Goal: Task Accomplishment & Management: Use online tool/utility

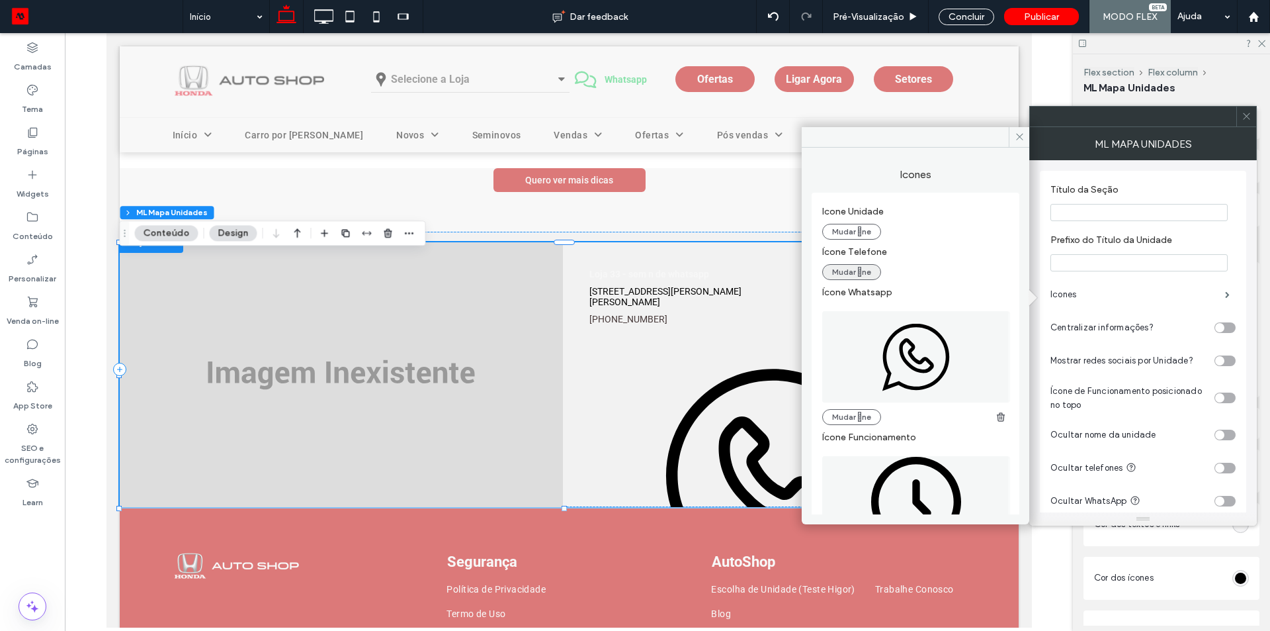
click at [832, 273] on button "Mudar ne" at bounding box center [851, 272] width 59 height 16
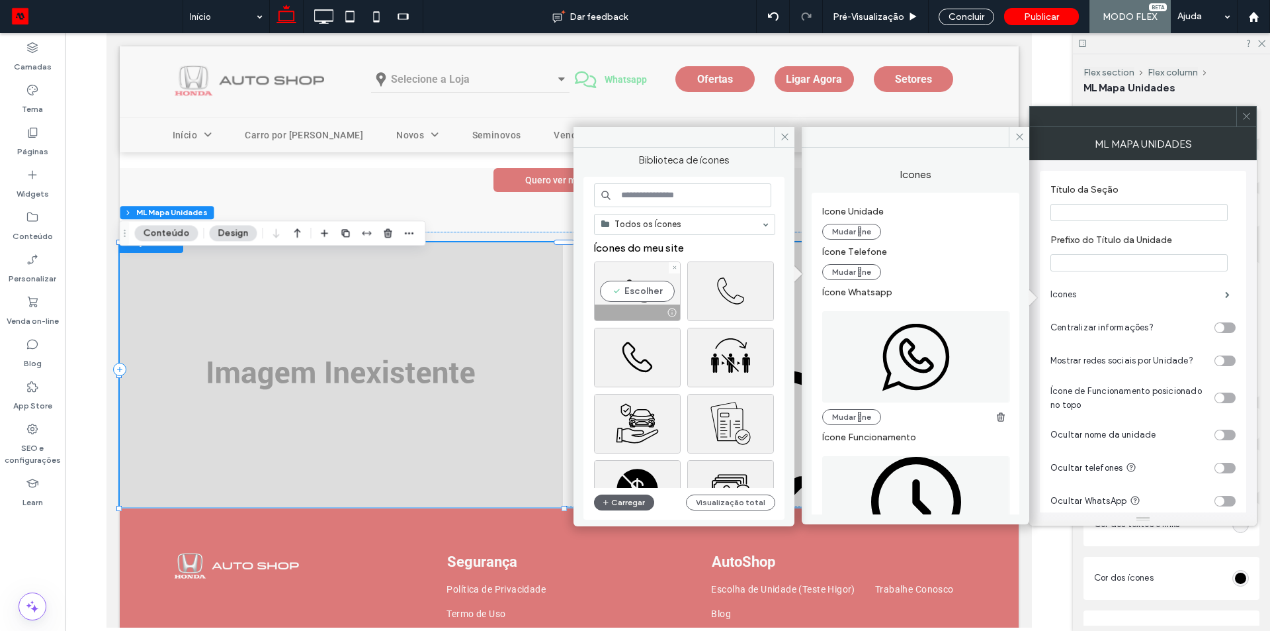
click at [643, 288] on div "Escolher" at bounding box center [637, 291] width 87 height 60
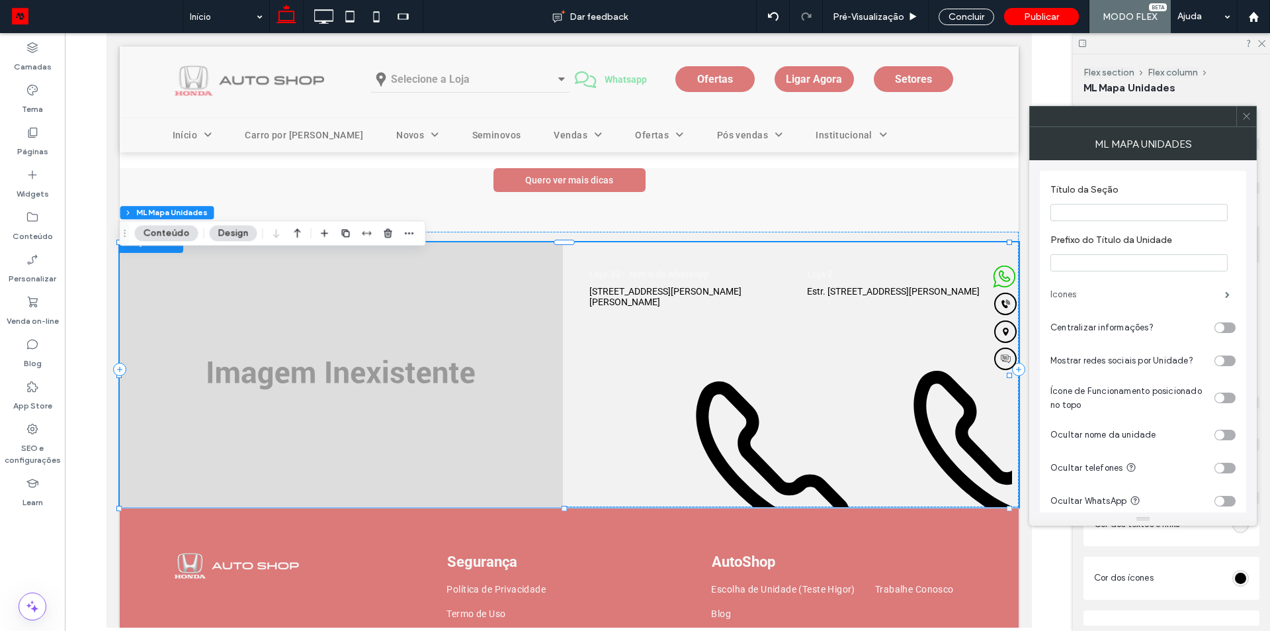
click at [1076, 288] on label "Icones" at bounding box center [1138, 294] width 175 height 26
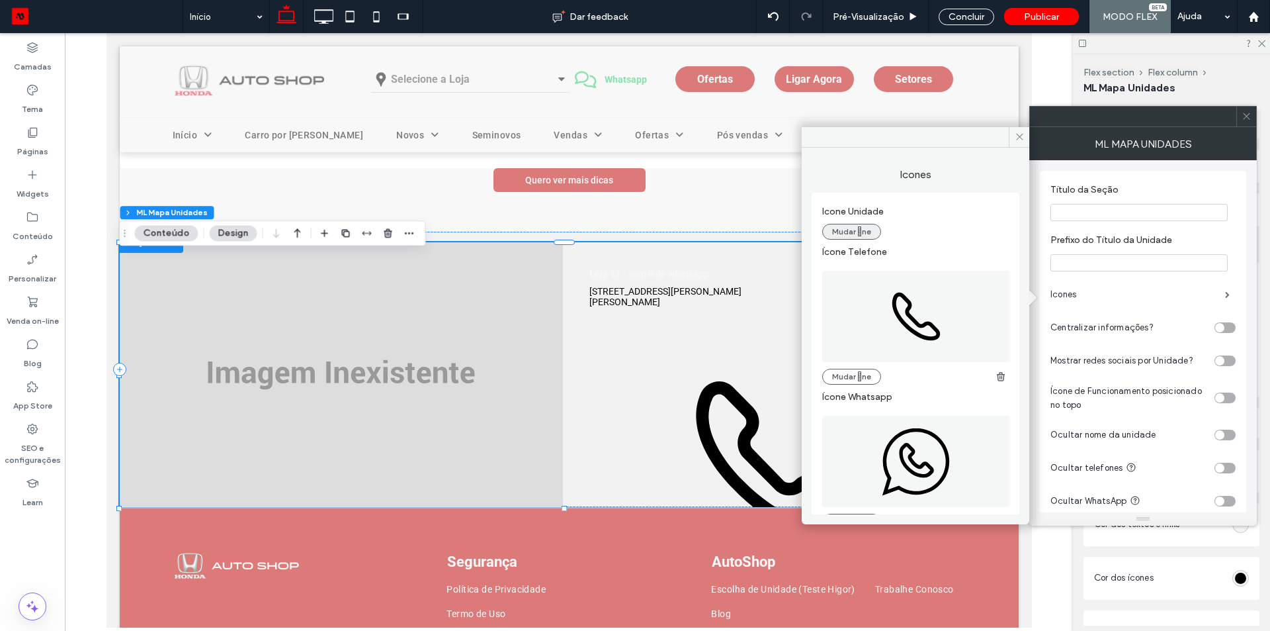
click at [859, 232] on button "Mudar ne" at bounding box center [851, 232] width 59 height 16
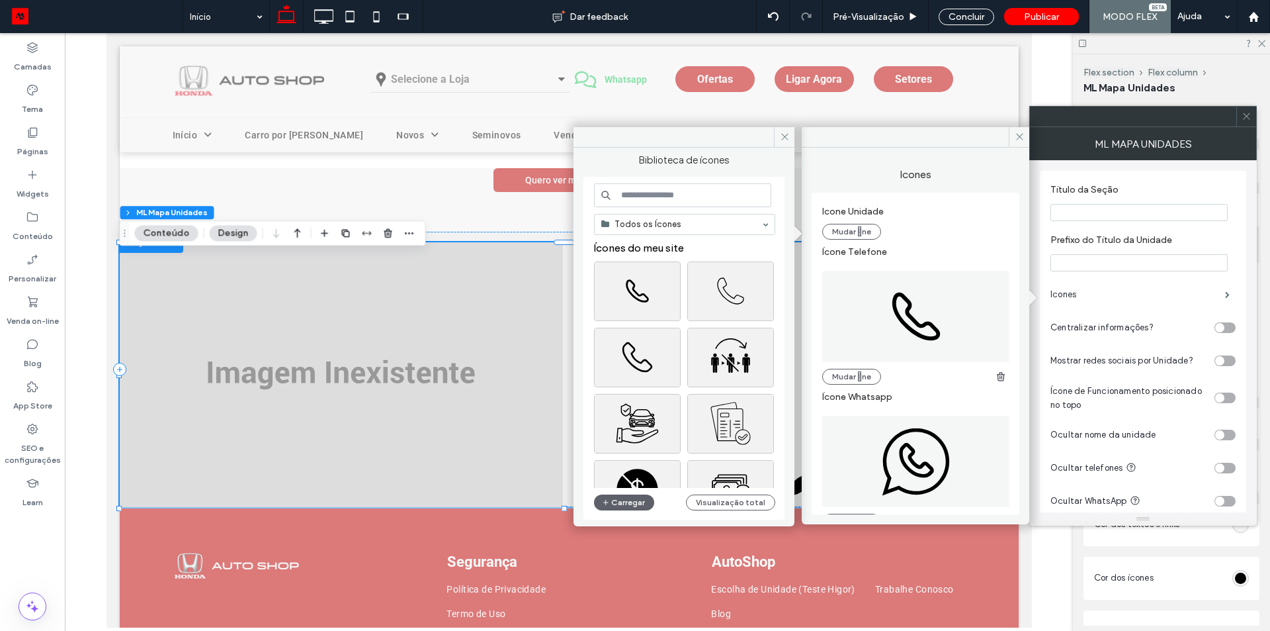
click at [658, 199] on input at bounding box center [682, 195] width 177 height 24
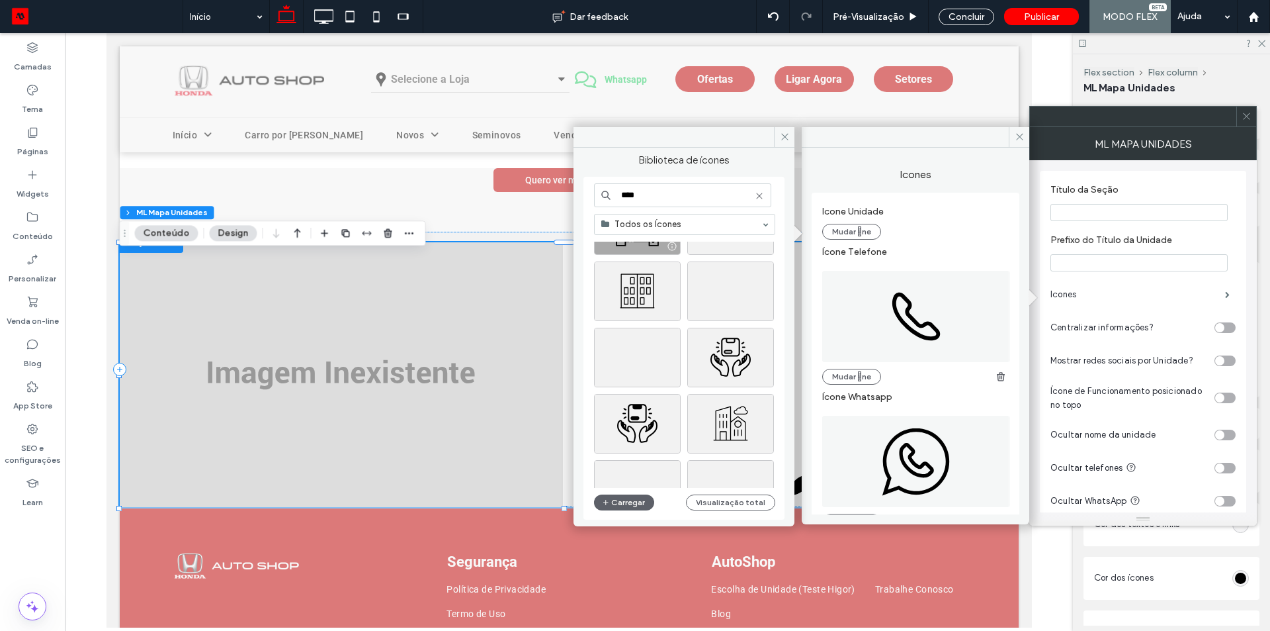
scroll to position [397, 0]
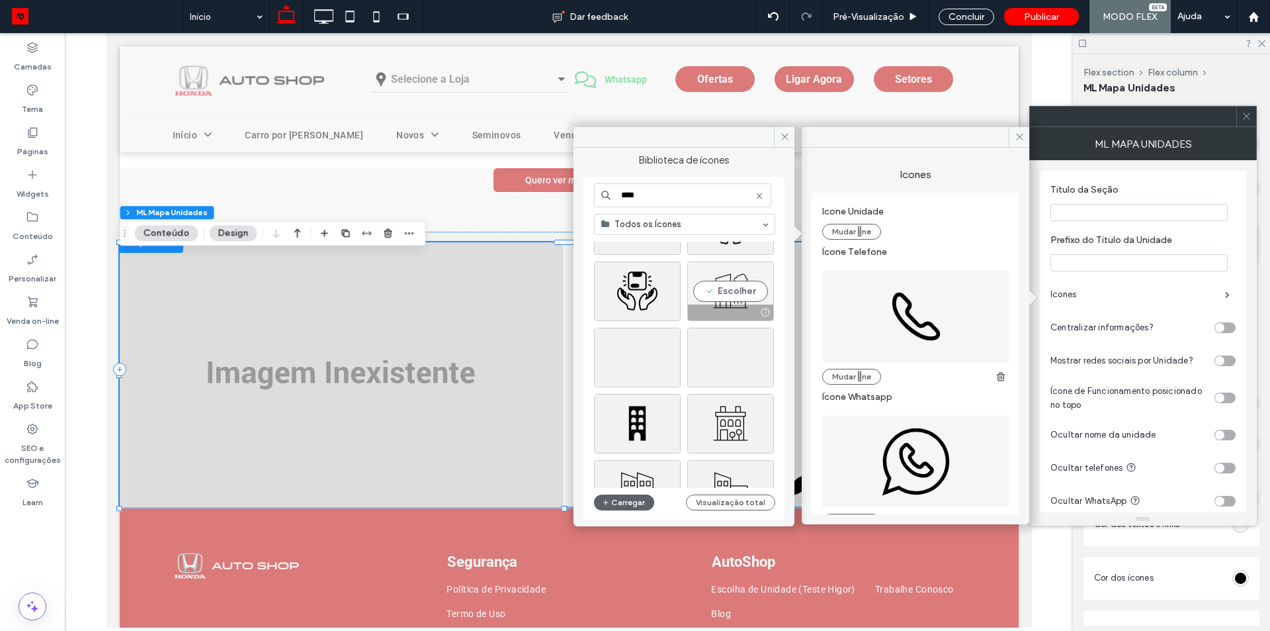
type input "****"
click at [733, 304] on div at bounding box center [730, 312] width 85 height 16
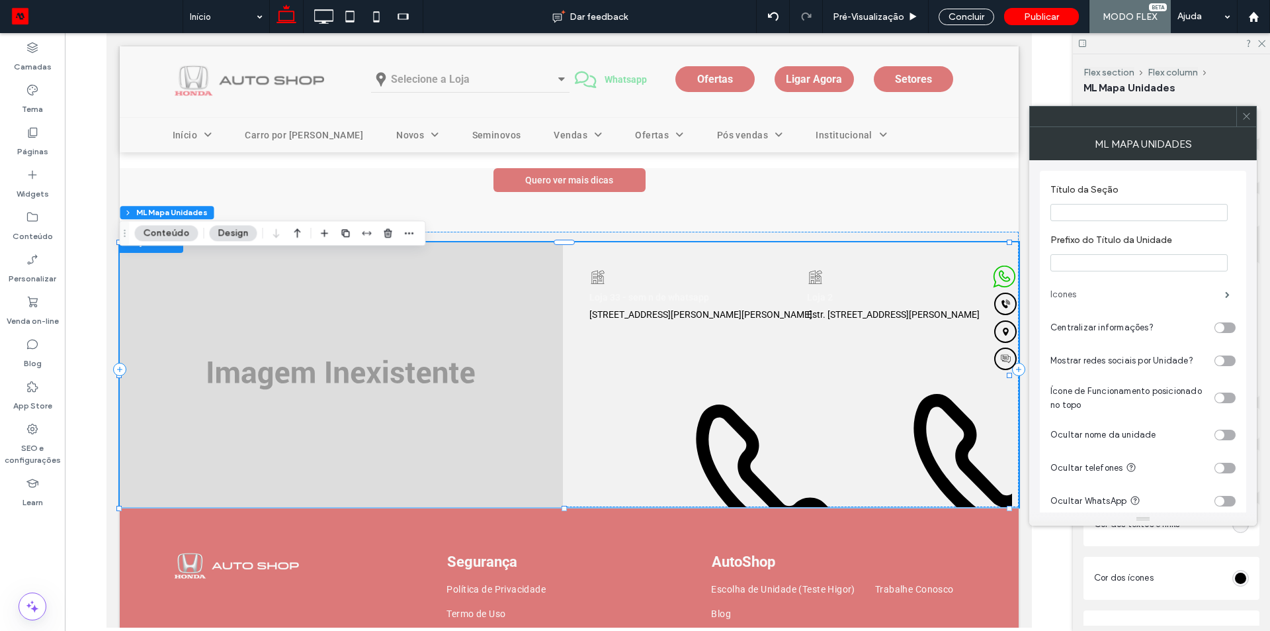
click at [1084, 304] on label "Icones" at bounding box center [1138, 294] width 175 height 26
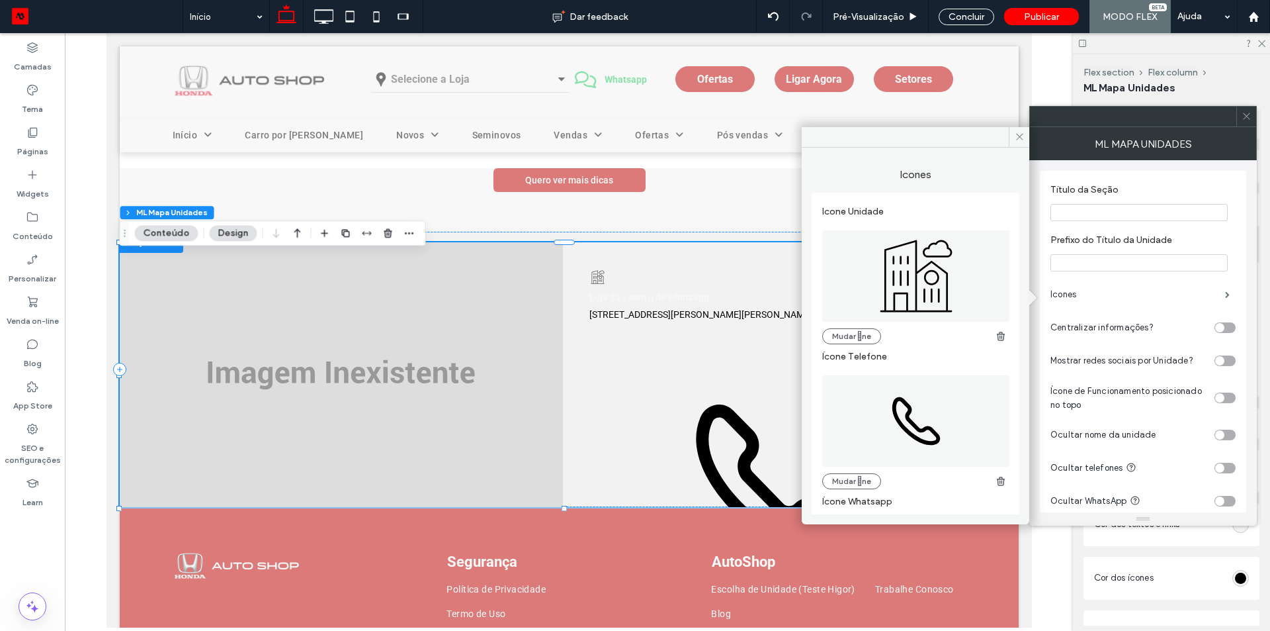
click at [859, 275] on icon at bounding box center [916, 275] width 188 height 91
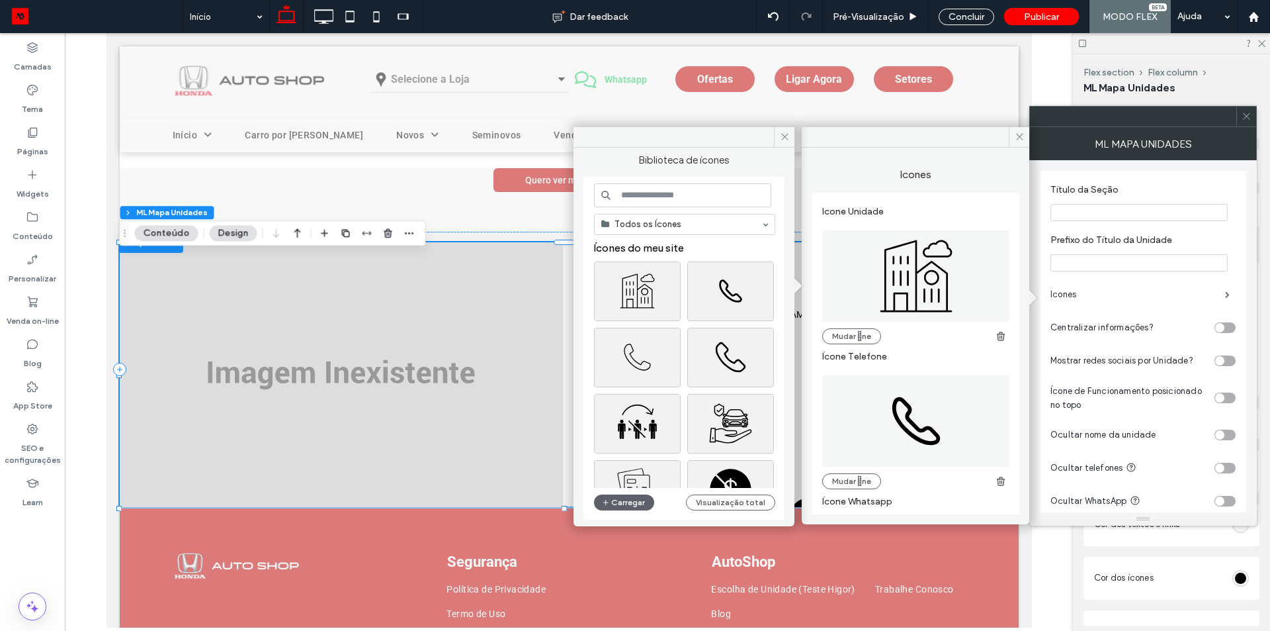
click at [685, 198] on input at bounding box center [682, 195] width 177 height 24
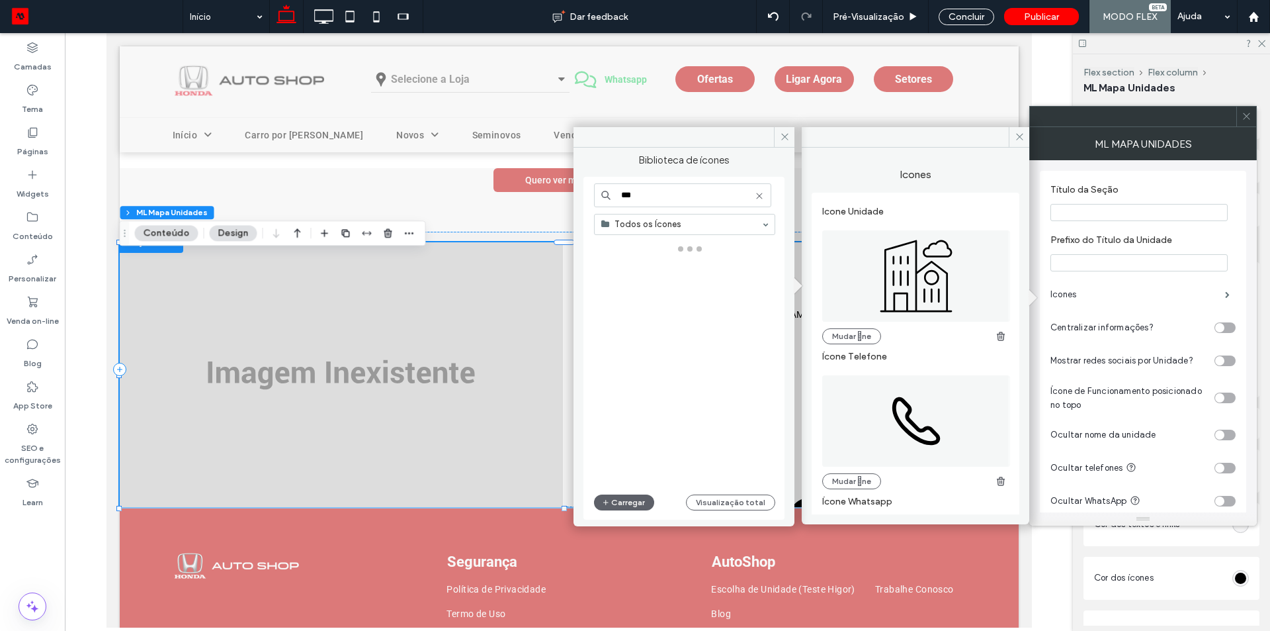
type input "***"
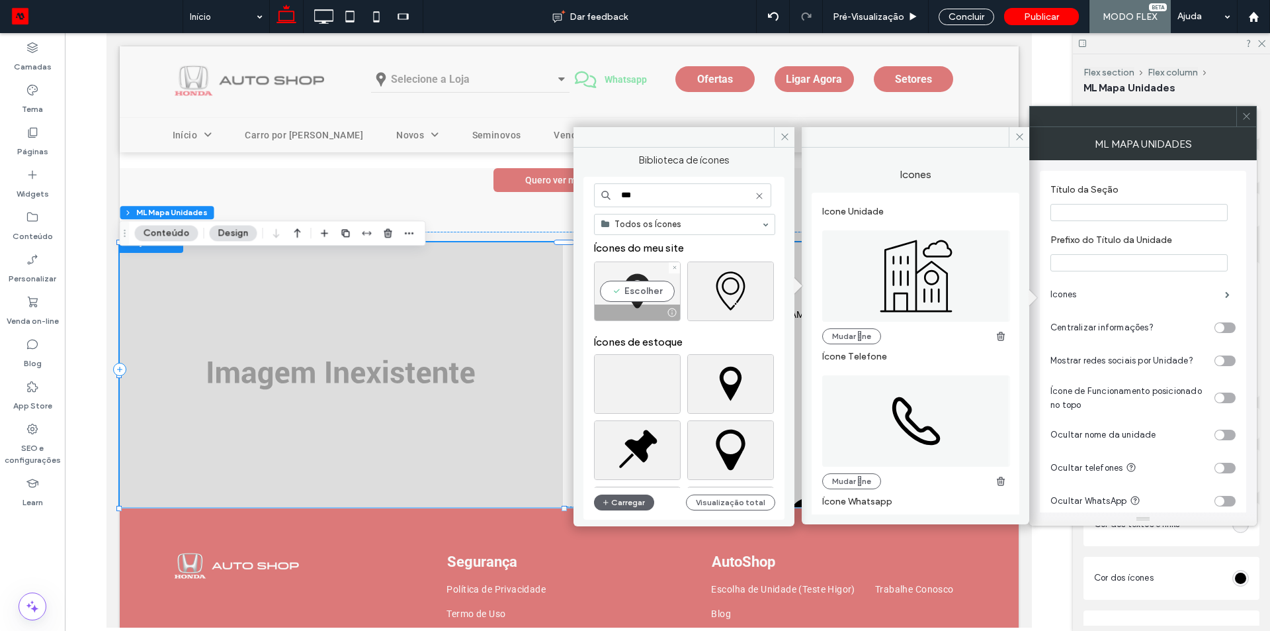
click at [638, 287] on div "Escolher" at bounding box center [637, 291] width 87 height 60
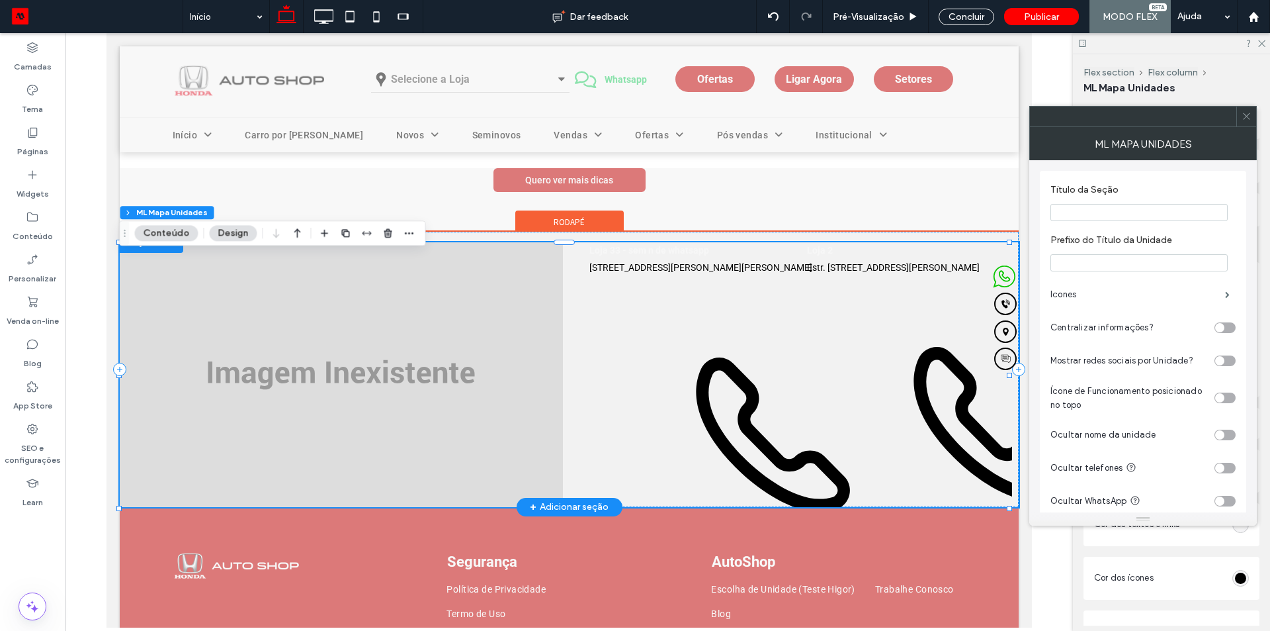
scroll to position [0, 0]
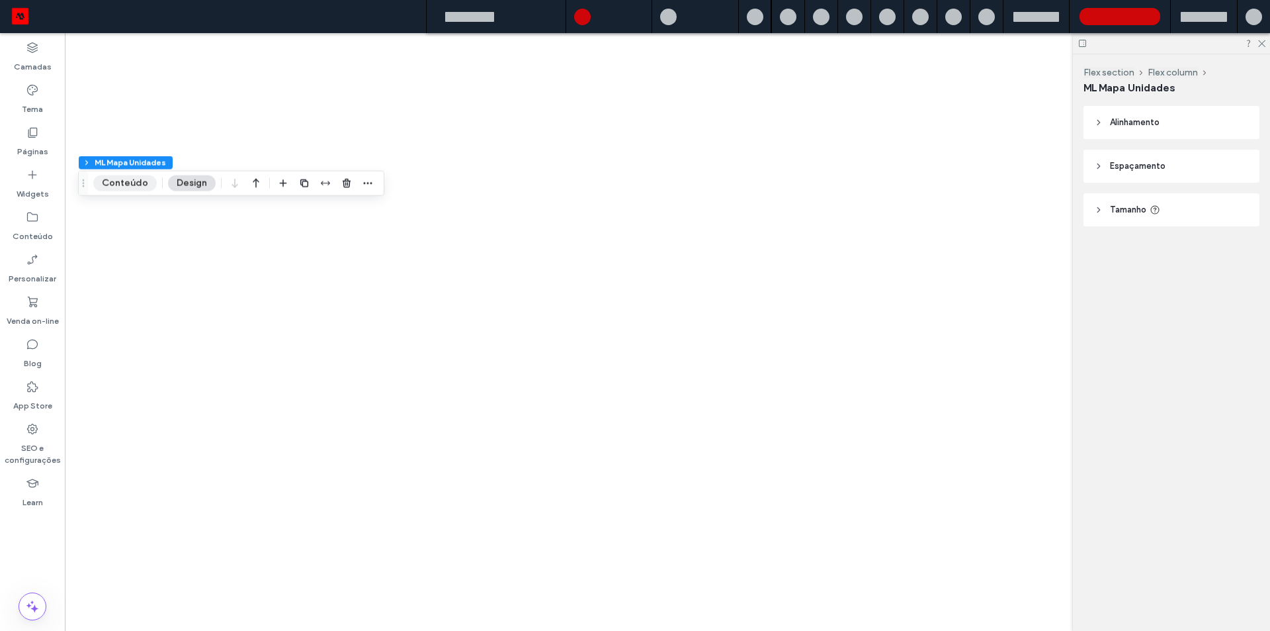
click at [133, 185] on button "Conteúdo" at bounding box center [125, 183] width 64 height 16
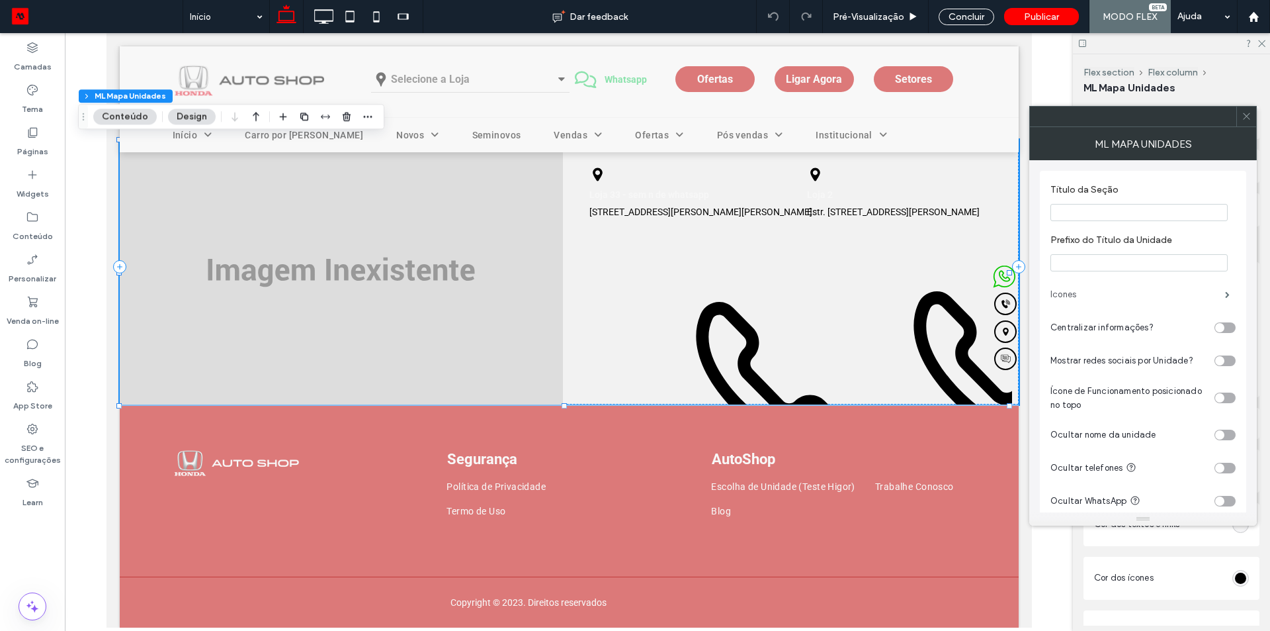
click at [1075, 290] on label "Icones" at bounding box center [1138, 294] width 175 height 26
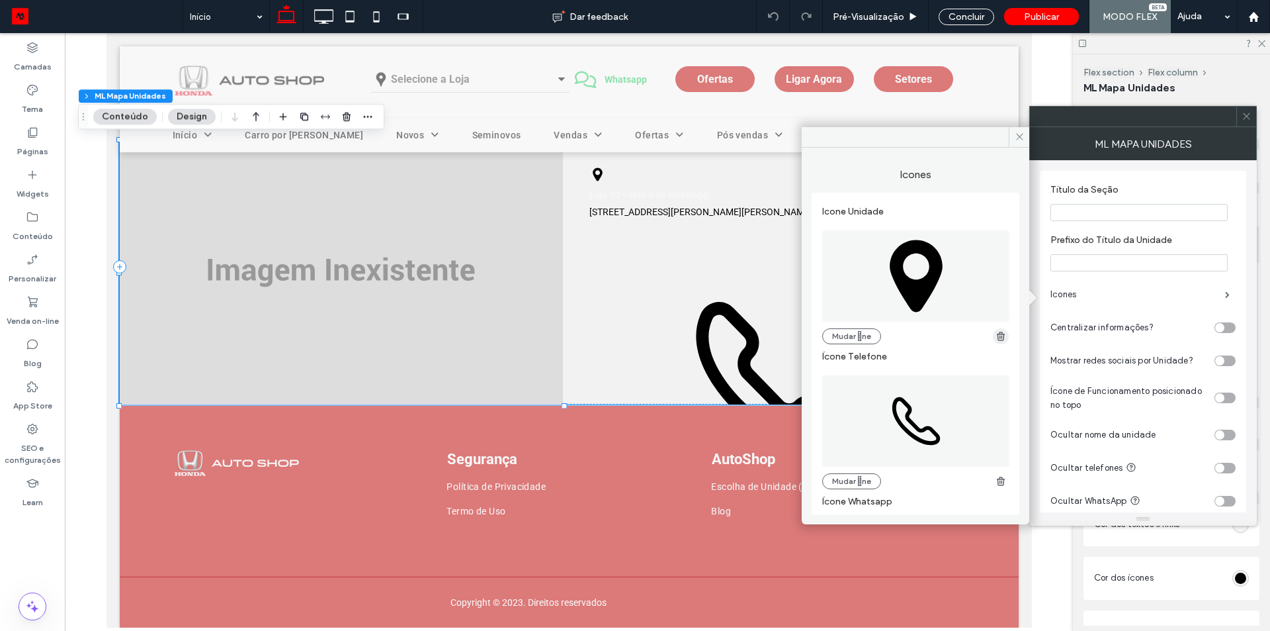
click at [997, 337] on use "button" at bounding box center [1001, 335] width 8 height 9
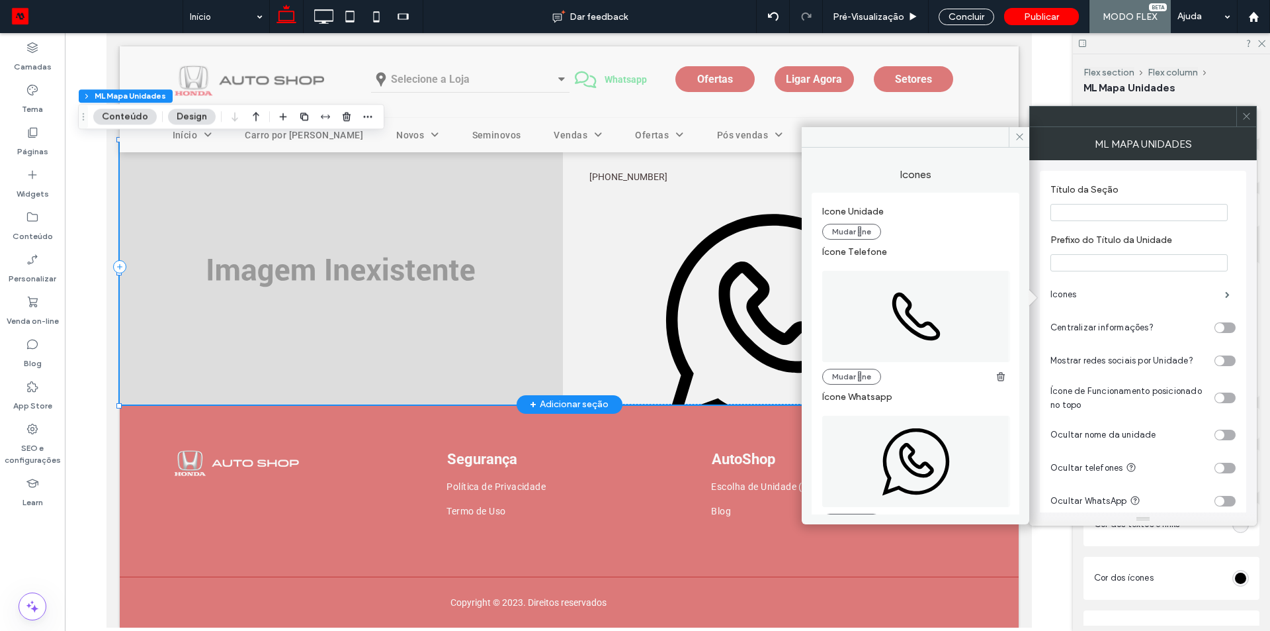
scroll to position [66, 0]
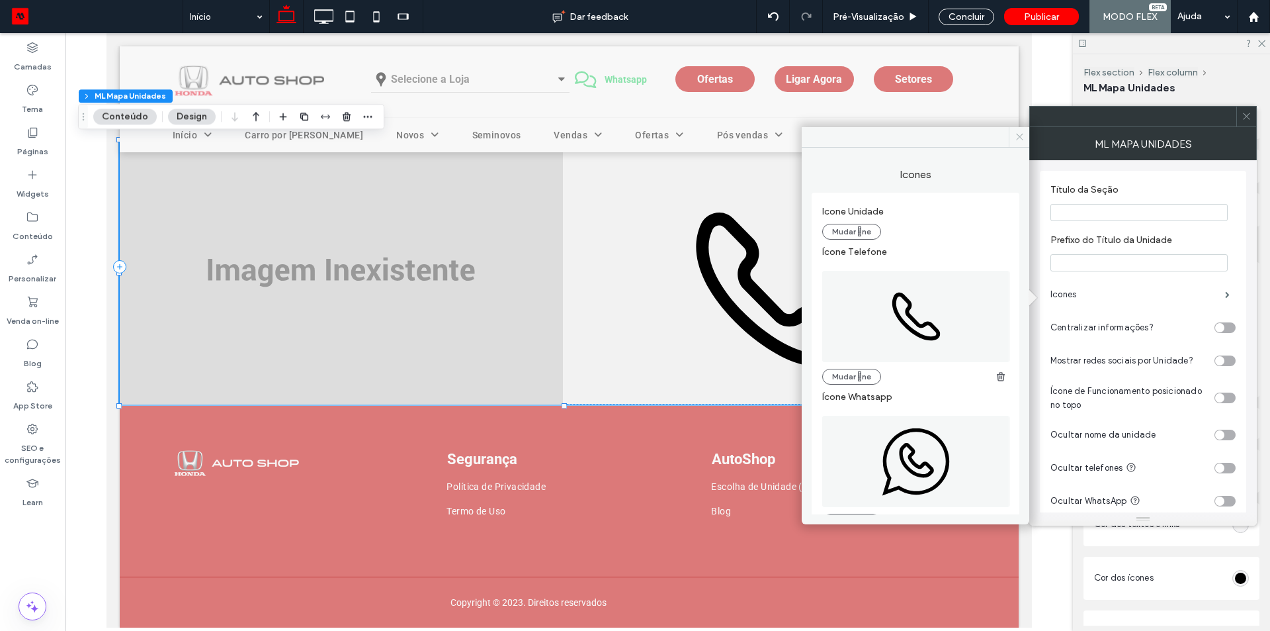
drag, startPoint x: 1020, startPoint y: 136, endPoint x: 922, endPoint y: 103, distance: 103.4
click at [1020, 136] on icon at bounding box center [1020, 137] width 10 height 10
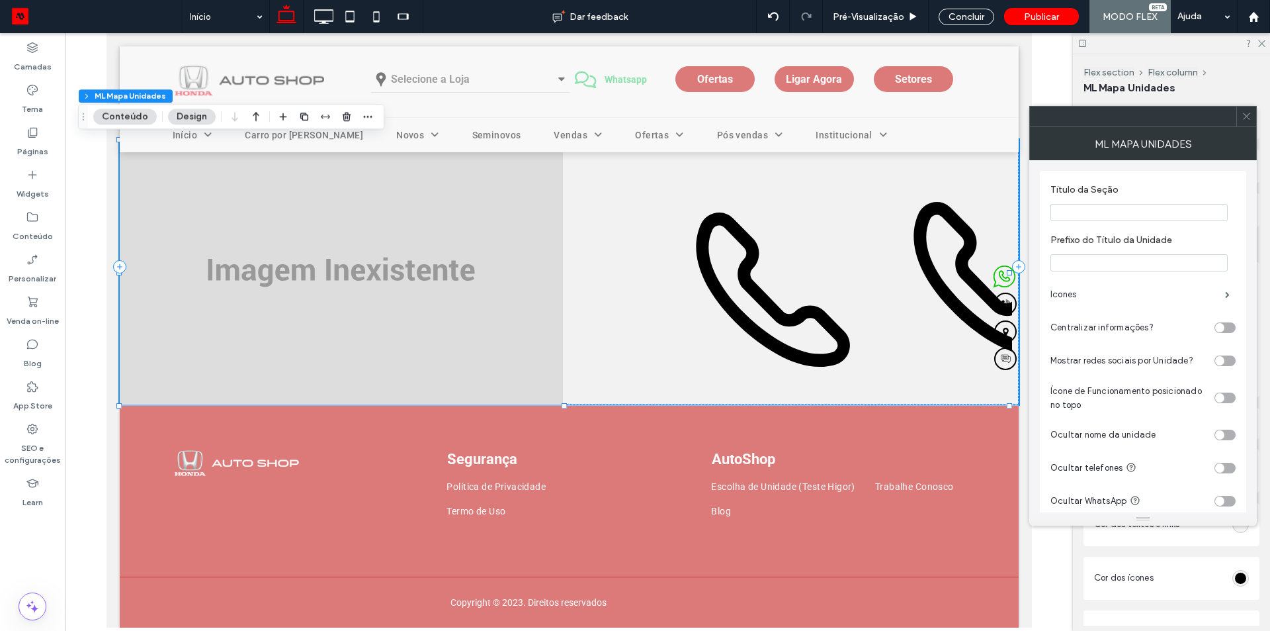
click at [1248, 115] on icon at bounding box center [1247, 116] width 10 height 10
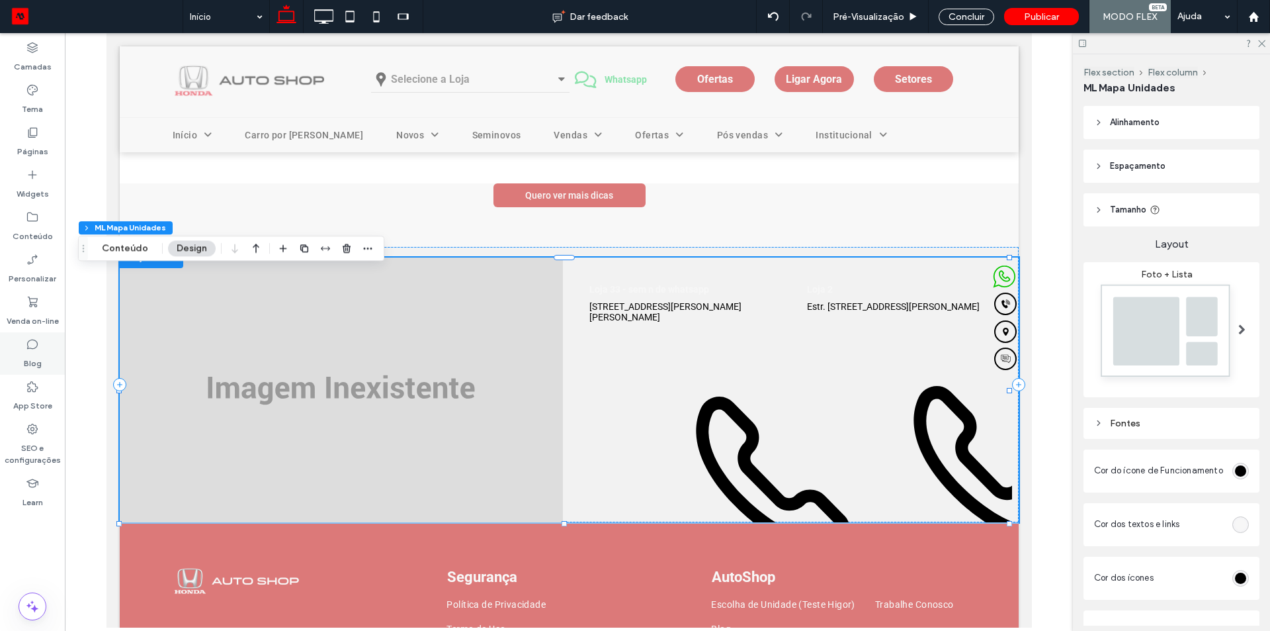
scroll to position [26, 0]
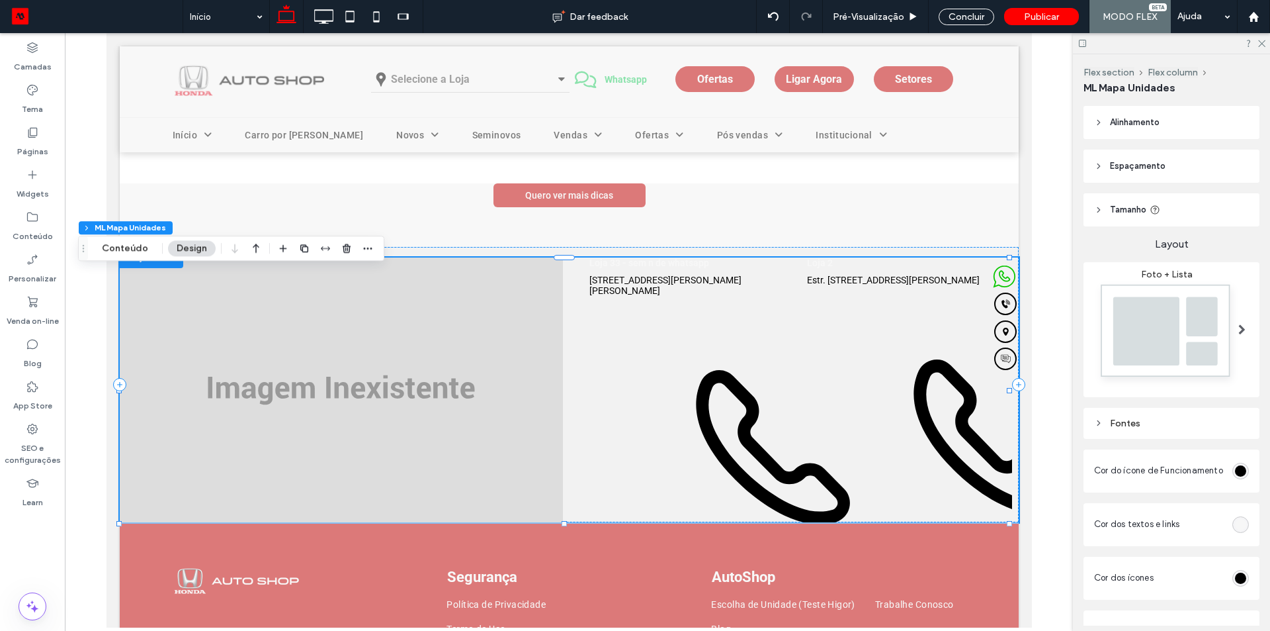
click at [1153, 314] on img at bounding box center [1166, 334] width 145 height 108
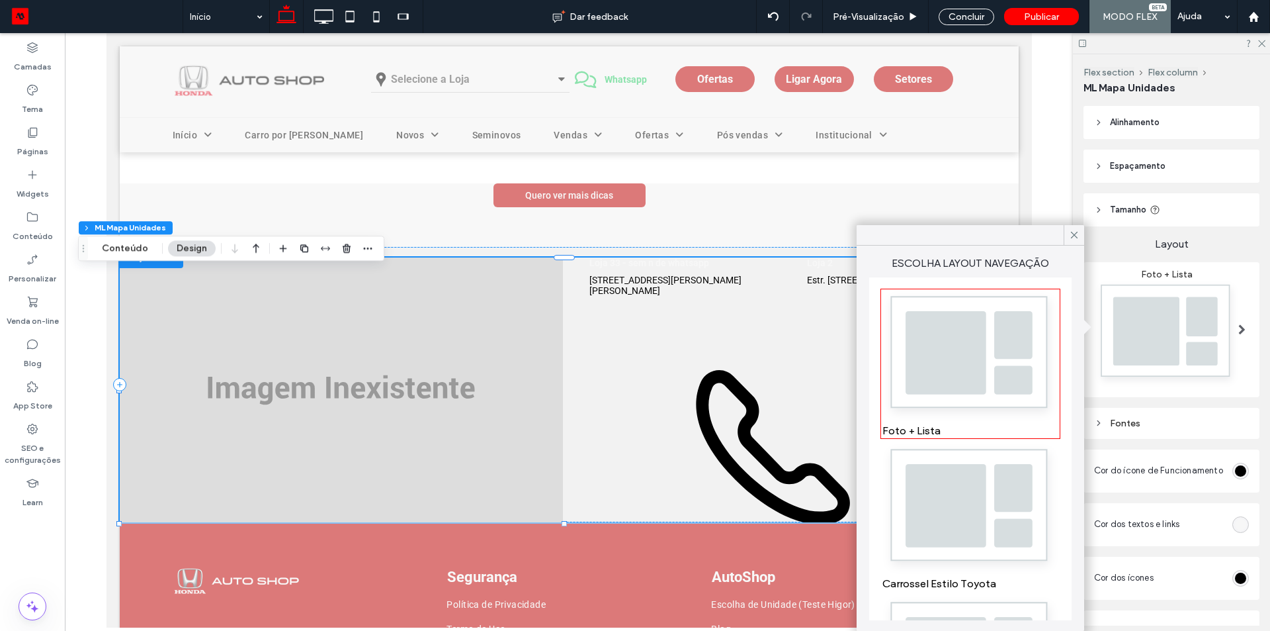
click at [935, 473] on img at bounding box center [971, 508] width 176 height 131
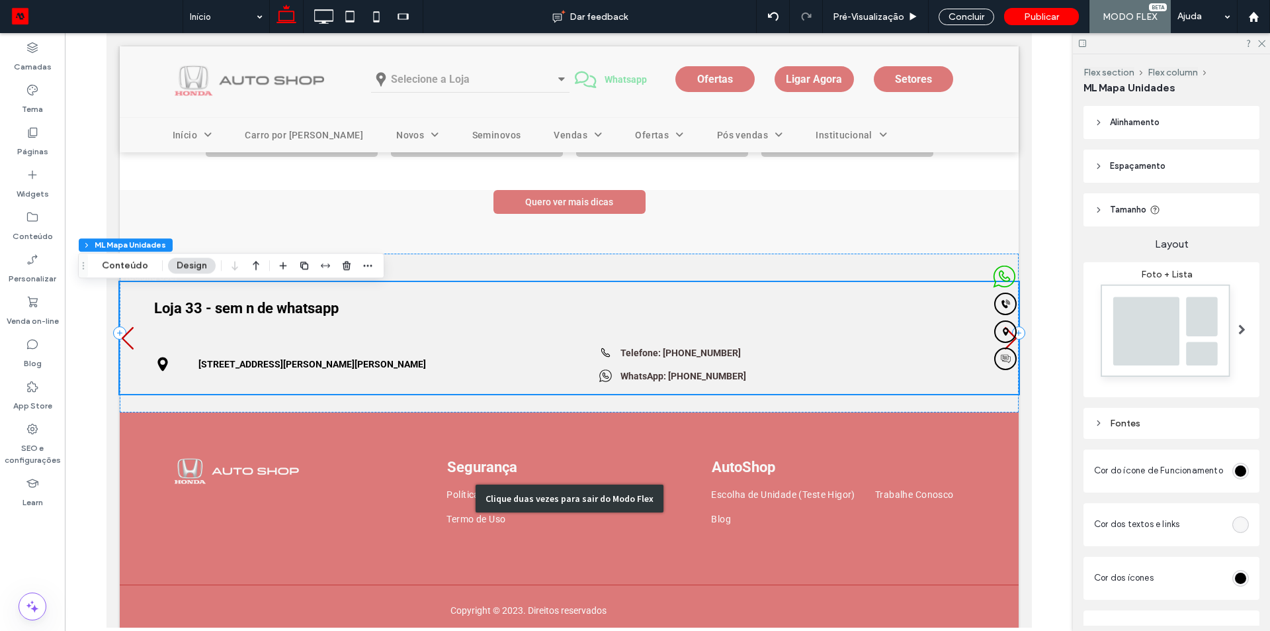
scroll to position [3136, 0]
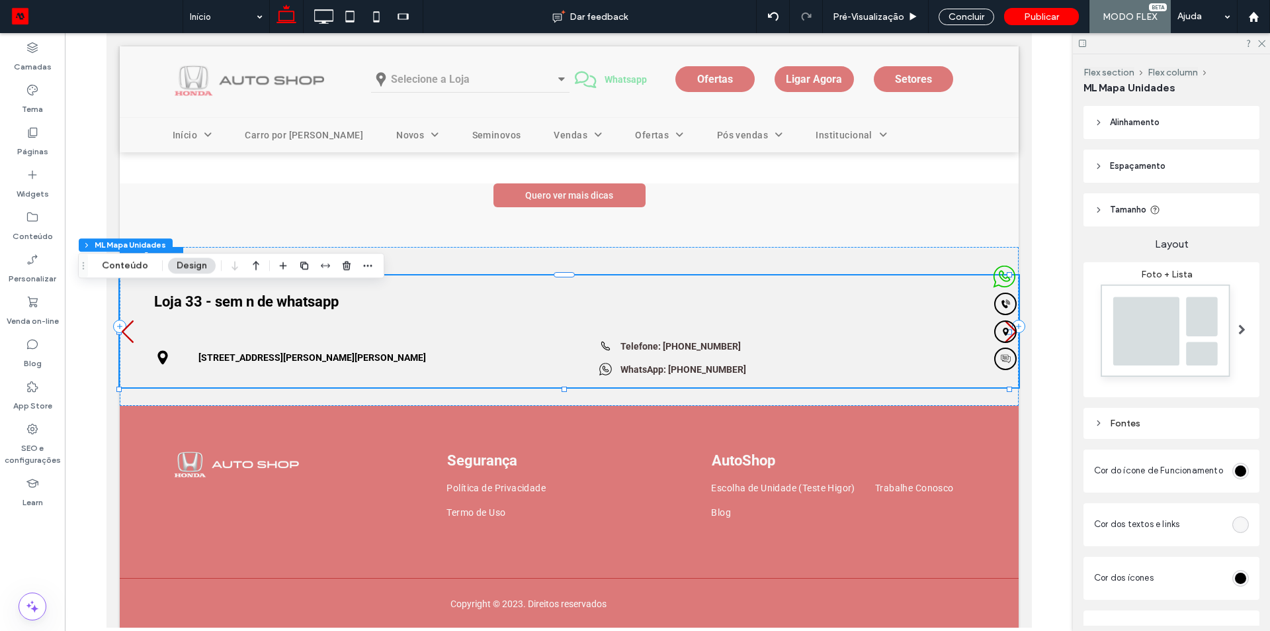
click at [1148, 322] on img at bounding box center [1166, 334] width 145 height 108
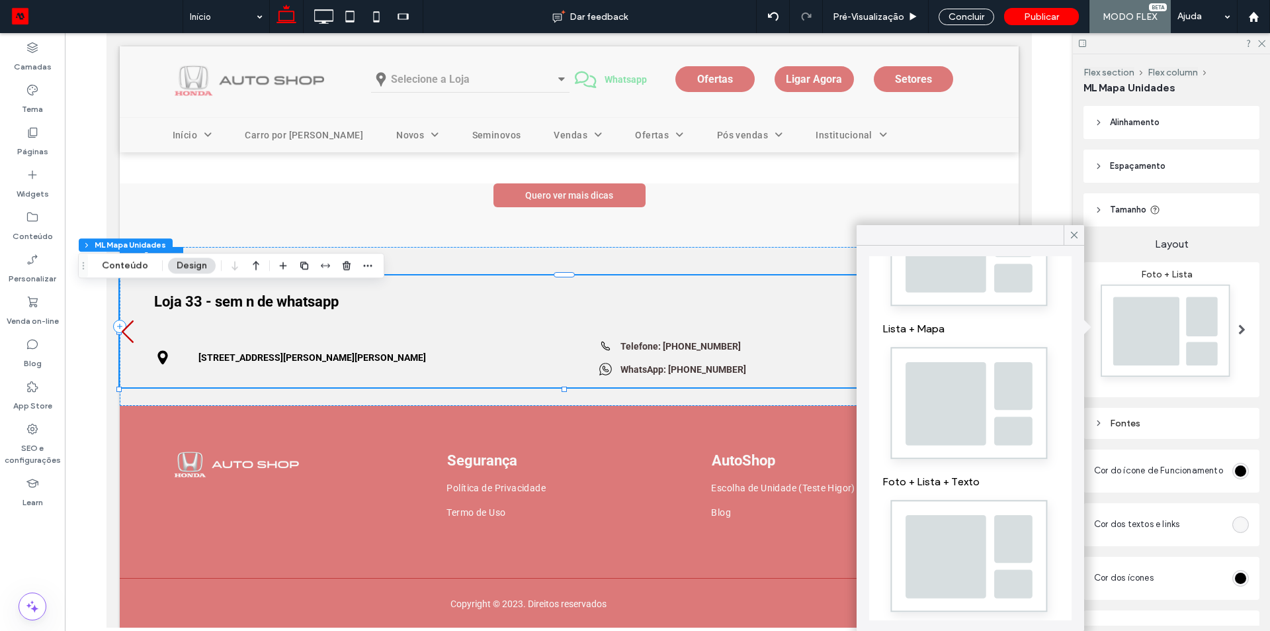
scroll to position [0, 0]
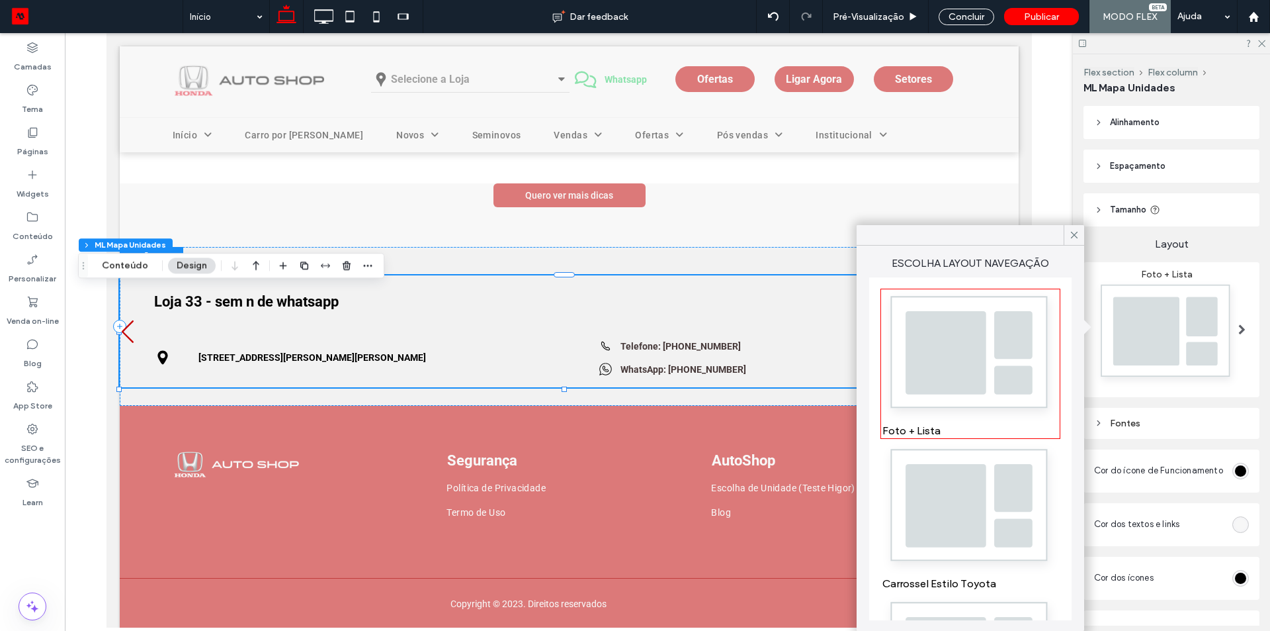
click at [950, 372] on img at bounding box center [971, 355] width 176 height 131
type input "*"
type input "***"
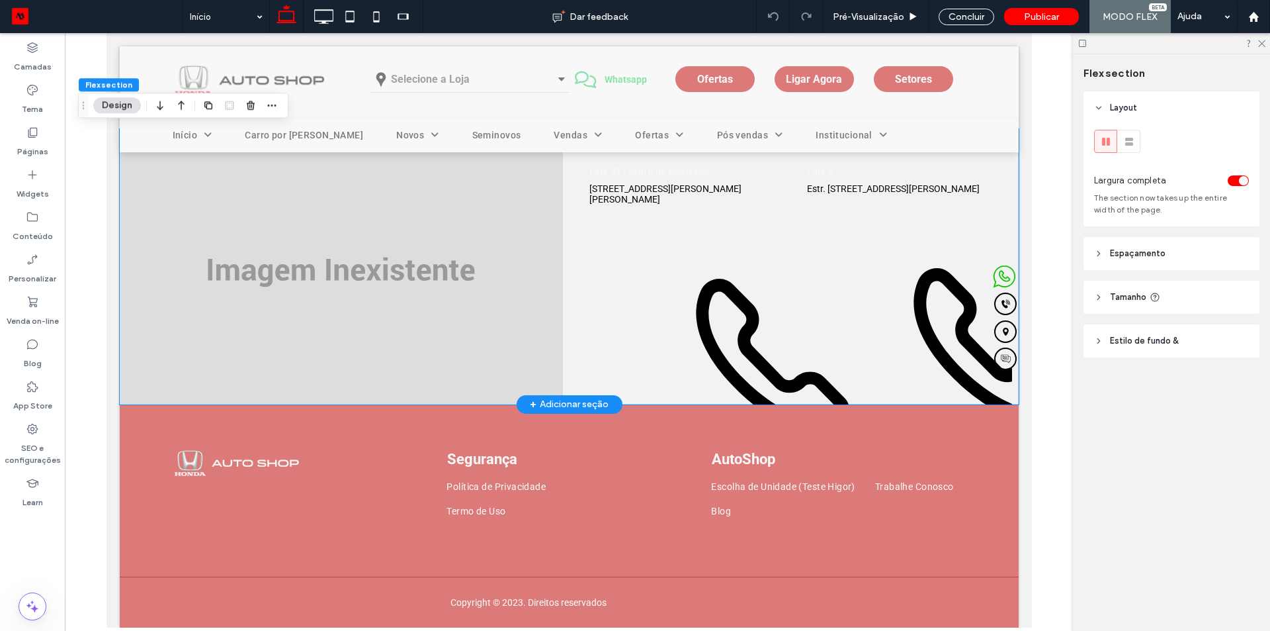
click at [506, 259] on img at bounding box center [340, 272] width 443 height 265
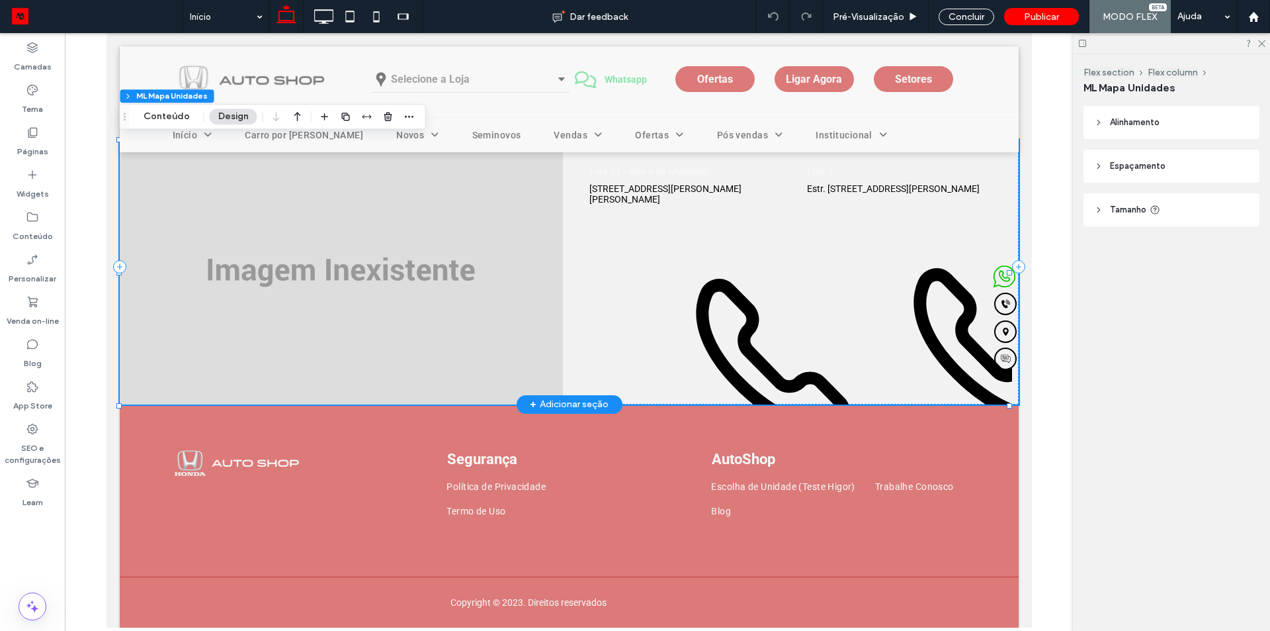
scroll to position [3268, 0]
click at [589, 259] on icon at bounding box center [772, 355] width 367 height 289
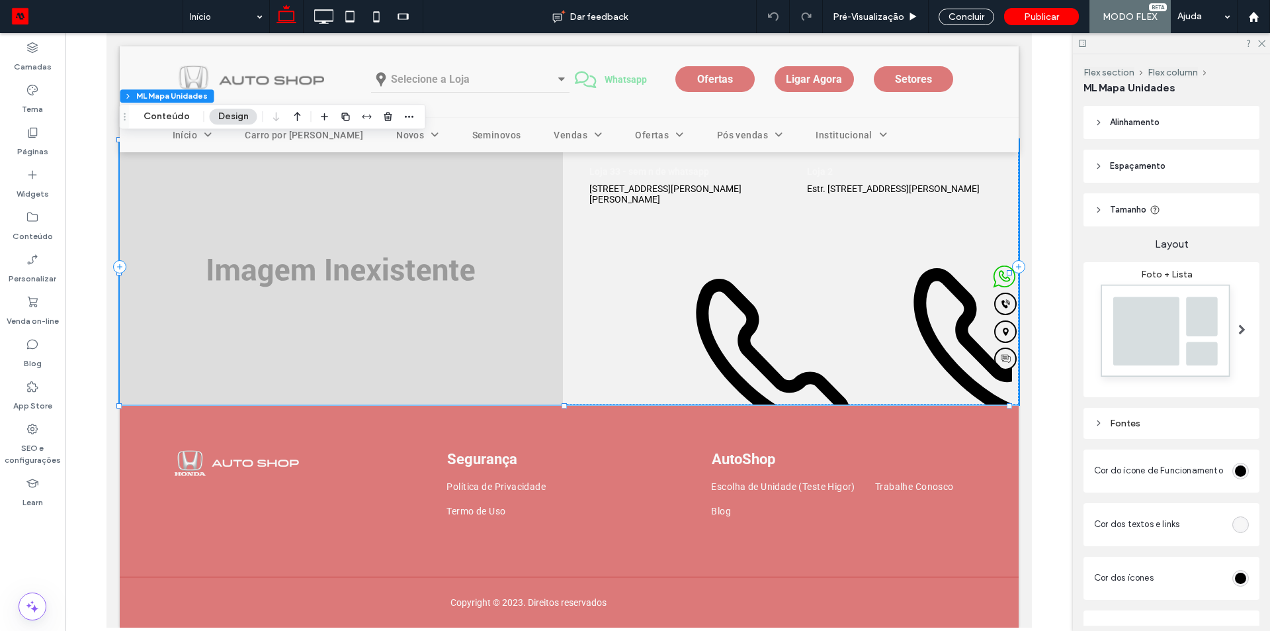
click at [1135, 302] on img at bounding box center [1166, 334] width 145 height 108
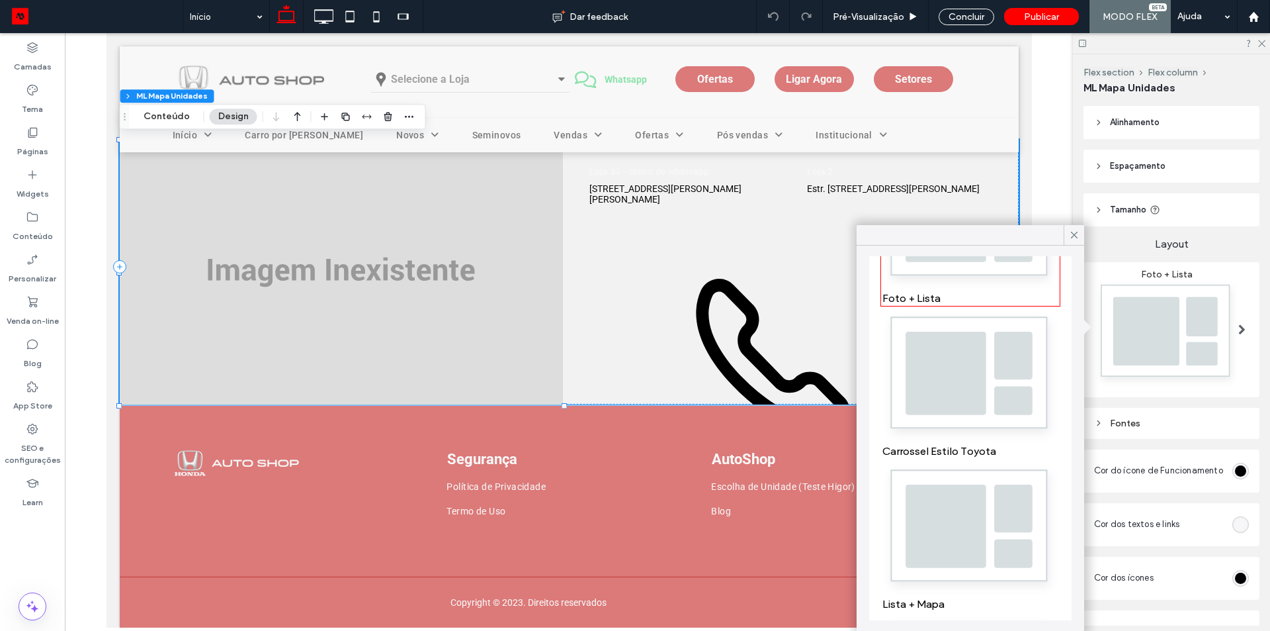
scroll to position [198, 0]
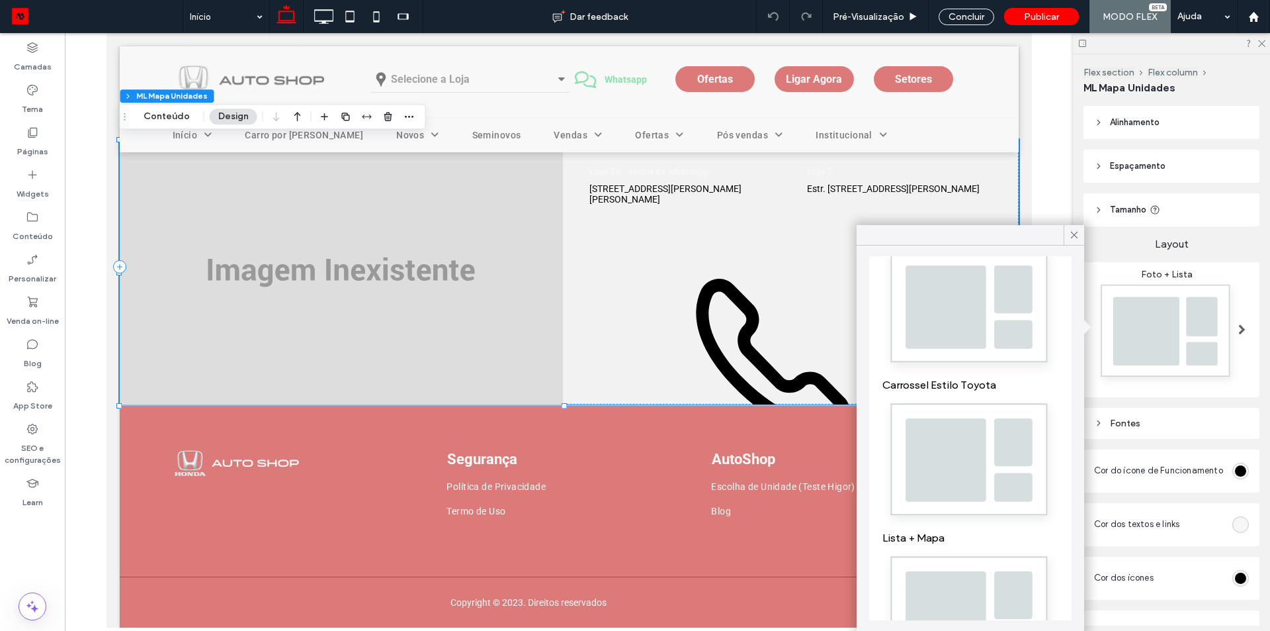
click at [967, 443] on img at bounding box center [971, 463] width 176 height 131
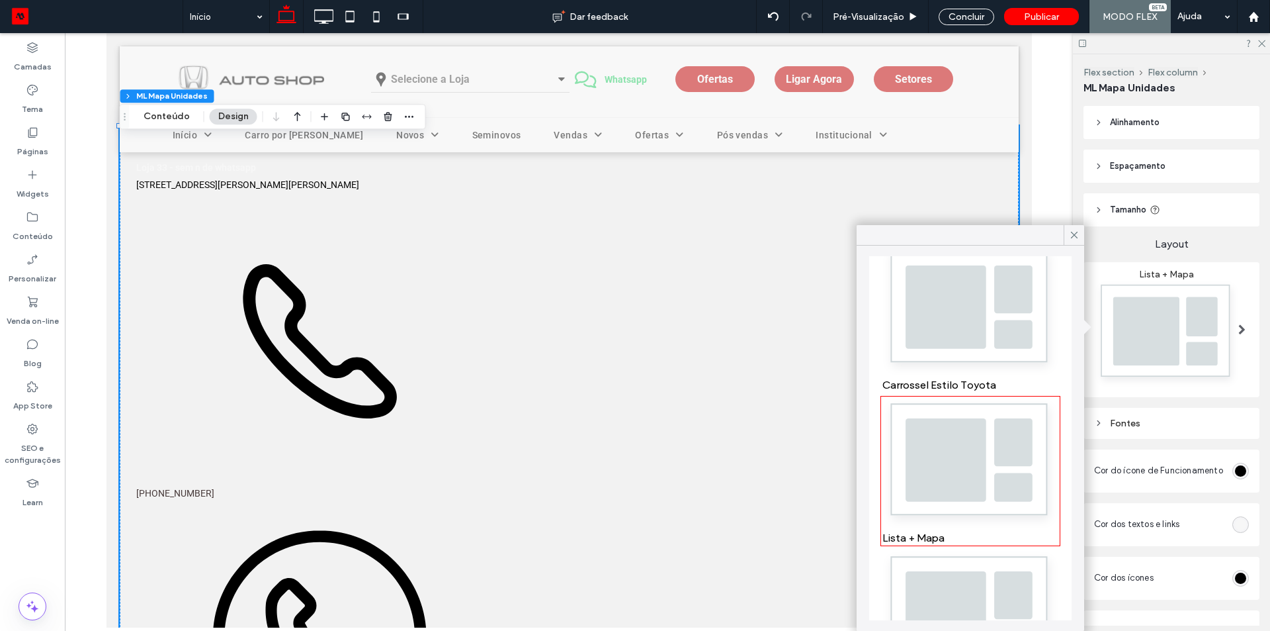
scroll to position [331, 0]
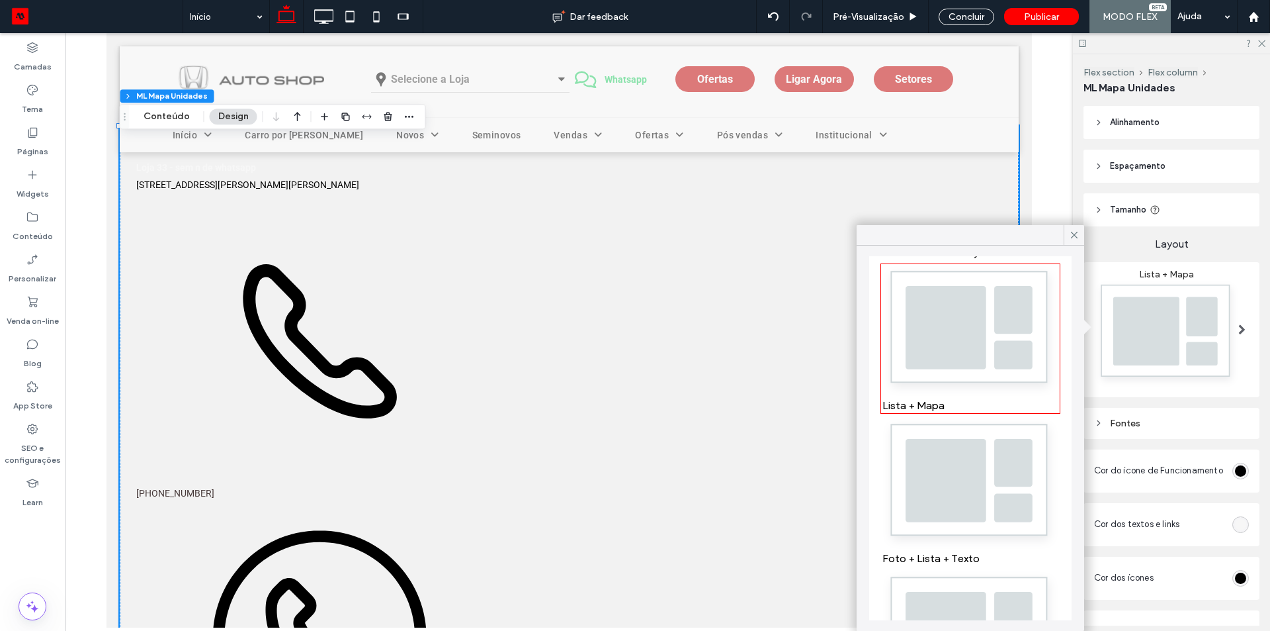
click at [967, 442] on img at bounding box center [971, 483] width 176 height 131
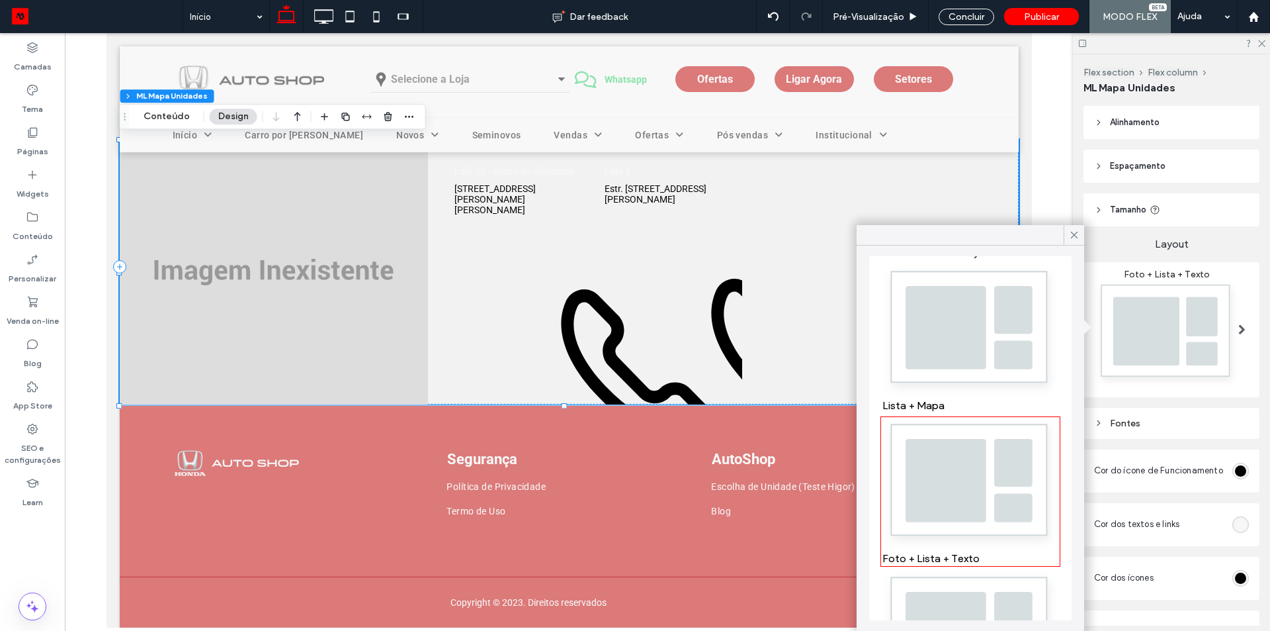
click at [980, 571] on img at bounding box center [971, 636] width 176 height 131
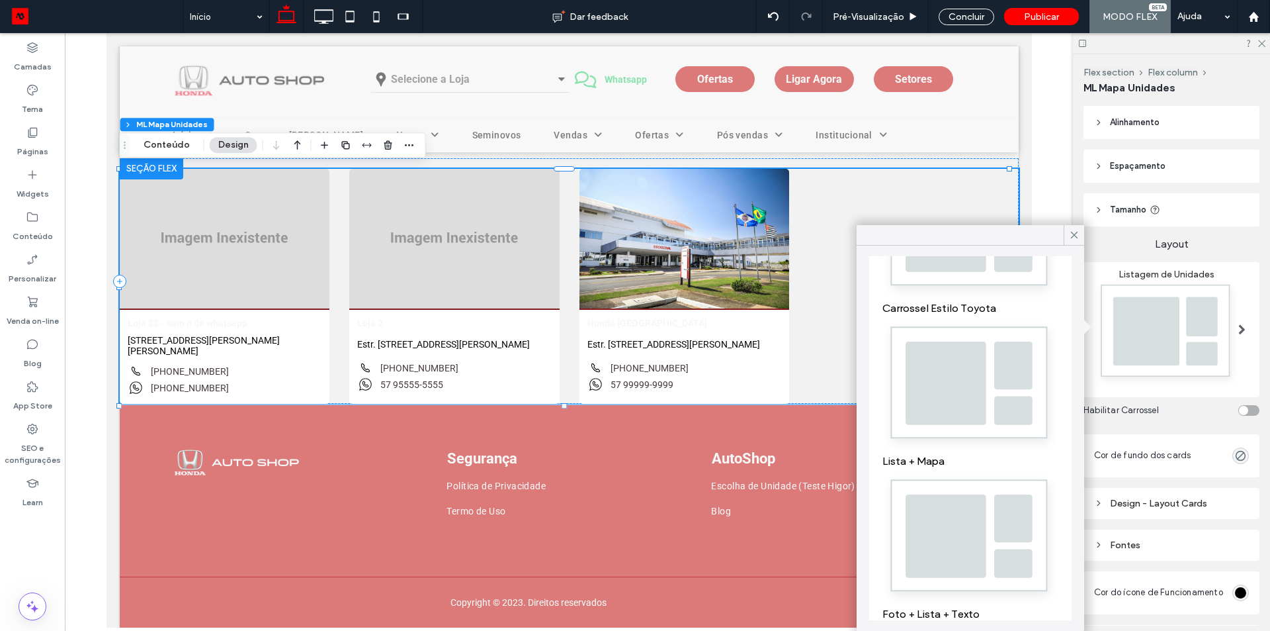
scroll to position [0, 0]
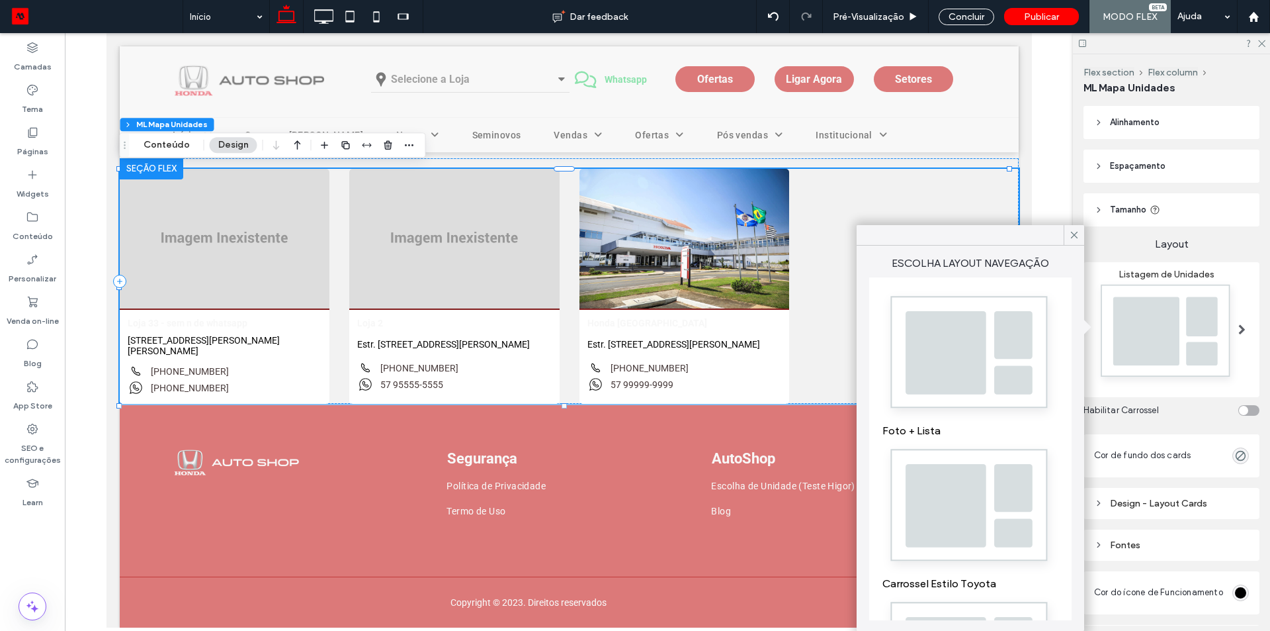
click at [950, 369] on img at bounding box center [971, 355] width 176 height 131
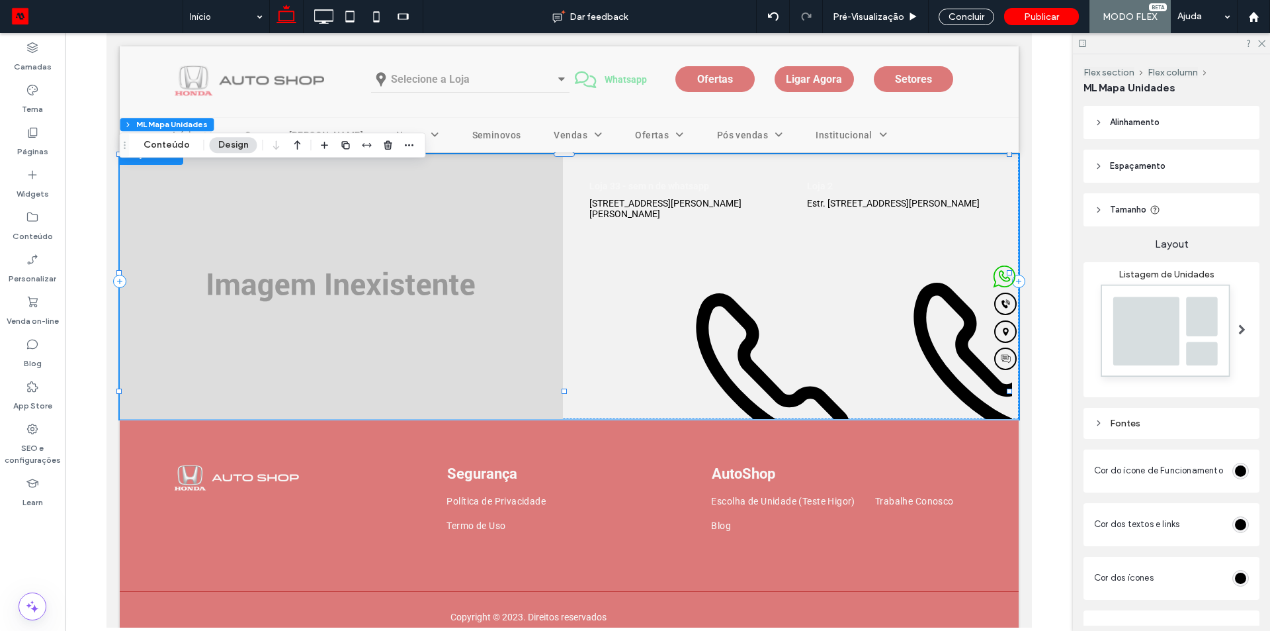
scroll to position [3268, 0]
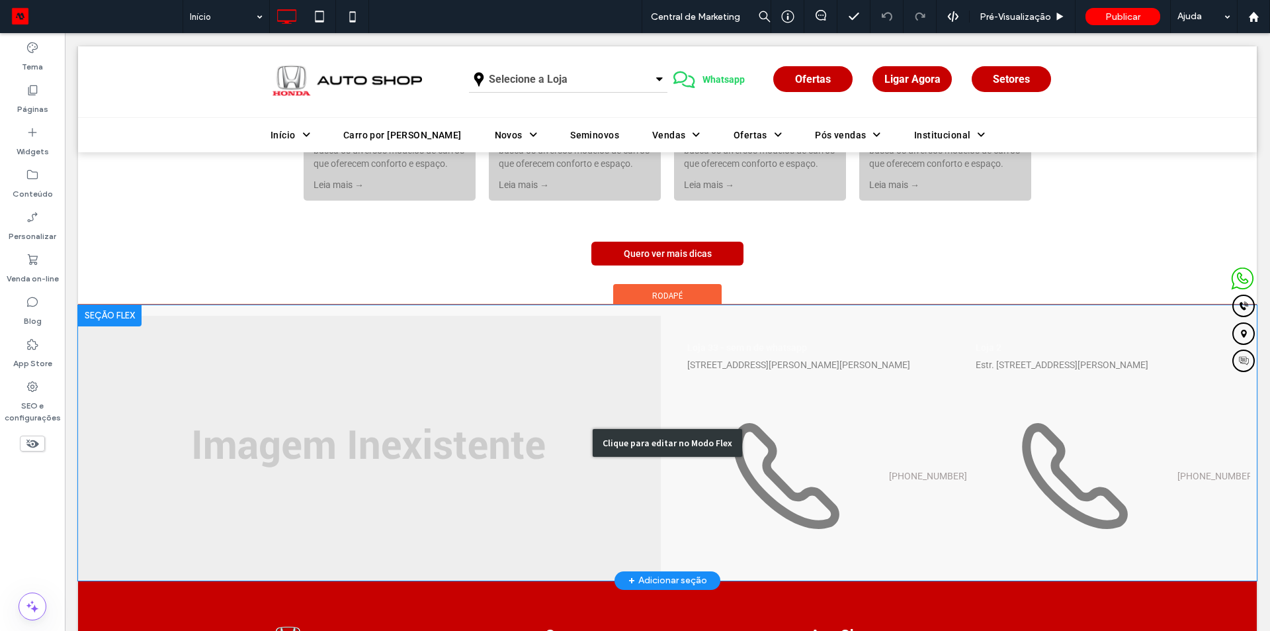
scroll to position [3490, 0]
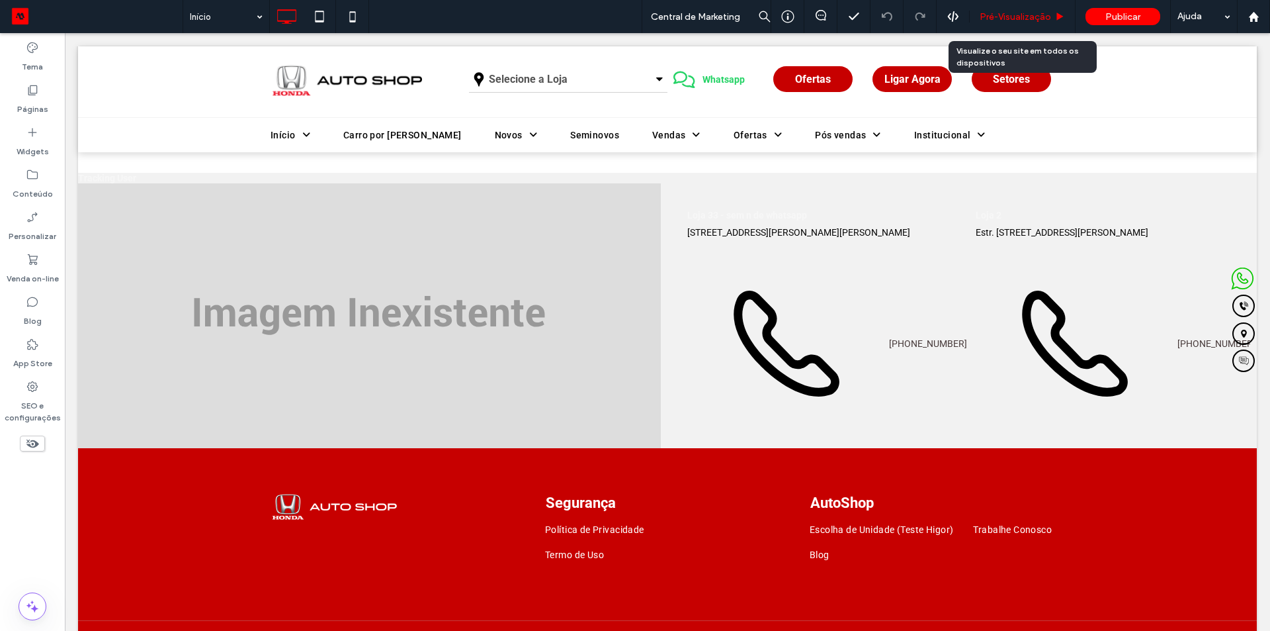
click at [1005, 21] on span "Pré-Visualizaçāo" at bounding box center [1015, 16] width 71 height 11
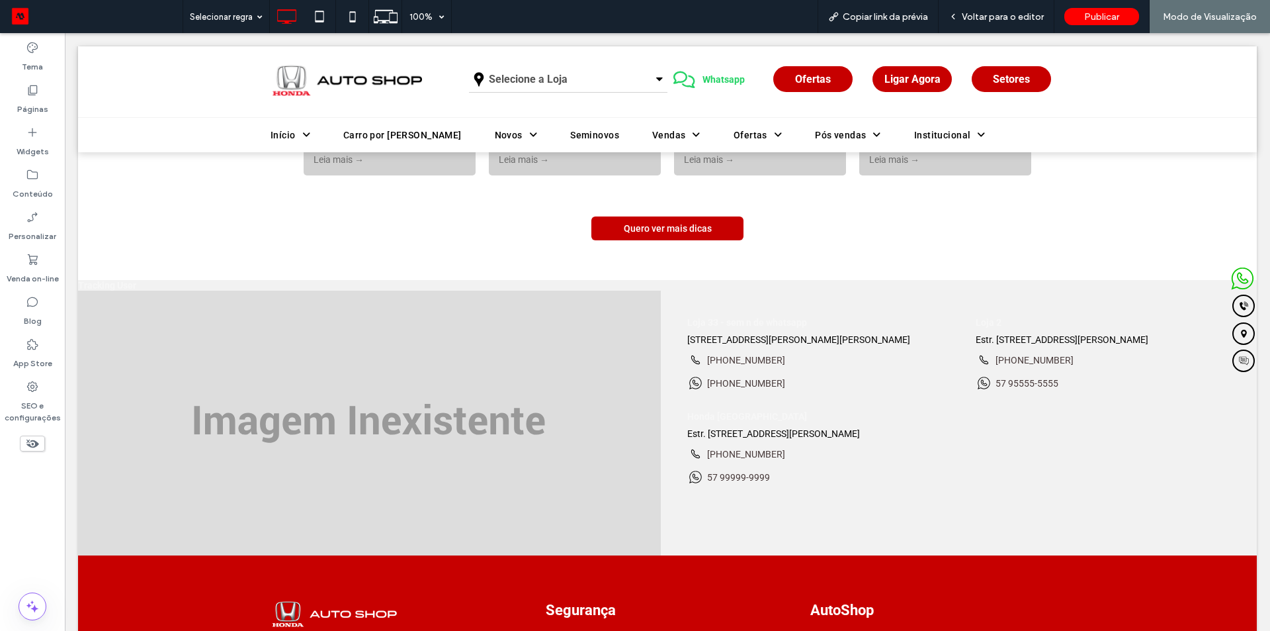
scroll to position [4234, 0]
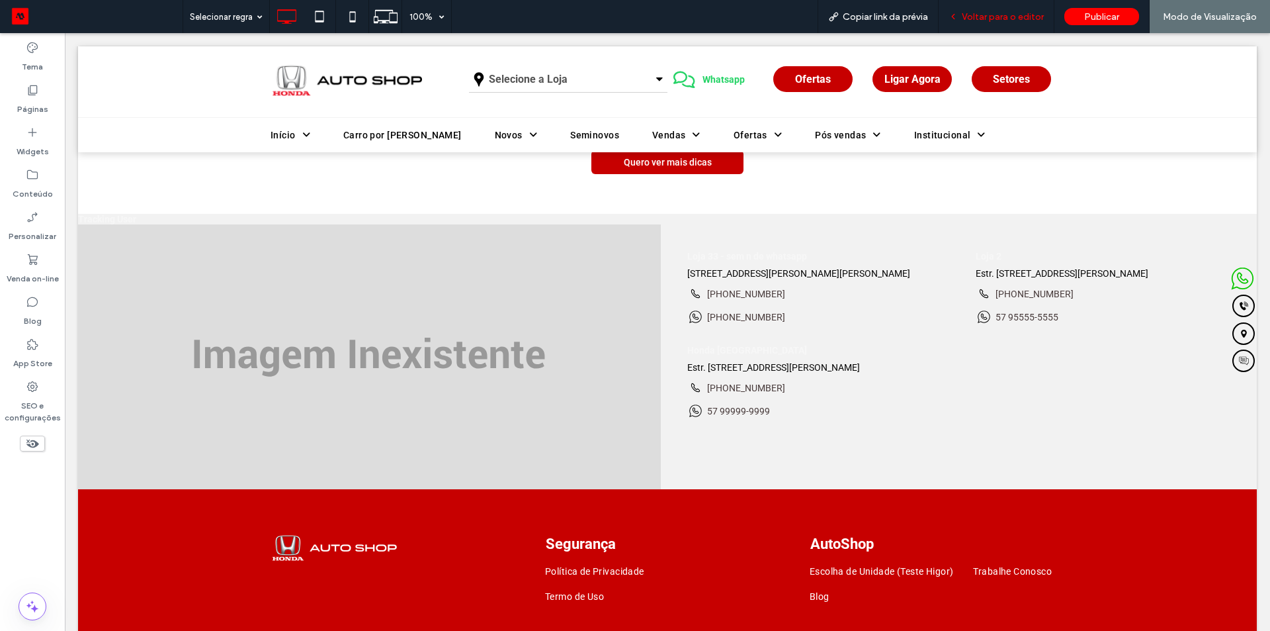
click at [991, 13] on span "Voltar para o editor" at bounding box center [1003, 16] width 82 height 11
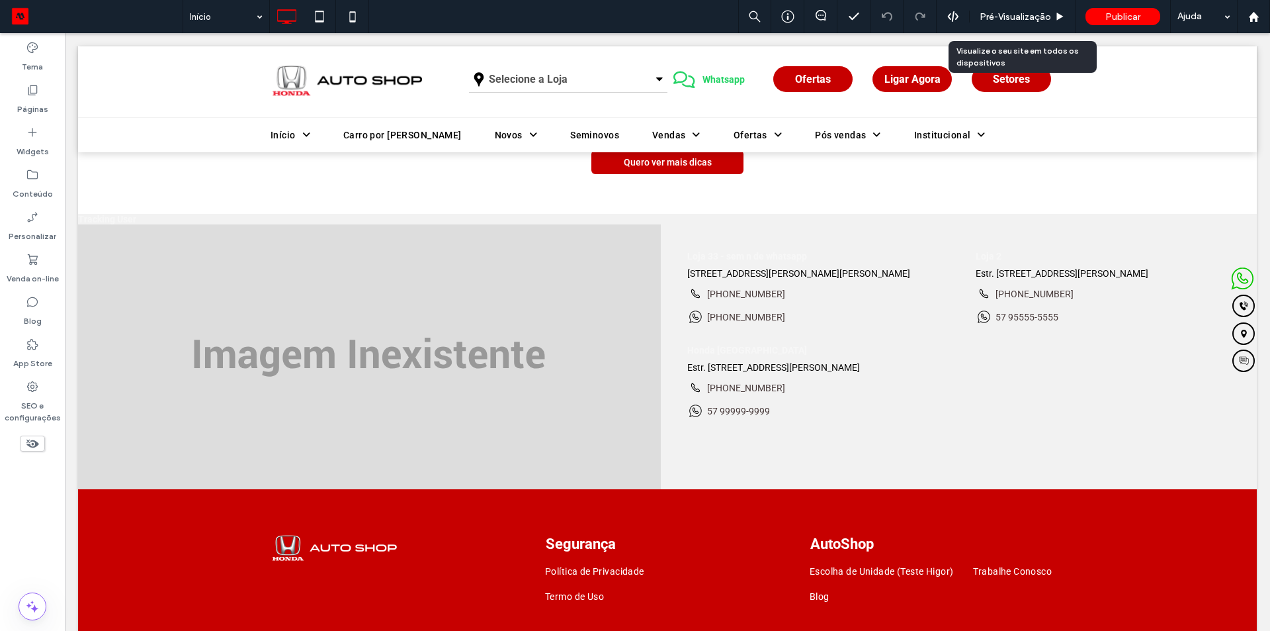
click at [991, 13] on span "Pré-Visualizaçāo" at bounding box center [1015, 16] width 71 height 11
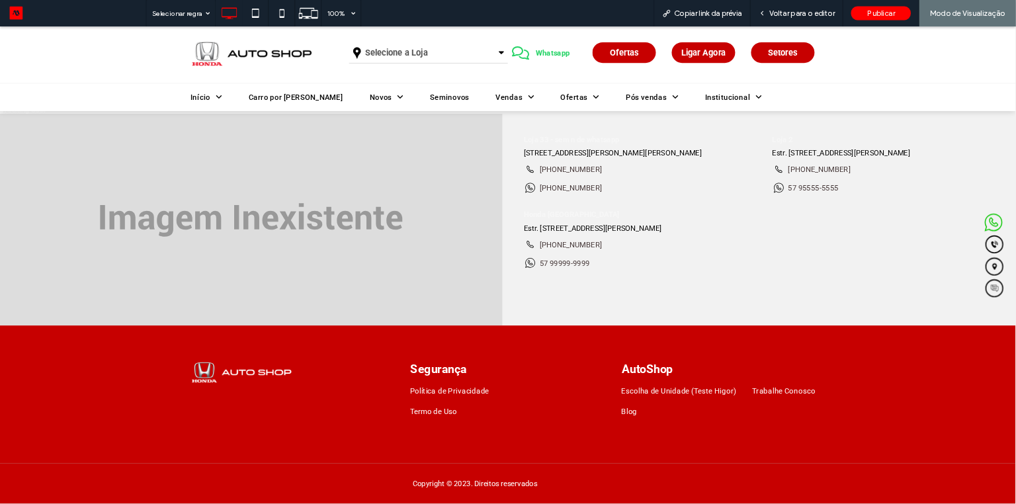
scroll to position [3449, 0]
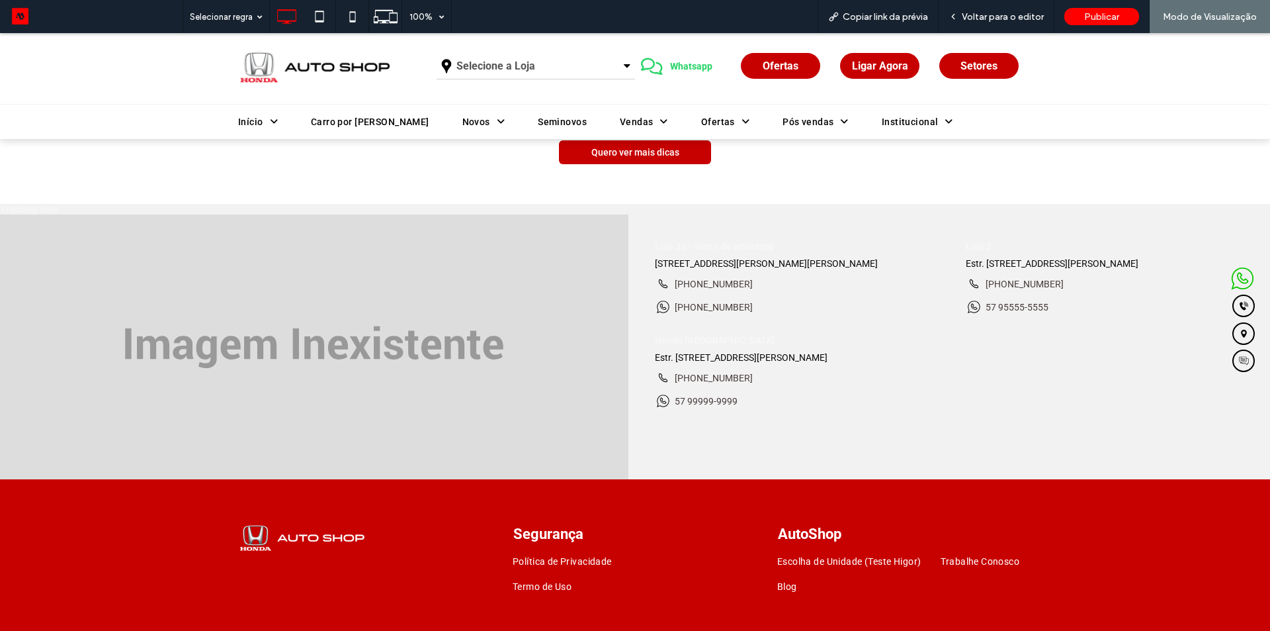
click at [705, 315] on link "[PHONE_NUMBER]" at bounding box center [704, 306] width 98 height 17
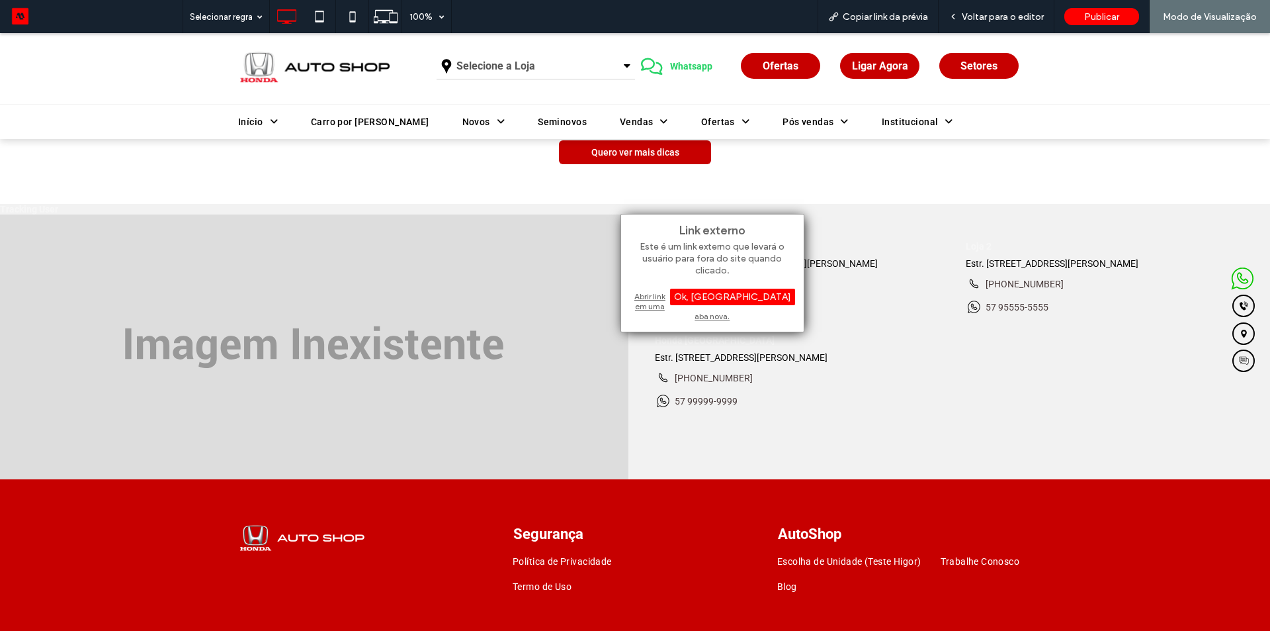
click at [688, 290] on div "Abrir link em uma aba nova." at bounding box center [712, 306] width 165 height 34
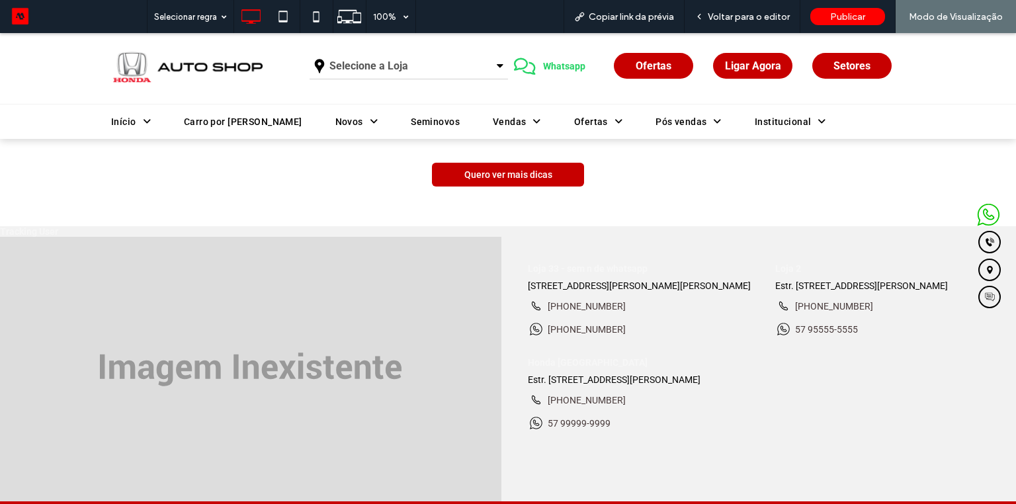
scroll to position [2869, 0]
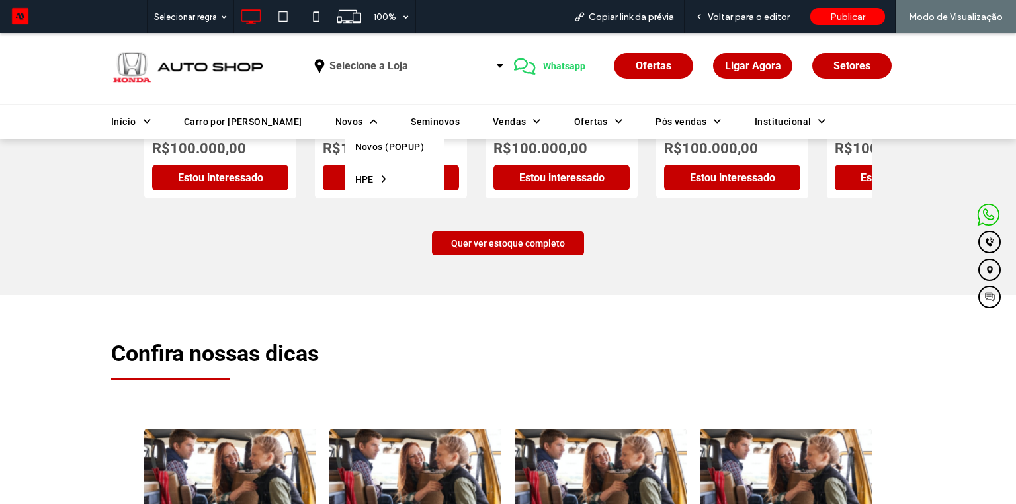
click at [335, 121] on span "Novos" at bounding box center [356, 121] width 43 height 19
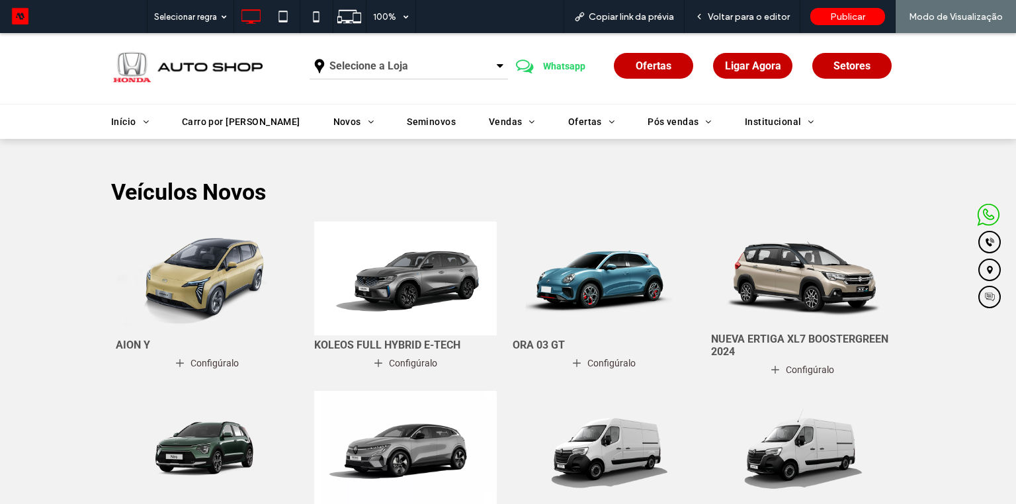
click at [220, 288] on img at bounding box center [207, 279] width 183 height 114
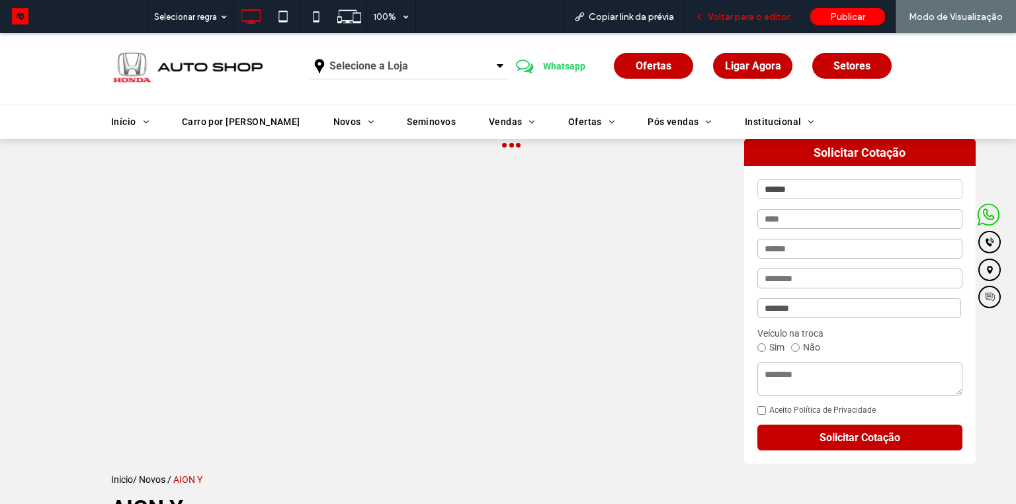
click at [757, 9] on div "Voltar para o editor" at bounding box center [743, 16] width 116 height 33
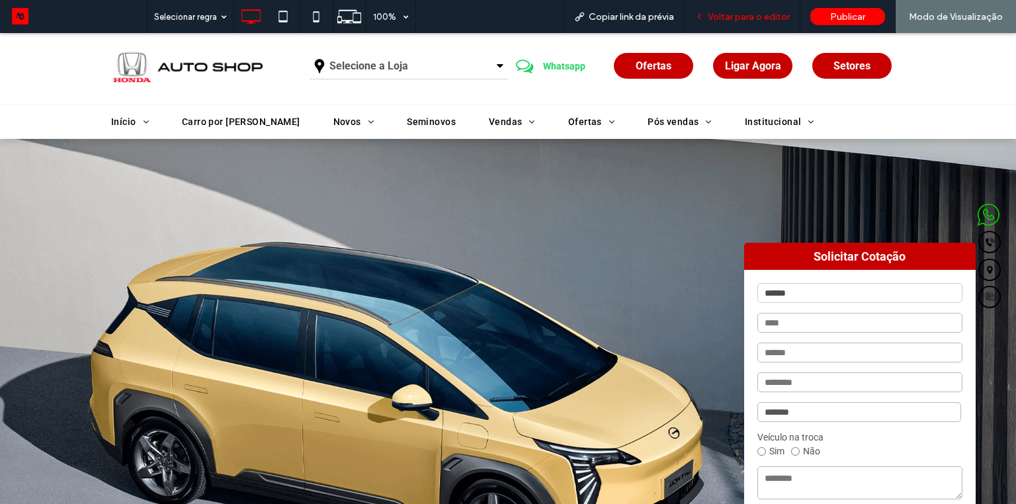
click at [752, 13] on span "Voltar para o editor" at bounding box center [749, 16] width 82 height 11
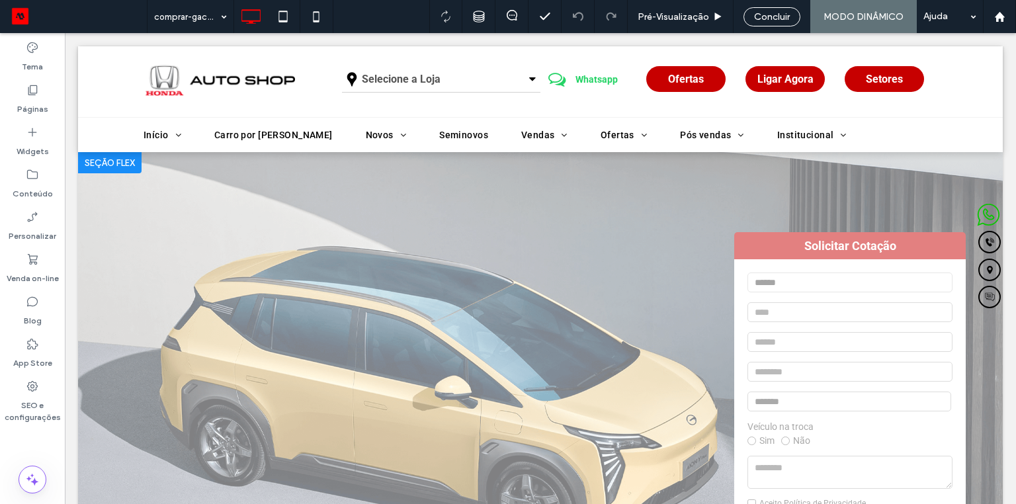
click at [115, 161] on div at bounding box center [110, 162] width 64 height 21
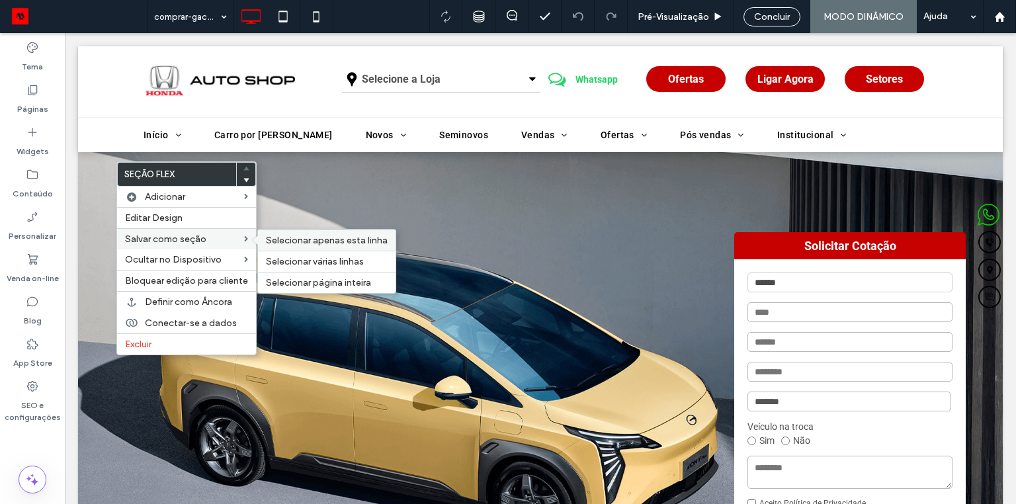
click at [339, 239] on span "Selecionar apenas esta linha" at bounding box center [327, 240] width 122 height 11
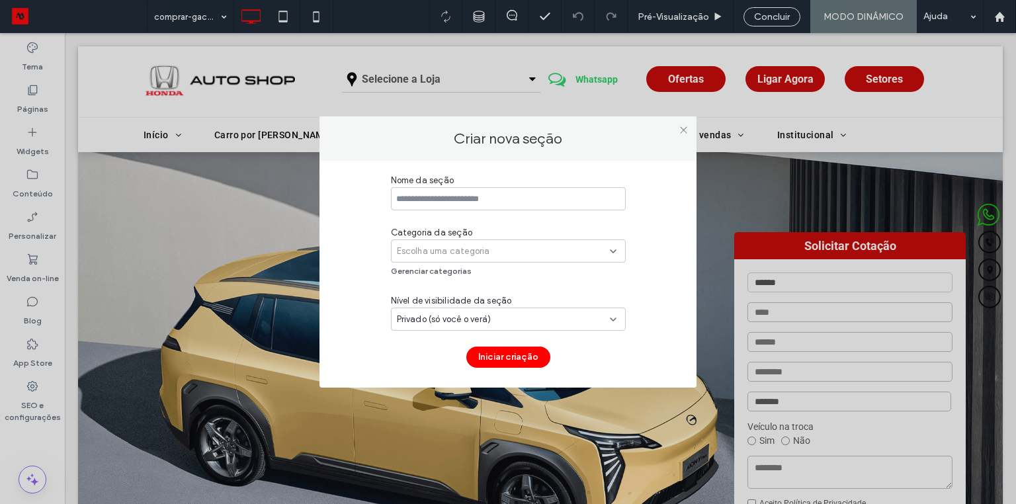
click at [473, 202] on input at bounding box center [508, 198] width 235 height 23
type input "**********"
click at [423, 256] on span "Escolha uma categoria" at bounding box center [443, 251] width 93 height 13
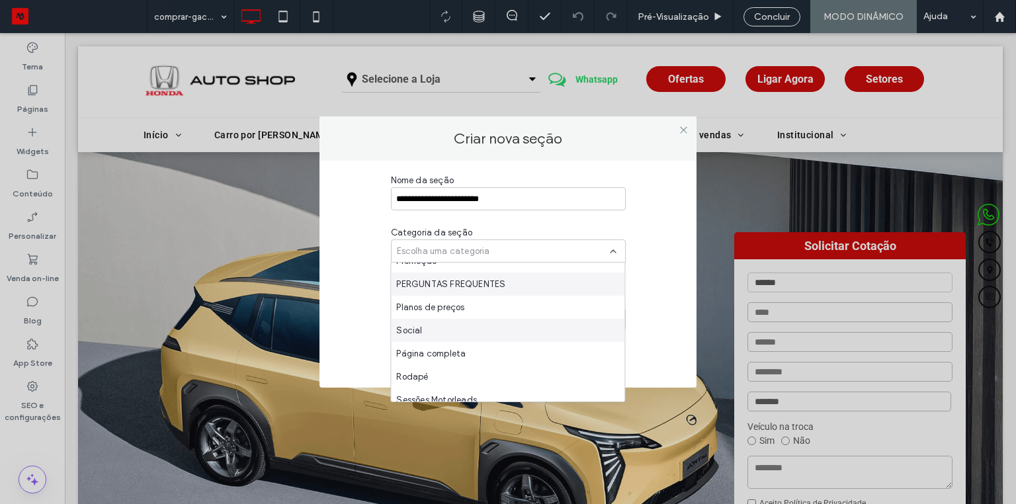
scroll to position [486, 0]
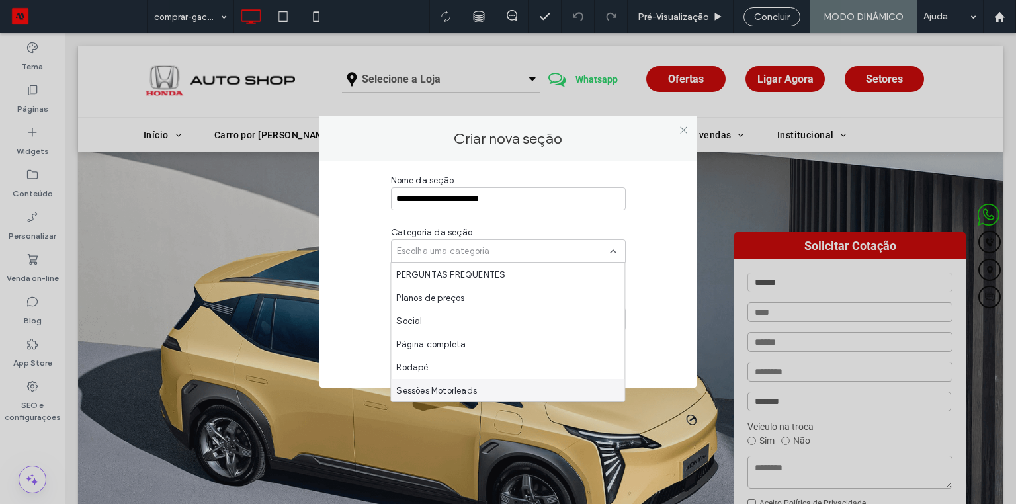
click at [433, 389] on span "Sessões Motorleads" at bounding box center [436, 390] width 81 height 13
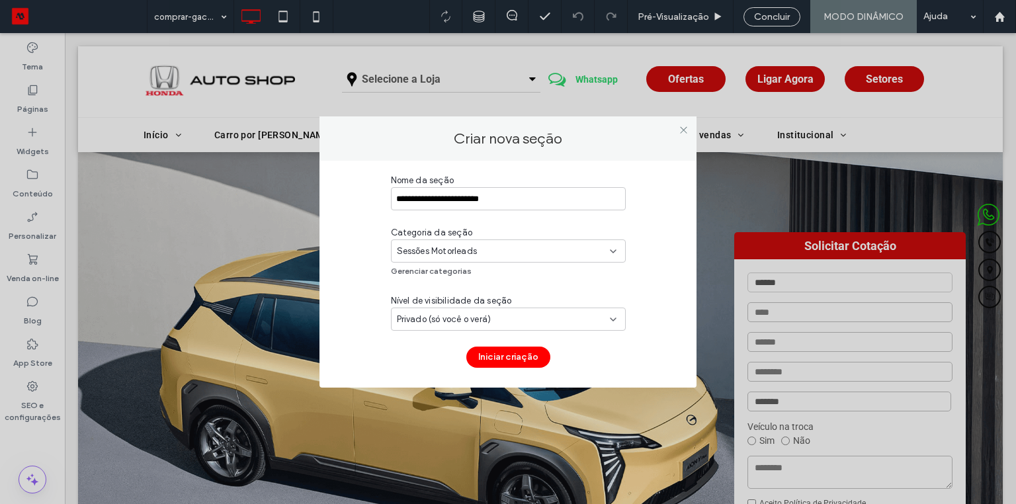
click at [442, 320] on span "Privado (só você o verá)" at bounding box center [444, 319] width 95 height 13
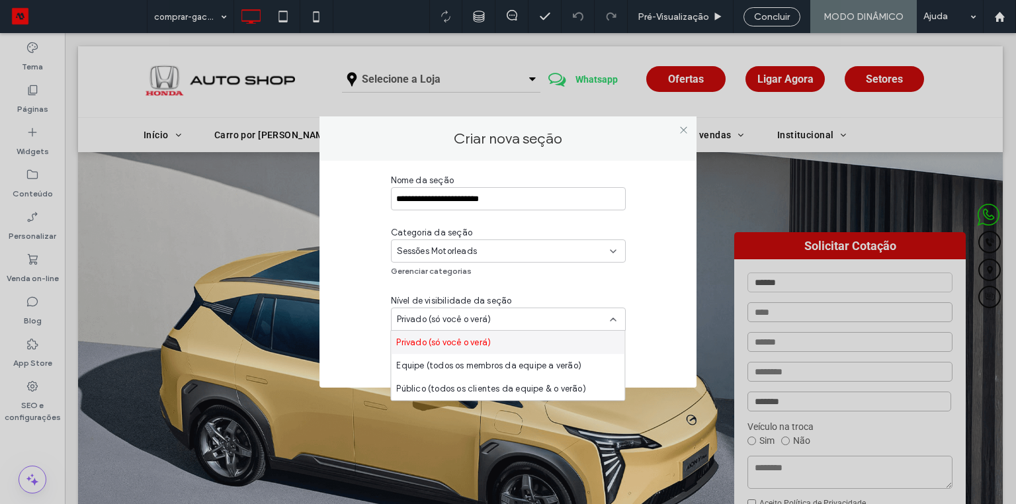
click at [341, 322] on div "**********" at bounding box center [507, 271] width 337 height 194
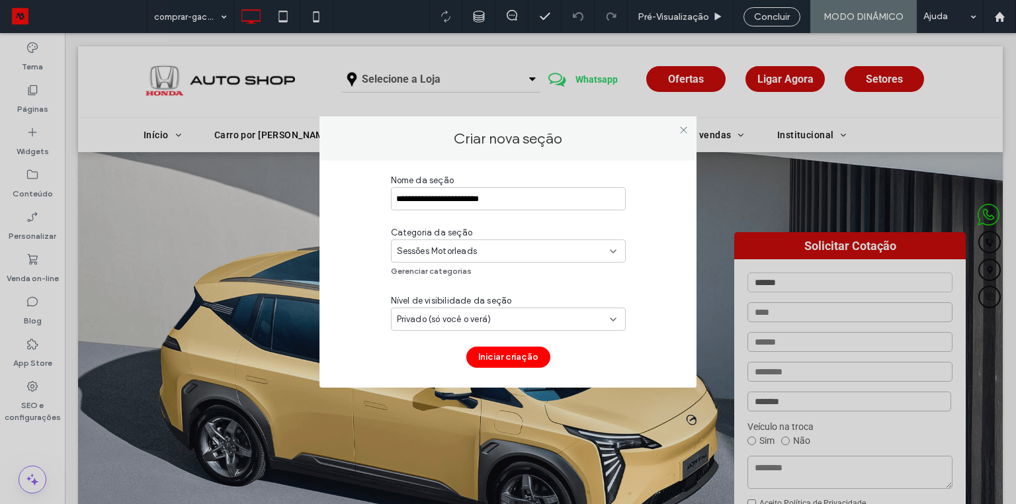
click at [462, 322] on span "Privado (só você o verá)" at bounding box center [444, 319] width 95 height 13
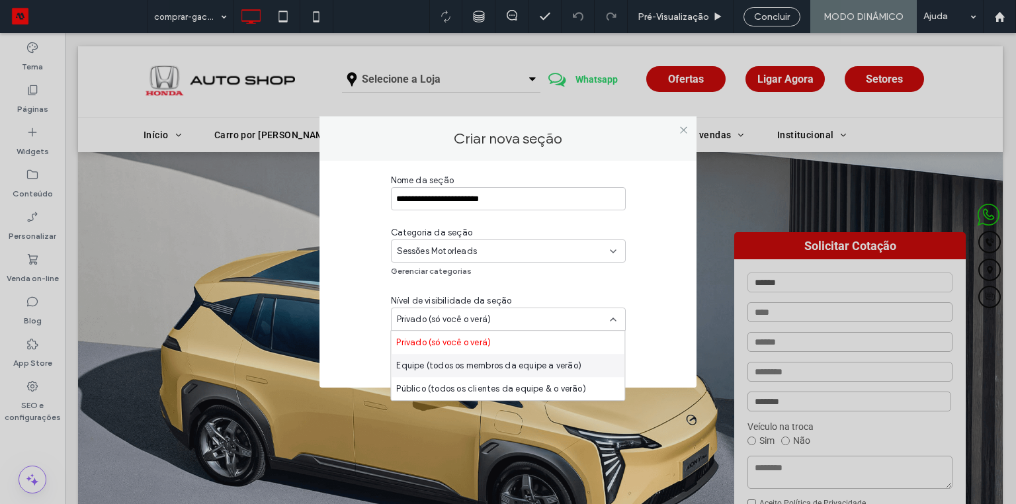
click at [422, 369] on span "Equipe (todos os membros da equipe a verão)" at bounding box center [488, 365] width 185 height 13
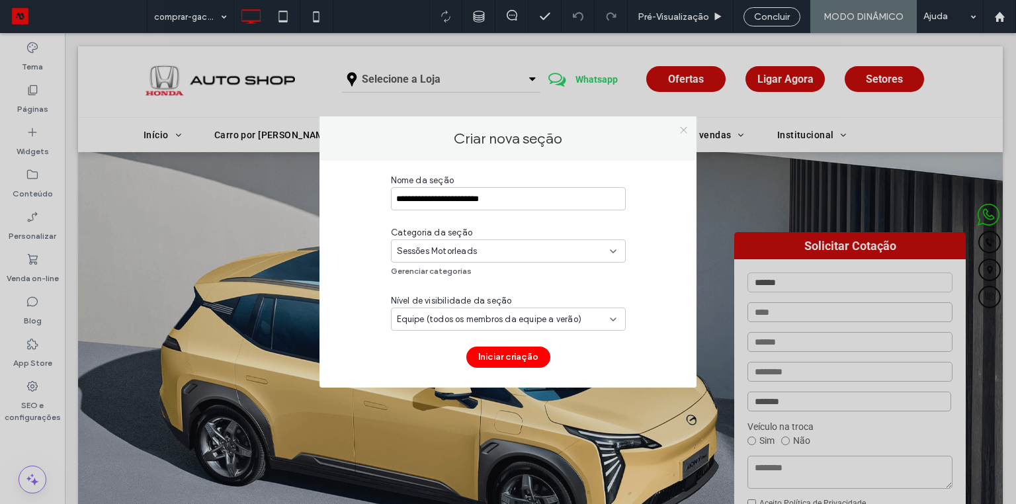
click at [683, 129] on icon at bounding box center [684, 130] width 10 height 10
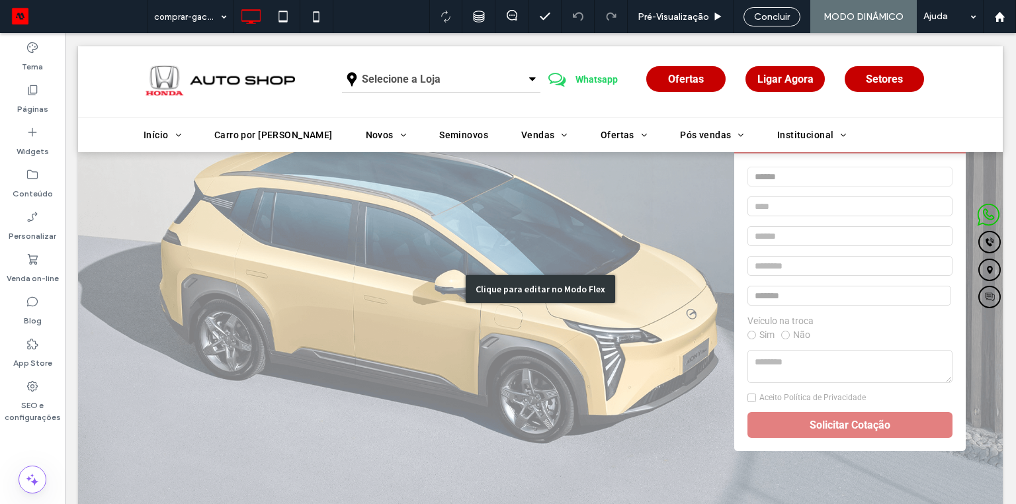
scroll to position [0, 0]
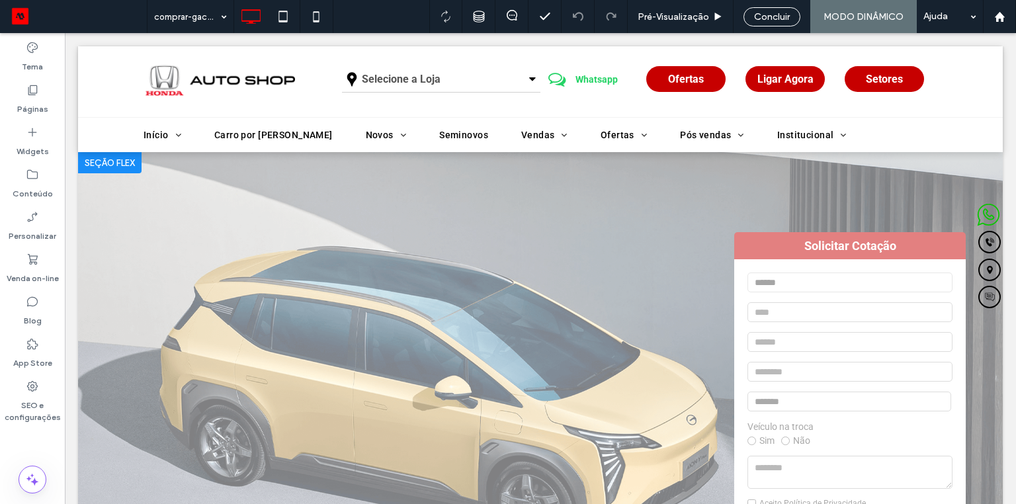
click at [117, 168] on div at bounding box center [110, 162] width 64 height 21
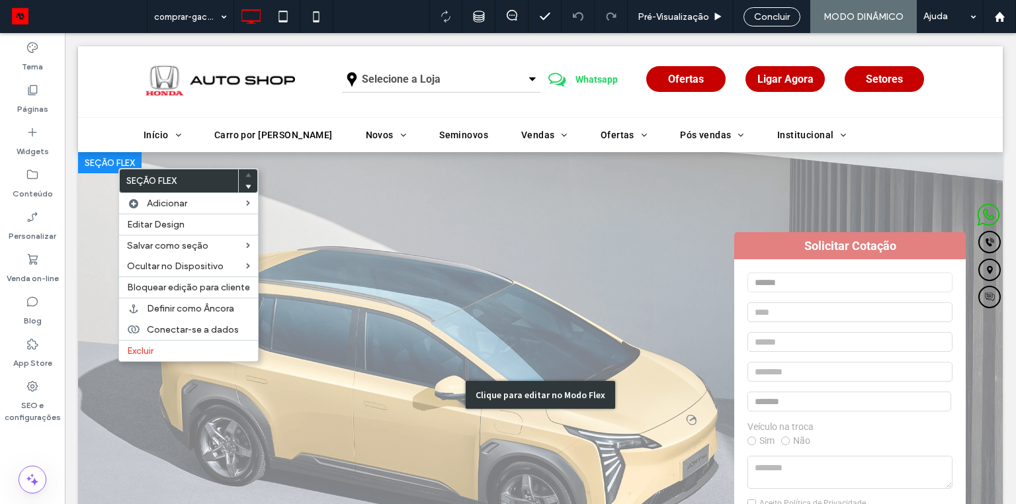
click at [108, 175] on div "Clique para editar no Modo Flex" at bounding box center [540, 394] width 925 height 484
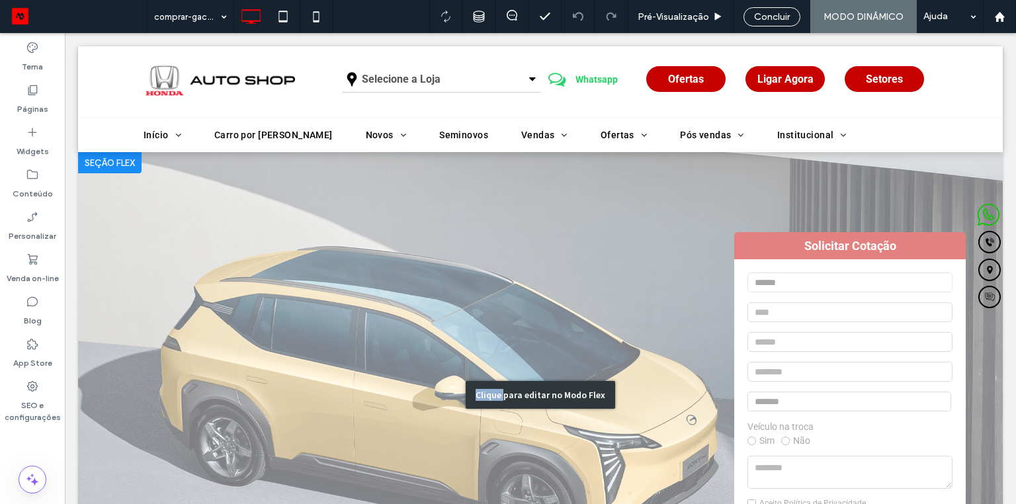
click at [108, 175] on div "Clique para editar no Modo Flex" at bounding box center [540, 394] width 925 height 484
click at [352, 228] on div "Clique para editar no Modo Flex" at bounding box center [540, 394] width 925 height 484
click at [352, 228] on img at bounding box center [540, 394] width 925 height 484
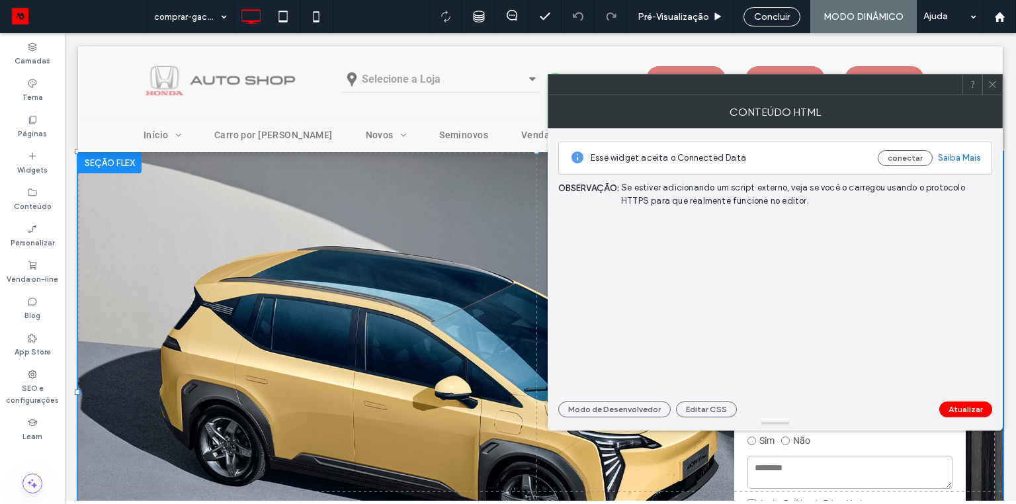
click at [352, 228] on div at bounding box center [540, 394] width 925 height 484
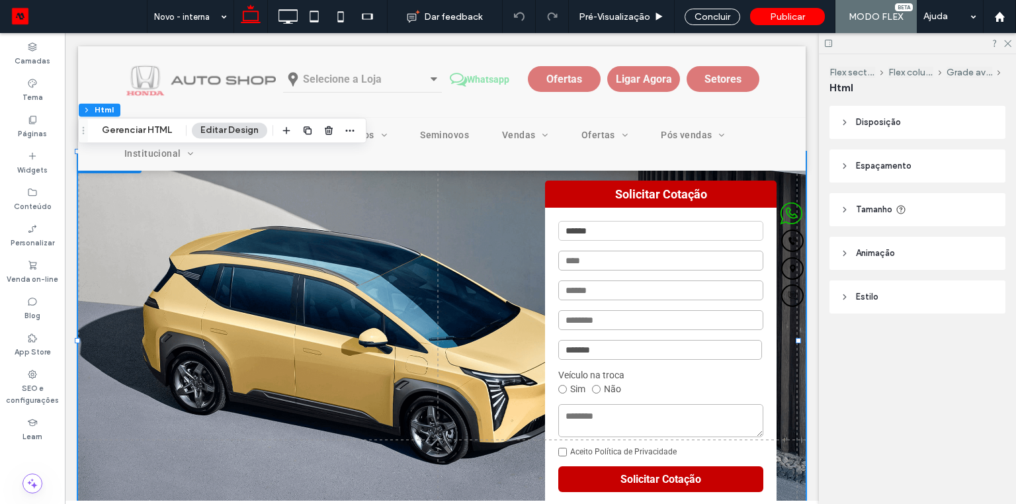
click at [350, 228] on img at bounding box center [442, 342] width 728 height 381
click at [141, 124] on button "Gerenciar HTML" at bounding box center [136, 130] width 87 height 16
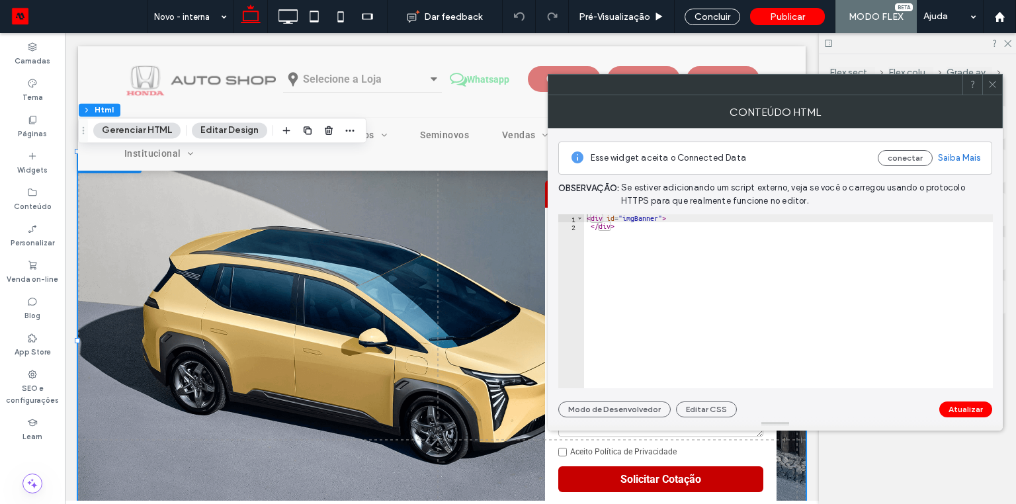
click at [636, 216] on div "< div id = "imgBanner" > </ div >" at bounding box center [788, 309] width 409 height 191
type textarea "**********"
click at [636, 216] on div "< div id = "imgBanner" > </ div >" at bounding box center [788, 309] width 409 height 191
click at [995, 81] on icon at bounding box center [993, 84] width 10 height 10
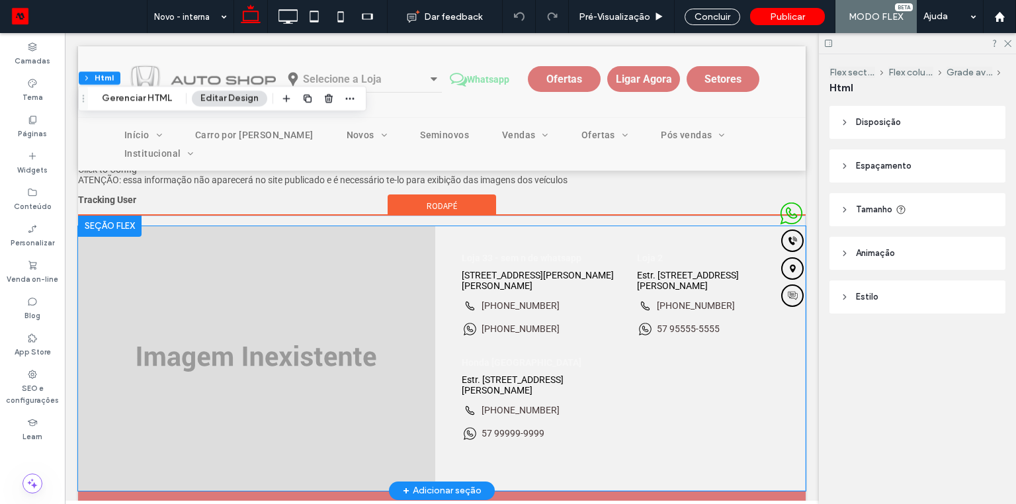
scroll to position [1448, 0]
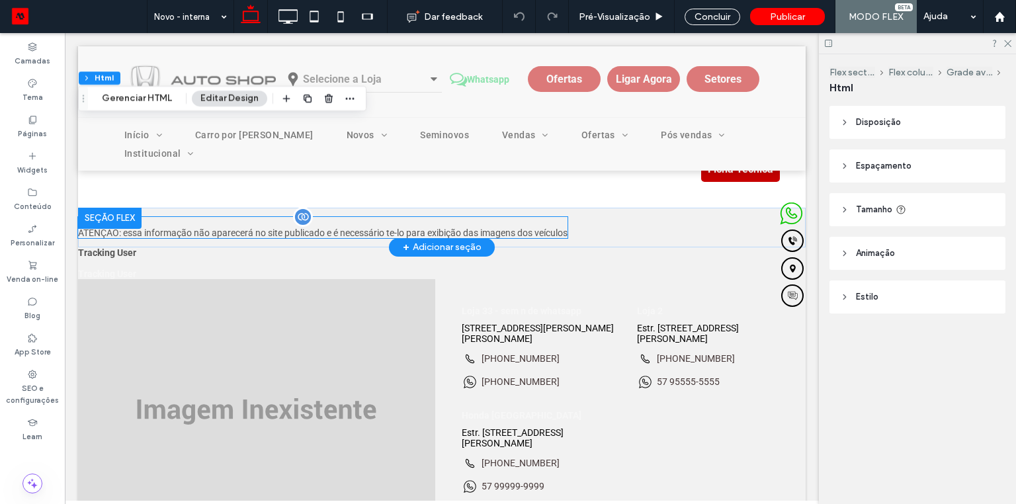
click at [203, 230] on span "Click to Config ATENÇÃO: essa informação não aparecerá no site publicado e é ne…" at bounding box center [323, 227] width 490 height 21
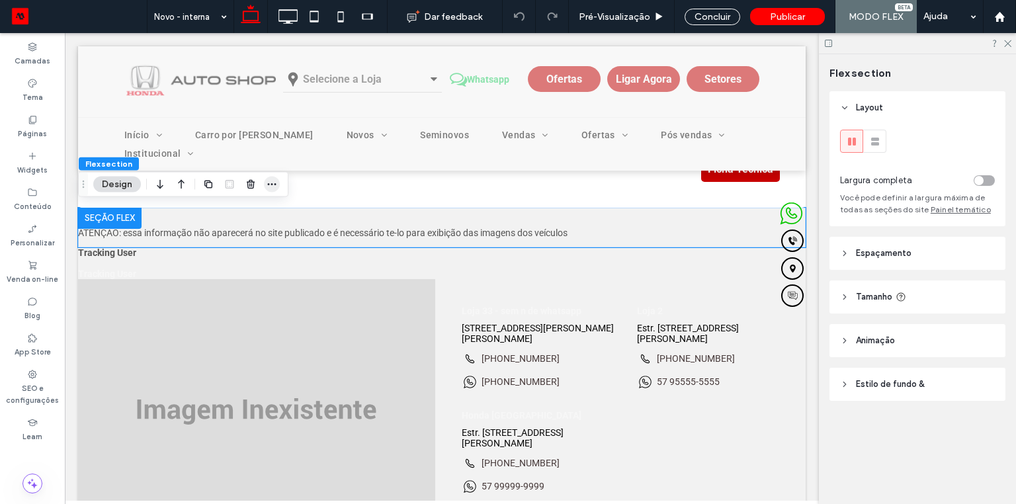
click at [265, 184] on span "button" at bounding box center [272, 185] width 16 height 16
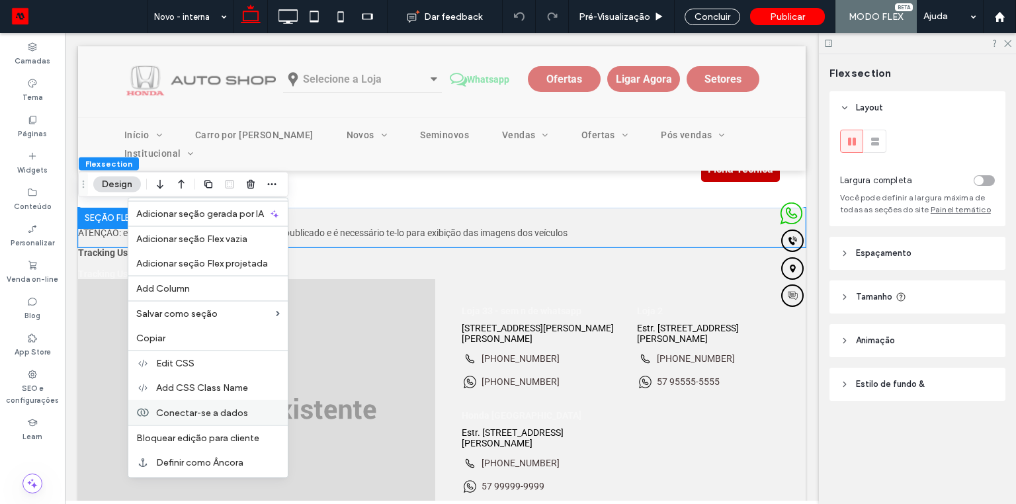
click at [229, 404] on div "Conectar-se a dados" at bounding box center [207, 412] width 159 height 25
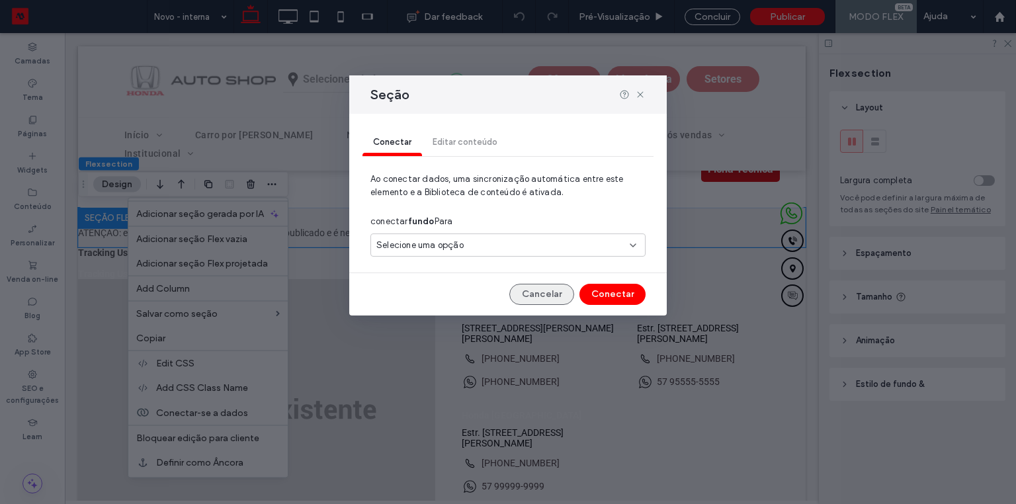
click at [545, 294] on button "Cancelar" at bounding box center [541, 294] width 65 height 21
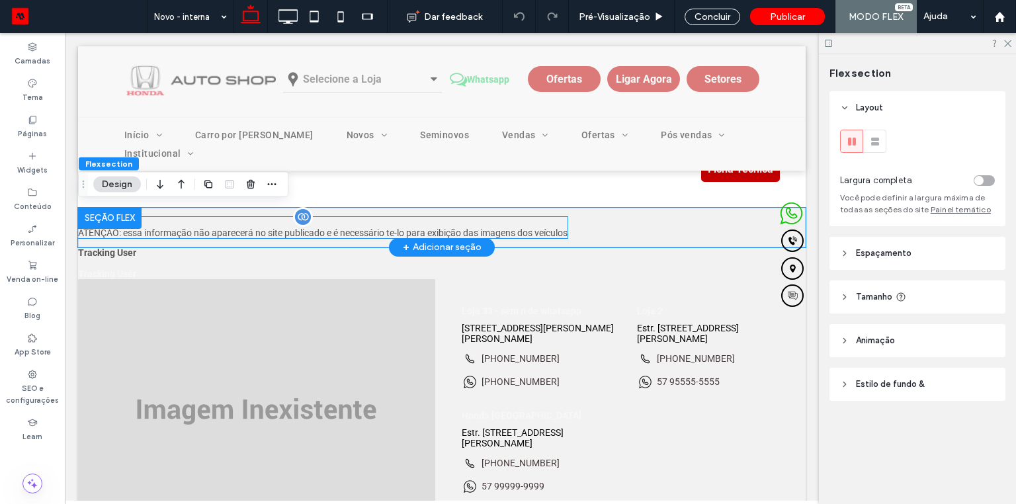
click at [244, 224] on div "Click to Config ATENÇÃO: essa informação não aparecerá no site publicado e é ne…" at bounding box center [323, 227] width 490 height 21
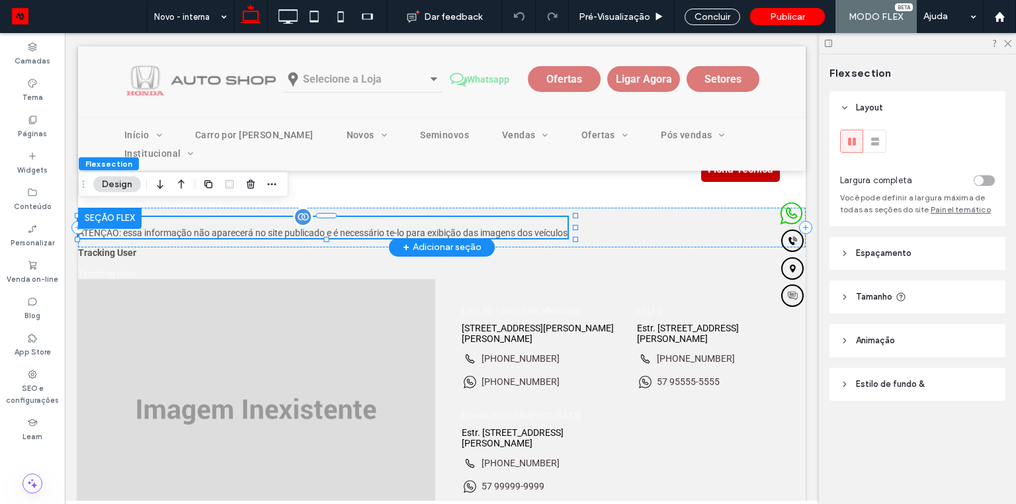
click at [244, 224] on div "Click to Config ATENÇÃO: essa informação não aparecerá no site publicado e é ne…" at bounding box center [323, 227] width 490 height 21
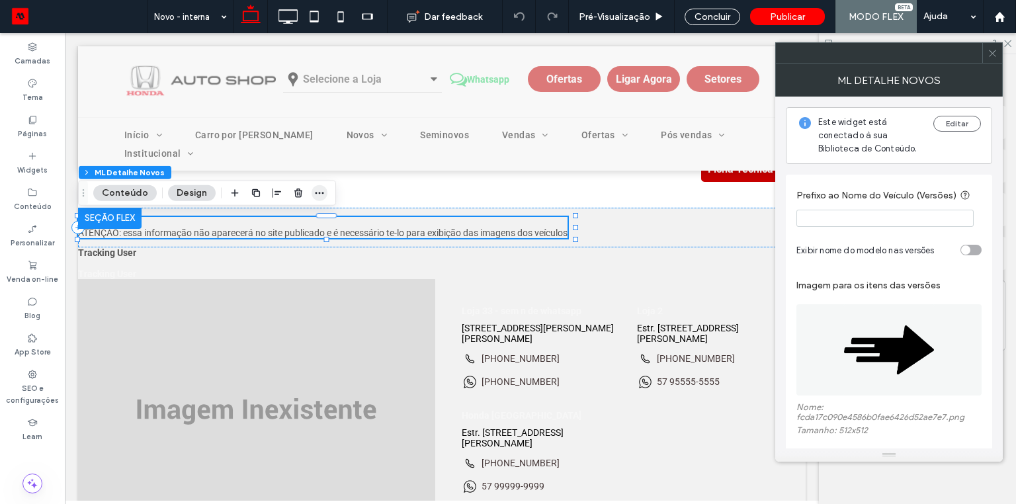
click at [315, 191] on icon "button" at bounding box center [319, 193] width 11 height 11
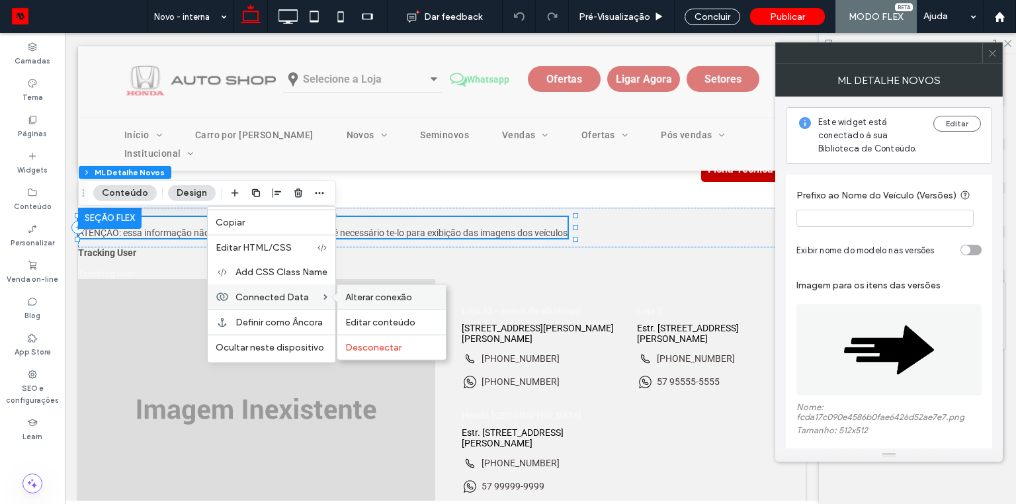
click at [347, 292] on span "Alterar conexão" at bounding box center [378, 297] width 67 height 11
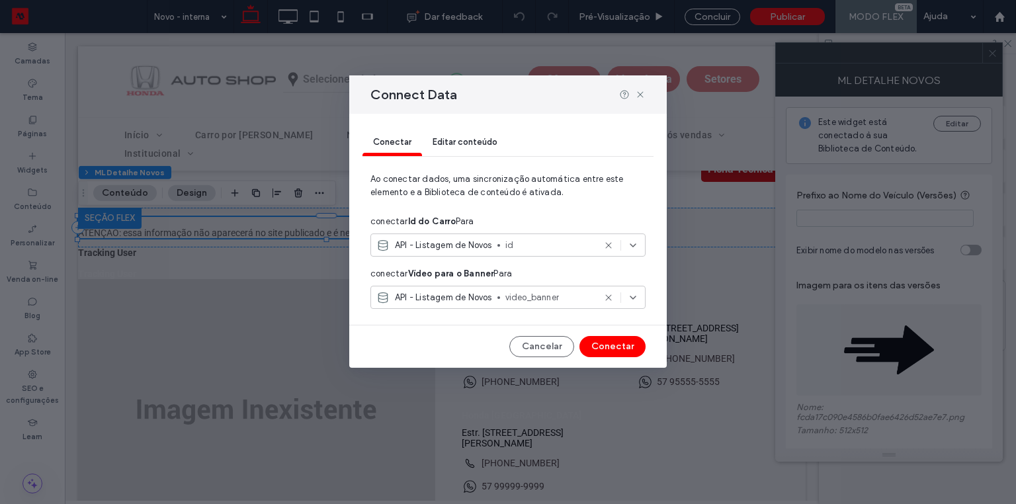
drag, startPoint x: 406, startPoint y: 274, endPoint x: 537, endPoint y: 274, distance: 131.0
click at [537, 274] on div "conectar Vídeo para o Banner Para" at bounding box center [507, 274] width 275 height 24
click at [535, 353] on button "Cancelar" at bounding box center [541, 346] width 65 height 21
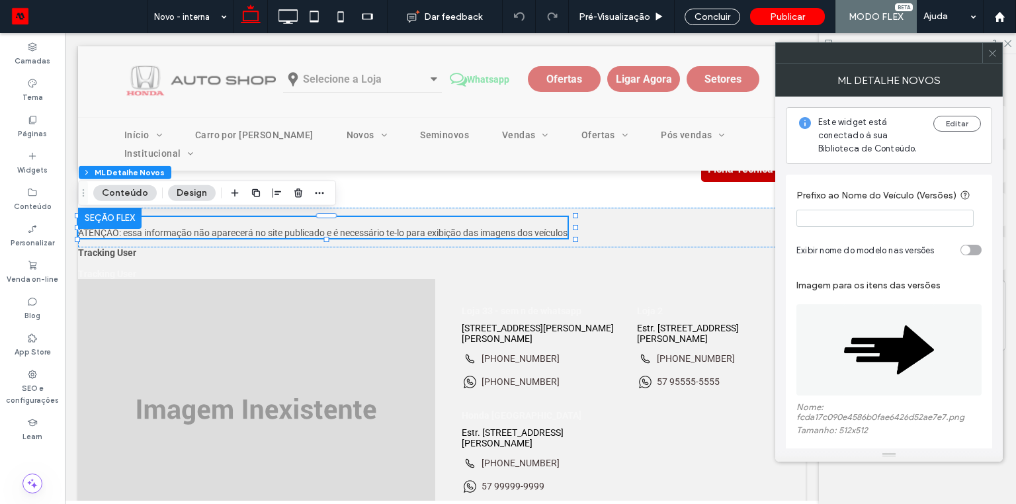
click at [994, 55] on icon at bounding box center [993, 53] width 10 height 10
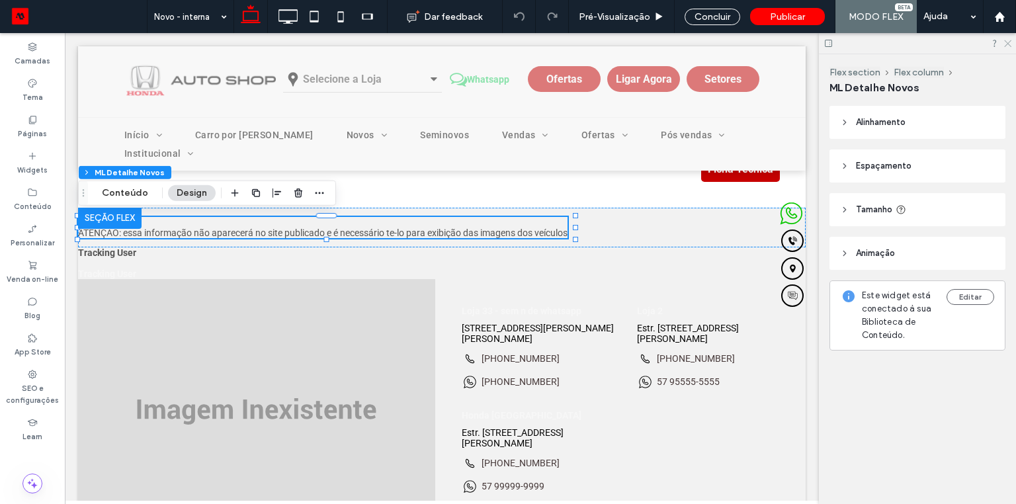
click at [1011, 42] on icon at bounding box center [1007, 42] width 9 height 9
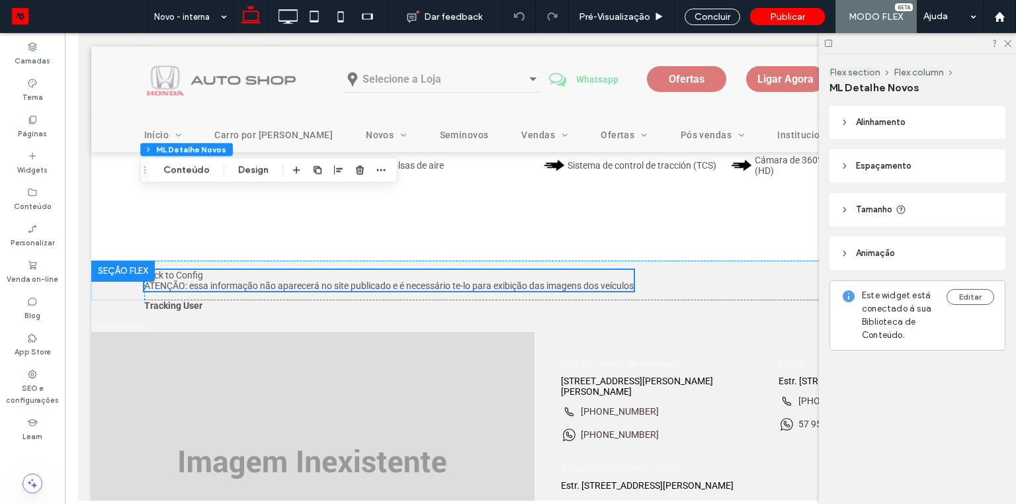
scroll to position [1527, 0]
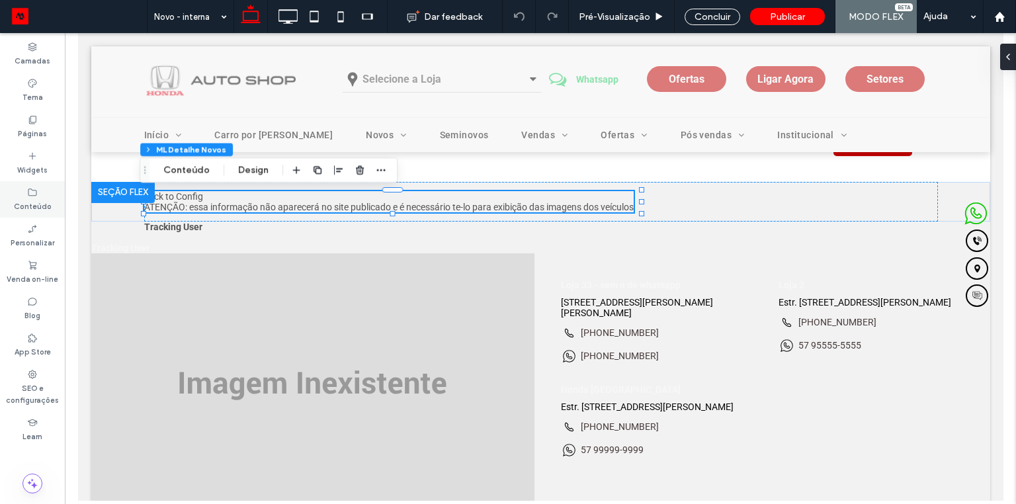
click at [42, 198] on label "Conteúdo" at bounding box center [33, 205] width 38 height 15
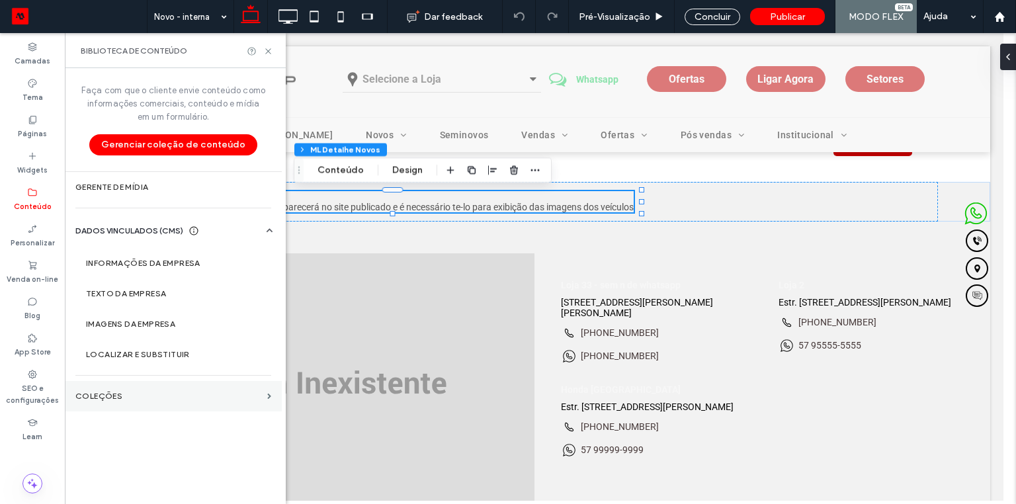
click at [124, 393] on label "COLEÇÕES" at bounding box center [168, 396] width 187 height 9
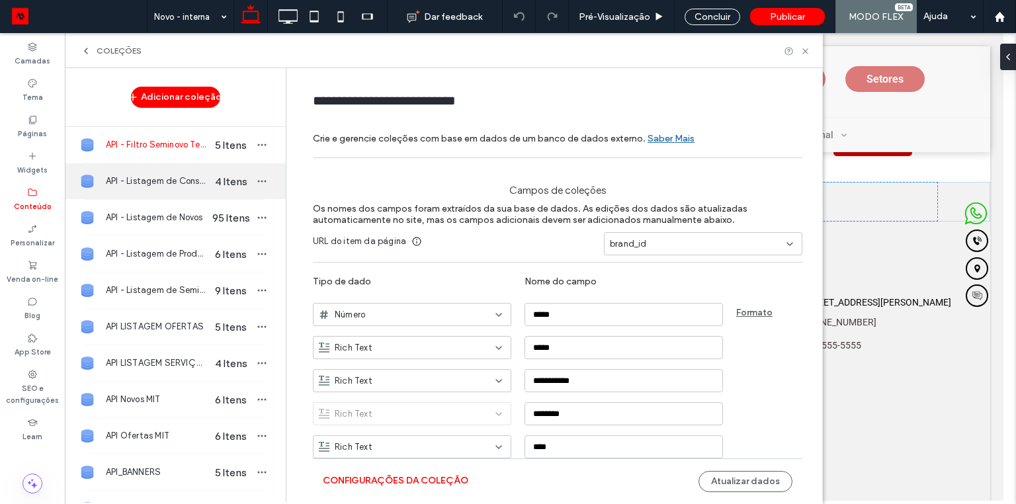
click at [156, 182] on span "API - Listagem de Consórcio" at bounding box center [157, 181] width 102 height 13
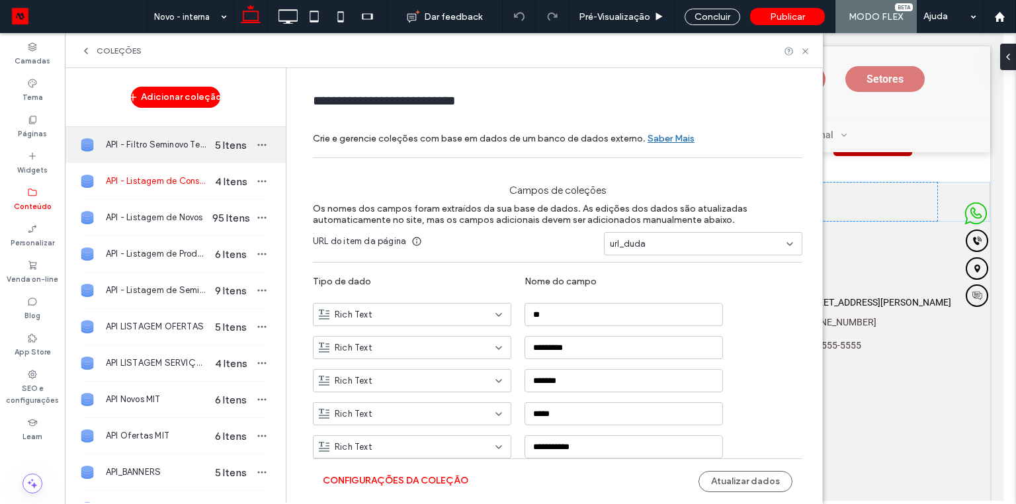
click at [169, 150] on span "API - Filtro Seminovo Teste" at bounding box center [157, 144] width 102 height 13
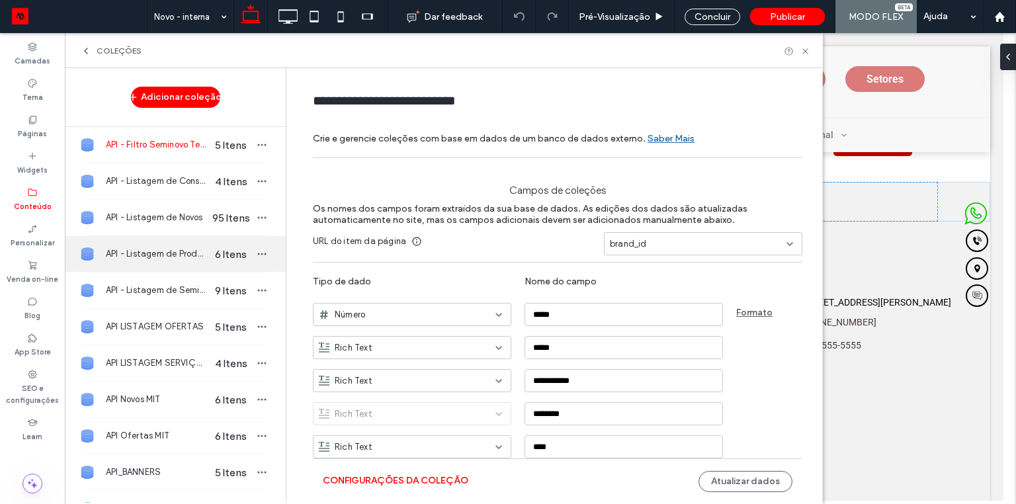
click at [214, 259] on span "6 Itens" at bounding box center [231, 254] width 46 height 13
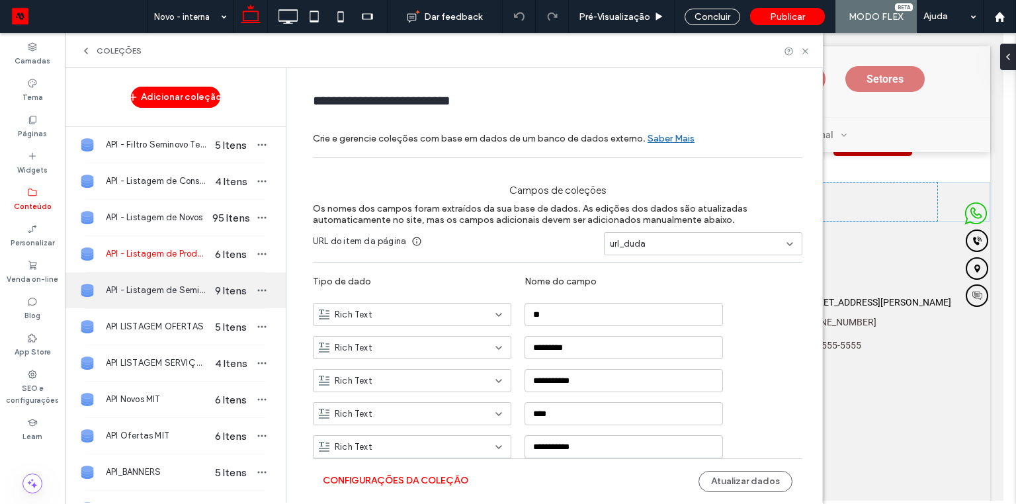
click at [219, 284] on span "9 Itens" at bounding box center [231, 290] width 46 height 13
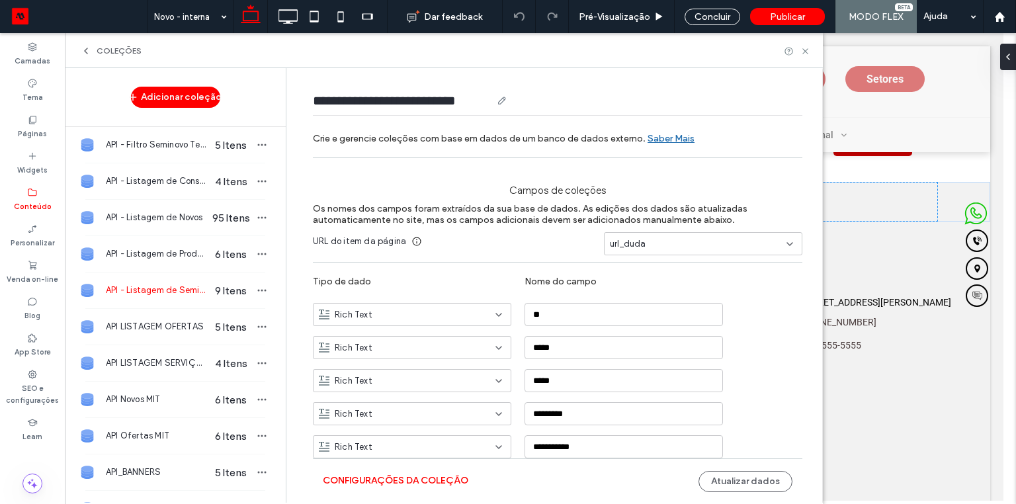
click at [360, 103] on input "**********" at bounding box center [402, 100] width 179 height 19
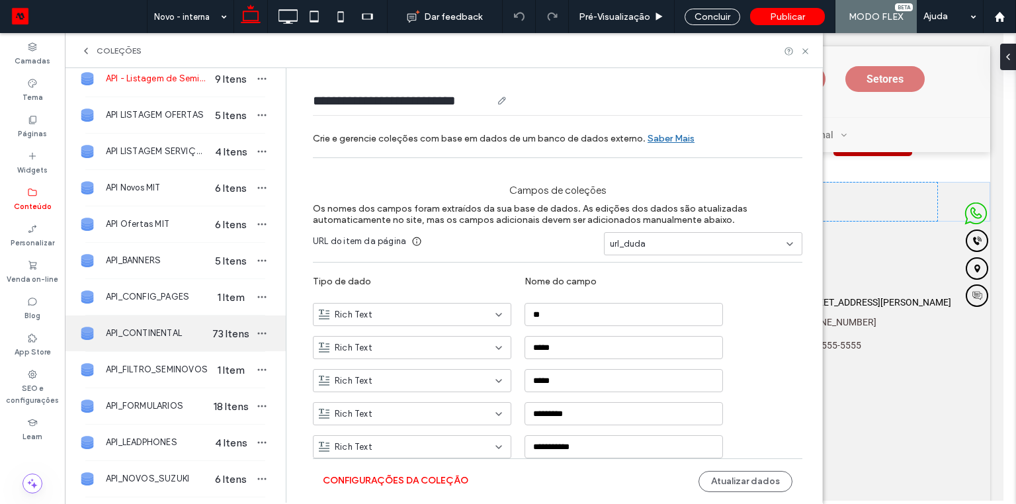
scroll to position [265, 0]
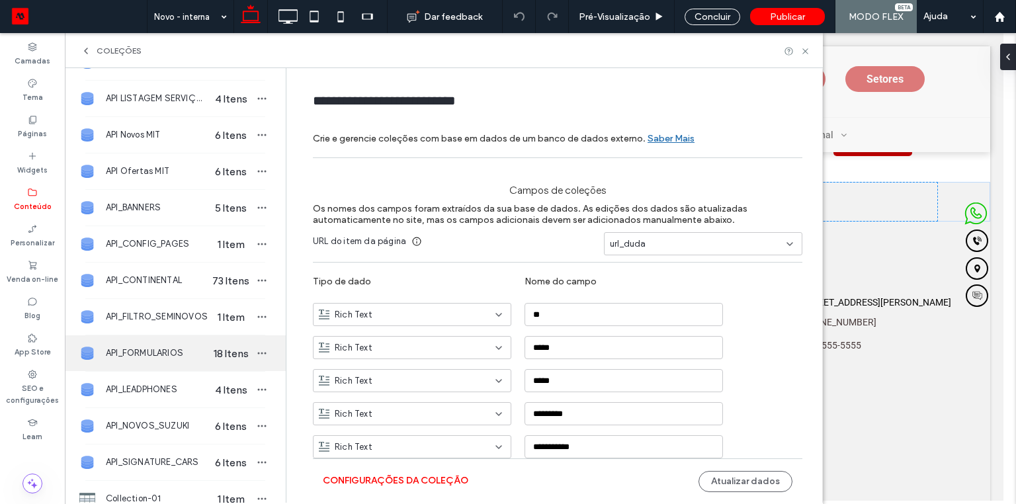
click at [135, 352] on span "API_FORMULARIOS" at bounding box center [157, 353] width 102 height 13
type input "**********"
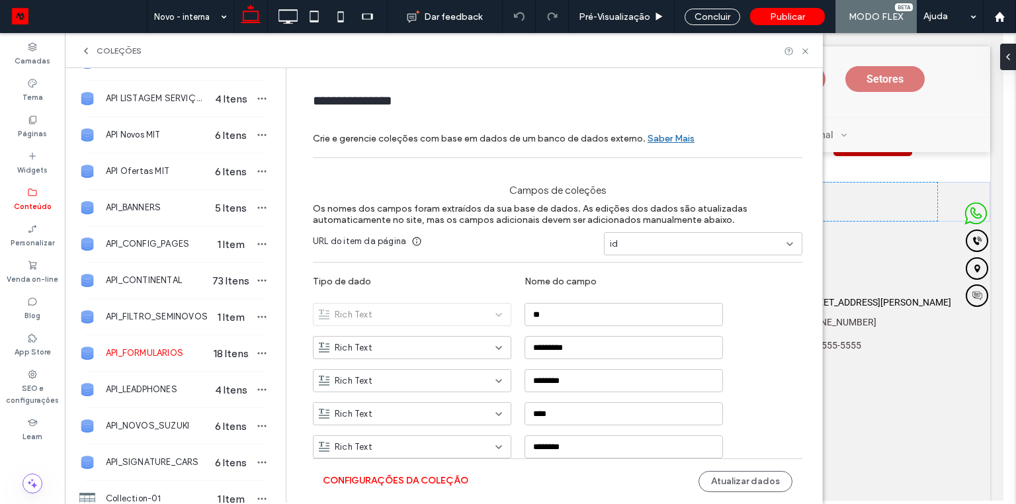
scroll to position [0, 0]
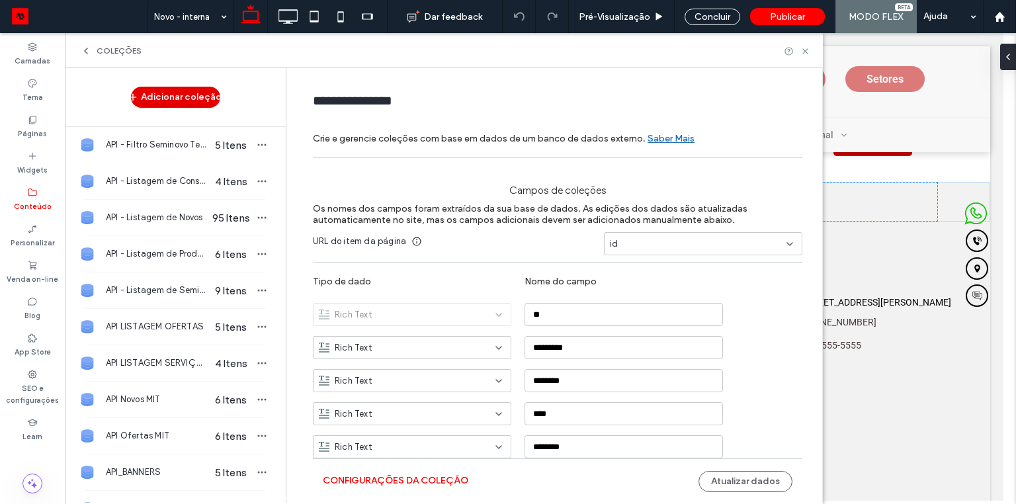
click at [172, 100] on button "Adicionar coleção" at bounding box center [175, 97] width 89 height 21
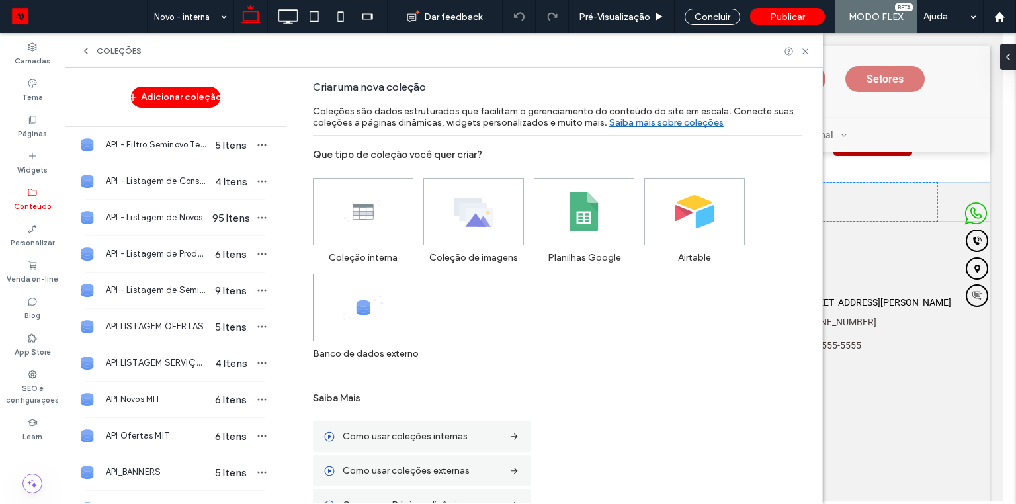
click at [376, 310] on span at bounding box center [363, 308] width 99 height 66
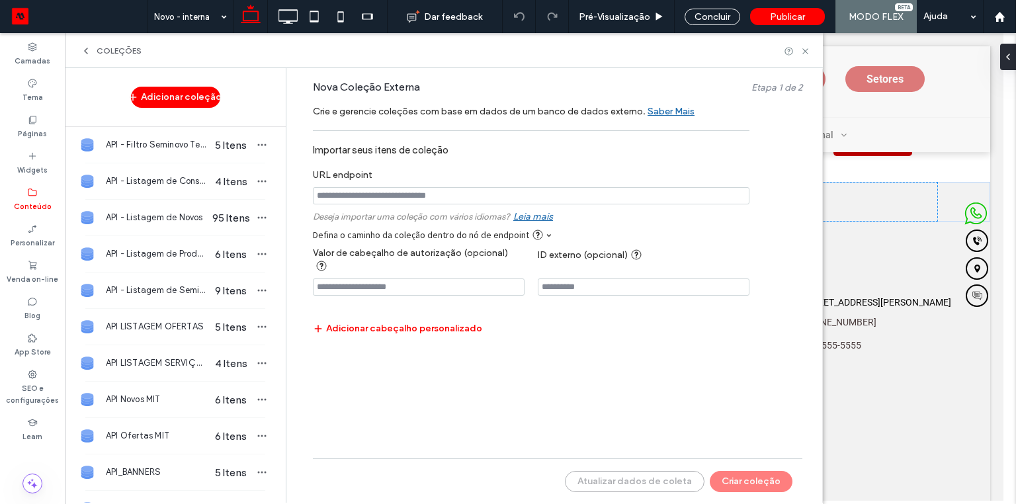
click at [418, 193] on input "notEmpty" at bounding box center [531, 195] width 437 height 17
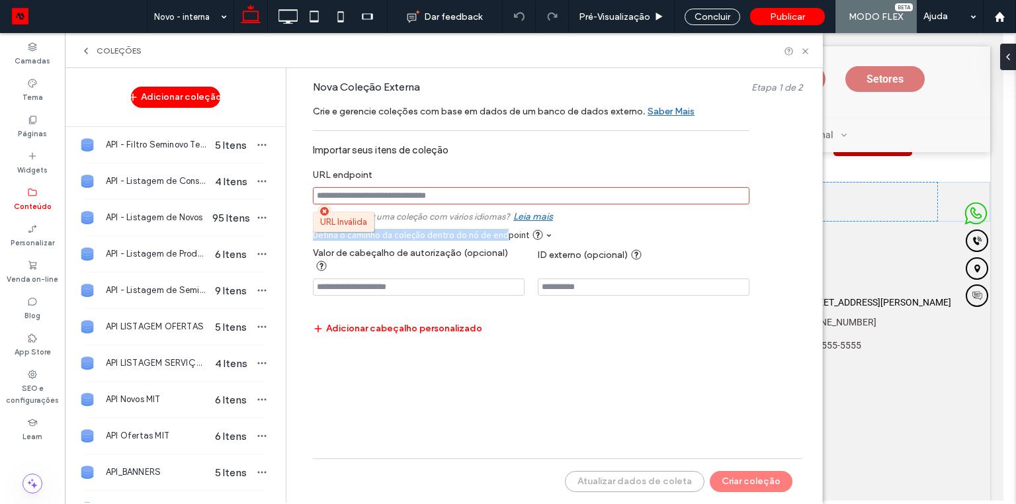
drag, startPoint x: 310, startPoint y: 236, endPoint x: 507, endPoint y: 236, distance: 197.8
click at [503, 236] on form "Nova Coleção Externa Etapa 1 de 2 Crie e gerencie coleções com base em dados de…" at bounding box center [557, 253] width 529 height 345
click at [546, 236] on span at bounding box center [548, 235] width 5 height 5
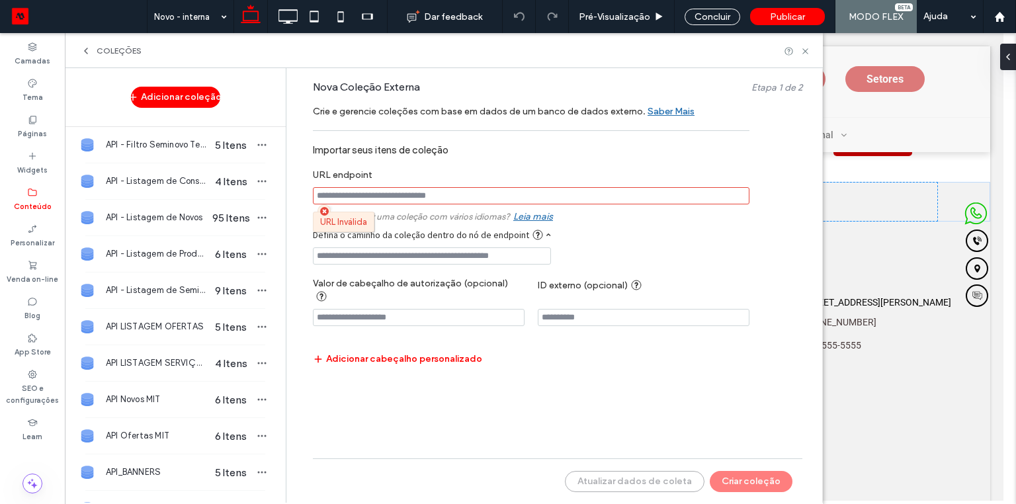
click at [354, 257] on input at bounding box center [432, 255] width 238 height 17
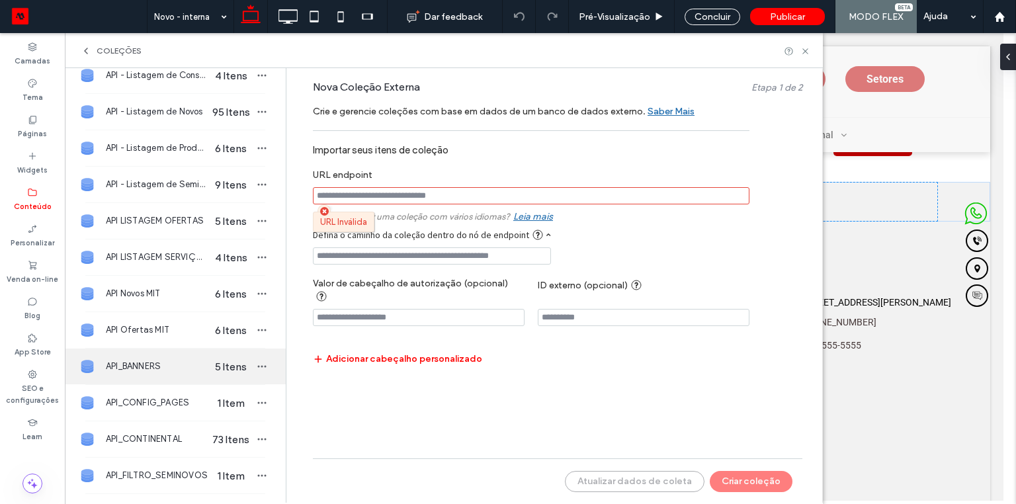
scroll to position [159, 0]
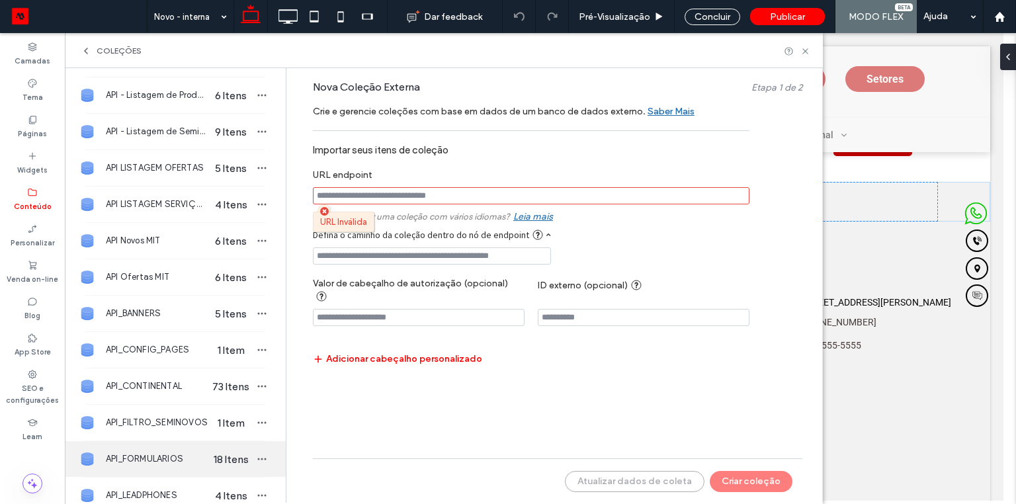
click at [148, 458] on span "API_FORMULARIOS" at bounding box center [157, 459] width 102 height 13
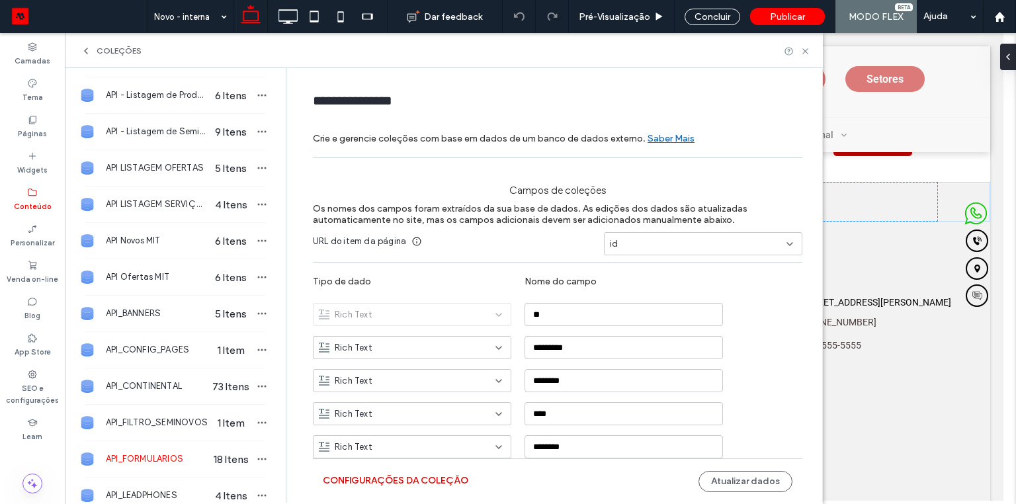
click at [392, 482] on button "Configurações da coleção" at bounding box center [396, 480] width 146 height 21
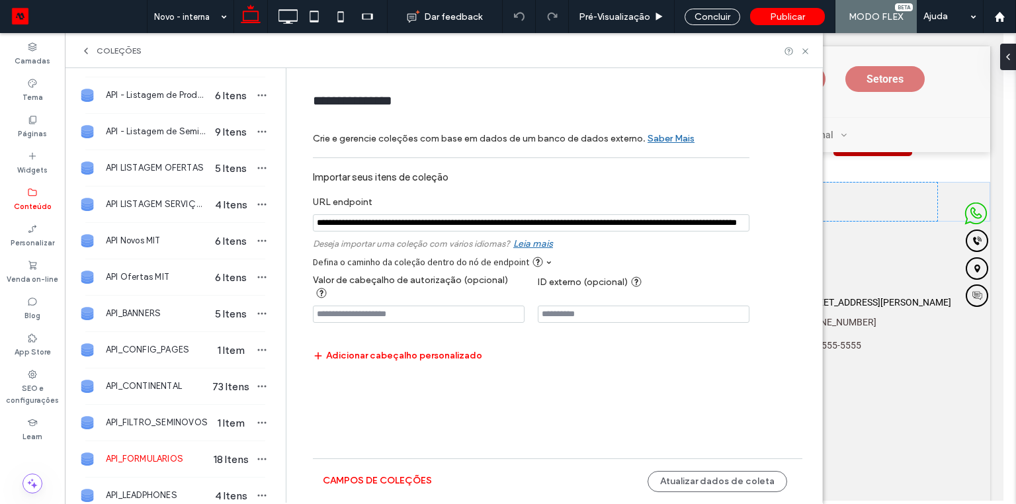
click at [546, 263] on span at bounding box center [548, 262] width 5 height 5
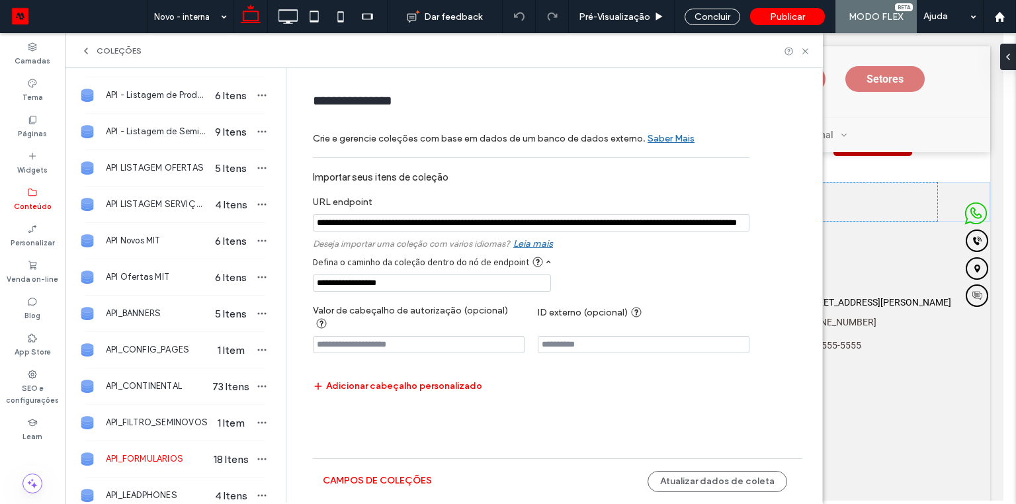
click at [335, 285] on input "**********" at bounding box center [432, 283] width 238 height 17
click at [334, 285] on input "**********" at bounding box center [432, 283] width 238 height 17
click at [539, 221] on input "notEmpty" at bounding box center [531, 222] width 437 height 17
click at [494, 279] on input "**********" at bounding box center [432, 283] width 238 height 17
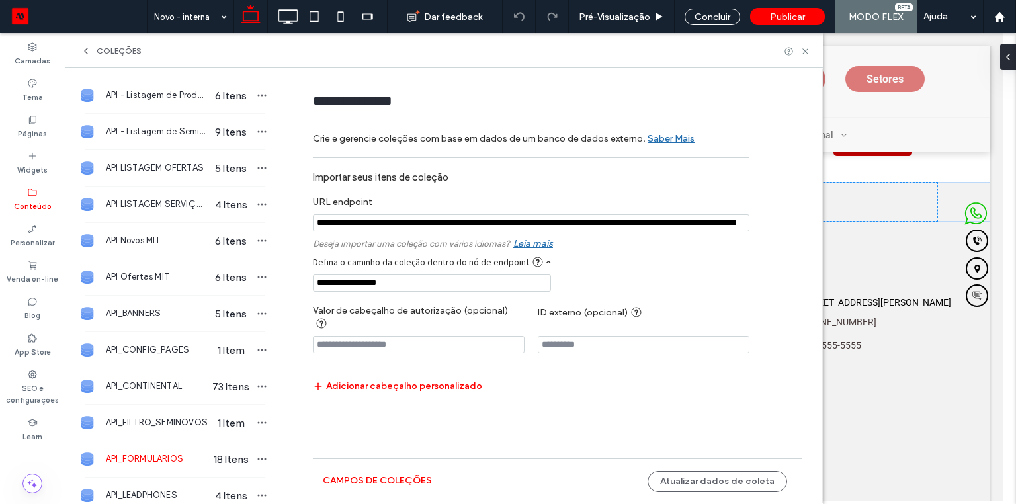
click at [313, 470] on input "******" at bounding box center [329, 476] width 33 height 13
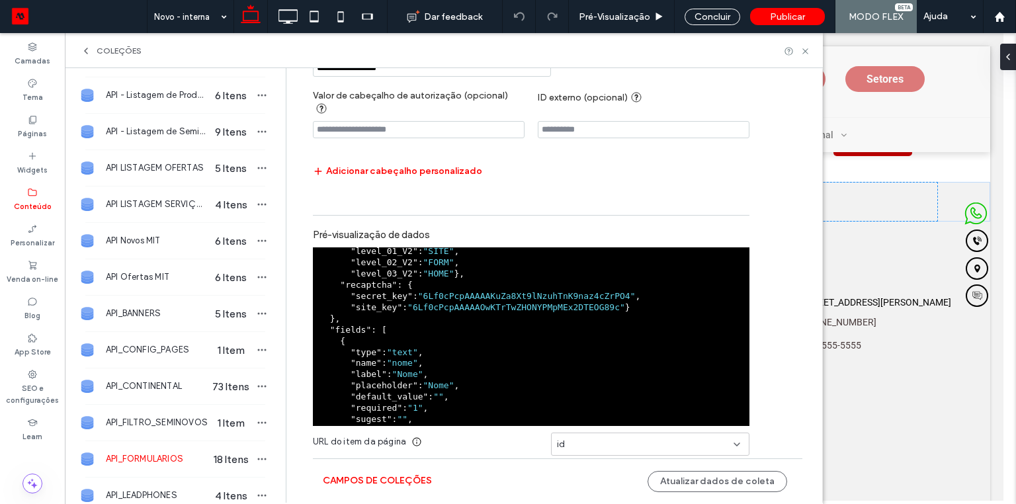
scroll to position [218, 0]
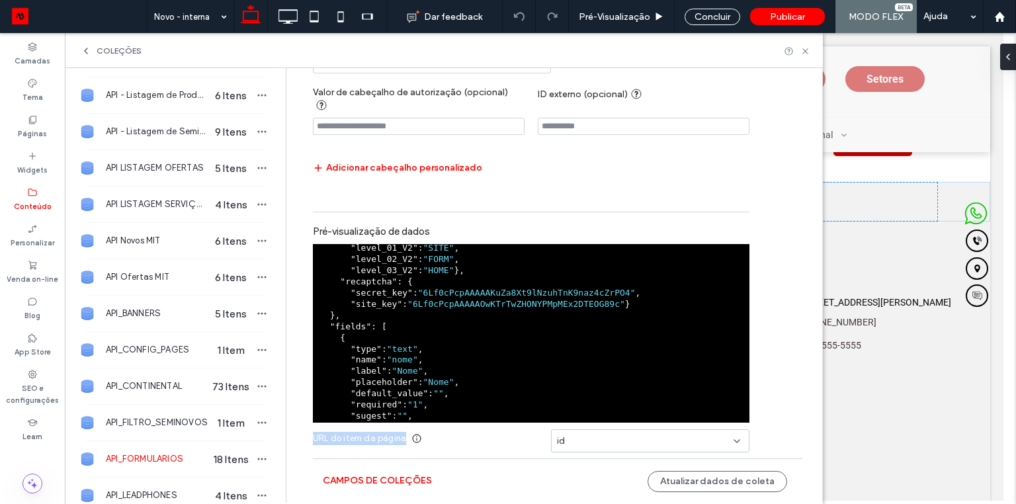
drag, startPoint x: 302, startPoint y: 425, endPoint x: 466, endPoint y: 435, distance: 164.4
click at [466, 435] on form "**********" at bounding box center [557, 187] width 529 height 650
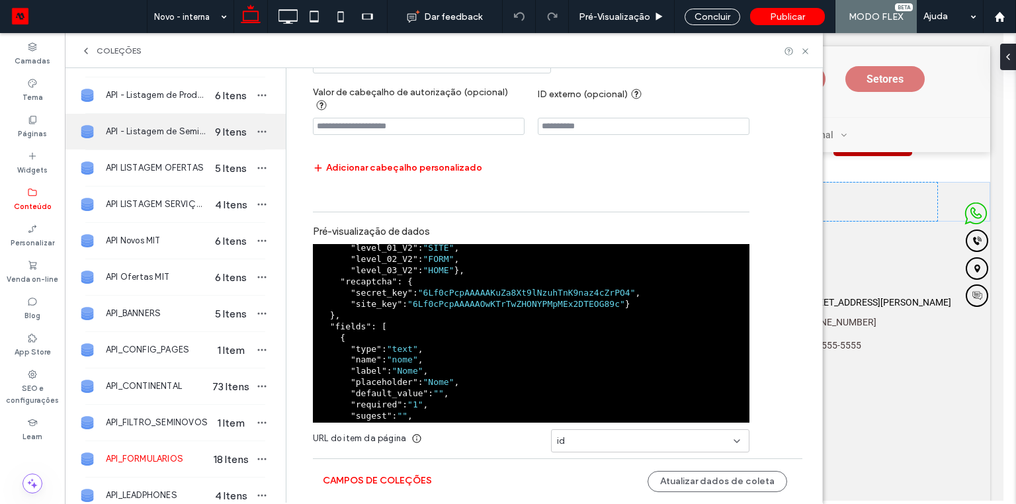
click at [144, 135] on span "API - Listagem de Seminovos" at bounding box center [157, 131] width 102 height 13
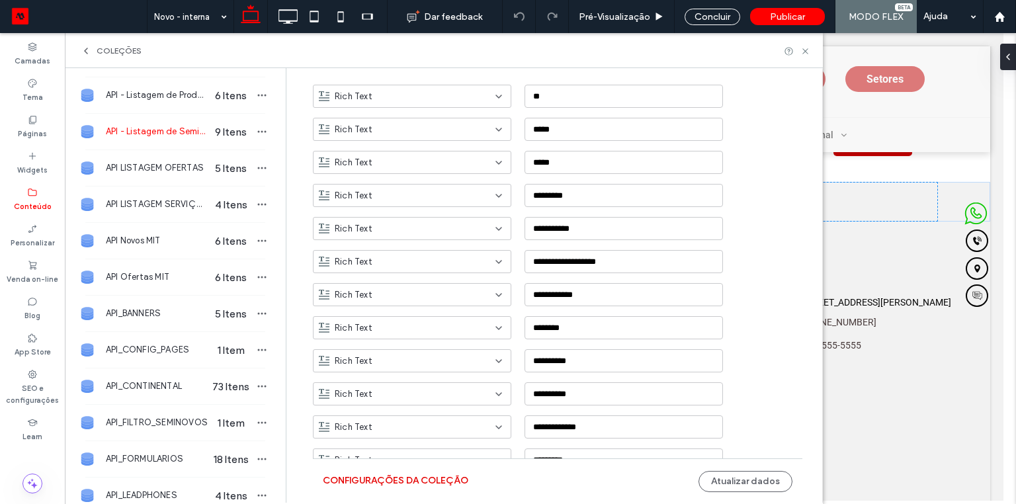
click at [393, 484] on button "Configurações da coleção" at bounding box center [396, 480] width 146 height 21
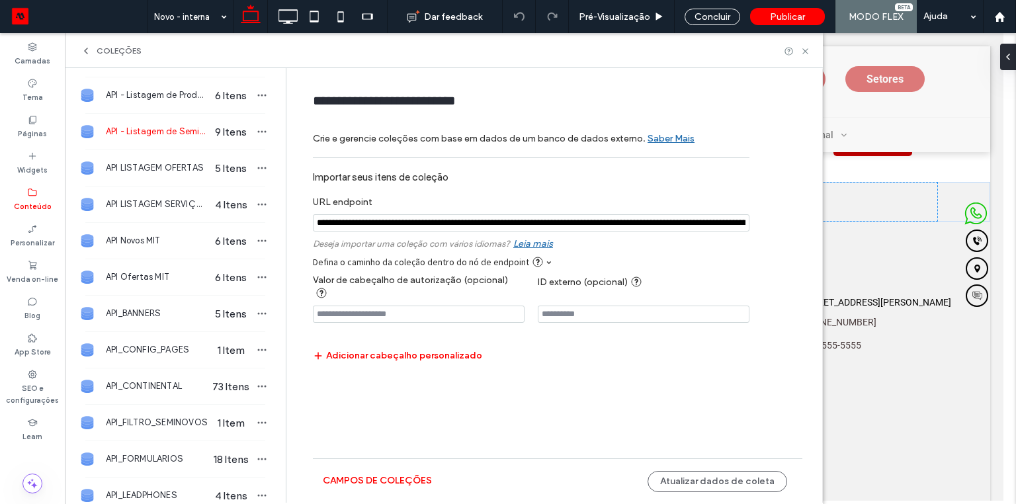
scroll to position [0, 0]
click at [642, 224] on input "notEmpty" at bounding box center [531, 222] width 437 height 17
click at [313, 440] on input "******" at bounding box center [329, 446] width 33 height 13
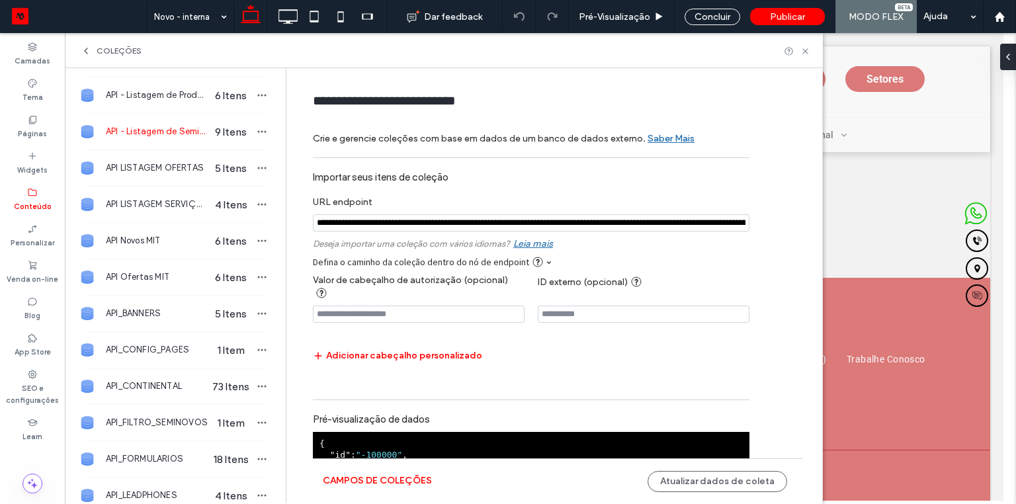
scroll to position [187, 0]
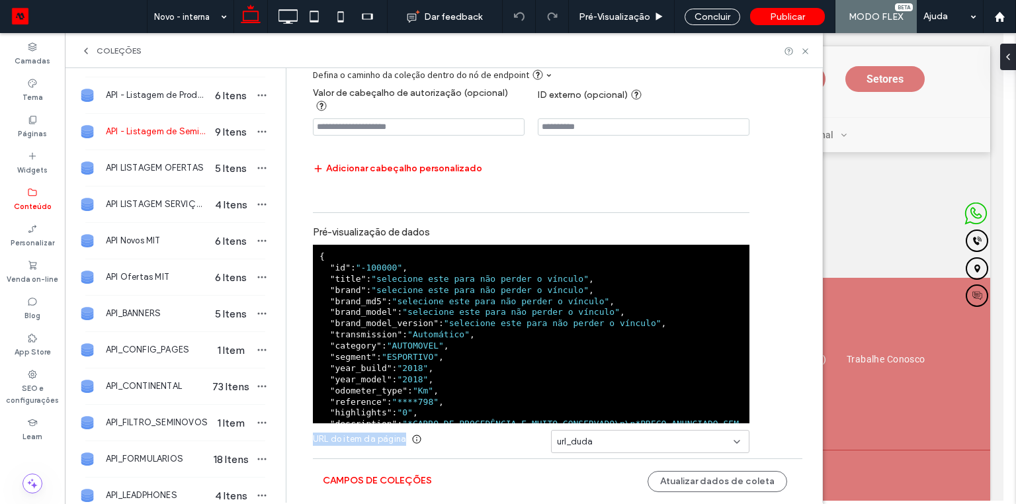
drag, startPoint x: 302, startPoint y: 429, endPoint x: 779, endPoint y: 426, distance: 477.0
click at [779, 426] on form "**********" at bounding box center [557, 202] width 529 height 619
click at [810, 50] on icon at bounding box center [806, 51] width 10 height 10
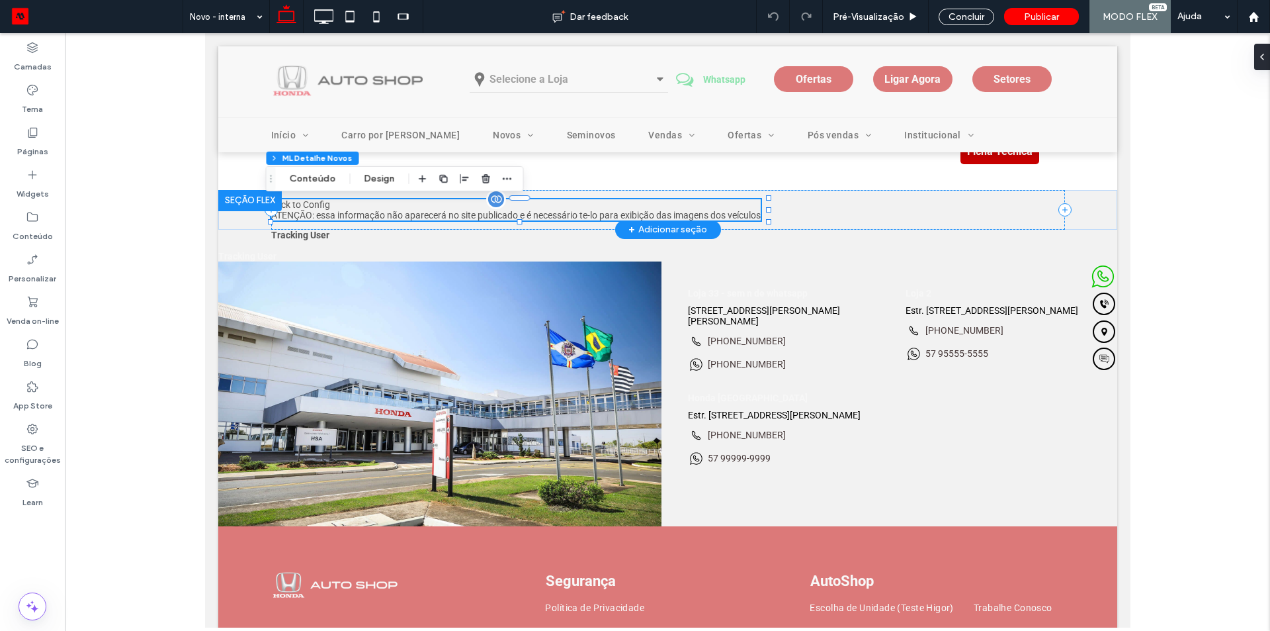
scroll to position [794, 0]
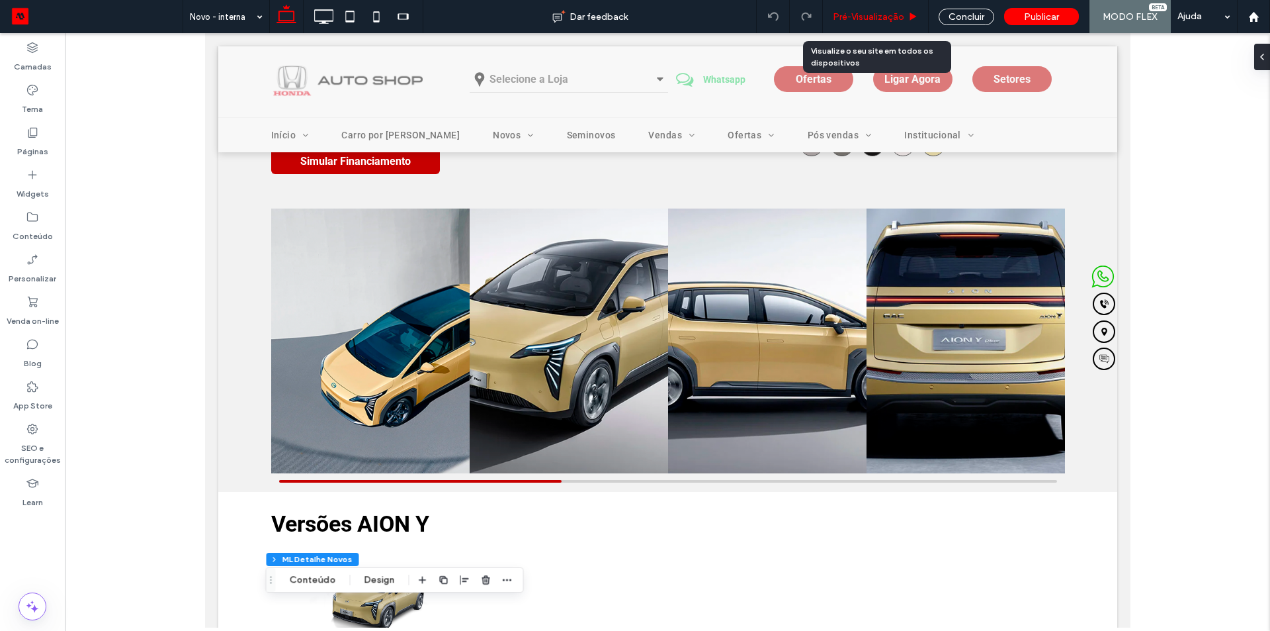
click at [873, 28] on div "Pré-Visualizaçāo" at bounding box center [876, 16] width 106 height 33
click at [878, 12] on span "Pré-Visualizaçāo" at bounding box center [868, 16] width 71 height 11
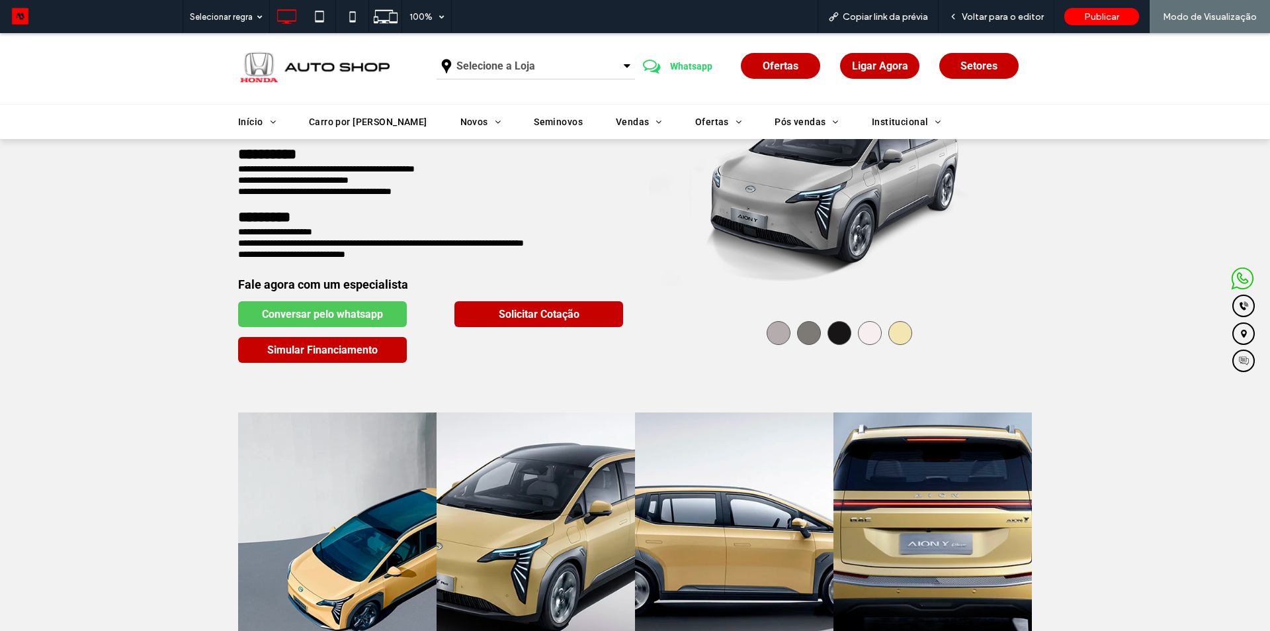
scroll to position [830, 0]
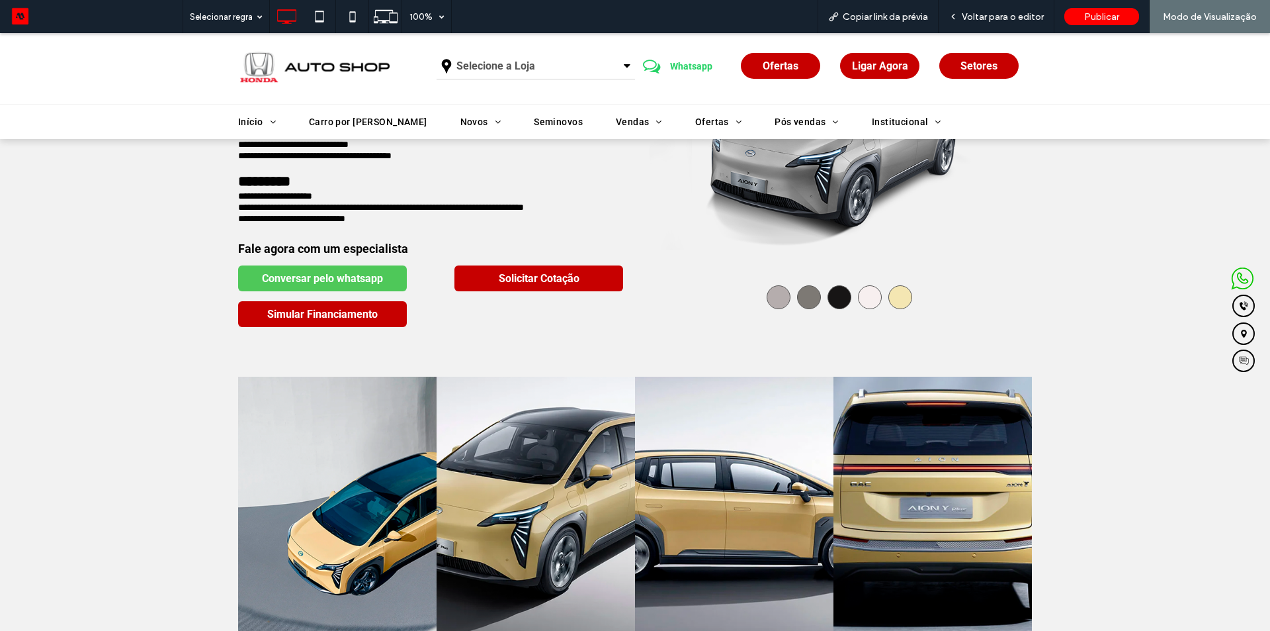
click at [345, 73] on img at bounding box center [314, 67] width 152 height 60
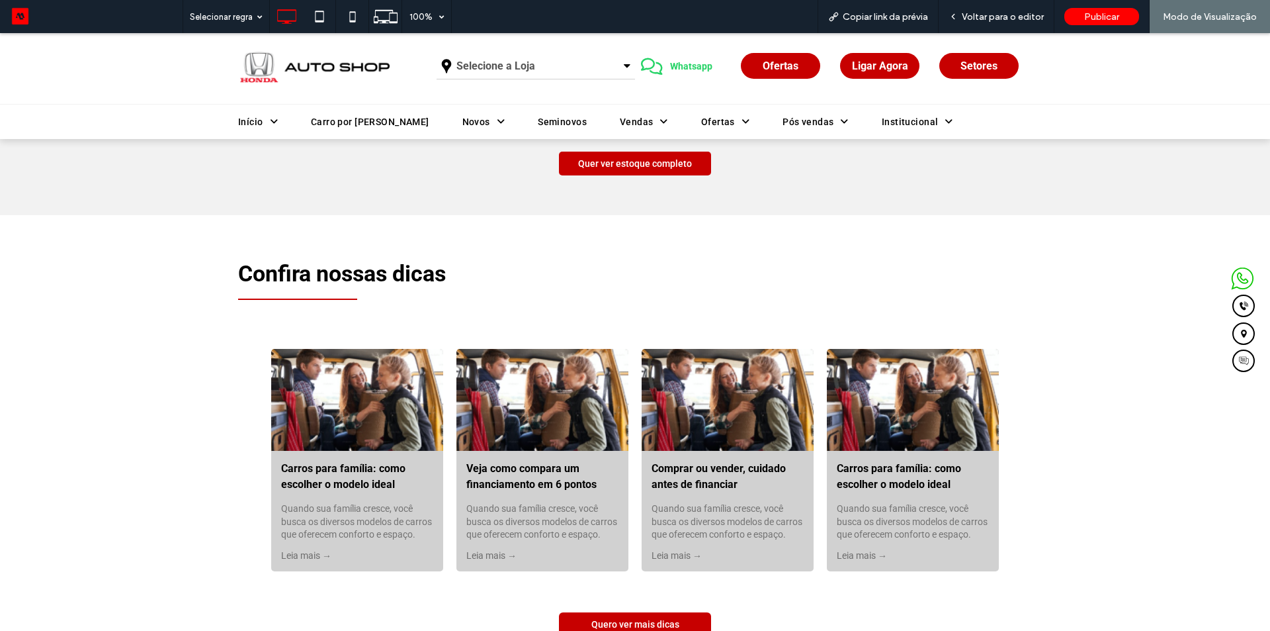
scroll to position [3374, 0]
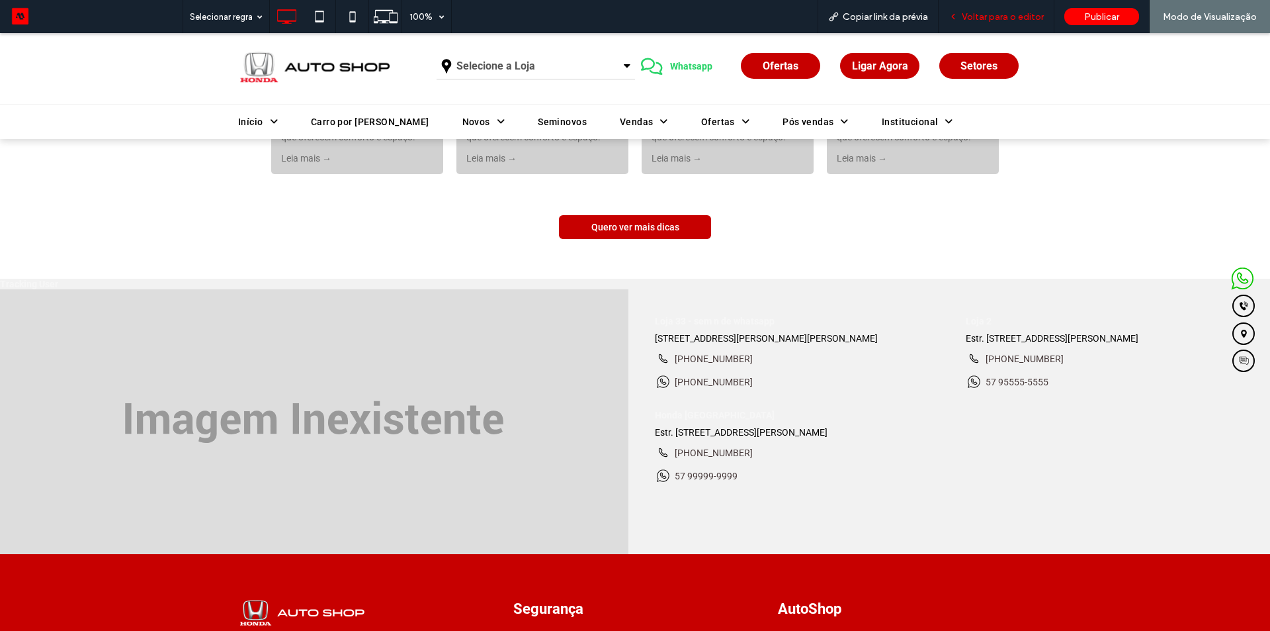
click at [1013, 17] on span "Voltar para o editor" at bounding box center [1003, 16] width 82 height 11
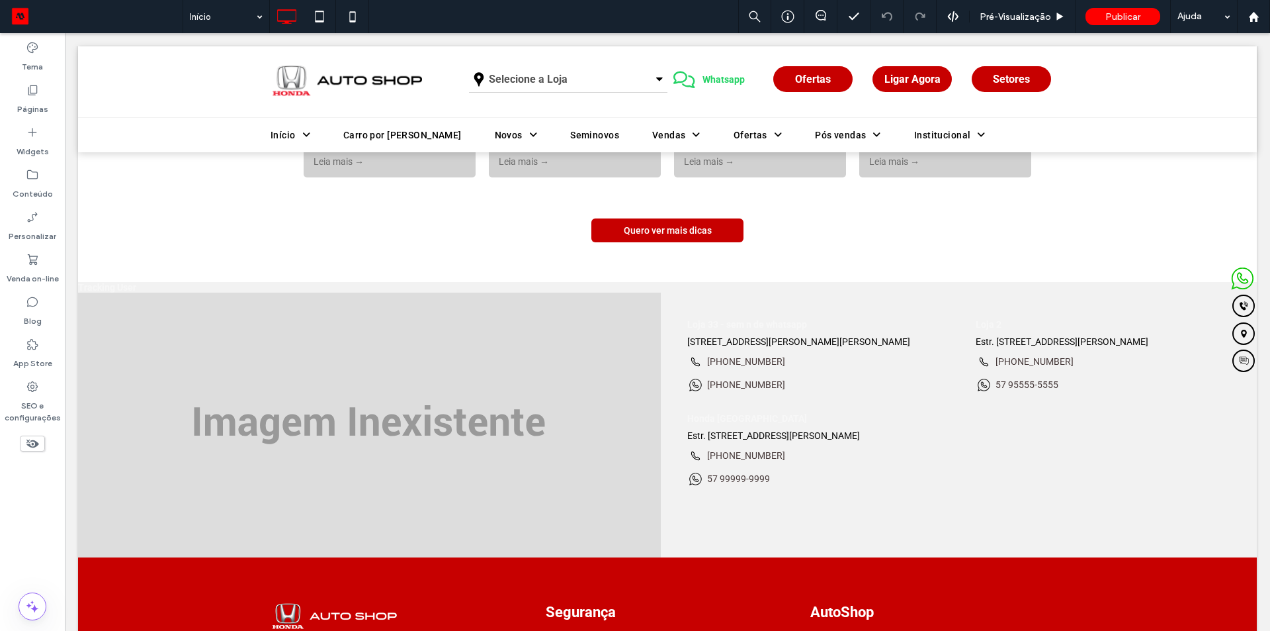
scroll to position [3368, 0]
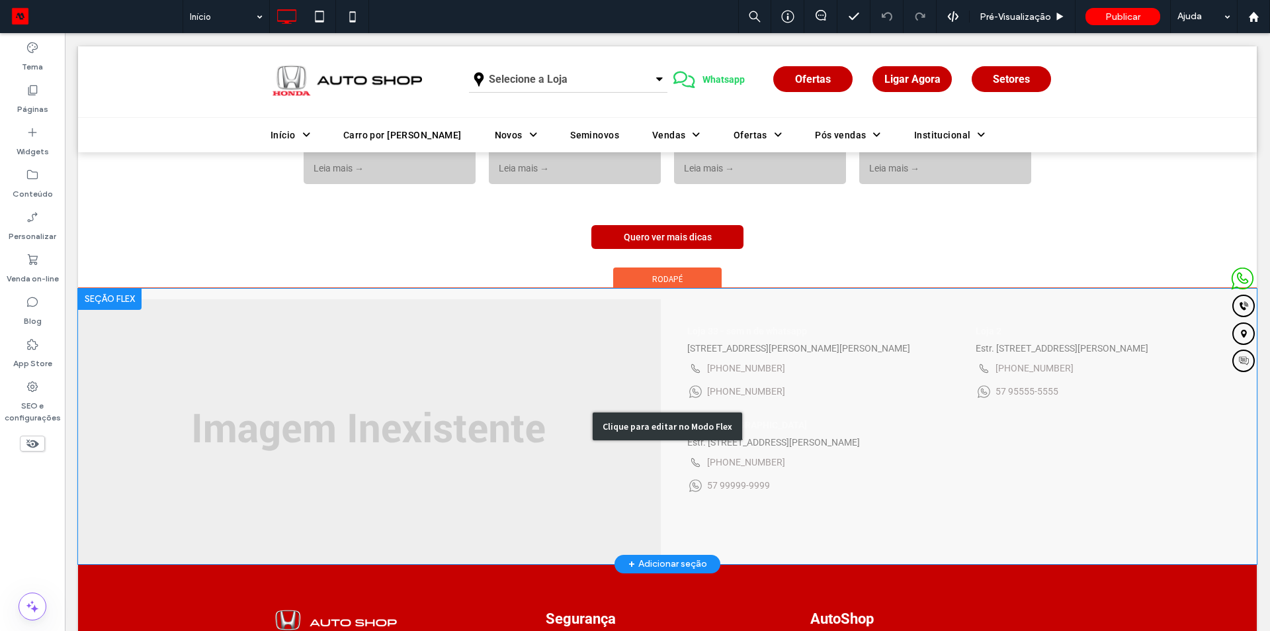
click at [470, 417] on div "Clique para editar no Modo Flex" at bounding box center [667, 425] width 1179 height 275
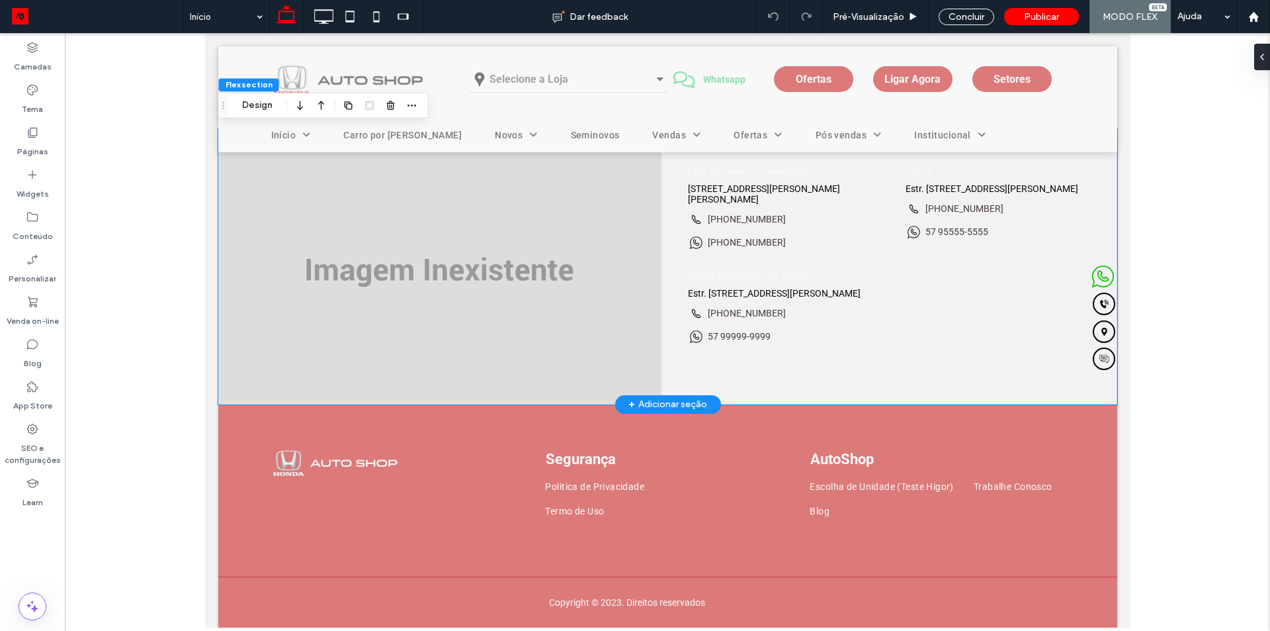
scroll to position [3063, 0]
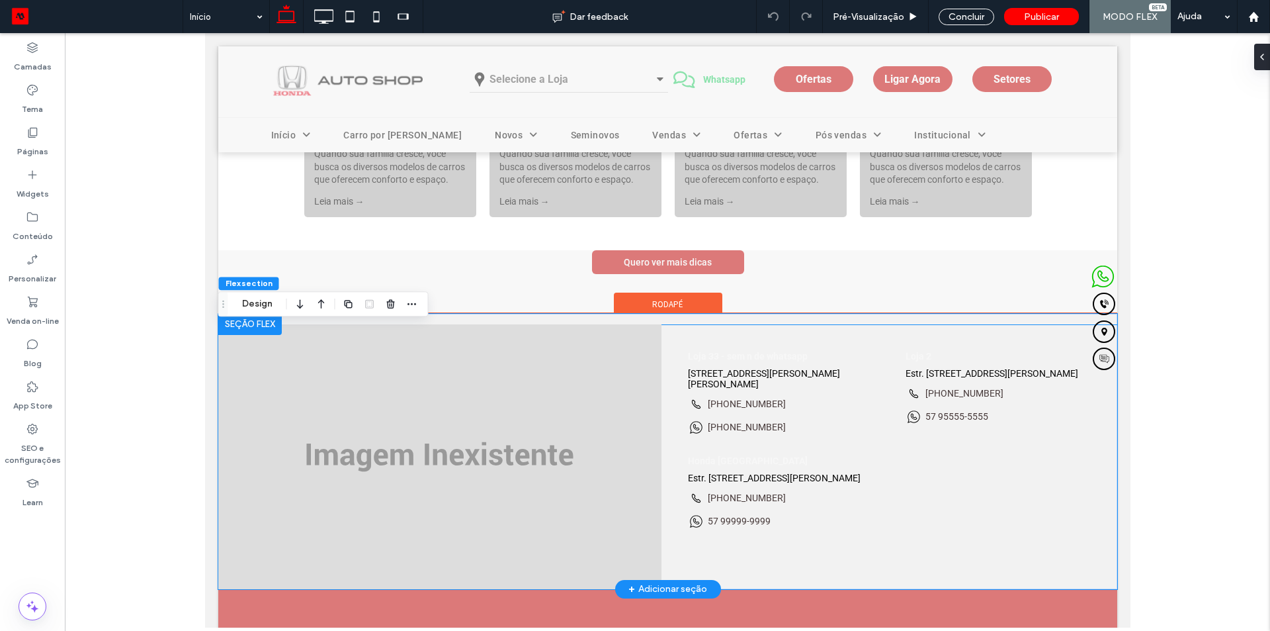
click at [381, 396] on img at bounding box center [439, 456] width 443 height 265
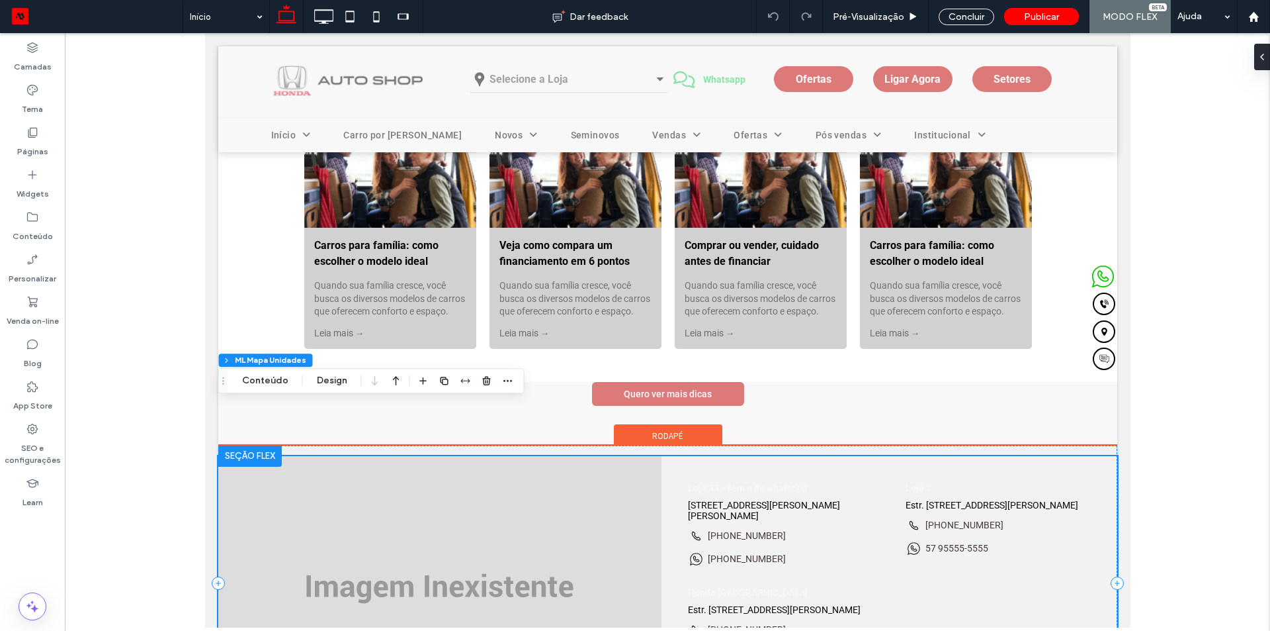
scroll to position [3262, 0]
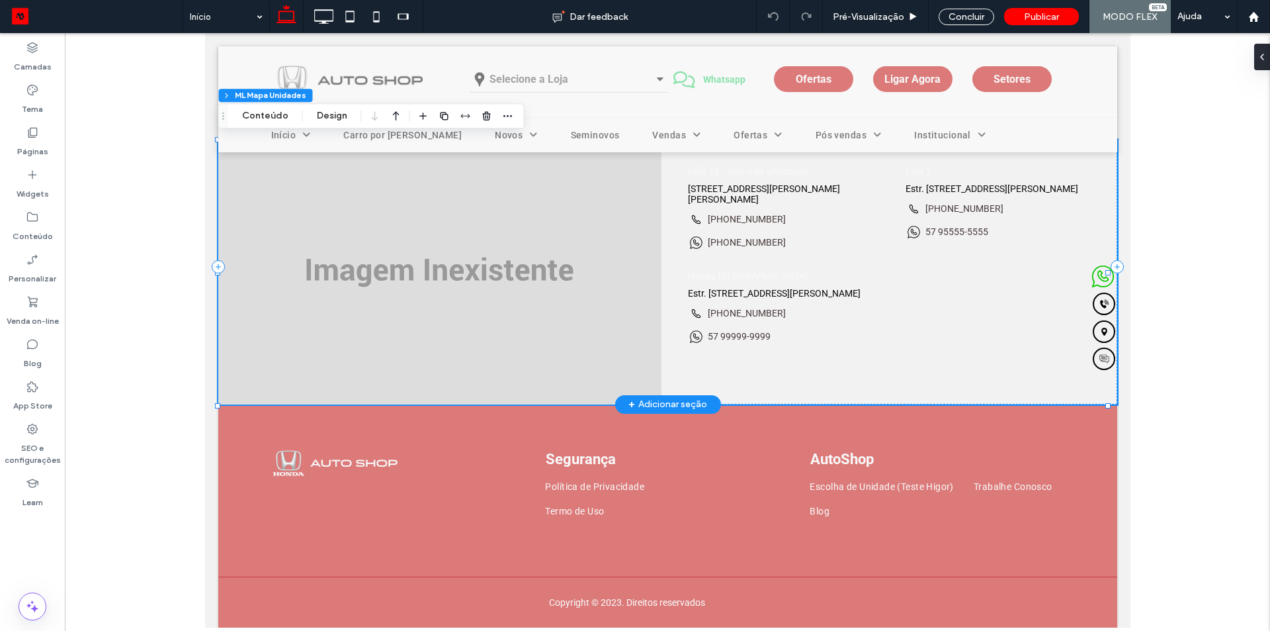
click at [462, 290] on img at bounding box center [439, 272] width 443 height 265
click at [36, 59] on label "Camadas" at bounding box center [33, 63] width 38 height 19
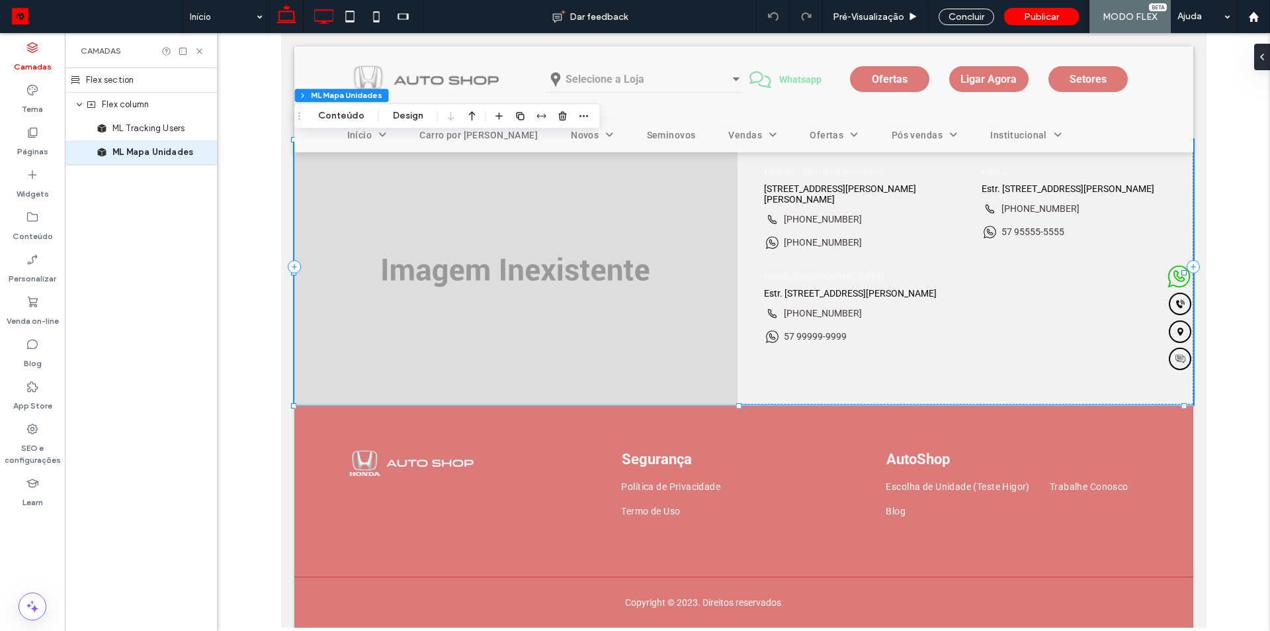
click at [329, 12] on icon at bounding box center [323, 16] width 26 height 26
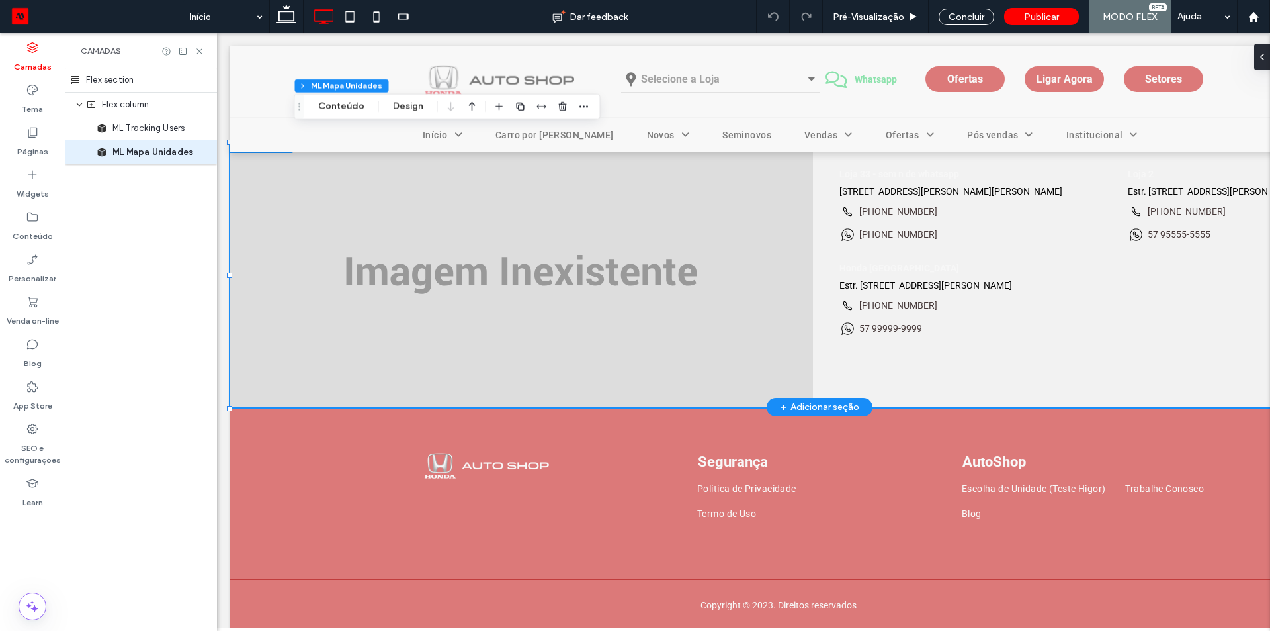
scroll to position [3549, 0]
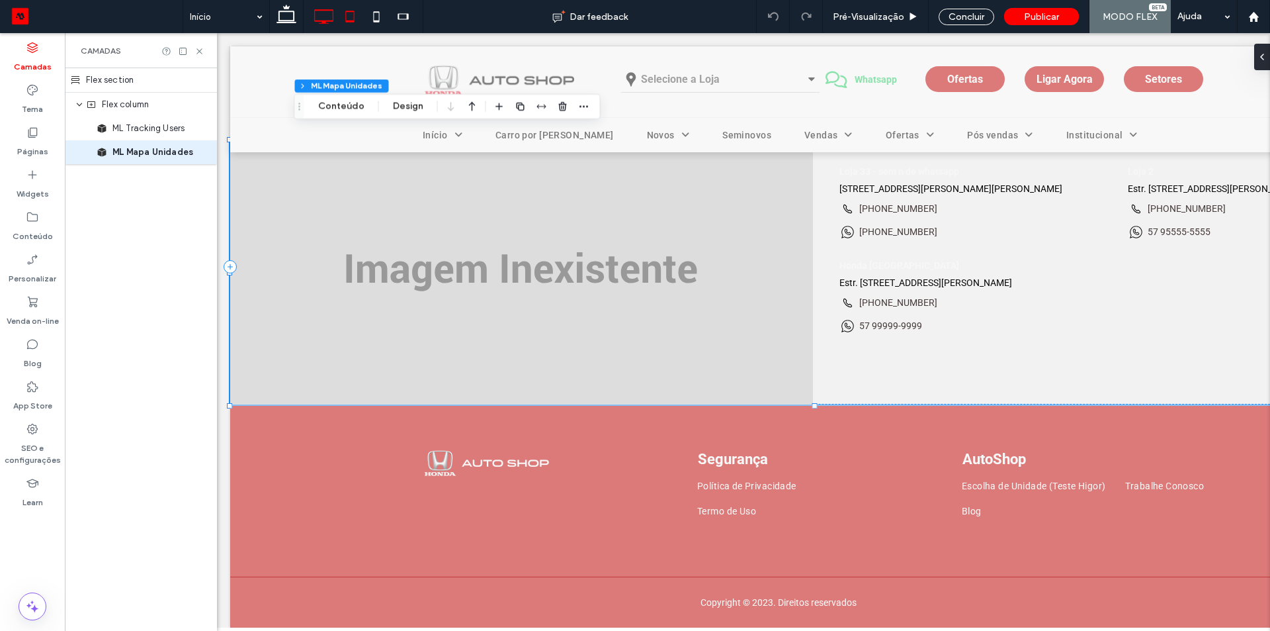
click at [352, 14] on icon at bounding box center [350, 16] width 26 height 26
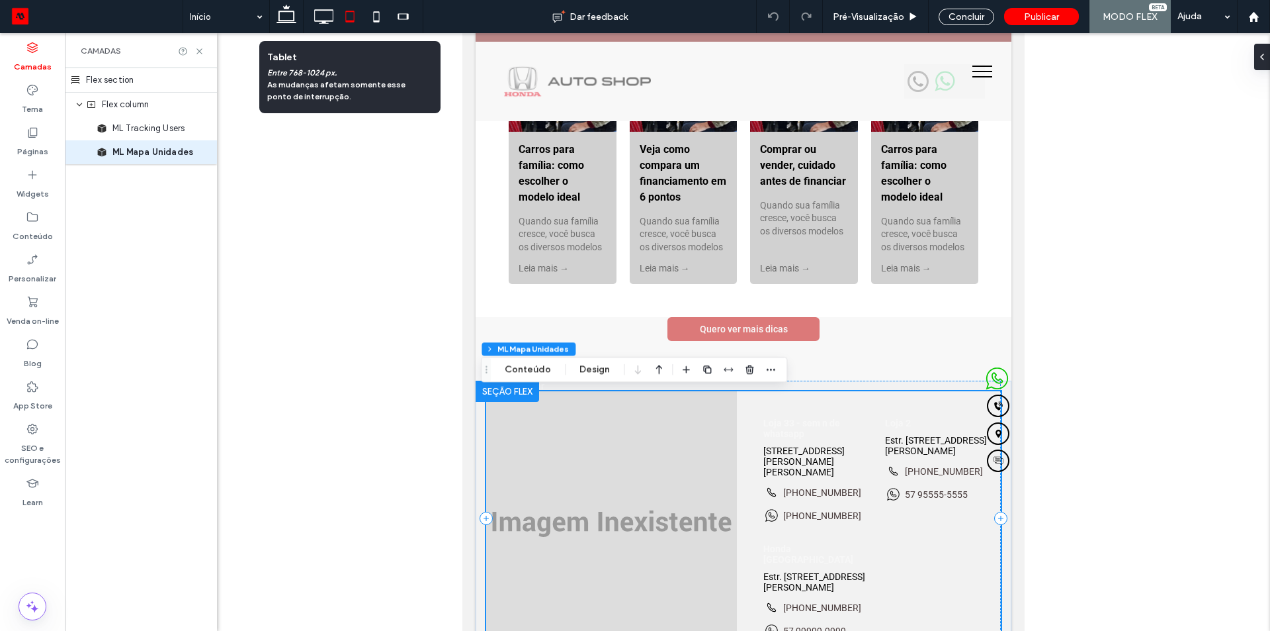
scroll to position [3203, 0]
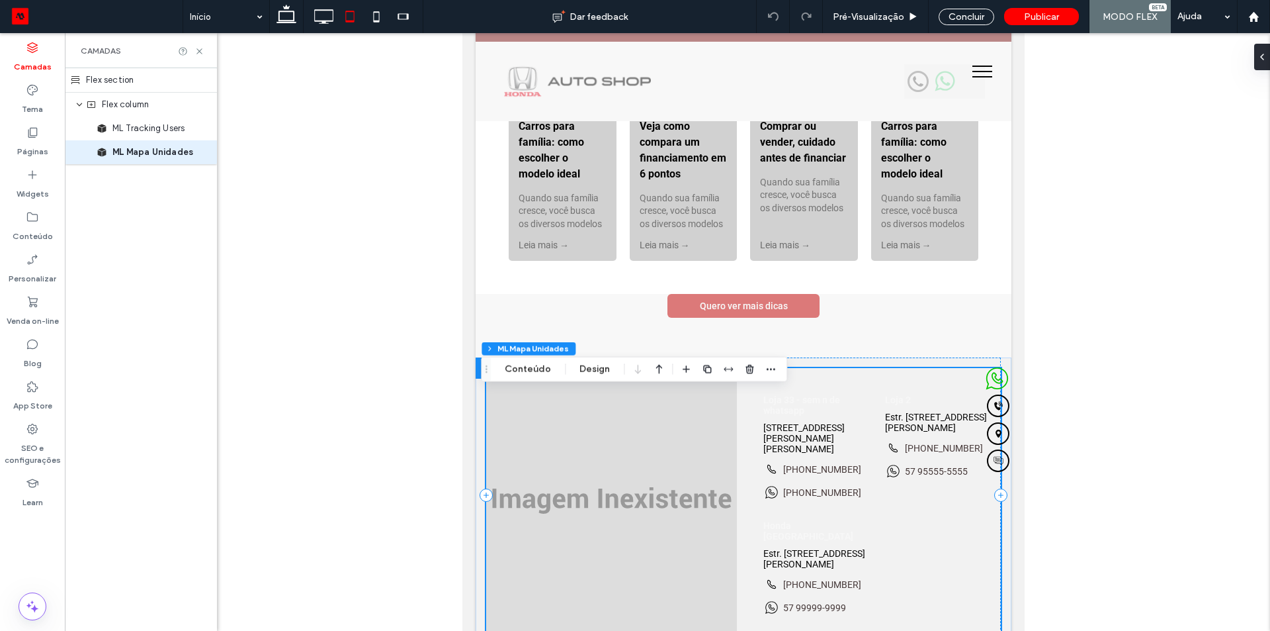
click at [273, 20] on div at bounding box center [286, 16] width 34 height 33
click at [288, 20] on icon at bounding box center [286, 16] width 26 height 26
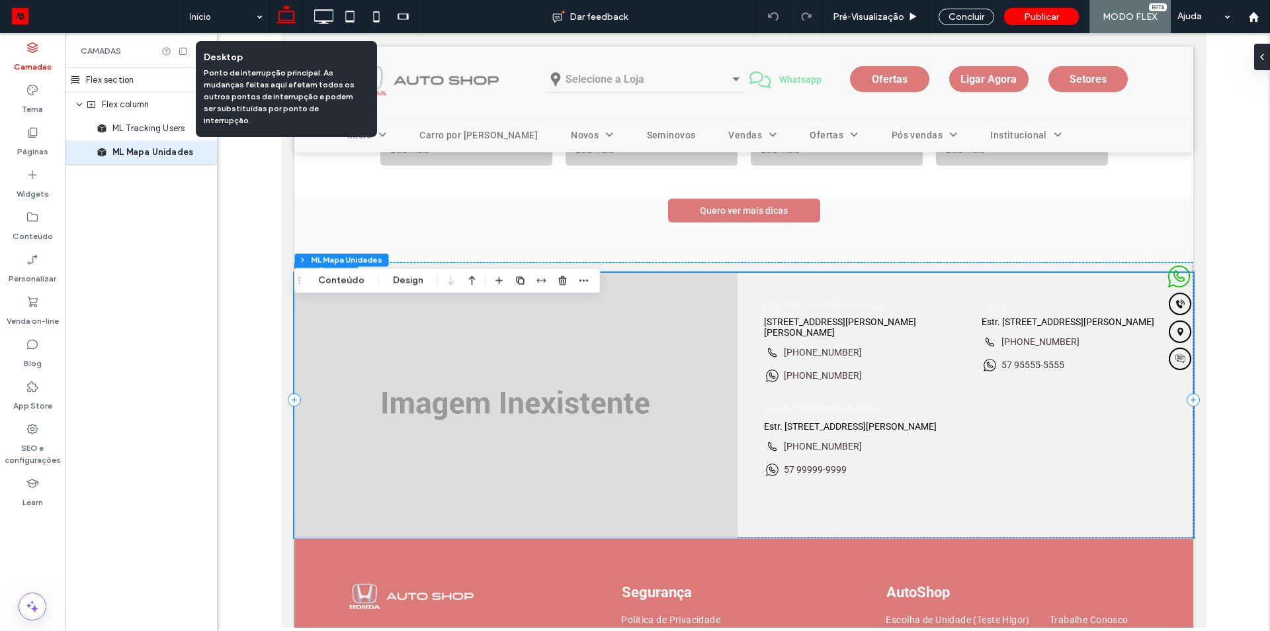
scroll to position [3104, 0]
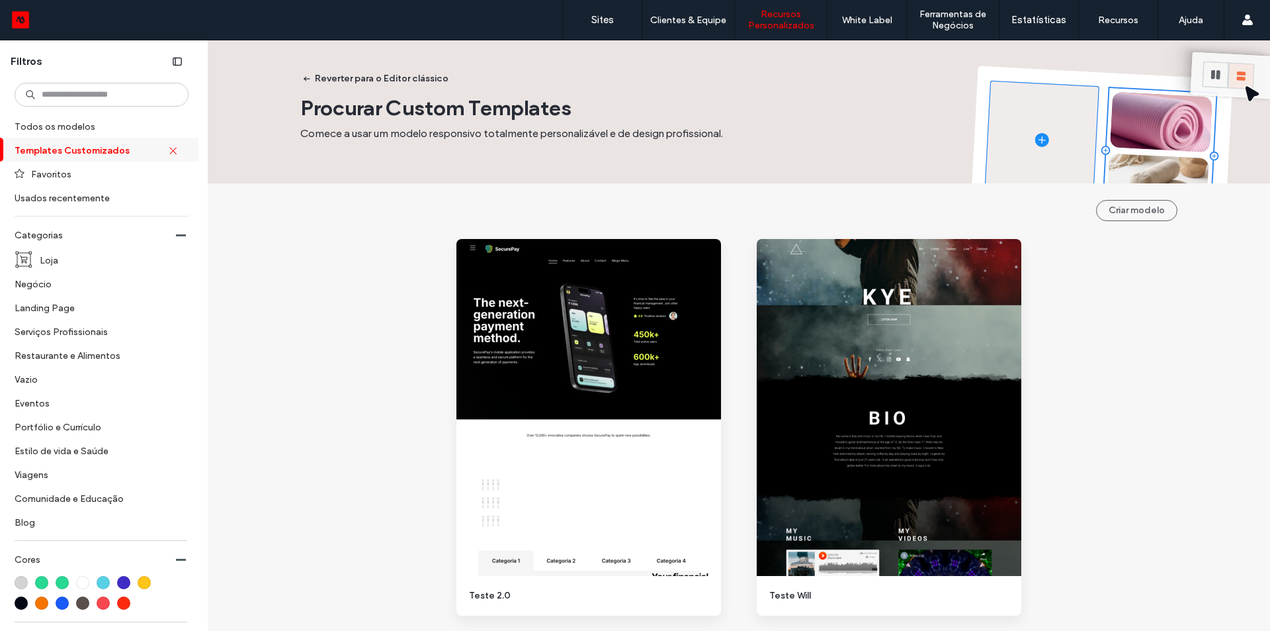
click at [169, 149] on div "Templates Customizados" at bounding box center [99, 150] width 198 height 24
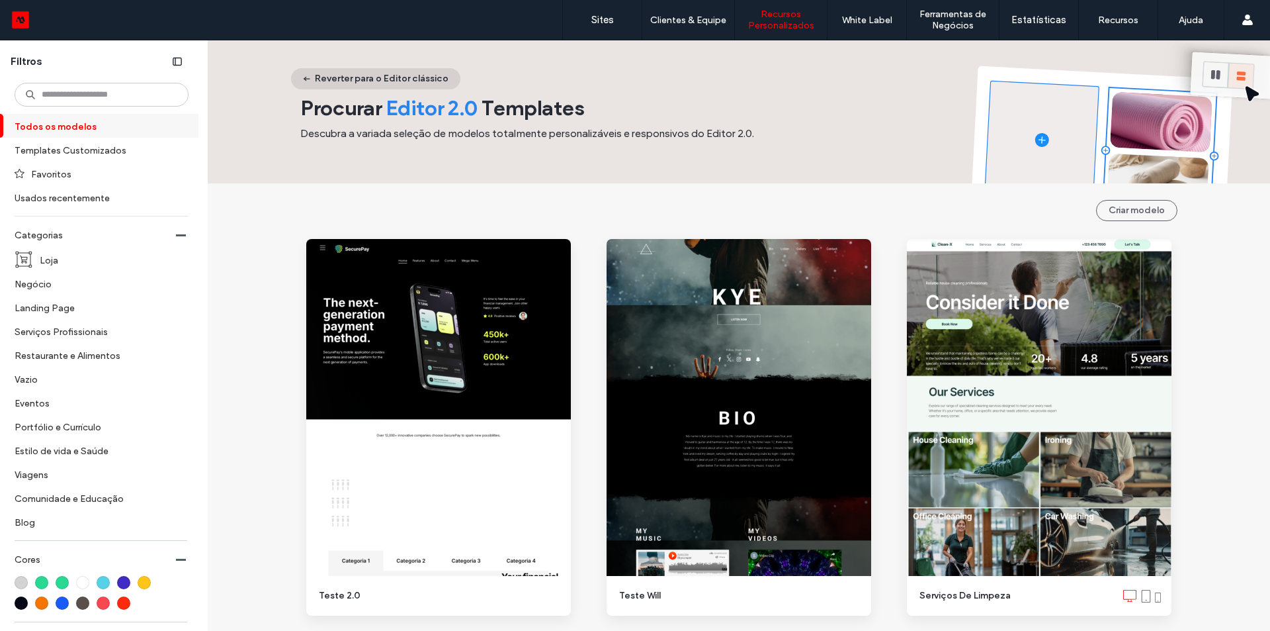
click at [352, 77] on button "Reverter para o Editor clássico" at bounding box center [375, 78] width 169 height 21
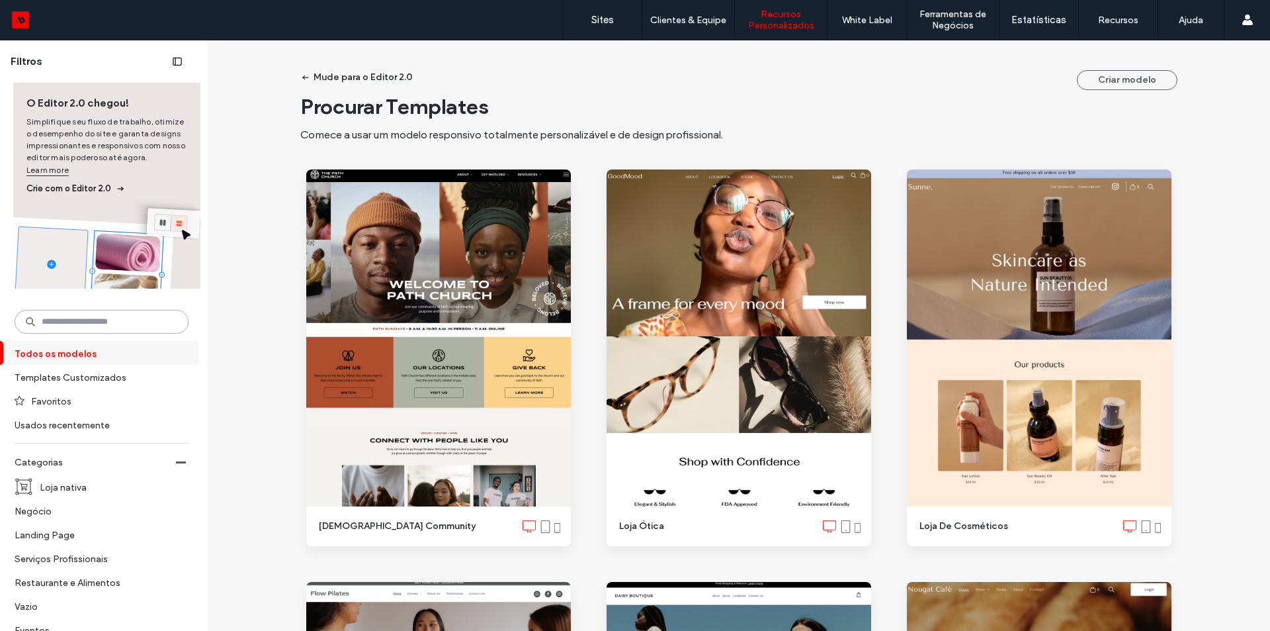
click at [91, 325] on input at bounding box center [102, 322] width 174 height 24
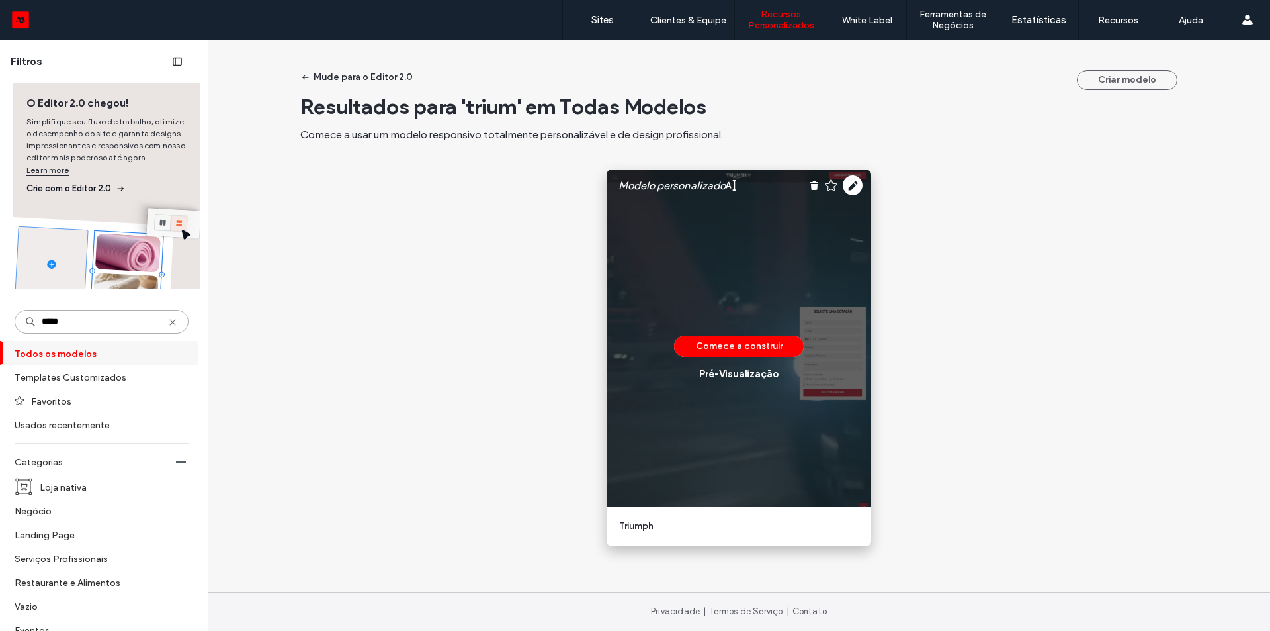
type input "*****"
click at [746, 281] on div "Comece a construir Pré-Visualizaçāo" at bounding box center [739, 357] width 265 height 376
click at [855, 189] on use at bounding box center [853, 185] width 20 height 20
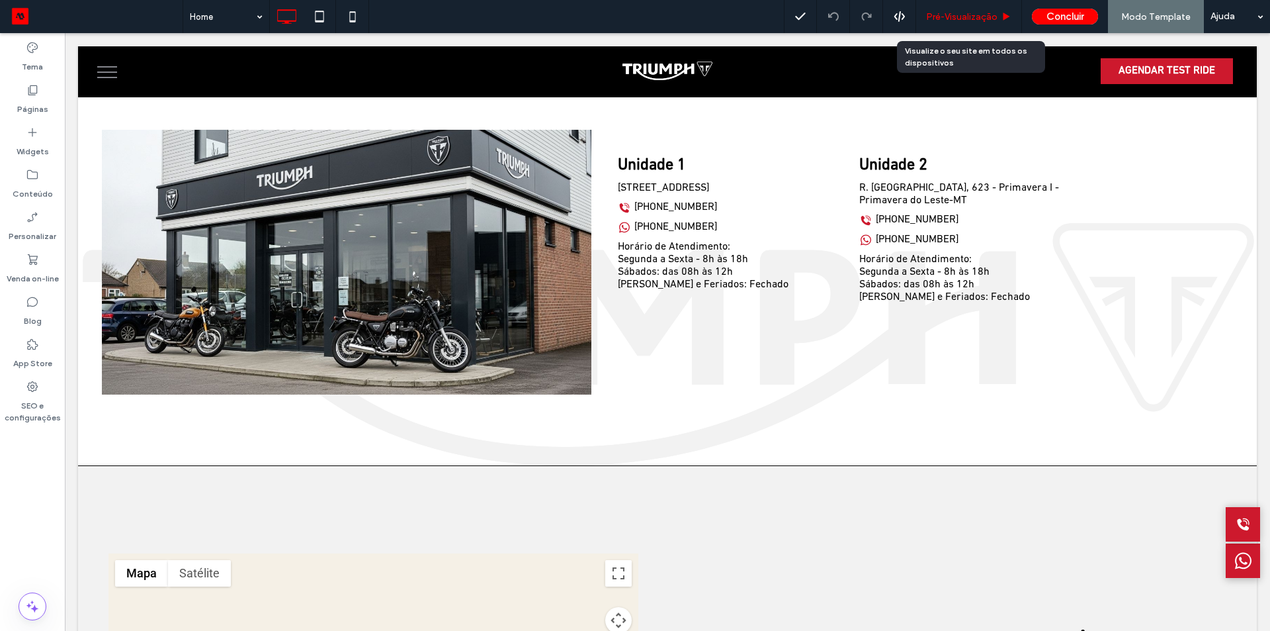
click at [967, 16] on span "Pré-Visualizaçāo" at bounding box center [961, 16] width 71 height 11
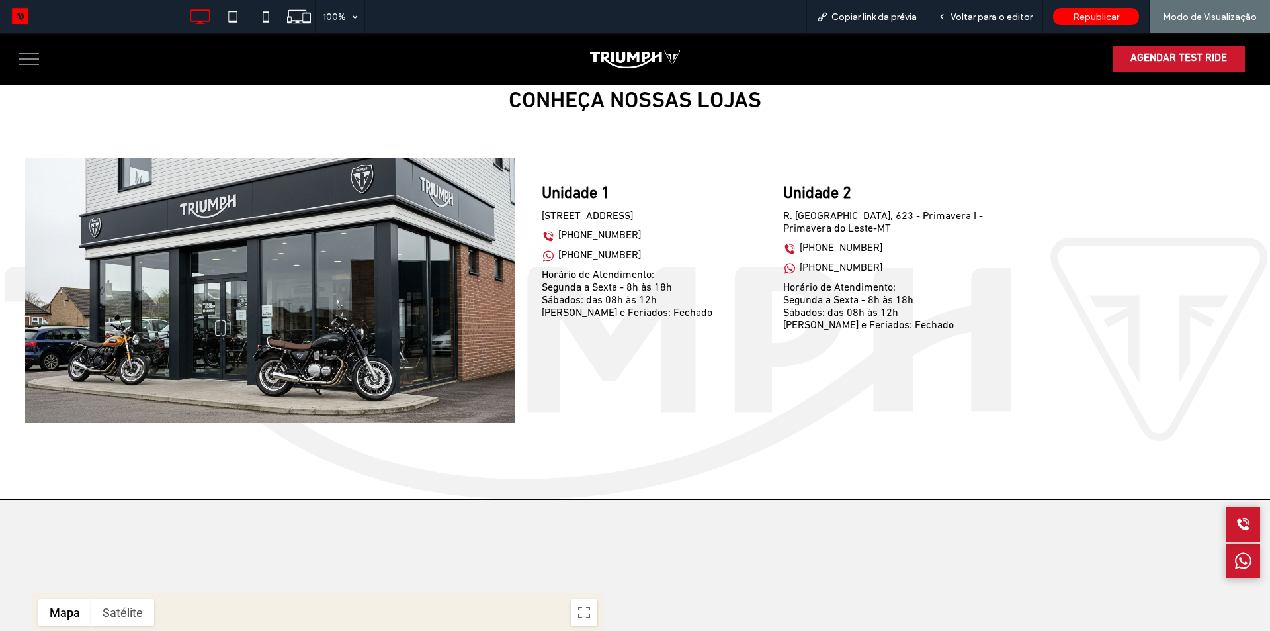
scroll to position [2833, 0]
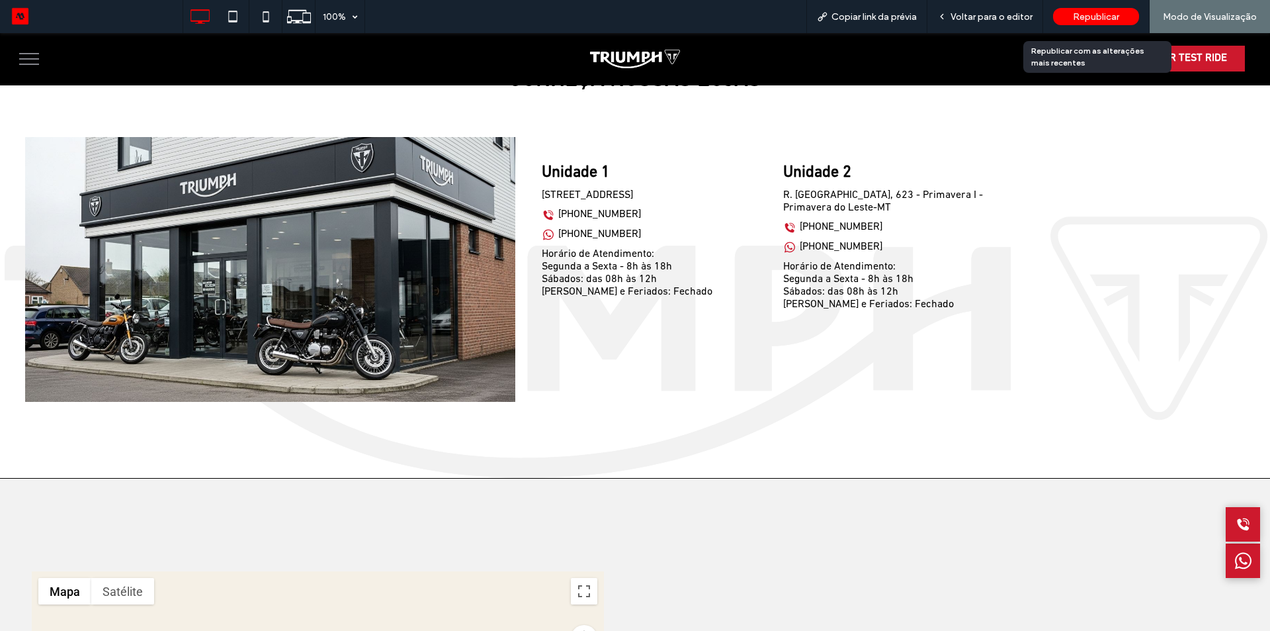
click at [1115, 15] on span "Republicar" at bounding box center [1096, 16] width 46 height 11
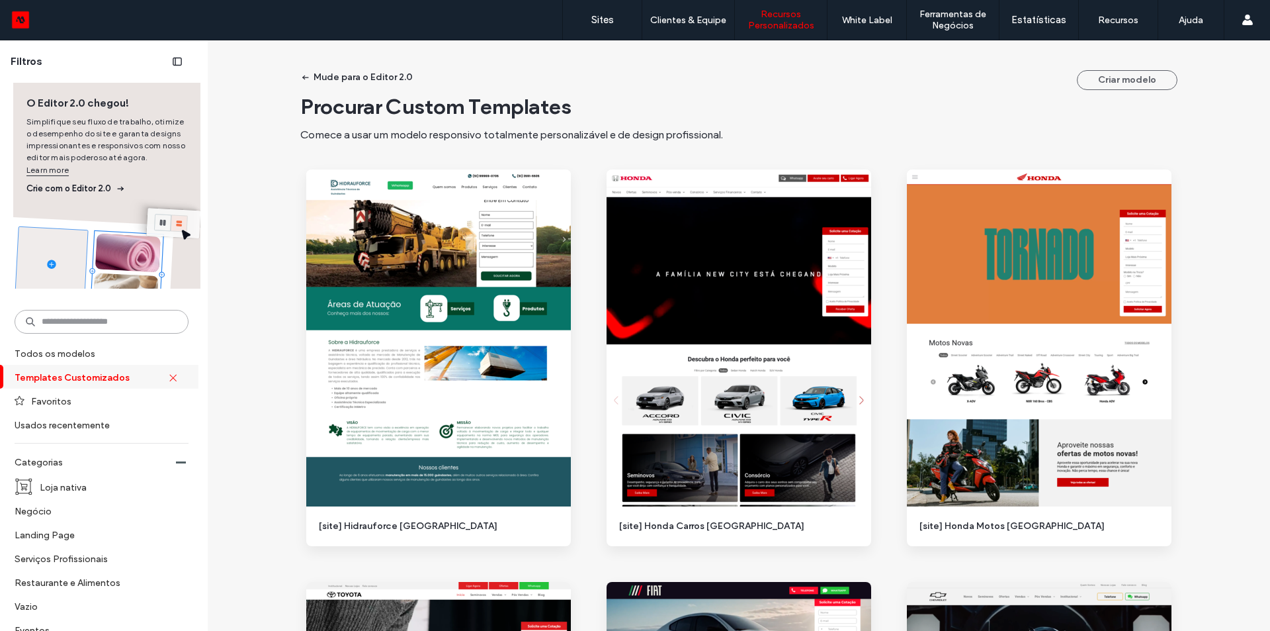
click at [124, 315] on input at bounding box center [102, 322] width 174 height 24
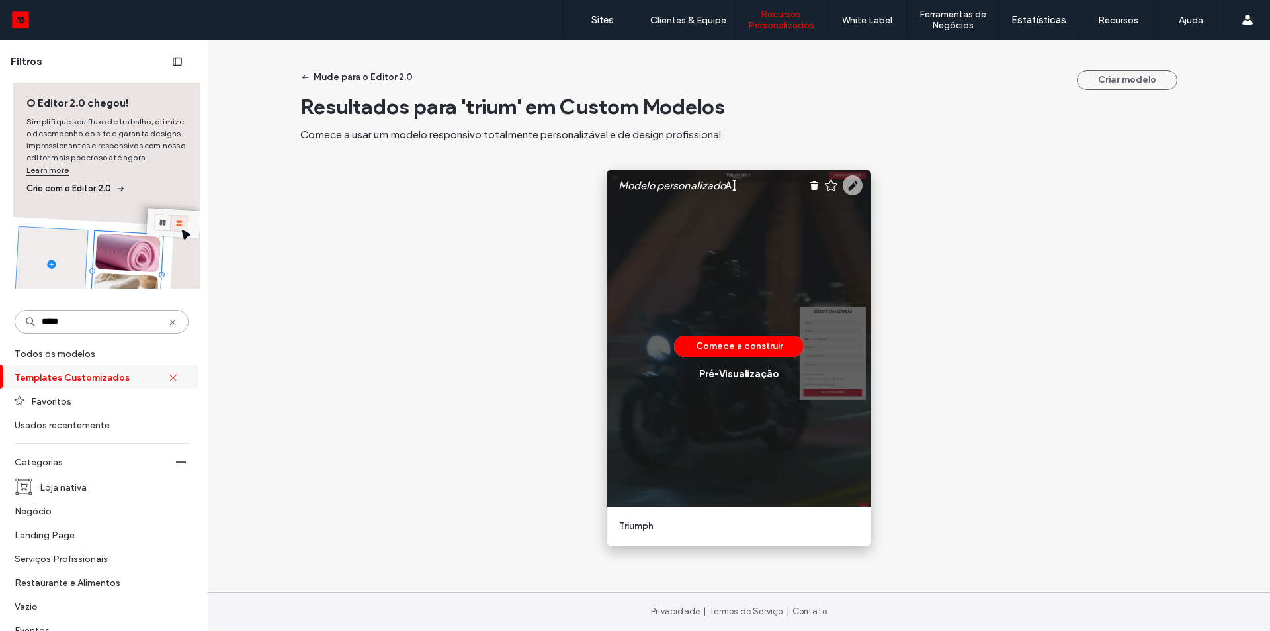
type input "*****"
click at [853, 185] on icon at bounding box center [853, 185] width 20 height 20
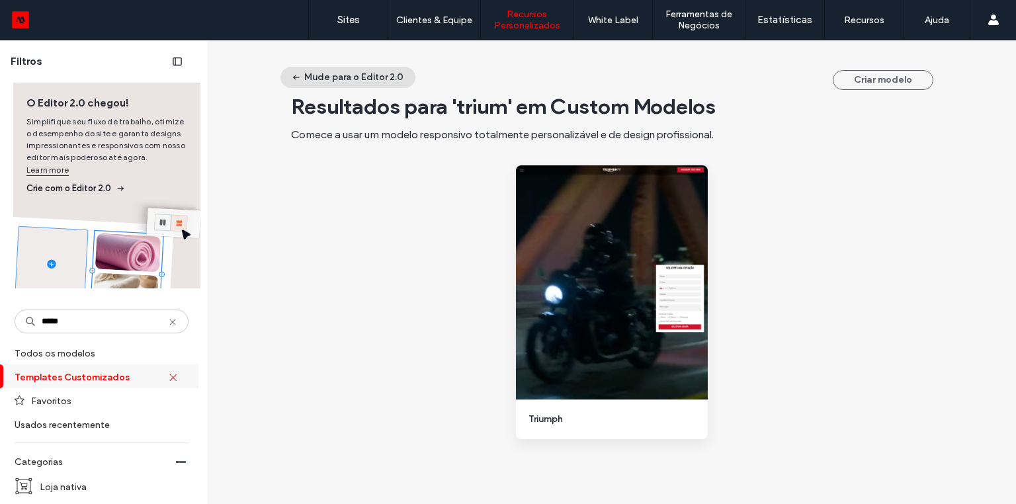
click at [344, 84] on button "Mude para o Editor 2.0" at bounding box center [348, 77] width 135 height 21
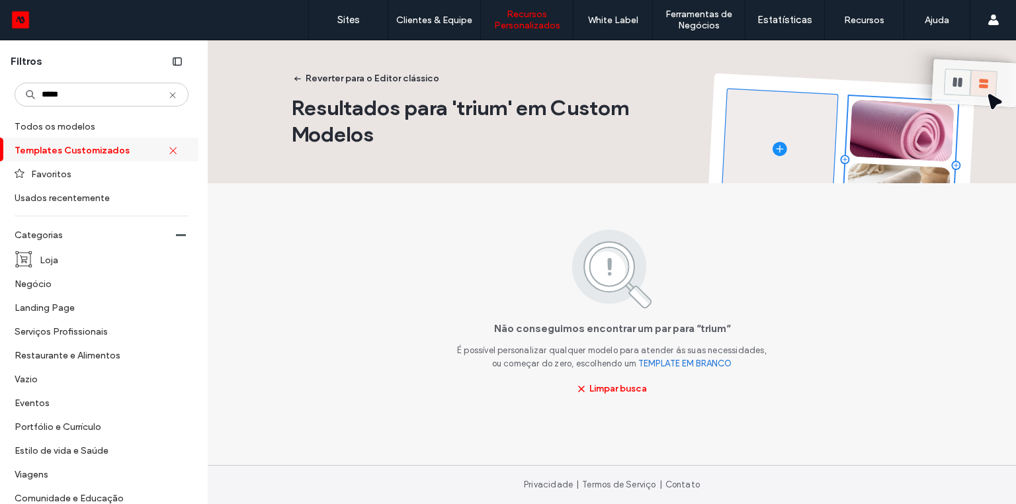
click at [167, 95] on icon at bounding box center [172, 95] width 11 height 11
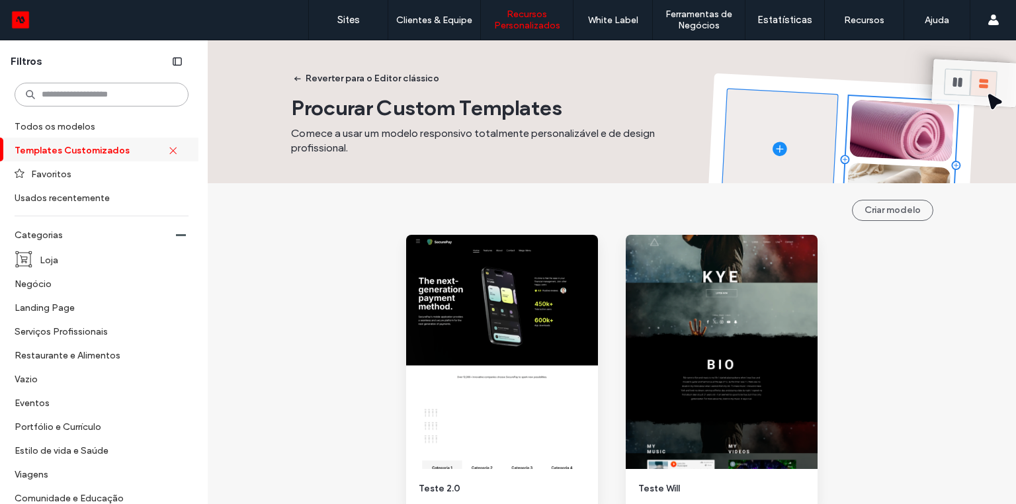
scroll to position [53, 0]
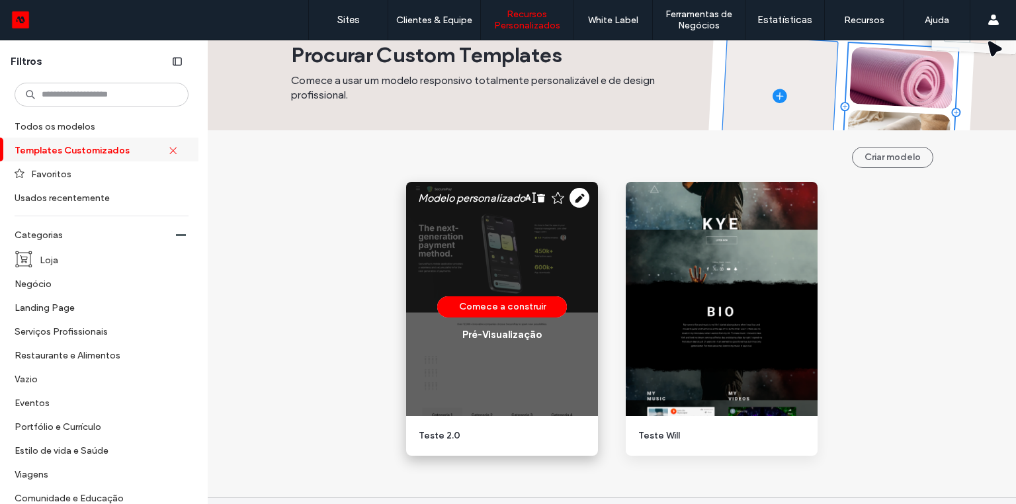
click at [498, 233] on div "Comece a construir Pré-Visualizaçāo" at bounding box center [502, 319] width 192 height 274
click at [571, 198] on use at bounding box center [580, 198] width 20 height 20
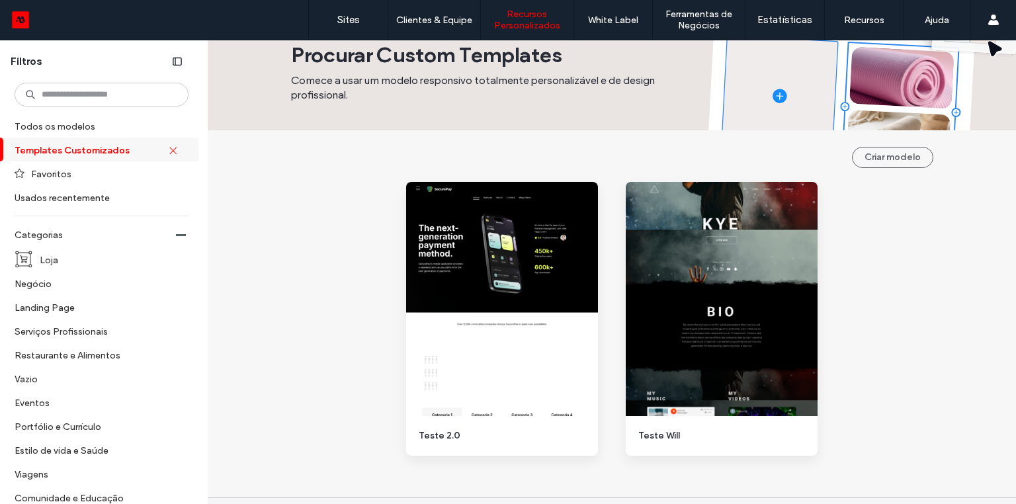
click at [283, 261] on div "Criar modelo Modelo personalizado Comece a construir Pré-Visualizaçāo Teste 2.0…" at bounding box center [612, 302] width 734 height 347
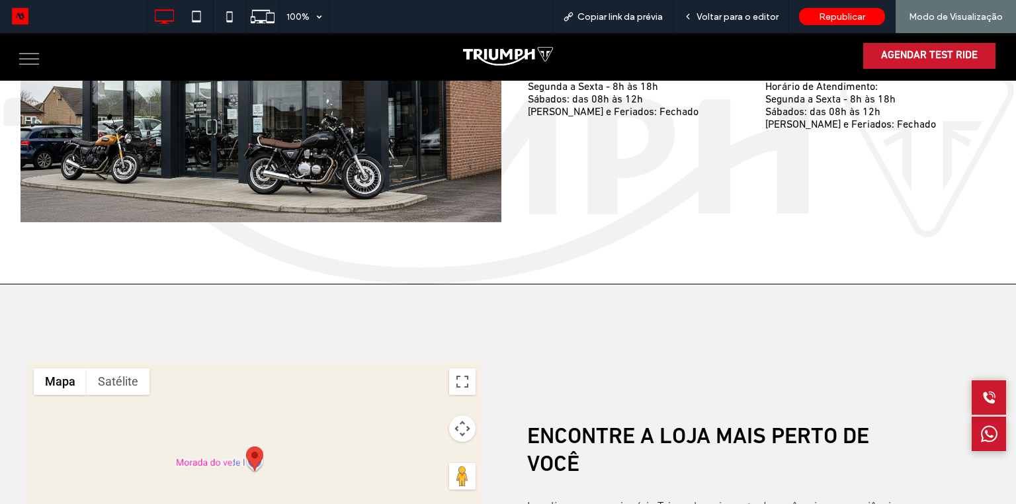
scroll to position [2677, 0]
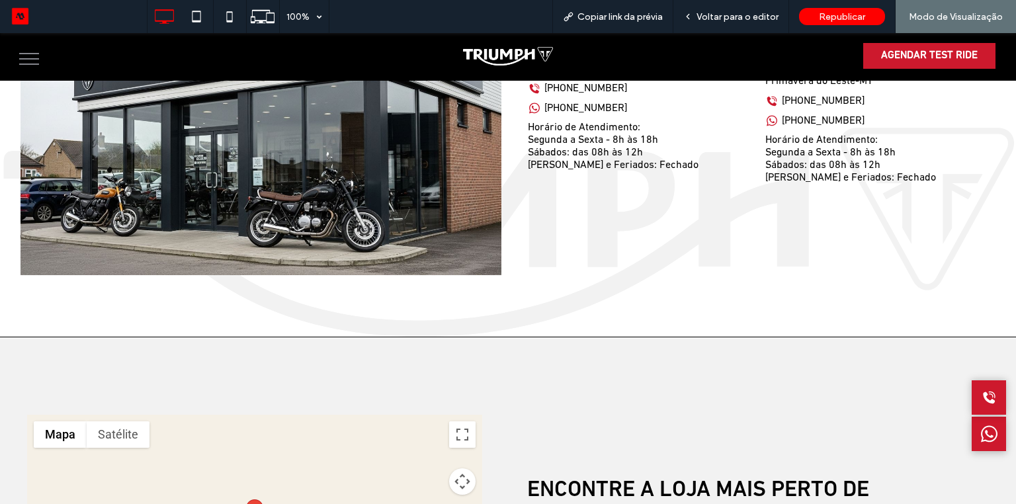
click at [580, 102] on link "[PHONE_NUMBER]" at bounding box center [577, 108] width 99 height 13
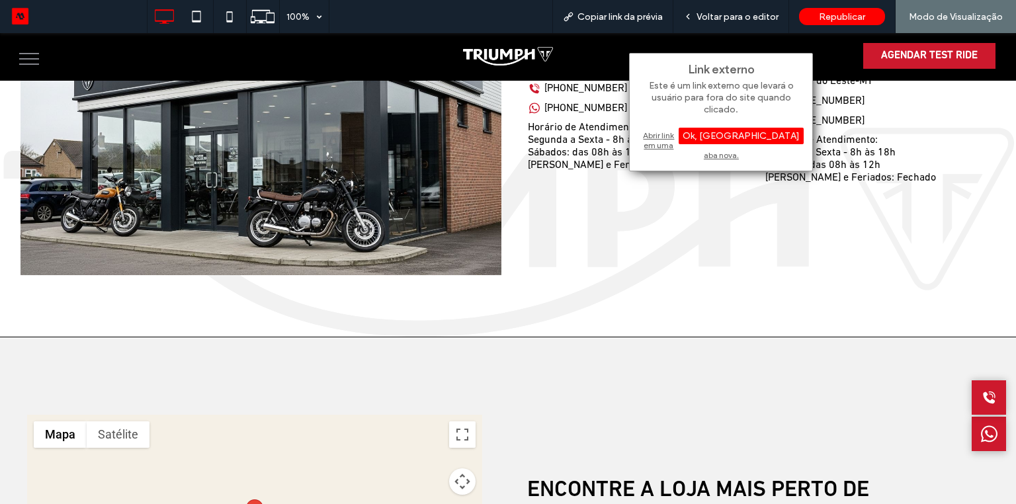
click at [688, 137] on div "Abrir link em uma aba nova." at bounding box center [720, 145] width 165 height 34
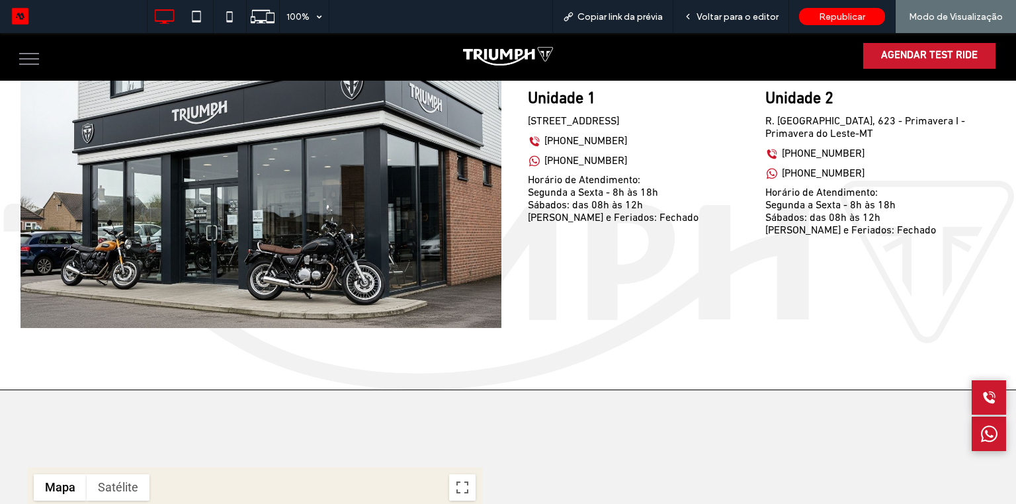
scroll to position [2518, 0]
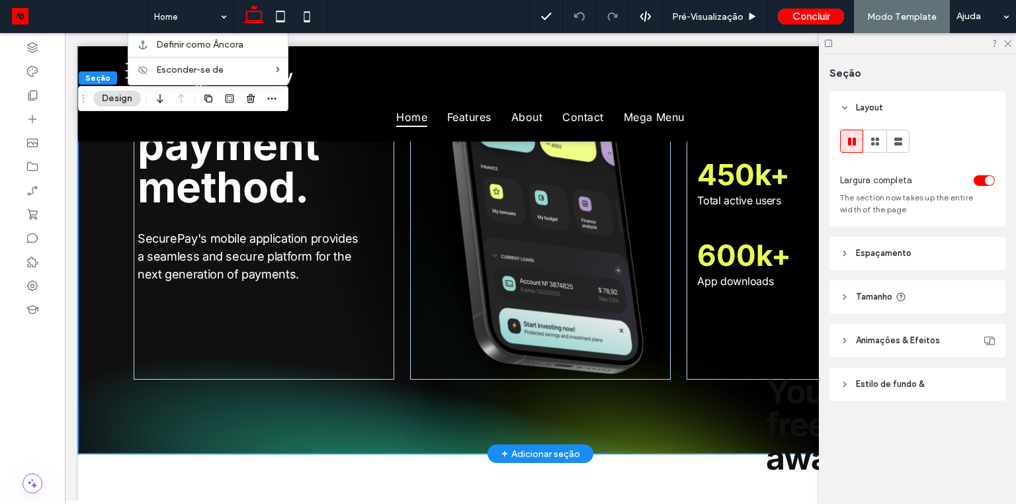
scroll to position [417, 0]
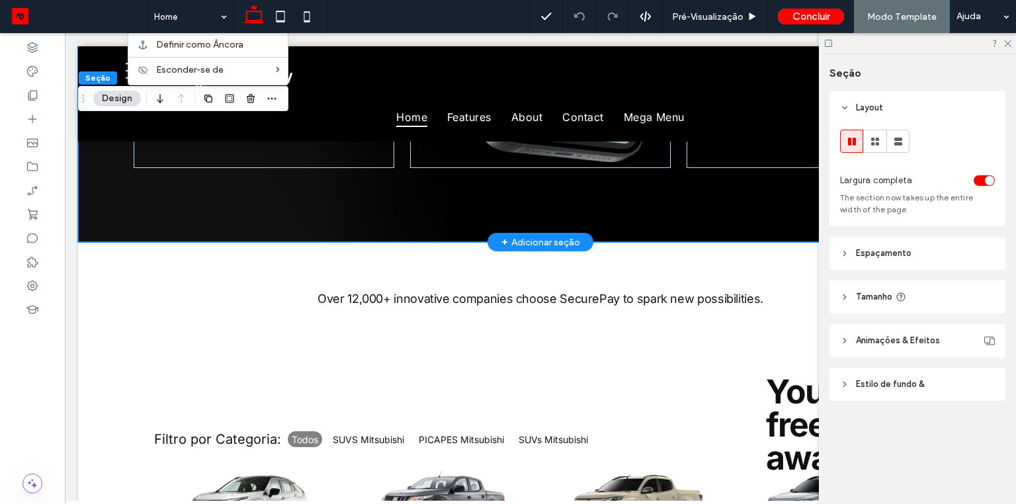
click at [545, 249] on div "+ Adicionar seção" at bounding box center [541, 242] width 106 height 19
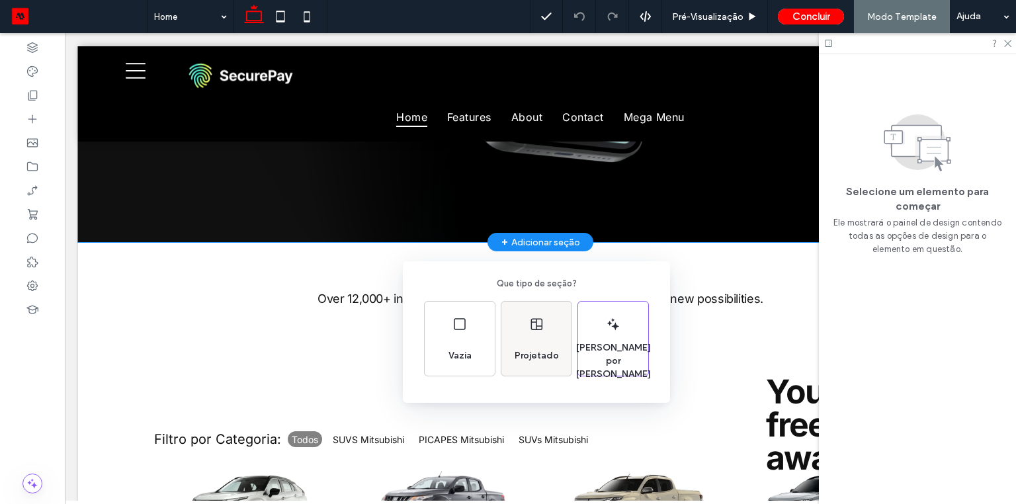
click at [547, 329] on div "Projetado" at bounding box center [536, 339] width 70 height 74
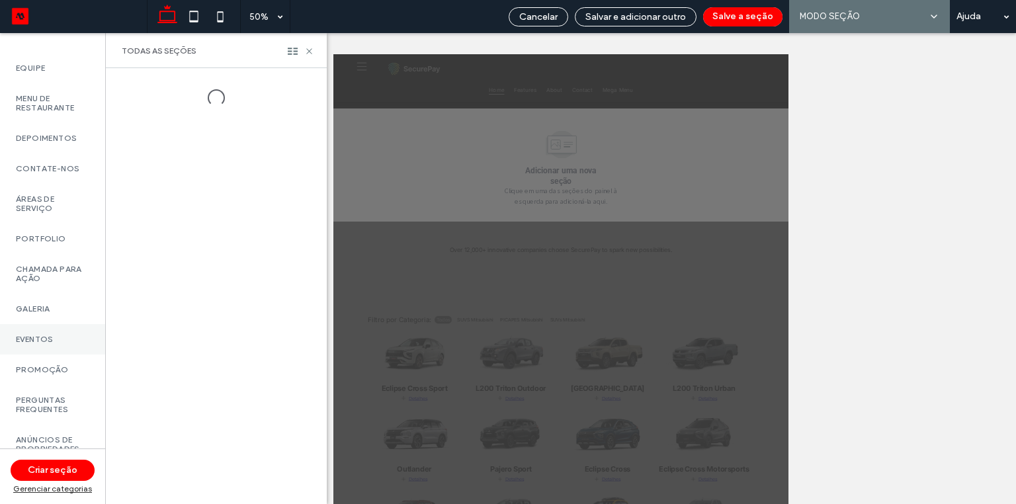
scroll to position [662, 0]
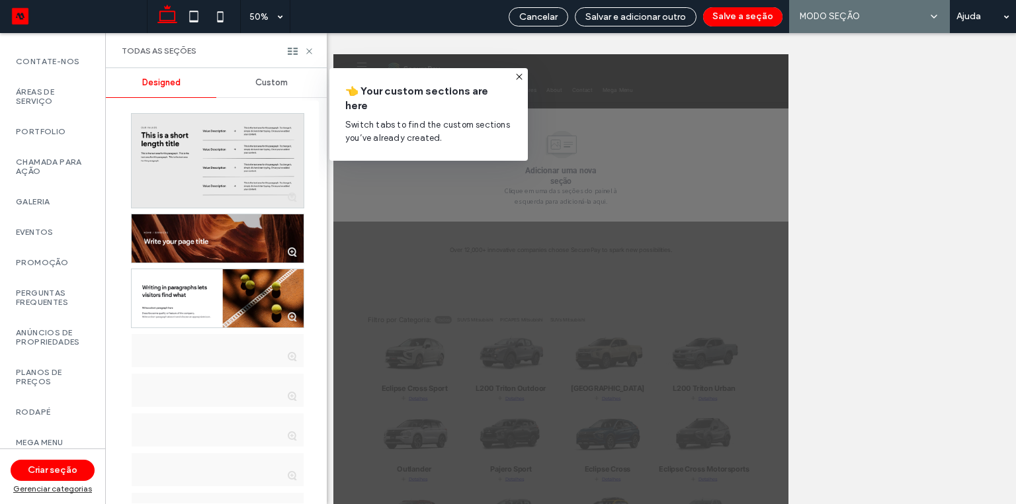
click at [270, 82] on span "Custom" at bounding box center [271, 82] width 32 height 11
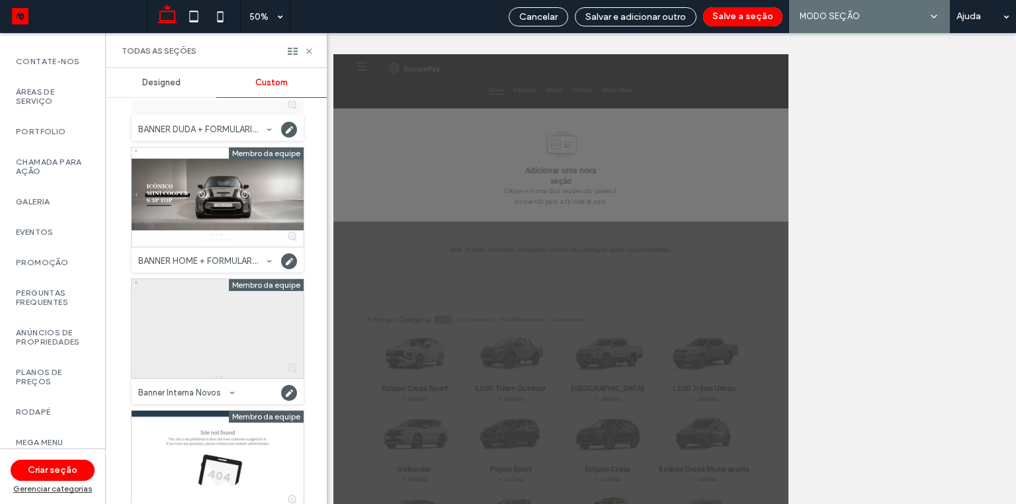
scroll to position [1535, 0]
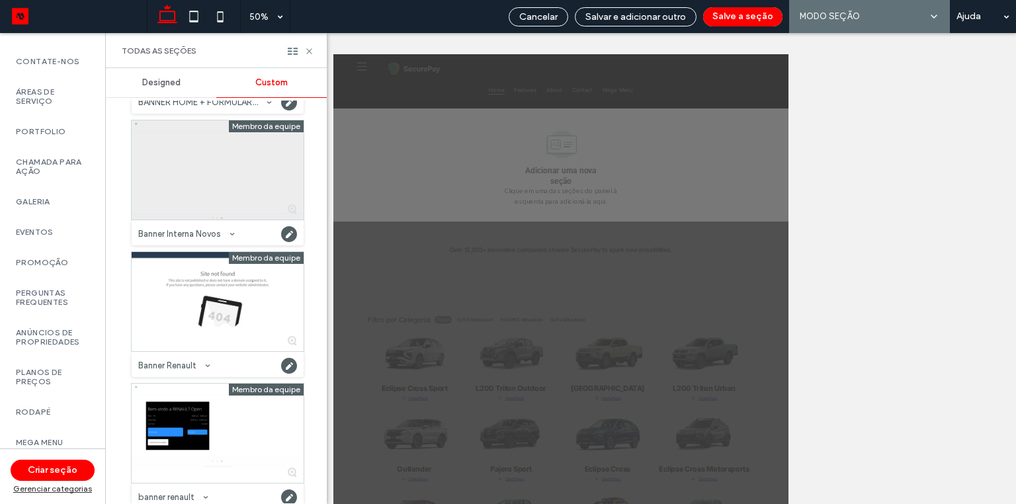
click at [218, 187] on div at bounding box center [218, 169] width 172 height 99
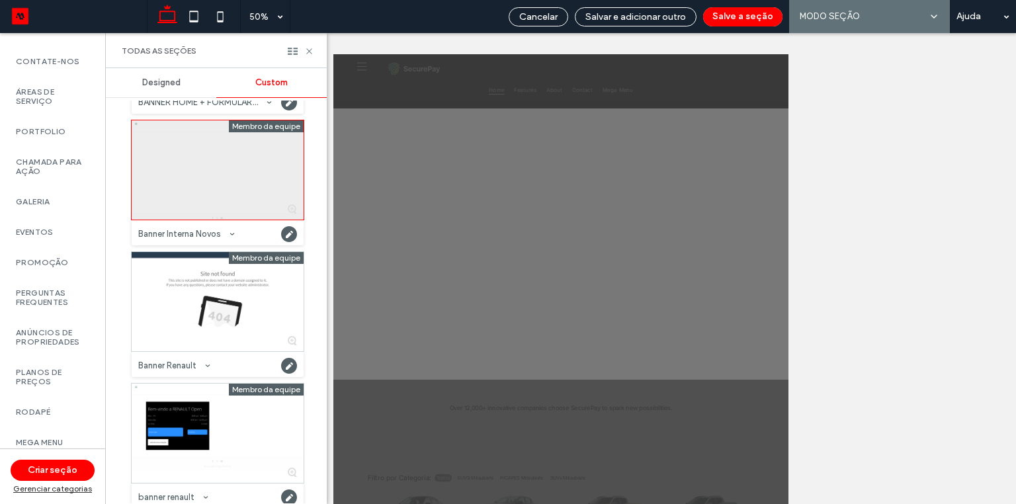
click at [218, 187] on div at bounding box center [218, 169] width 172 height 99
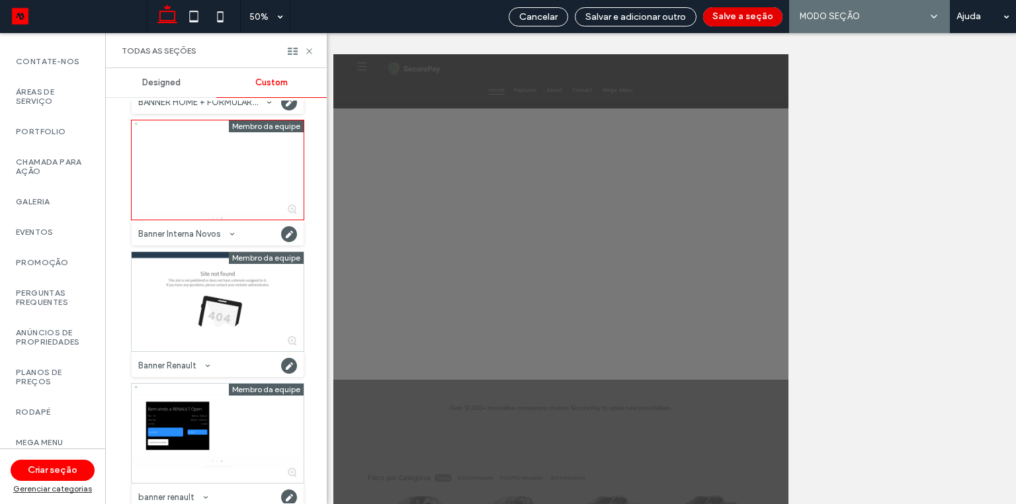
click at [762, 16] on button "Salve a seção" at bounding box center [742, 16] width 79 height 19
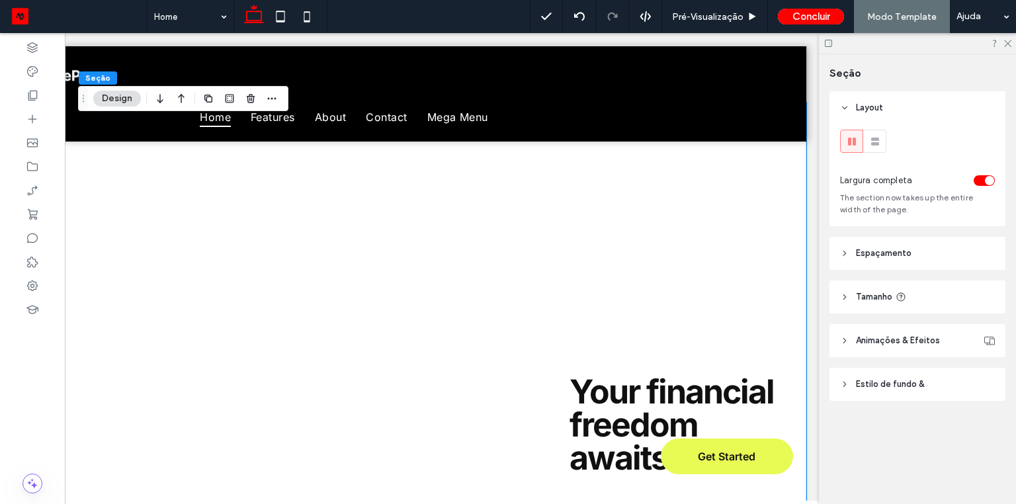
scroll to position [0, 0]
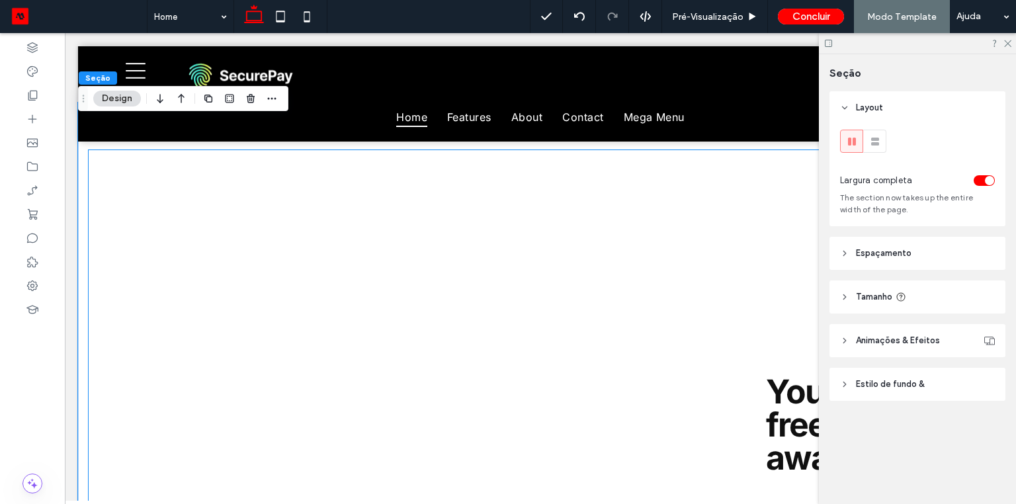
click at [195, 214] on div at bounding box center [541, 325] width 904 height 350
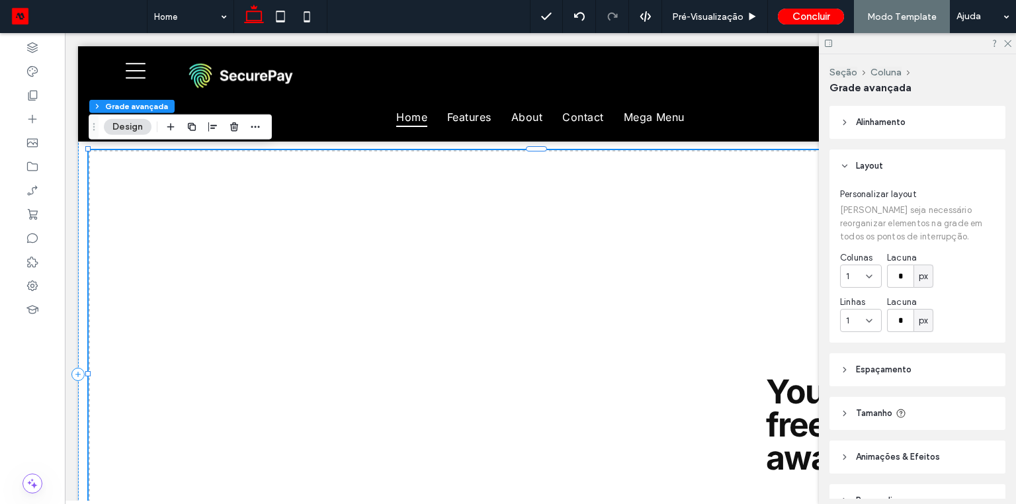
click at [184, 207] on div at bounding box center [541, 325] width 904 height 350
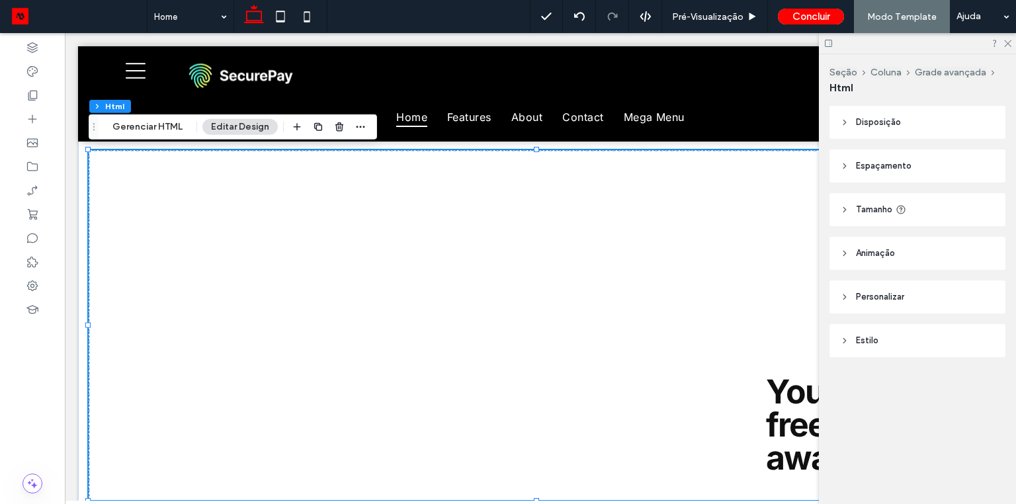
click at [157, 116] on div "Seção Coluna Grade avançada Html Gerenciar HTML Editar Design" at bounding box center [233, 126] width 288 height 25
click at [157, 122] on button "Gerenciar HTML" at bounding box center [147, 127] width 87 height 16
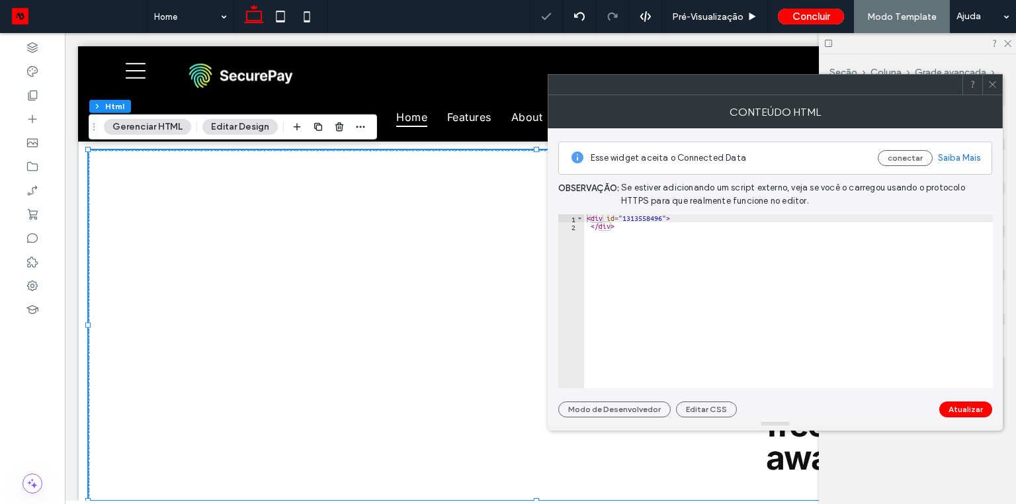
click at [638, 216] on div "< div id = "1313558496" > </ div >" at bounding box center [788, 309] width 409 height 191
click at [617, 226] on div "< div id = "" > </ div >" at bounding box center [788, 309] width 409 height 191
click at [608, 216] on div "< div id = "" > </ div >" at bounding box center [788, 309] width 409 height 191
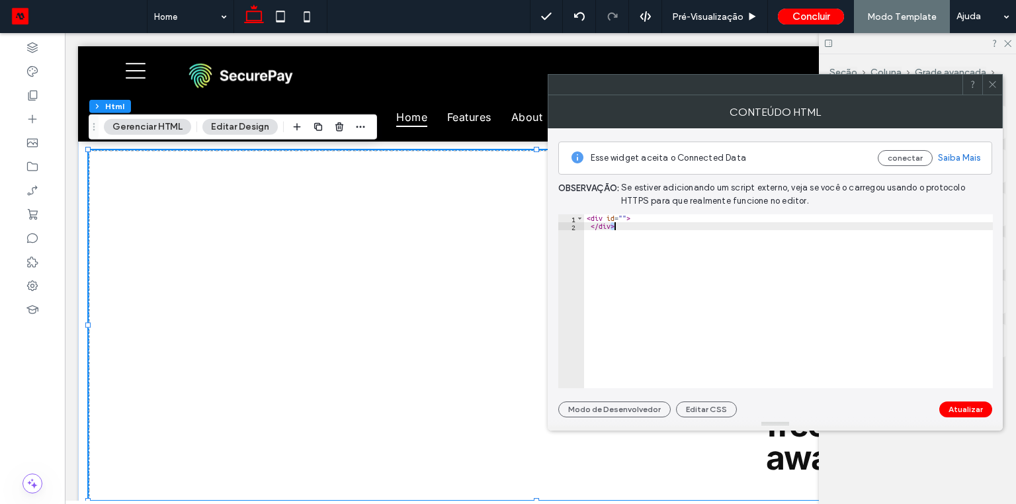
type textarea "**********"
click at [608, 216] on div "< div id = "" > </ div >" at bounding box center [788, 309] width 409 height 191
click at [623, 216] on div "< div id = "" > </ div >" at bounding box center [788, 309] width 409 height 191
click at [34, 161] on icon at bounding box center [32, 166] width 13 height 13
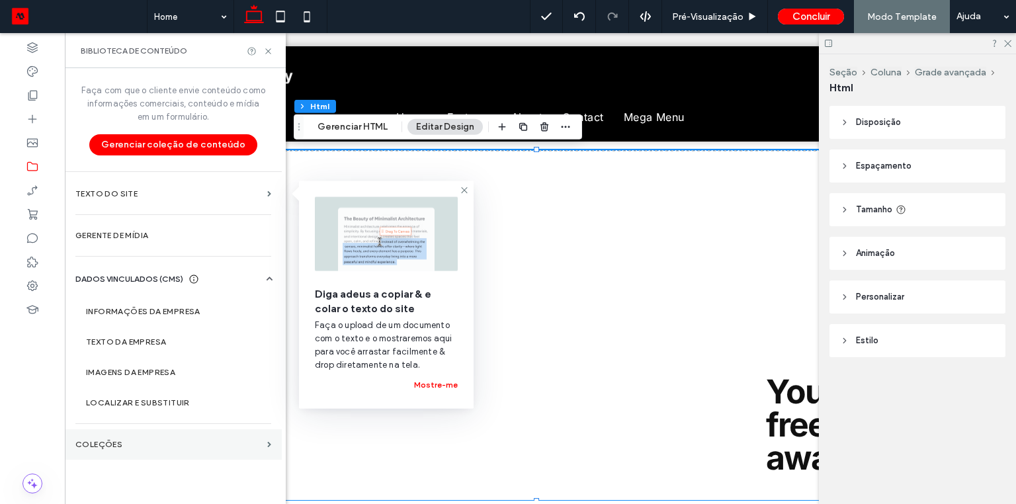
click at [99, 440] on label "COLEÇÕES" at bounding box center [168, 444] width 187 height 9
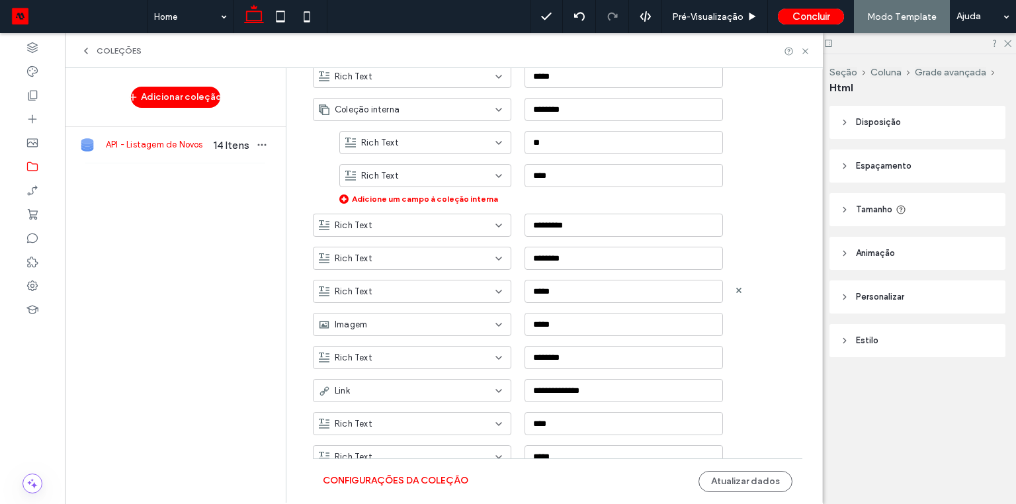
scroll to position [370, 0]
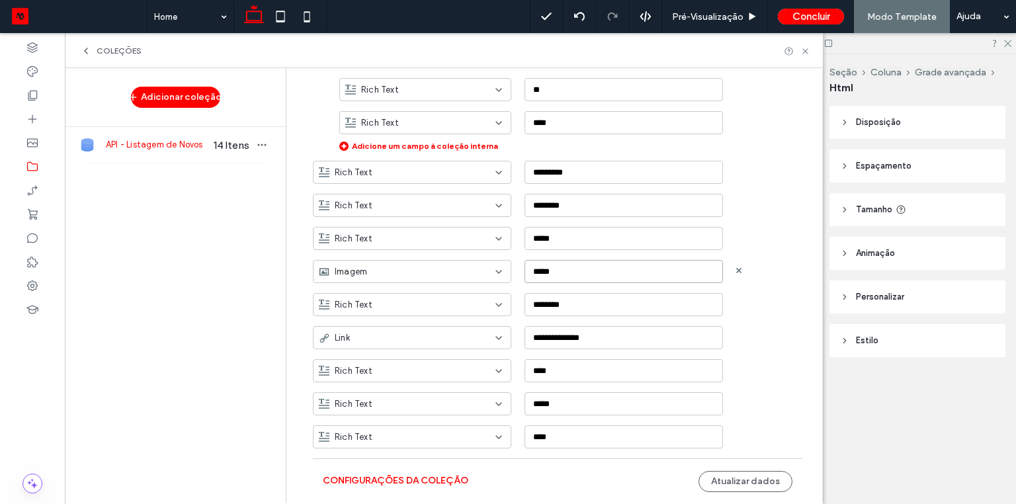
click at [574, 273] on input "*****" at bounding box center [624, 271] width 198 height 23
click at [558, 271] on input "*****" at bounding box center [624, 271] width 198 height 23
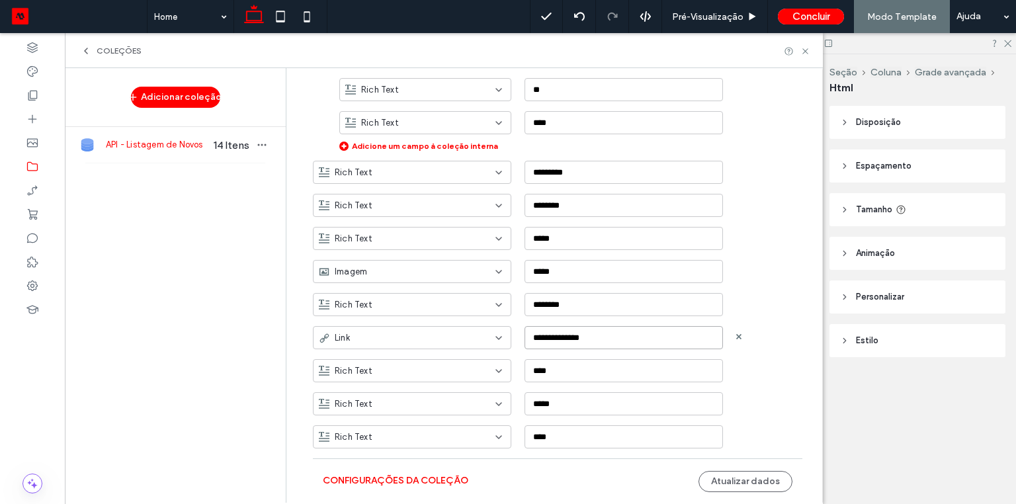
click at [532, 339] on input "**********" at bounding box center [624, 337] width 198 height 23
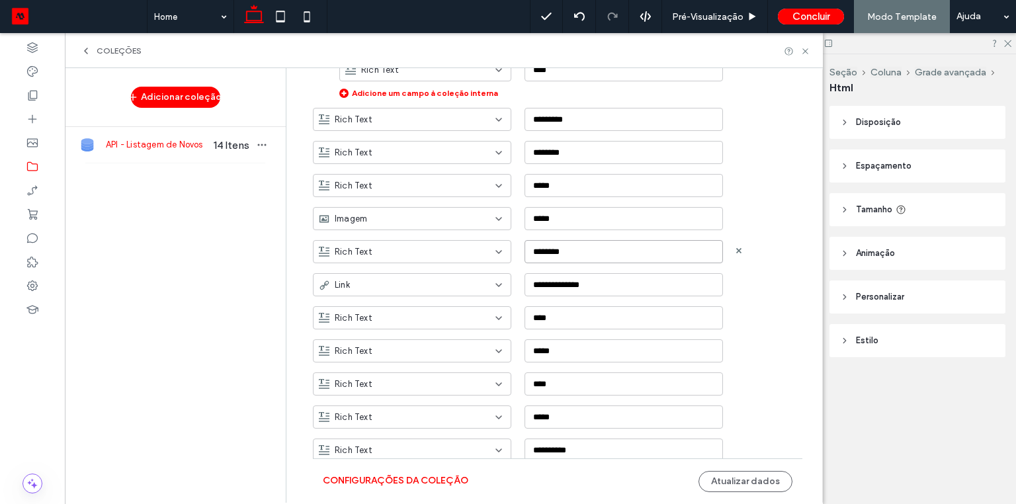
click at [574, 248] on input "********" at bounding box center [624, 251] width 198 height 23
click at [556, 282] on input "**********" at bounding box center [624, 284] width 198 height 23
click at [546, 246] on input "********" at bounding box center [624, 251] width 198 height 23
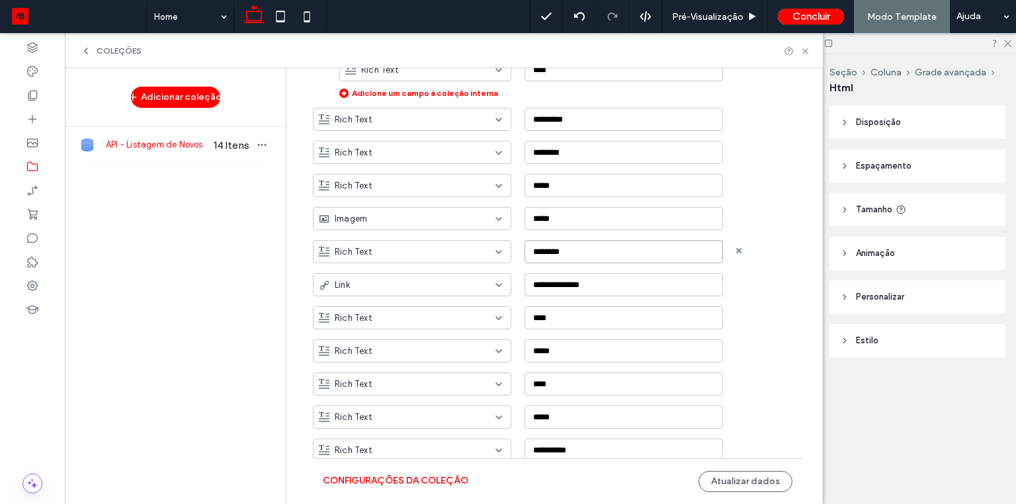
click at [546, 246] on input "********" at bounding box center [624, 251] width 198 height 23
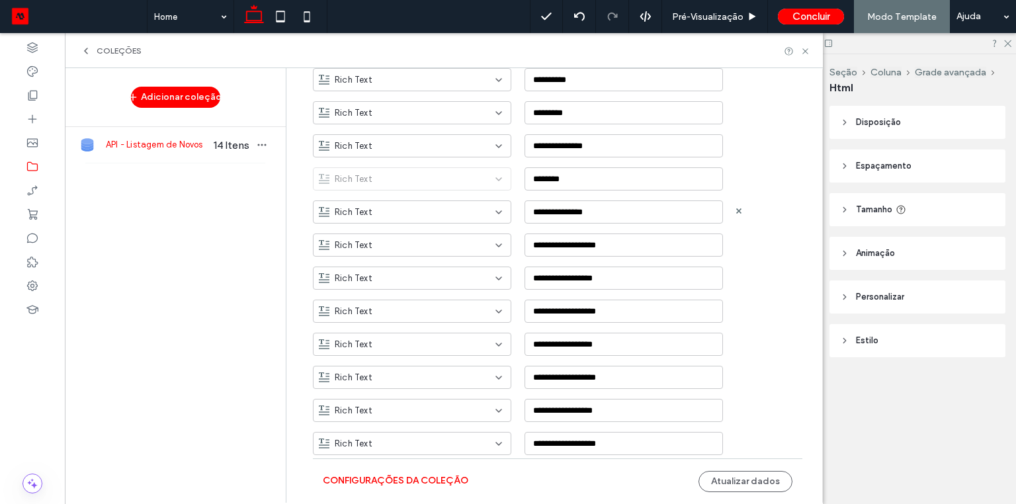
scroll to position [847, 0]
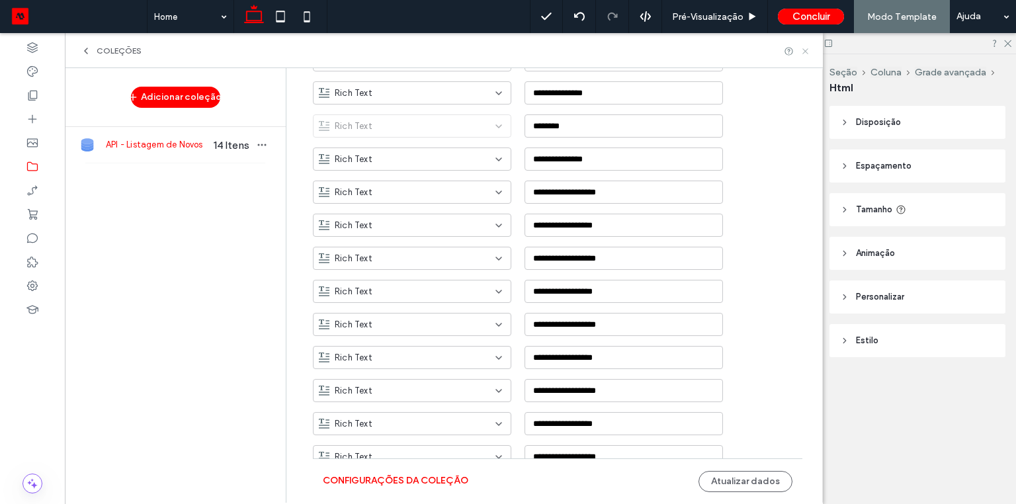
click at [808, 52] on icon at bounding box center [806, 51] width 10 height 10
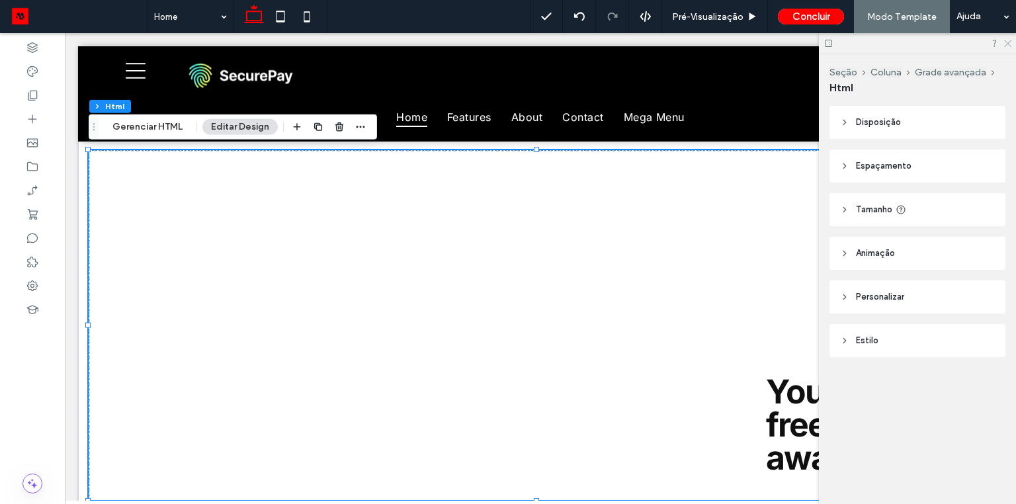
click at [1008, 42] on icon at bounding box center [1007, 42] width 9 height 9
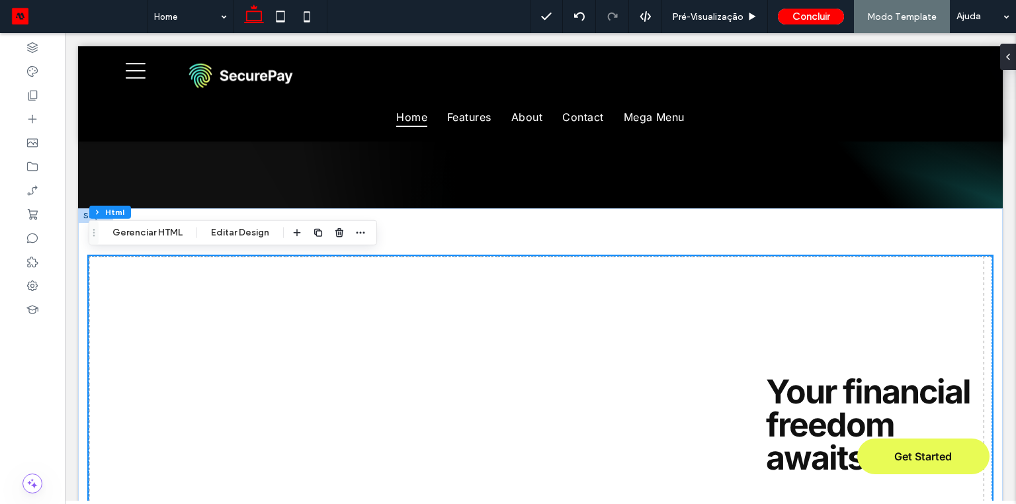
scroll to position [398, 0]
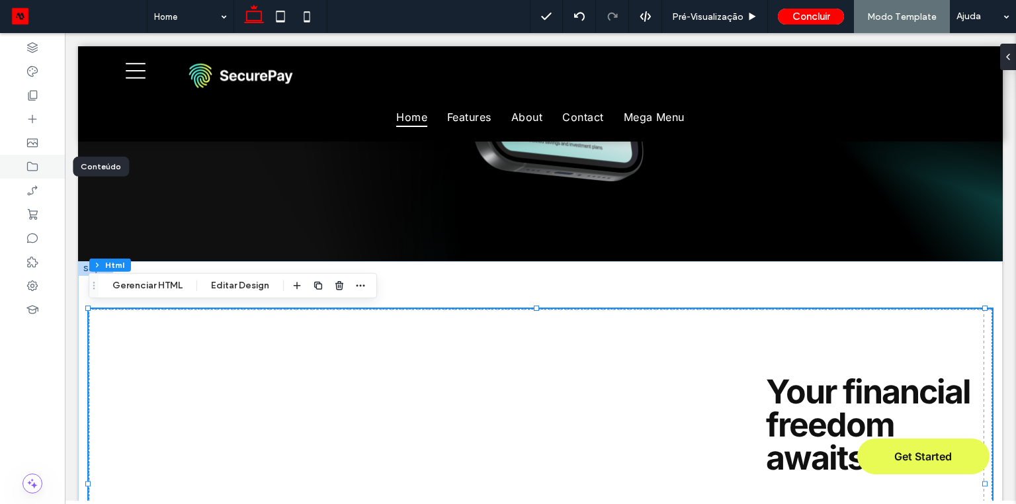
click at [38, 167] on icon at bounding box center [32, 166] width 13 height 13
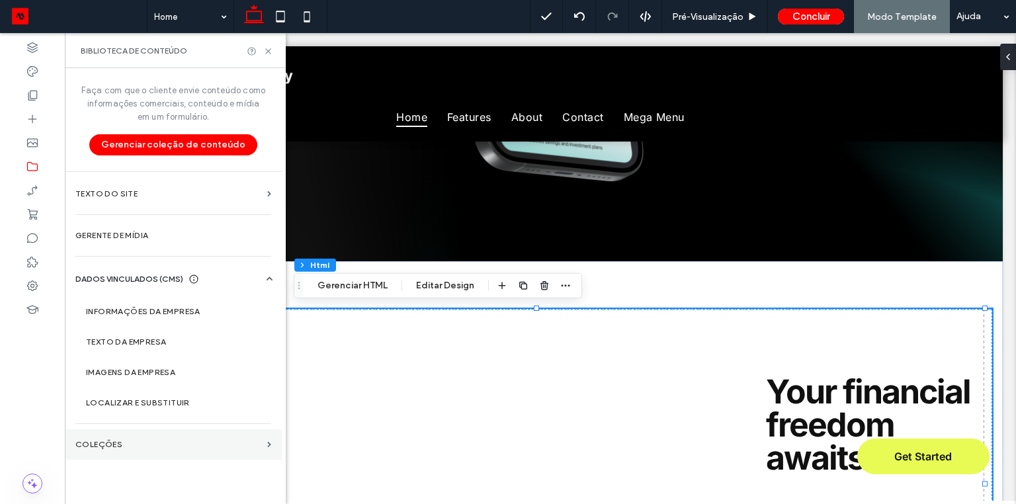
click at [101, 445] on label "COLEÇÕES" at bounding box center [168, 444] width 187 height 9
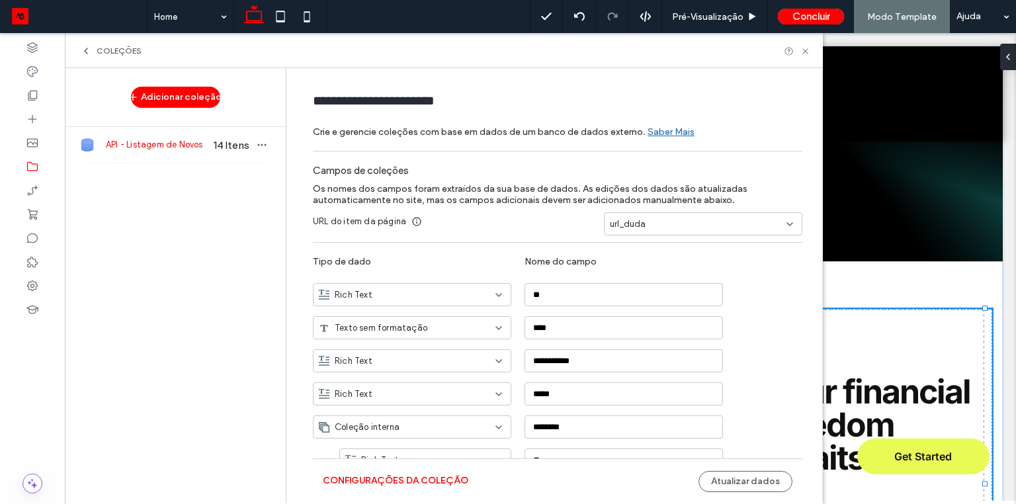
click at [170, 140] on span "API - Listagem de Novos" at bounding box center [157, 144] width 102 height 13
click at [391, 485] on button "Configurações da coleção" at bounding box center [396, 480] width 146 height 21
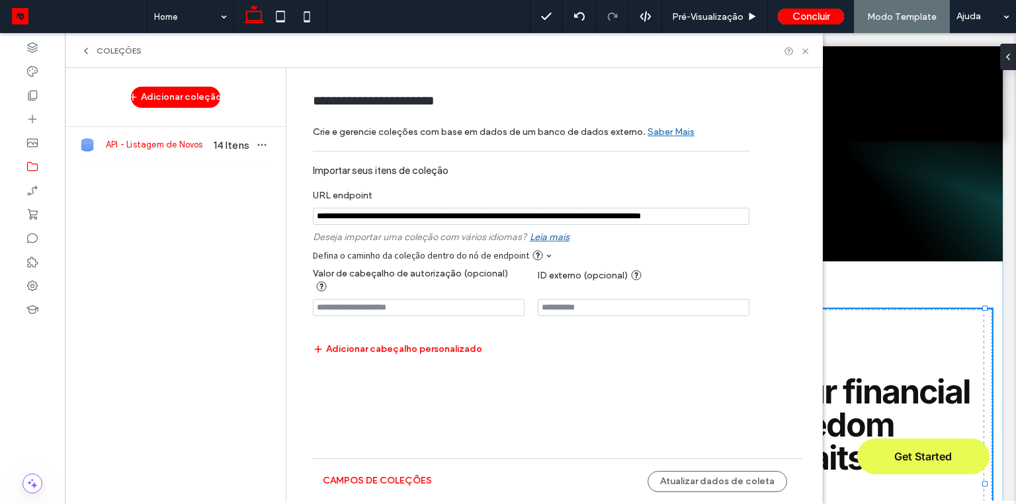
click at [591, 218] on input "notEmpty" at bounding box center [531, 216] width 437 height 17
click at [572, 218] on input "notEmpty" at bounding box center [531, 216] width 437 height 17
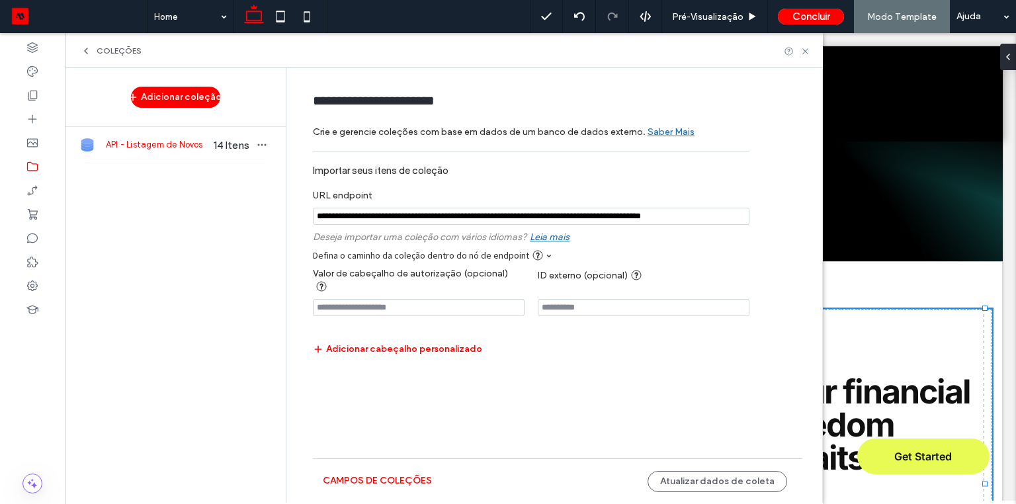
click at [572, 218] on input "notEmpty" at bounding box center [531, 216] width 437 height 17
click at [806, 46] on icon at bounding box center [806, 51] width 10 height 10
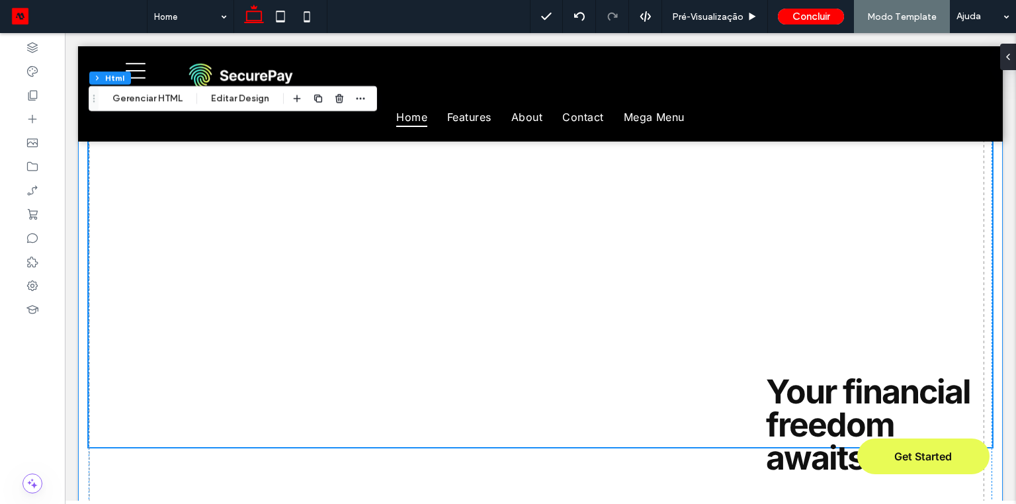
scroll to position [451, 0]
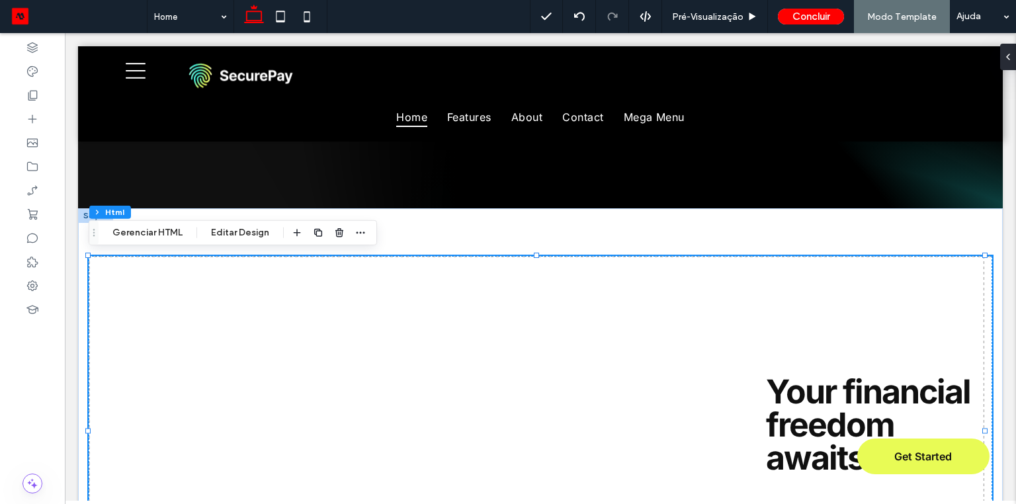
click at [273, 318] on div at bounding box center [541, 431] width 904 height 350
click at [337, 235] on use "button" at bounding box center [339, 232] width 8 height 9
click at [294, 296] on div at bounding box center [541, 480] width 904 height 449
click at [232, 233] on icon "button" at bounding box center [234, 233] width 11 height 11
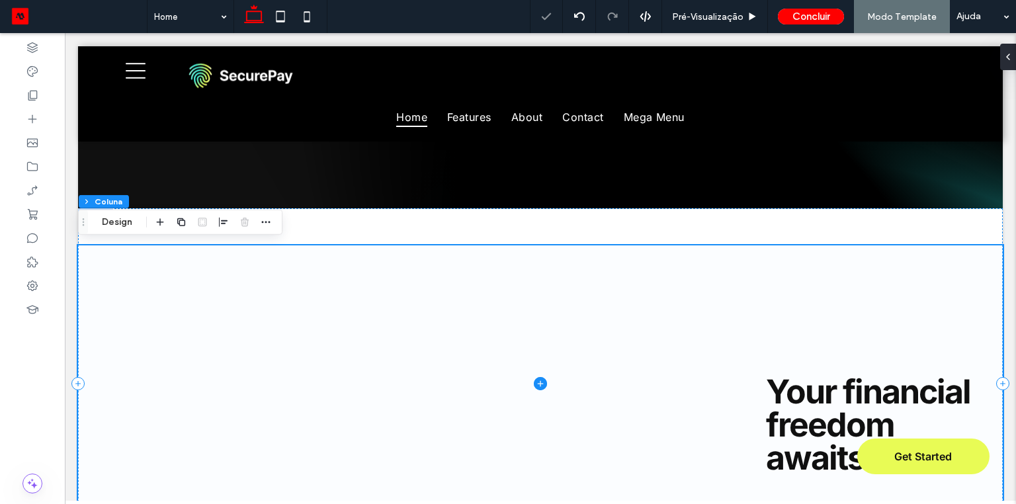
click at [236, 301] on span at bounding box center [540, 383] width 925 height 276
click at [234, 277] on span at bounding box center [540, 383] width 925 height 276
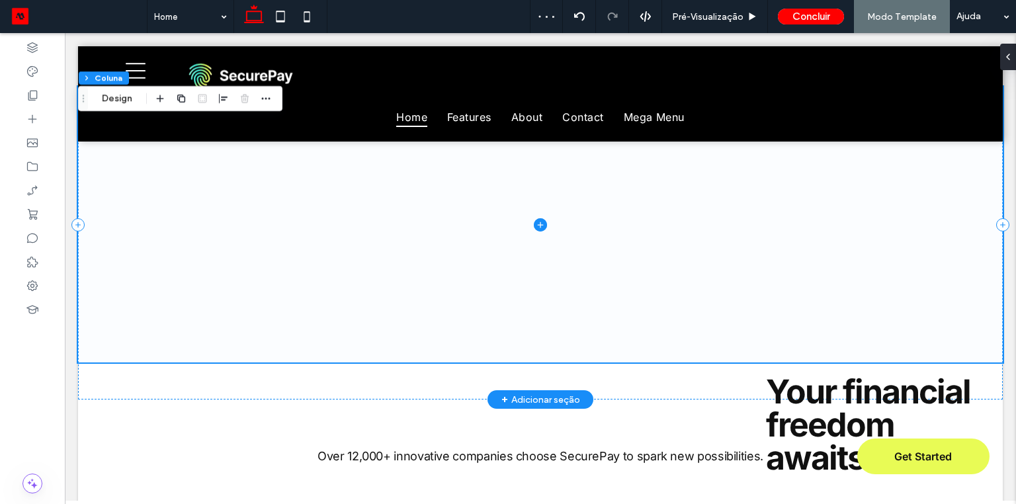
scroll to position [503, 0]
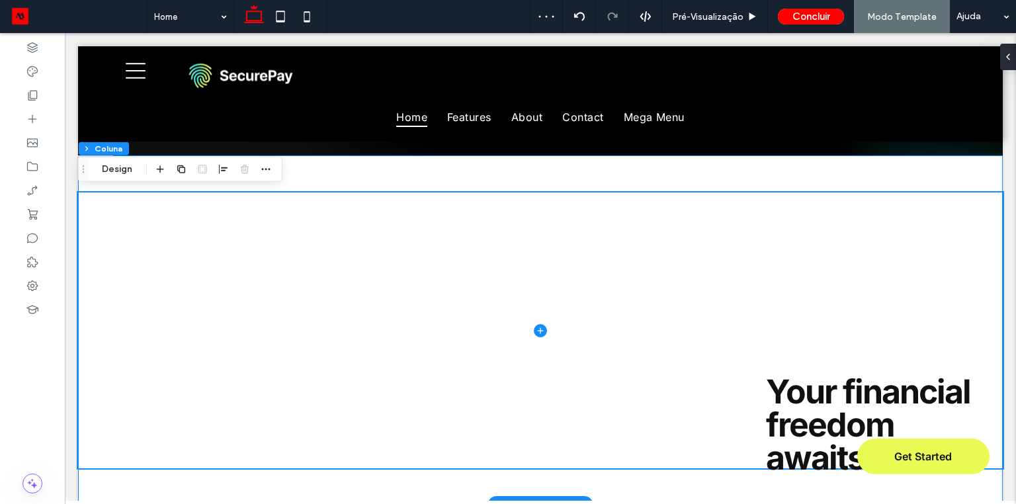
click at [393, 177] on div at bounding box center [540, 330] width 925 height 350
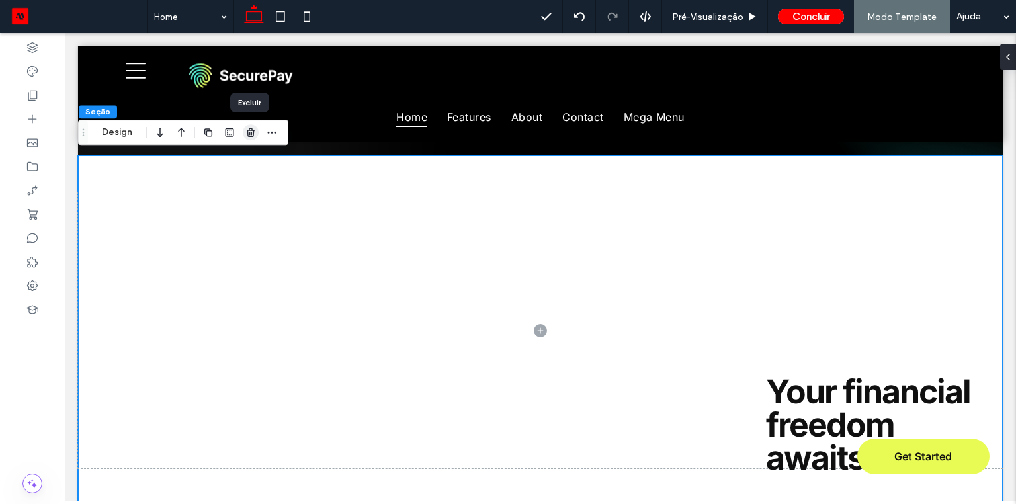
click at [249, 135] on icon "button" at bounding box center [250, 132] width 11 height 11
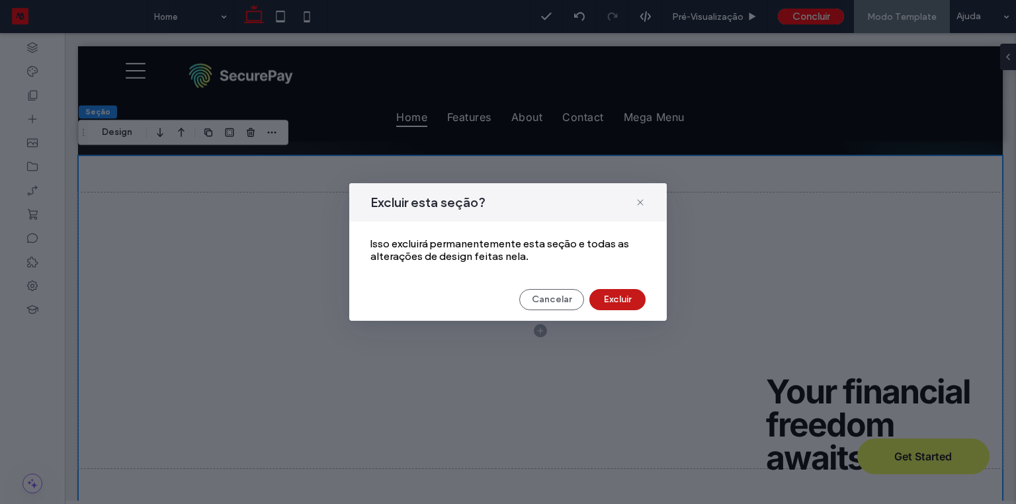
click at [615, 303] on button "Excluir" at bounding box center [617, 299] width 56 height 21
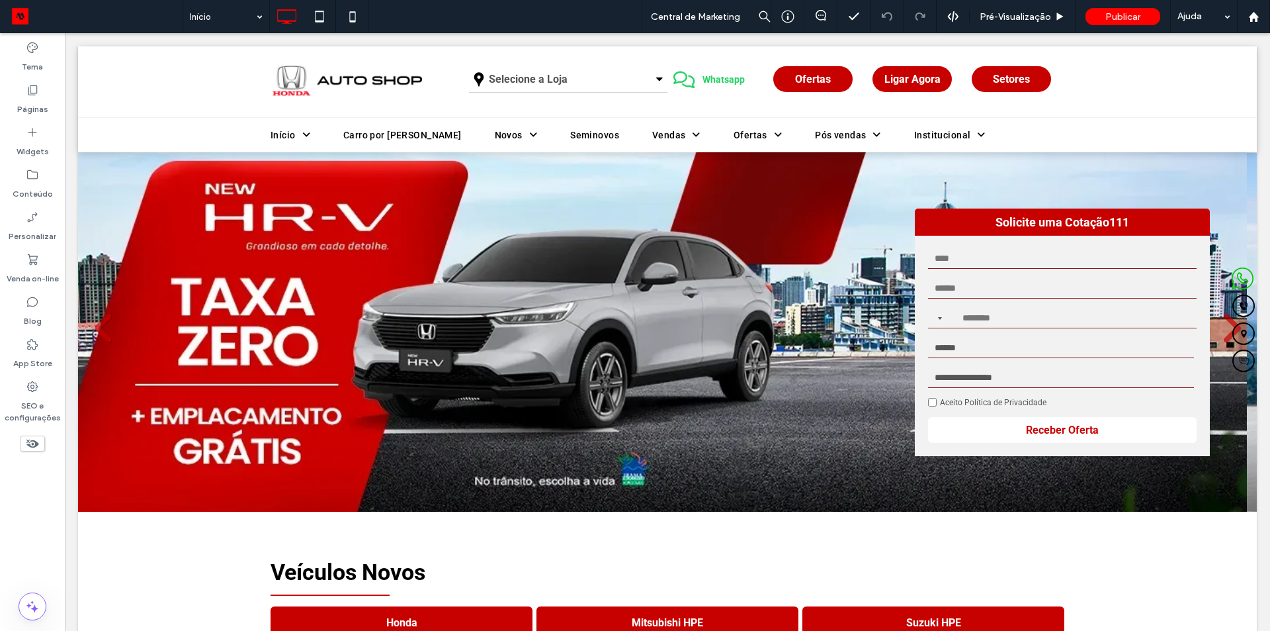
click at [32, 441] on icon at bounding box center [32, 443] width 15 height 15
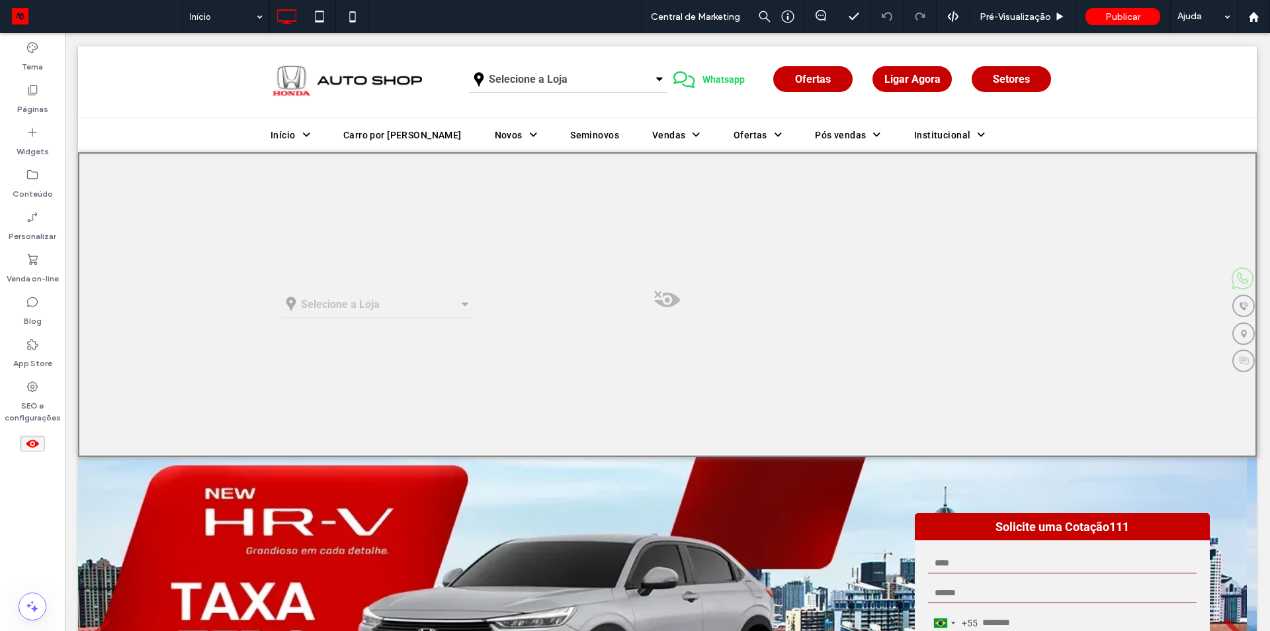
click at [28, 442] on icon at bounding box center [32, 443] width 15 height 15
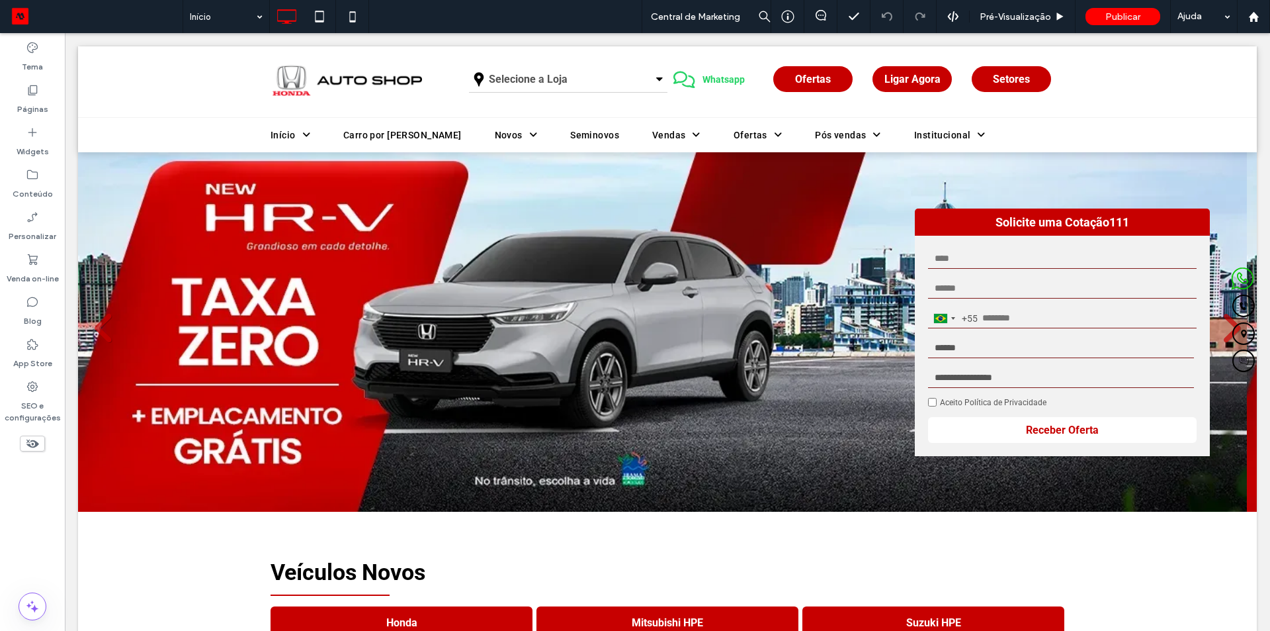
click at [28, 442] on icon at bounding box center [32, 443] width 15 height 15
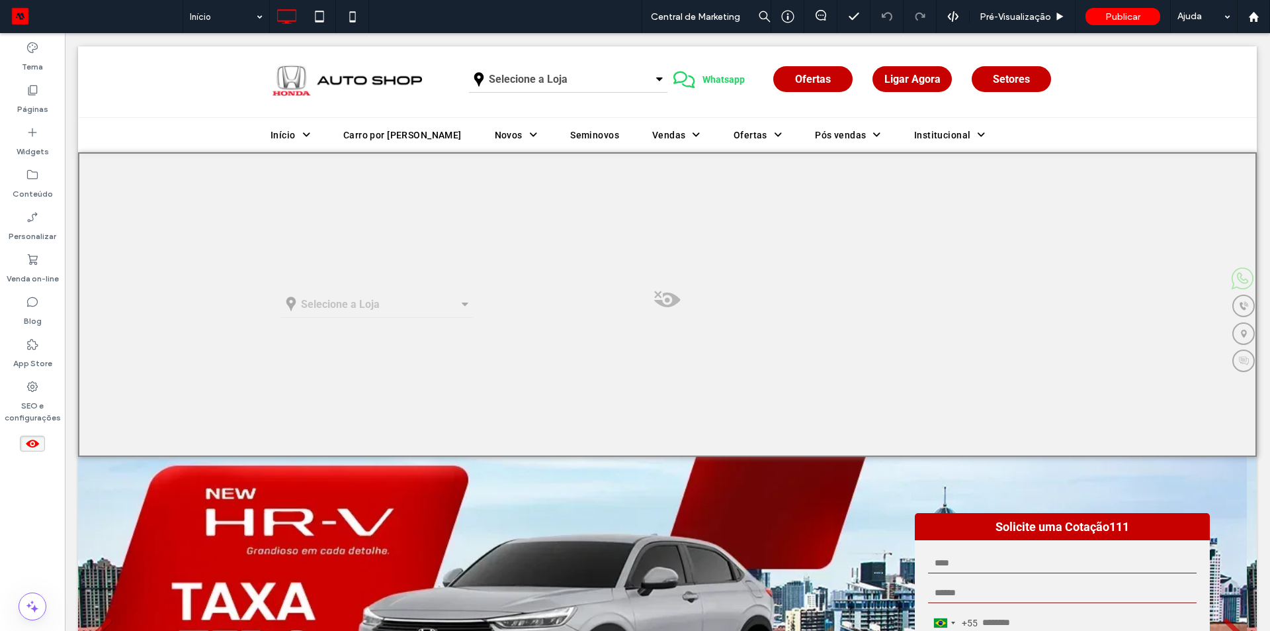
click at [28, 442] on use at bounding box center [32, 443] width 13 height 8
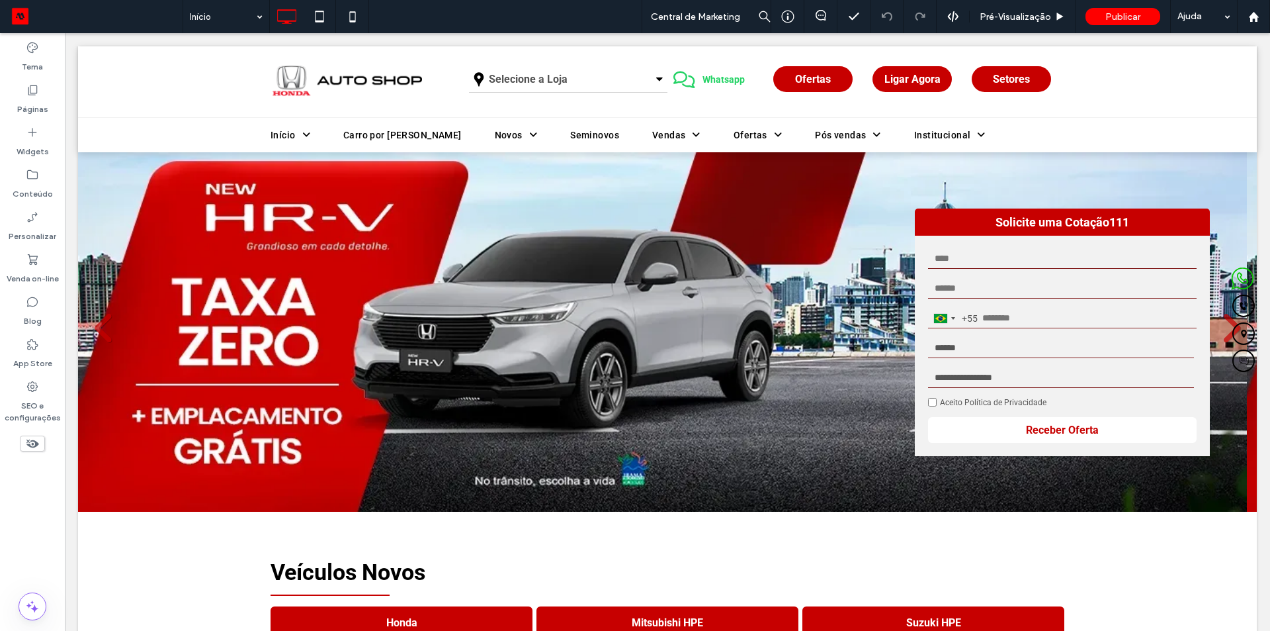
click at [28, 442] on icon at bounding box center [32, 443] width 15 height 15
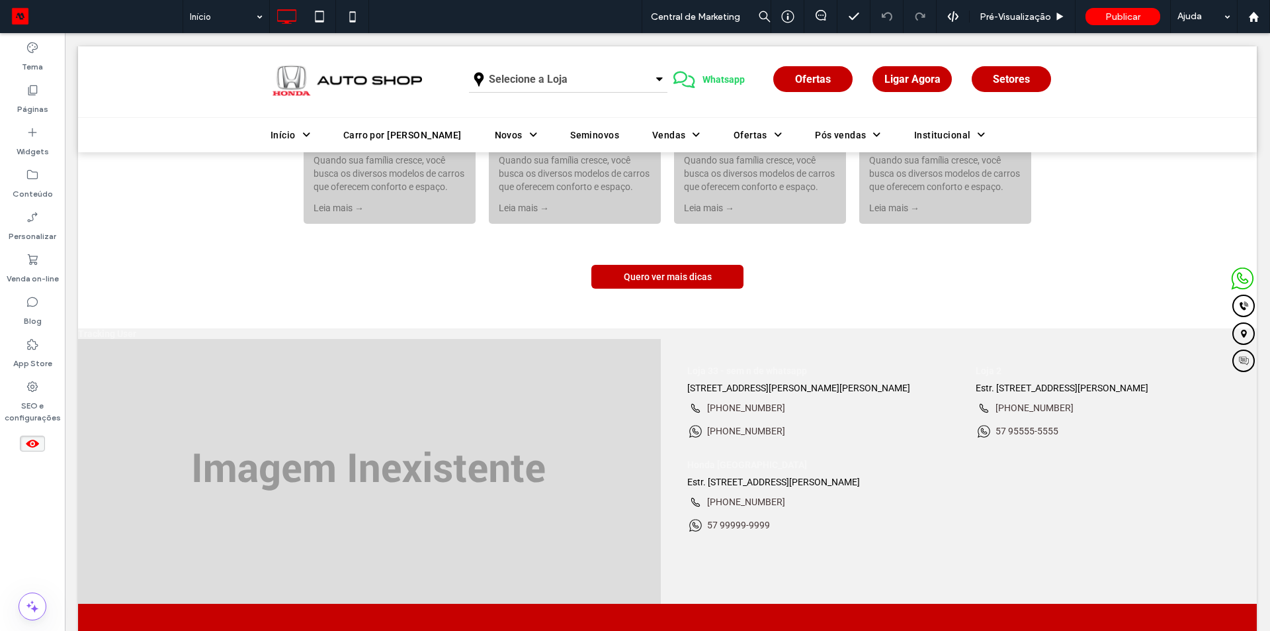
scroll to position [3705, 0]
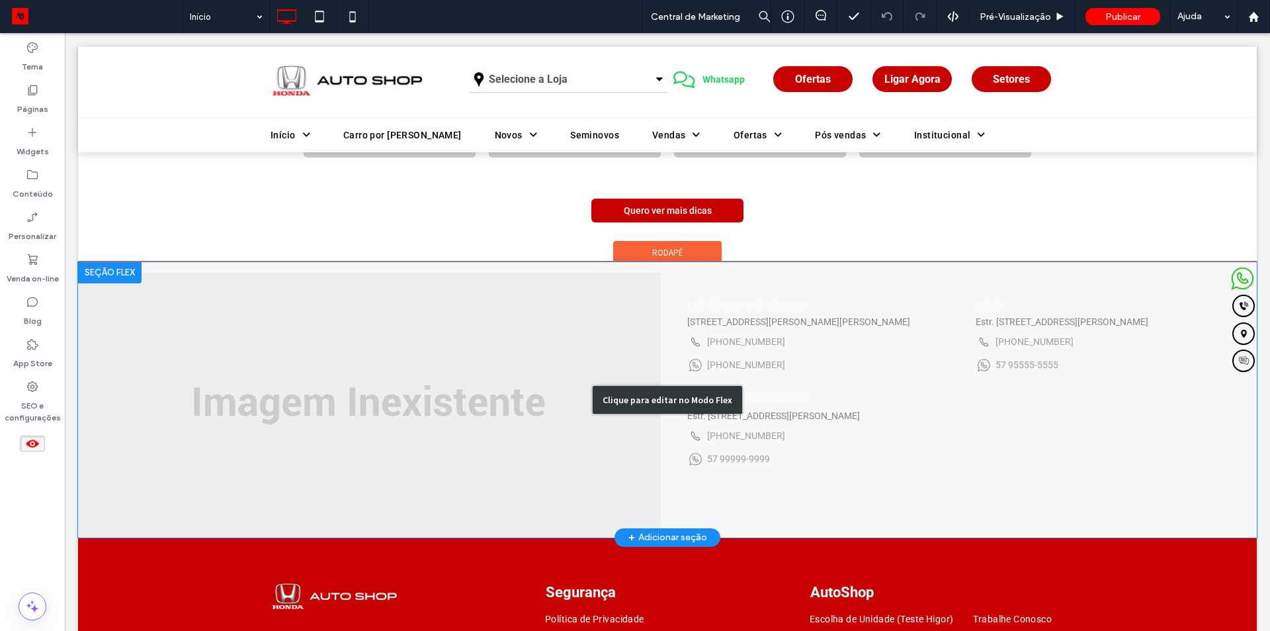
click at [271, 312] on div "Clique para editar no Modo Flex" at bounding box center [667, 399] width 1179 height 275
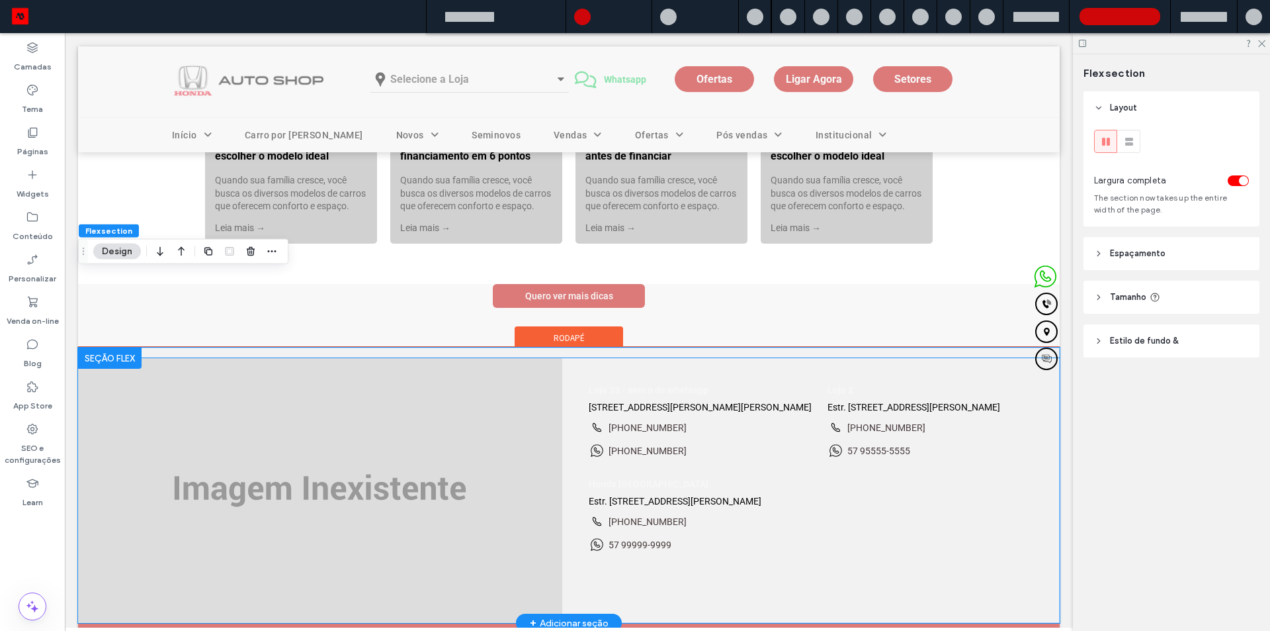
scroll to position [3572, 0]
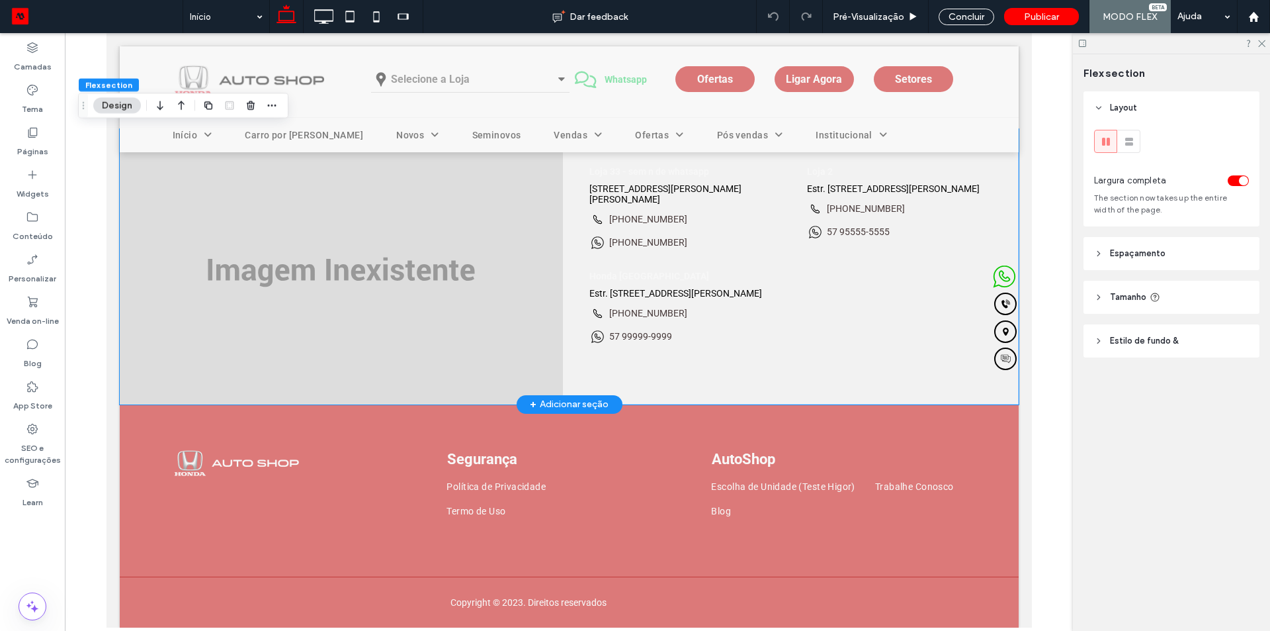
click at [271, 312] on img at bounding box center [340, 272] width 443 height 265
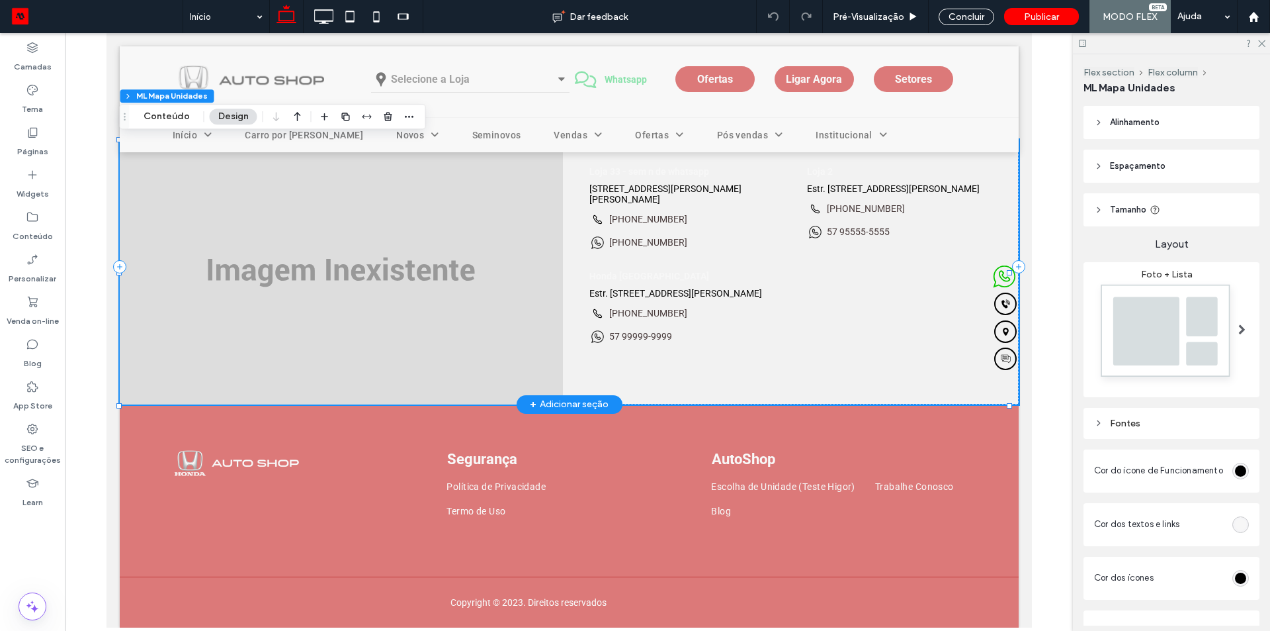
click at [428, 299] on img at bounding box center [340, 272] width 443 height 265
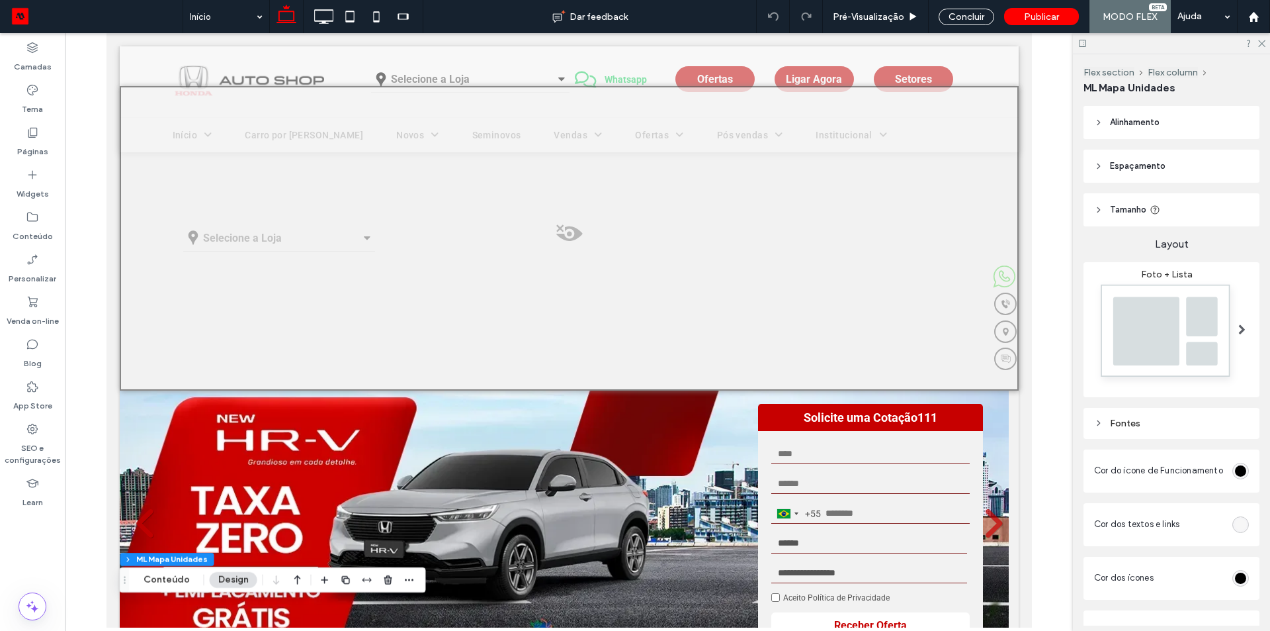
scroll to position [0, 0]
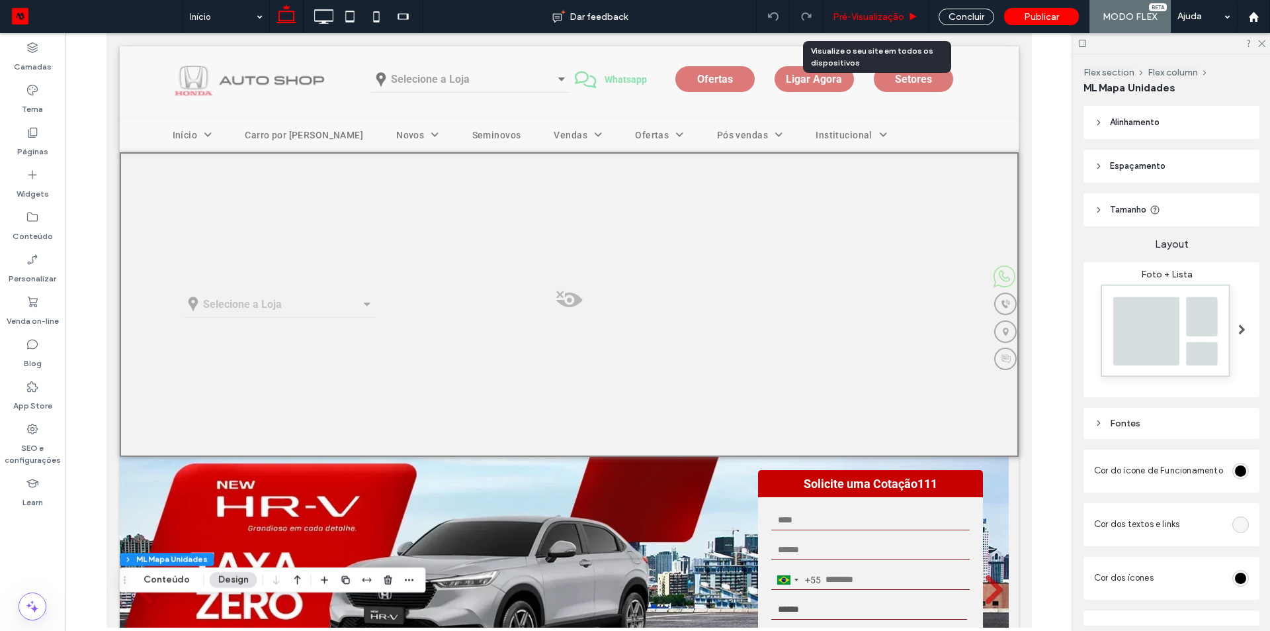
click at [892, 9] on div "Pré-Visualizaçāo" at bounding box center [876, 16] width 106 height 33
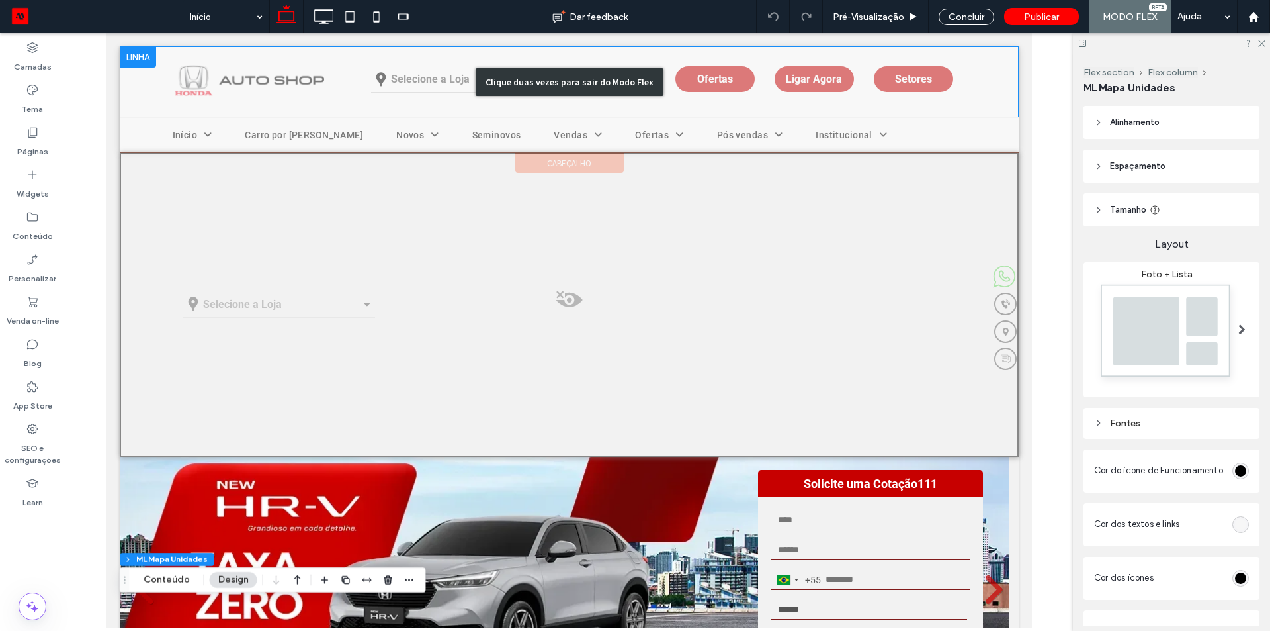
click at [275, 91] on div "Clique duas vezes para sair do Modo Flex" at bounding box center [568, 81] width 899 height 71
click at [569, 73] on div "Selecione a Loja" at bounding box center [469, 79] width 198 height 26
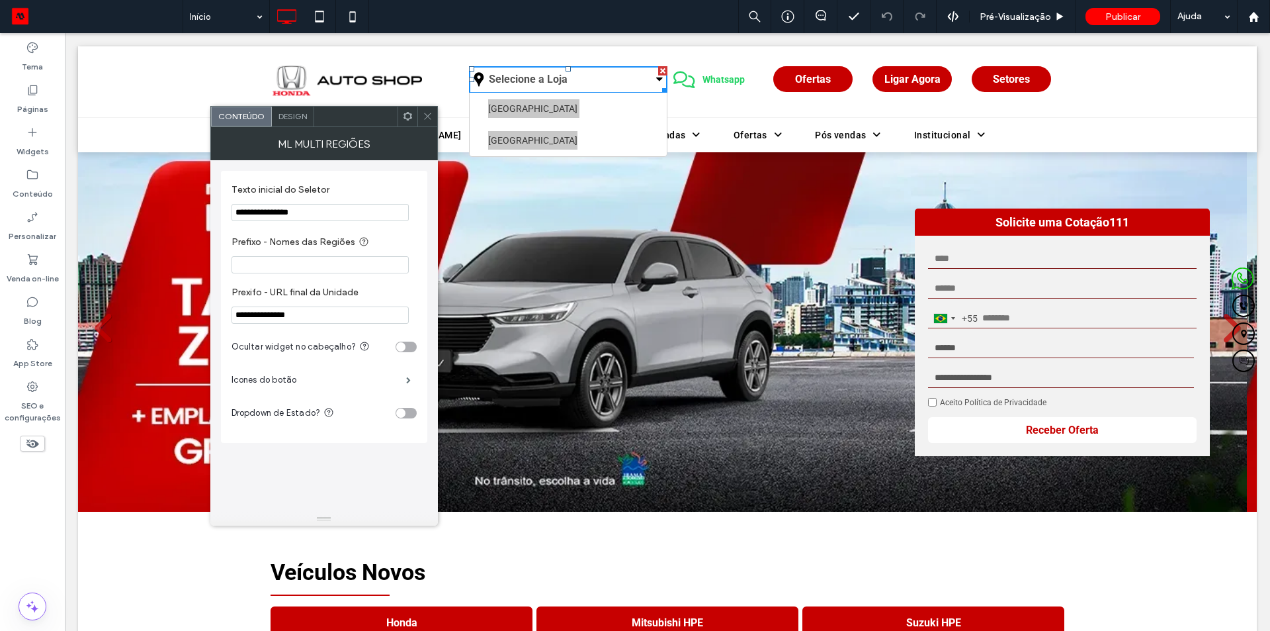
click at [427, 112] on icon at bounding box center [428, 116] width 10 height 10
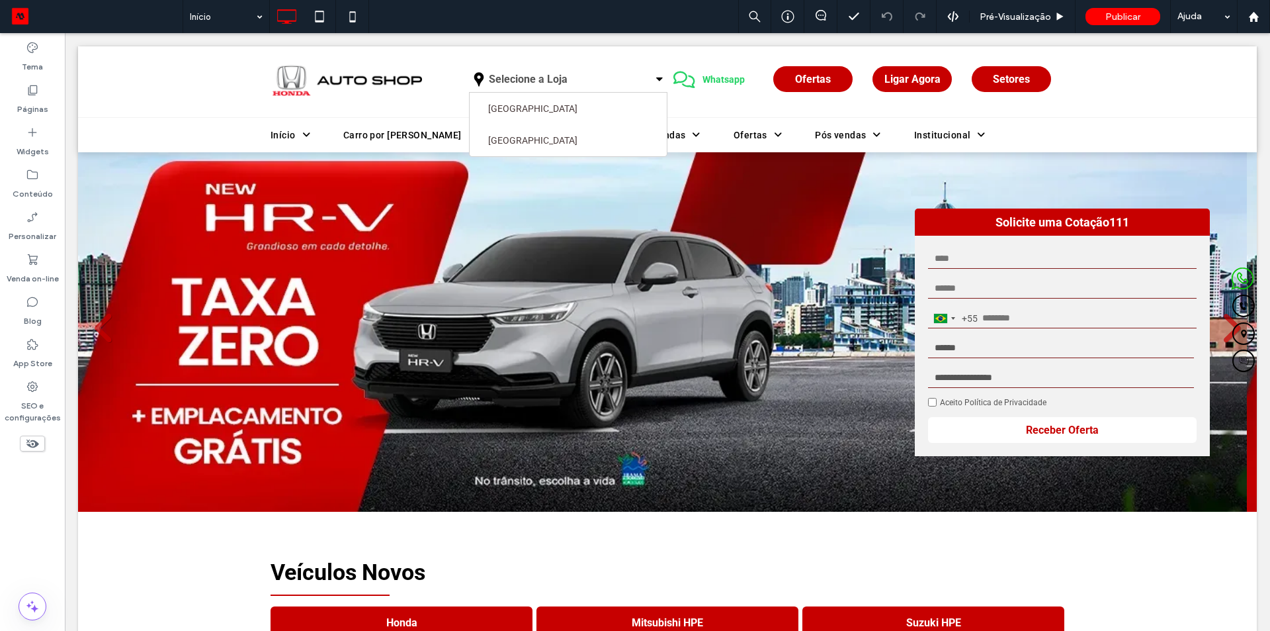
click at [28, 447] on icon at bounding box center [32, 443] width 15 height 15
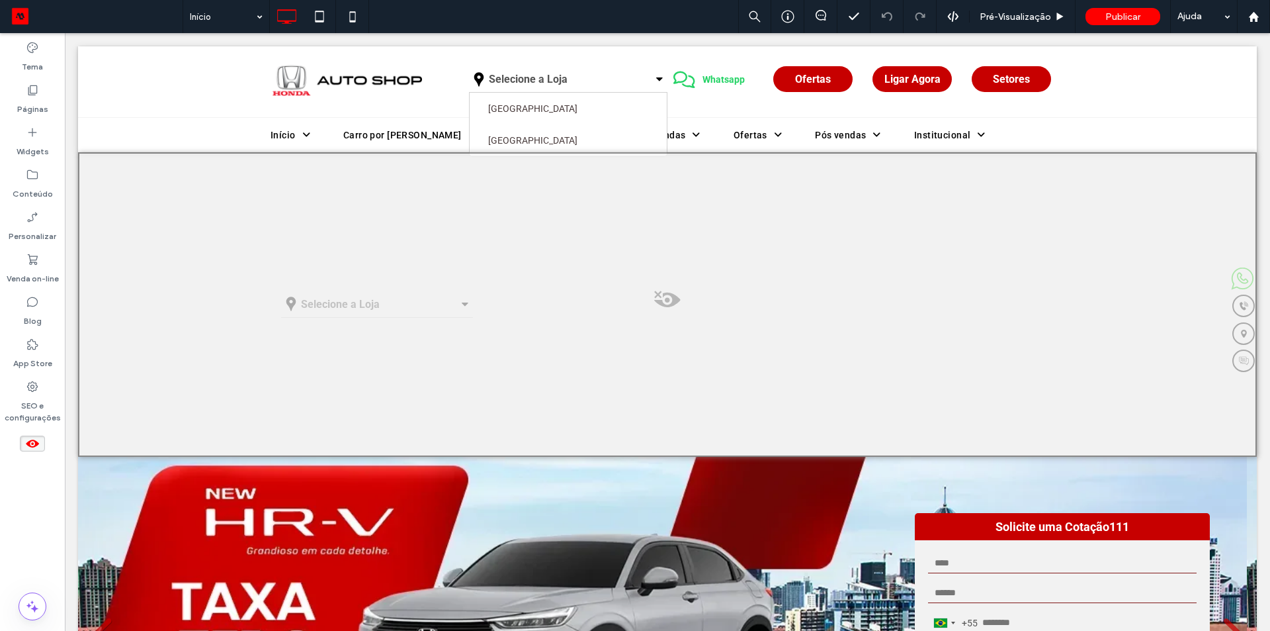
click at [28, 447] on icon at bounding box center [32, 443] width 15 height 15
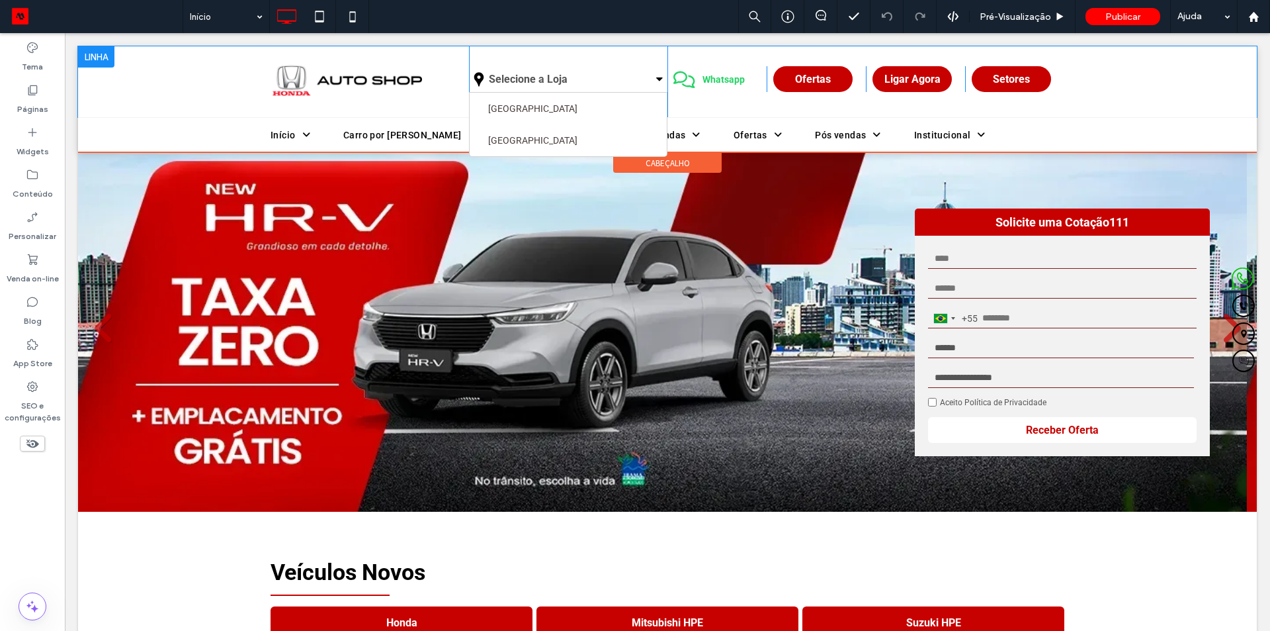
click at [537, 62] on div "Selecione a Loja Minas Gerais Rio de Janeiro Click To Paste Click To Paste Clic…" at bounding box center [568, 81] width 198 height 71
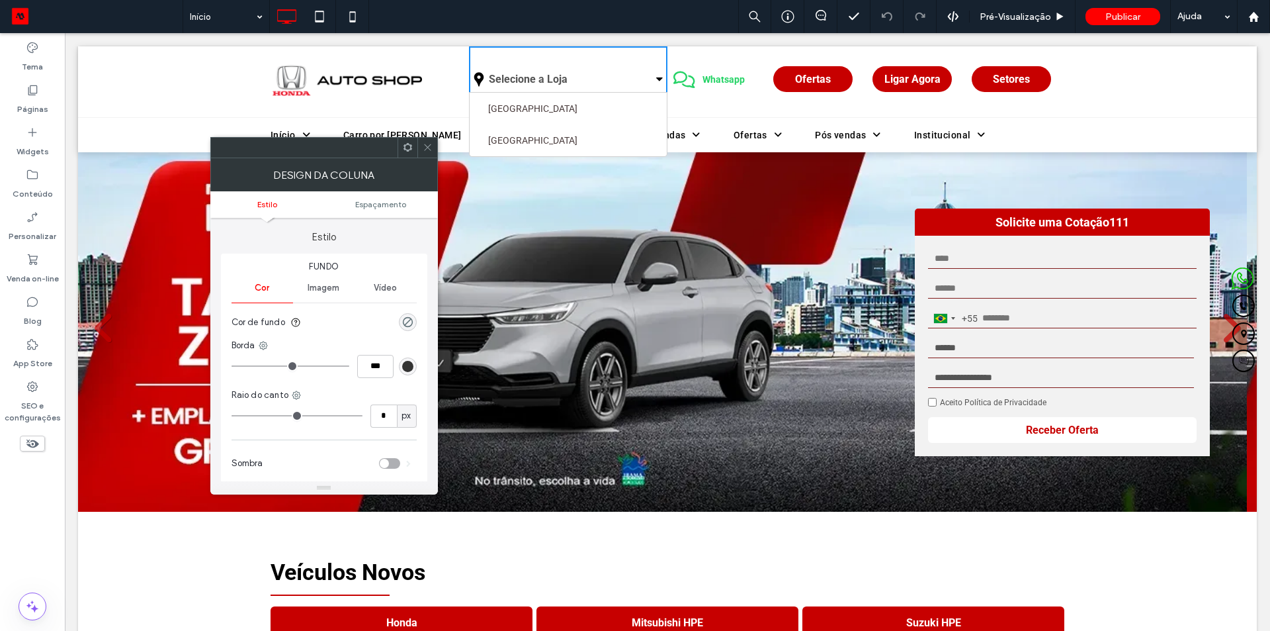
click at [555, 81] on span "Selecione a Loja" at bounding box center [528, 79] width 79 height 21
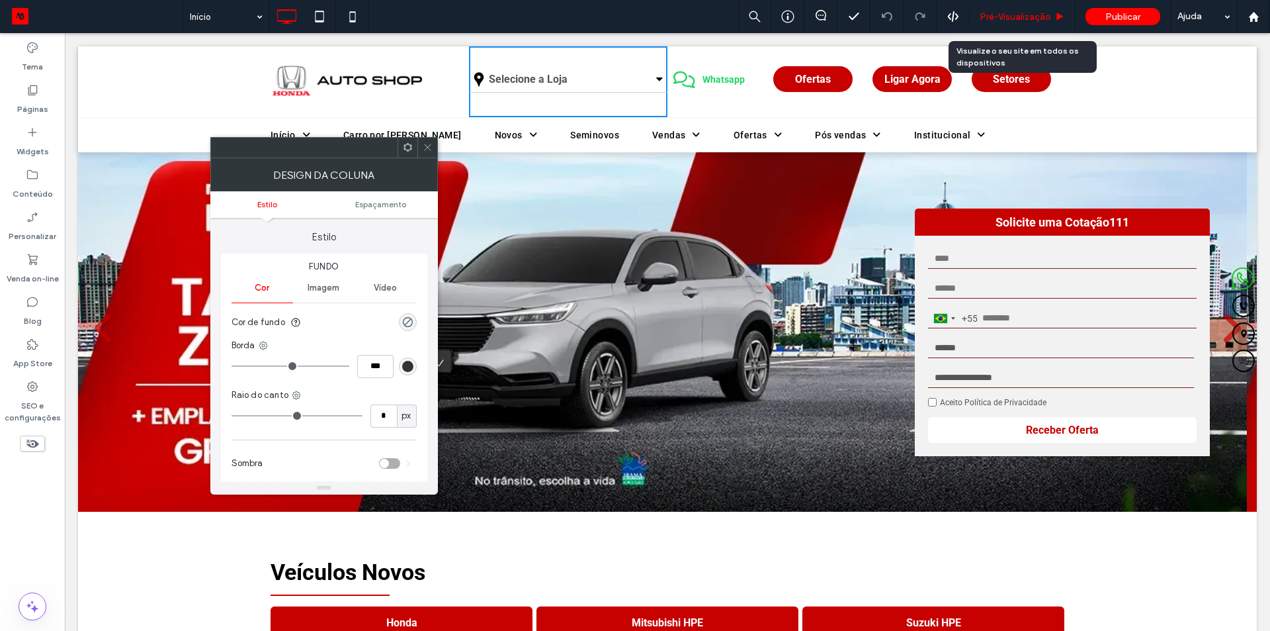
click at [990, 9] on div "Pré-Visualizaçāo" at bounding box center [1023, 16] width 106 height 33
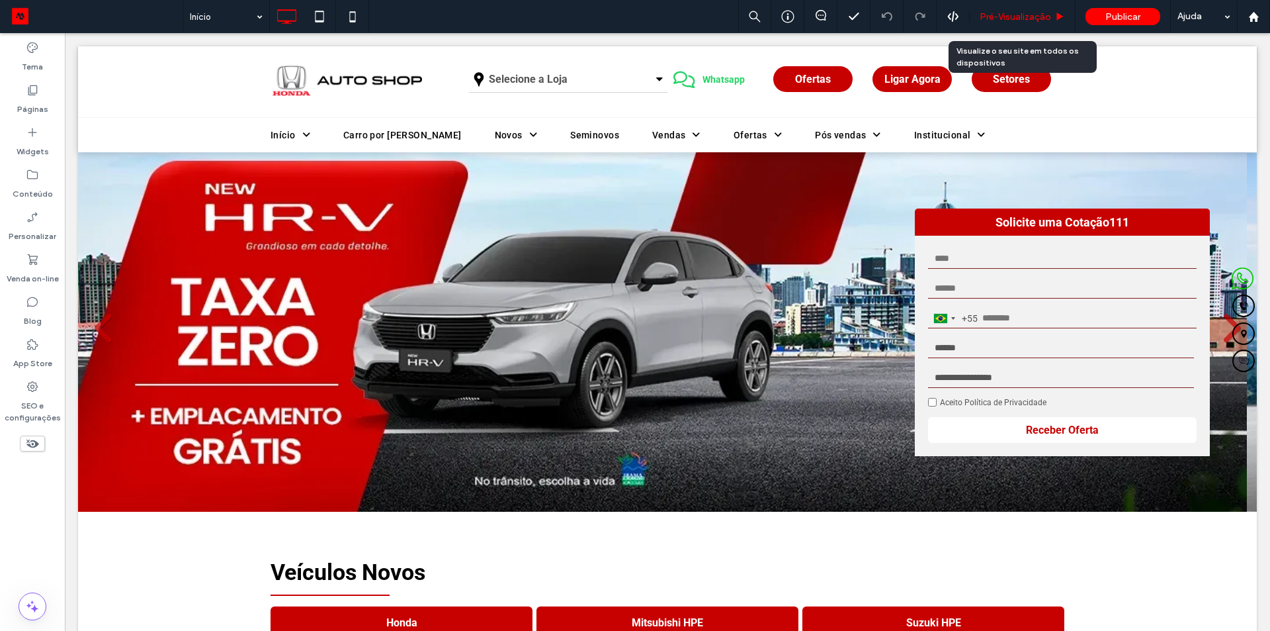
click at [988, 19] on span "Pré-Visualizaçāo" at bounding box center [1015, 16] width 71 height 11
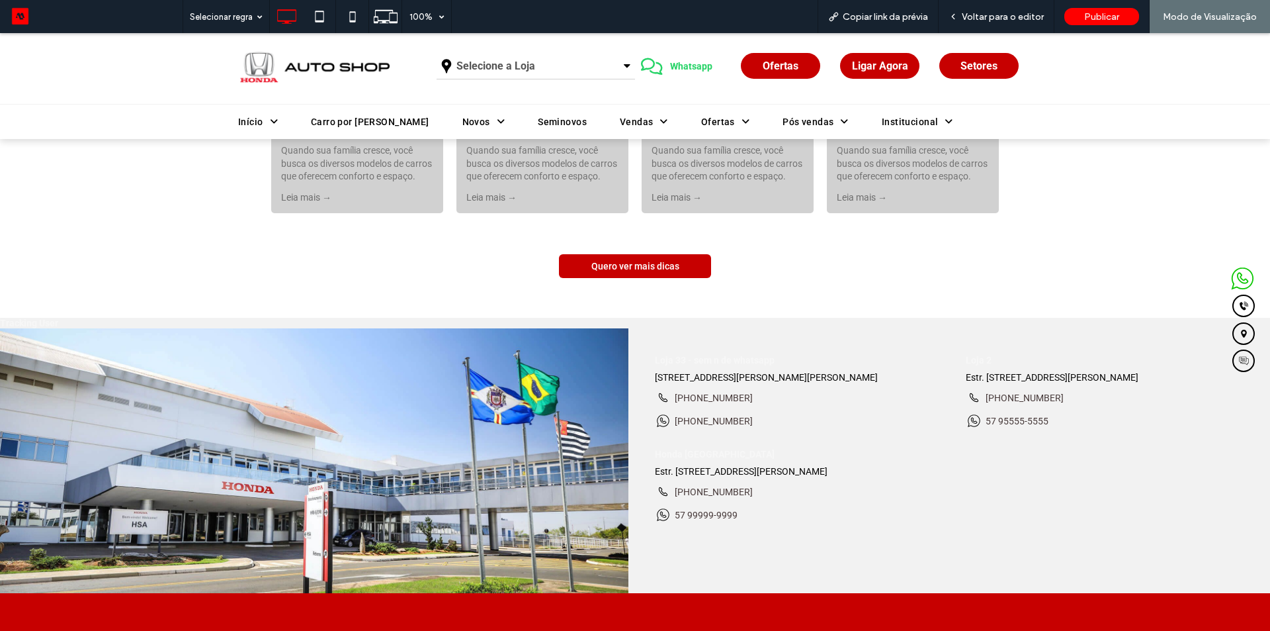
scroll to position [3408, 0]
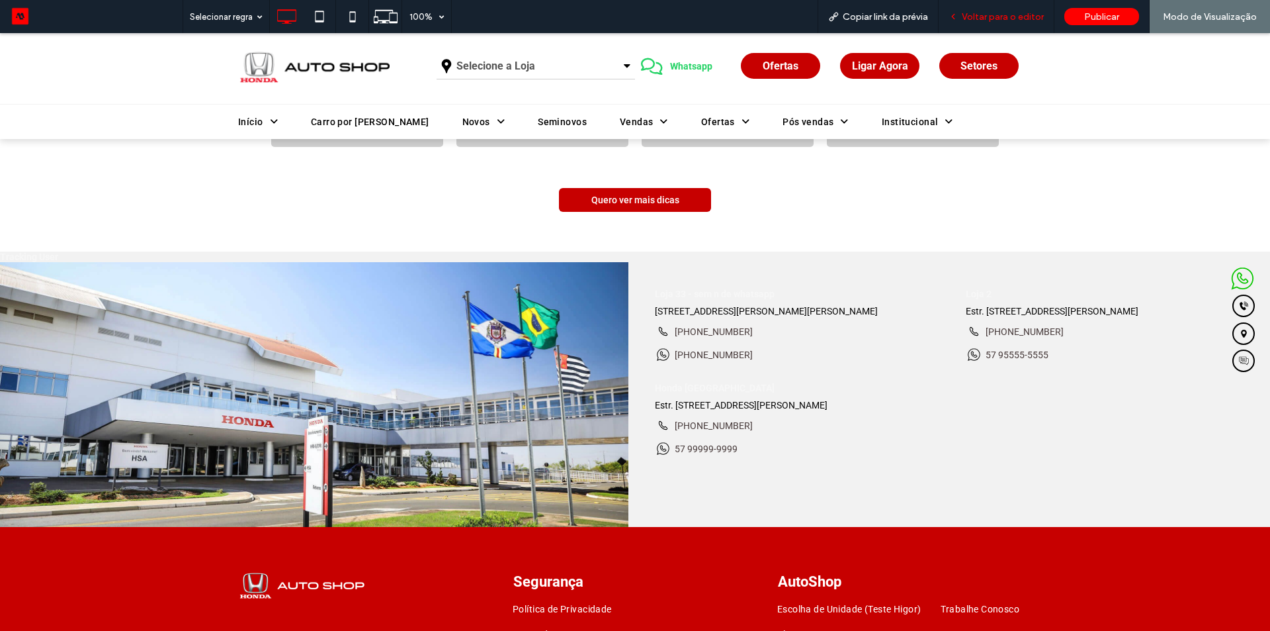
click at [965, 13] on span "Voltar para o editor" at bounding box center [1003, 16] width 82 height 11
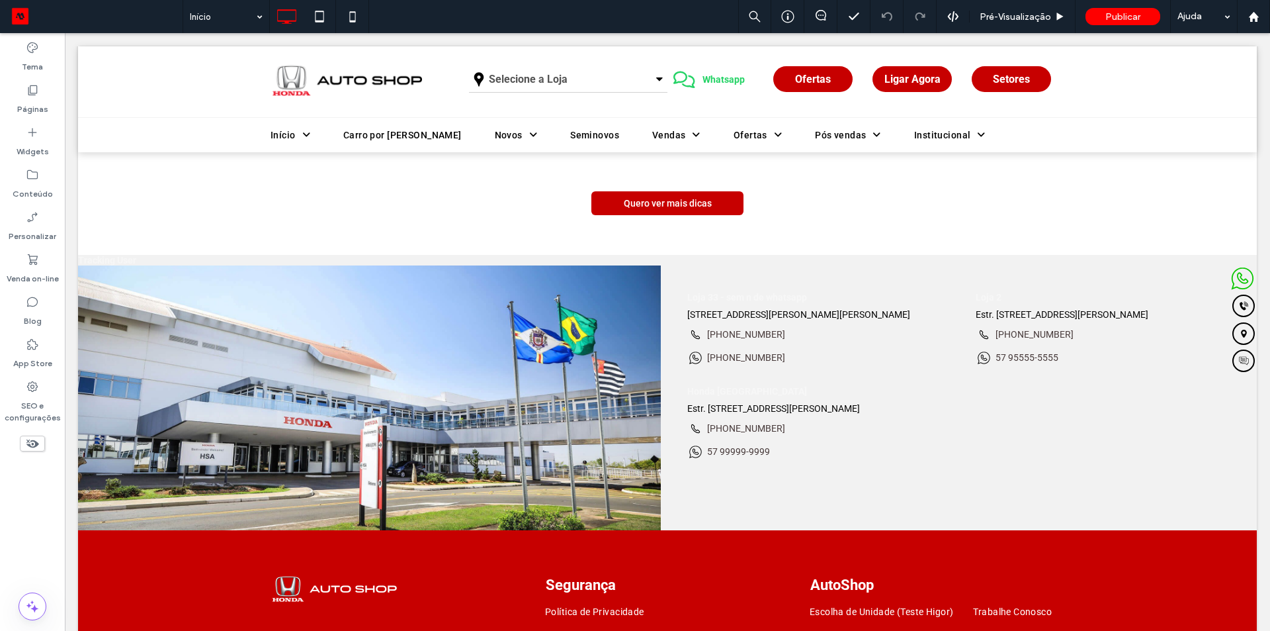
scroll to position [3401, 0]
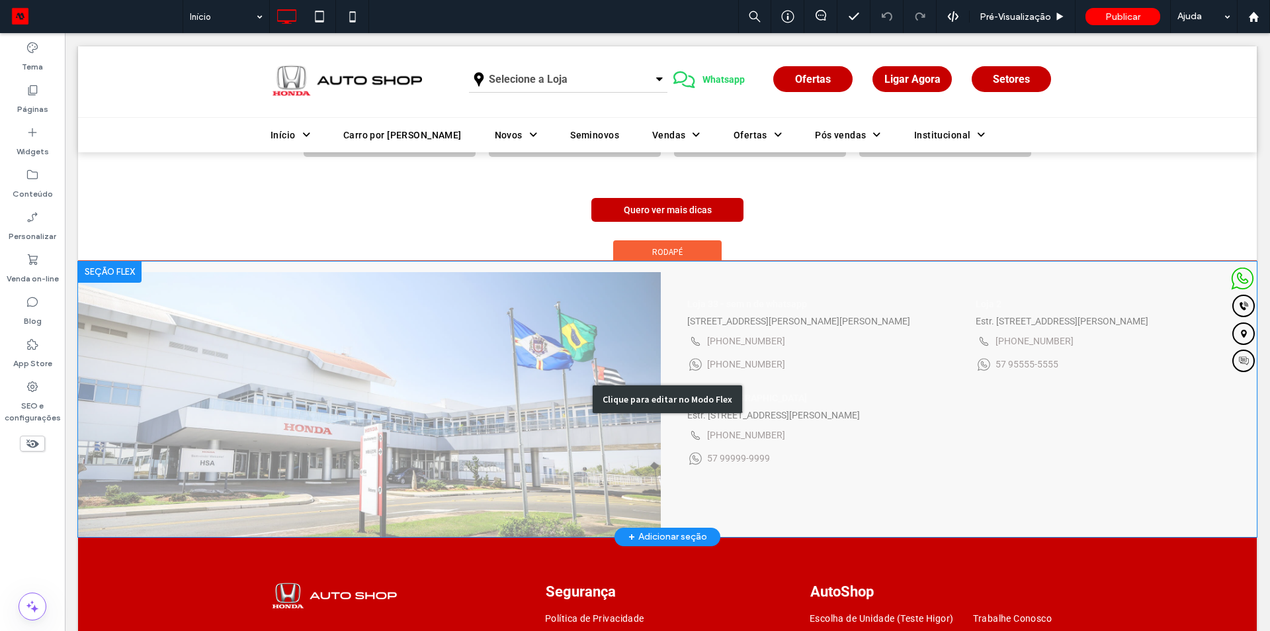
click at [766, 397] on div "Clique para editar no Modo Flex" at bounding box center [667, 398] width 1179 height 275
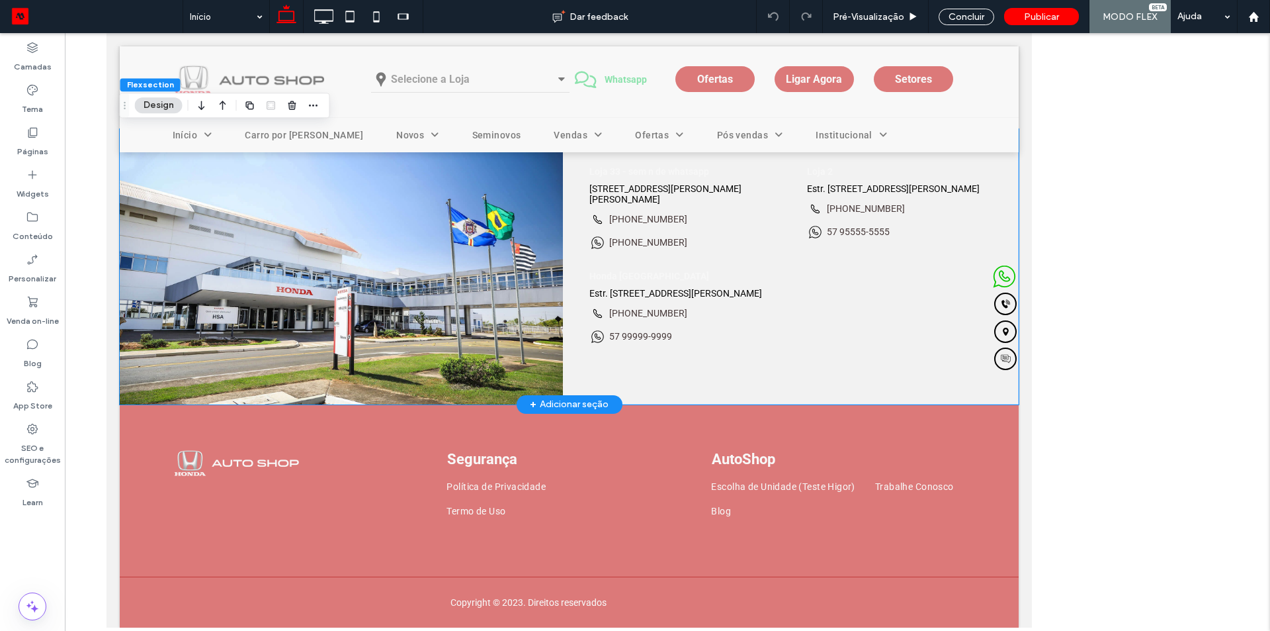
scroll to position [3268, 0]
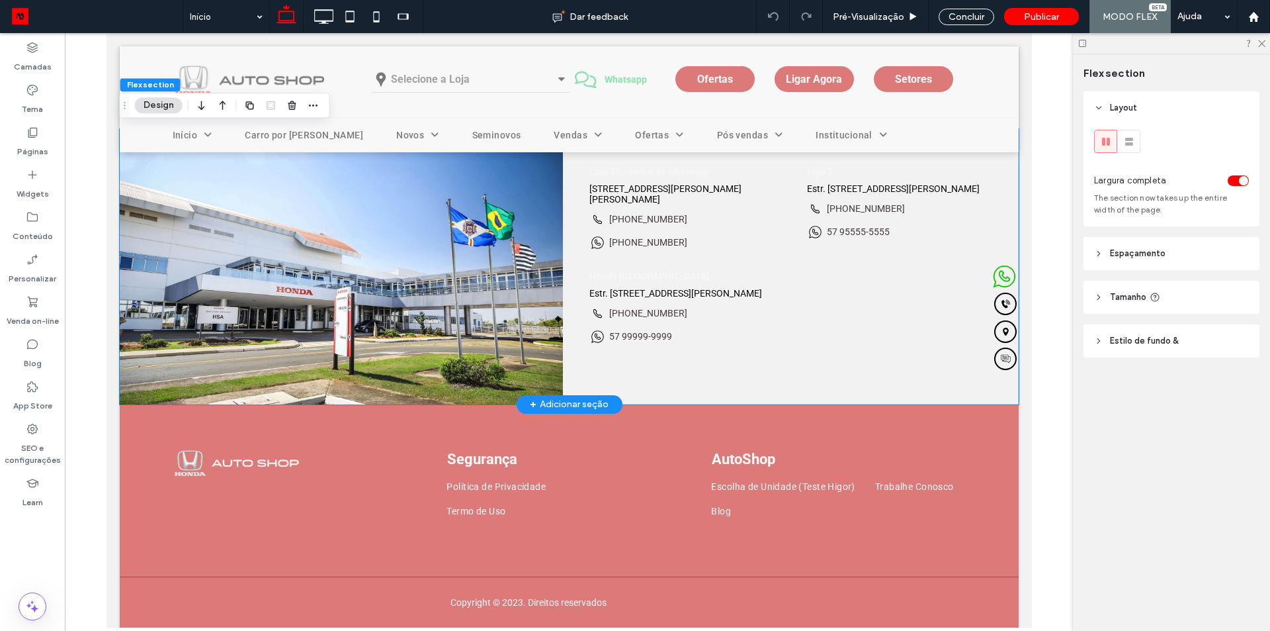
click at [680, 257] on div "Loja 33 - sem n de whatsapp R. João Bernardo de Albuquerque, 71 - Centro, João …" at bounding box center [800, 272] width 423 height 265
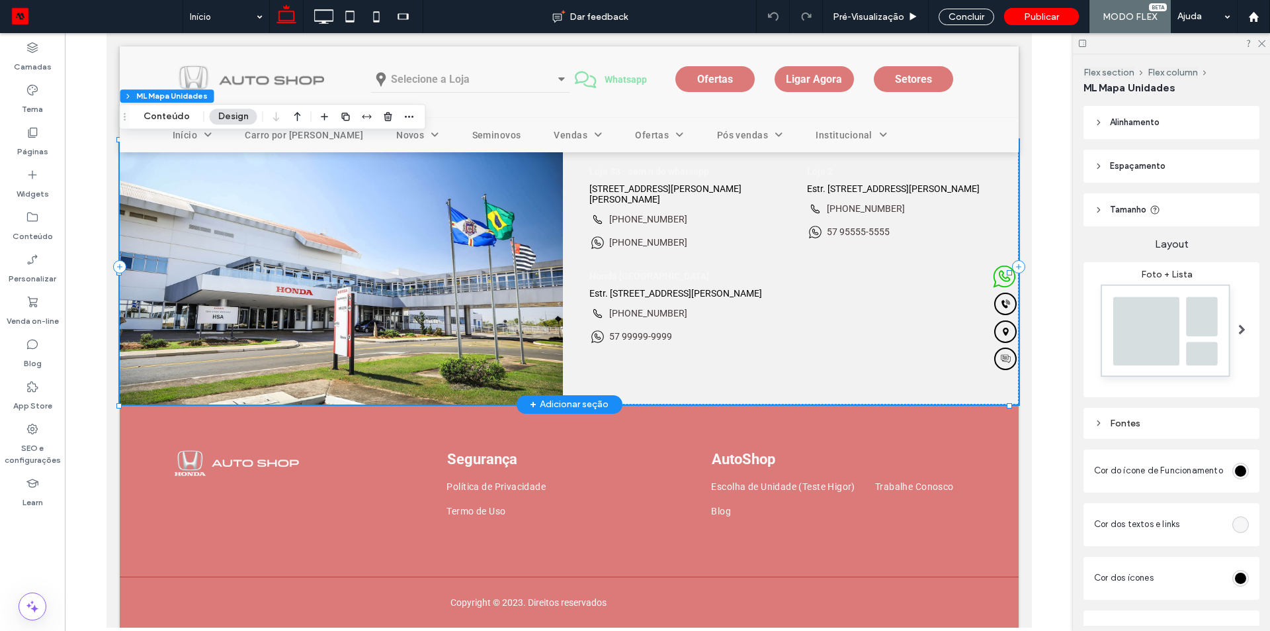
click at [680, 257] on div "Loja 33 - sem n de whatsapp R. João Bernardo de Albuquerque, 71 - Centro, João …" at bounding box center [800, 272] width 423 height 265
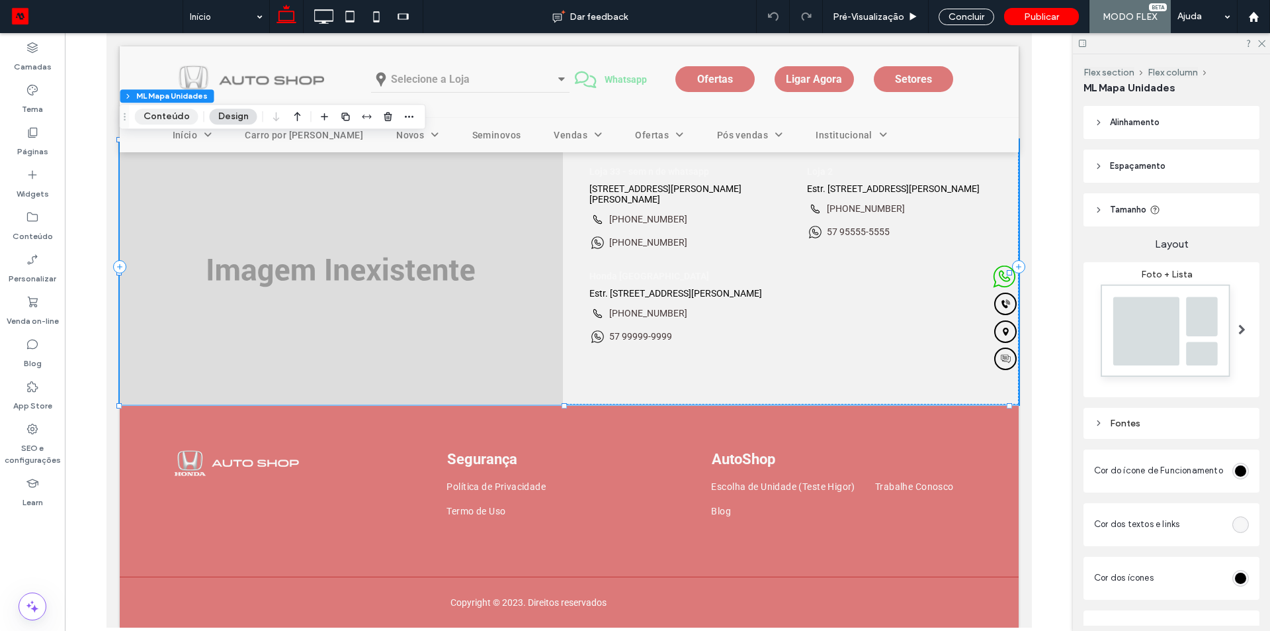
click at [177, 120] on button "Conteúdo" at bounding box center [167, 117] width 64 height 16
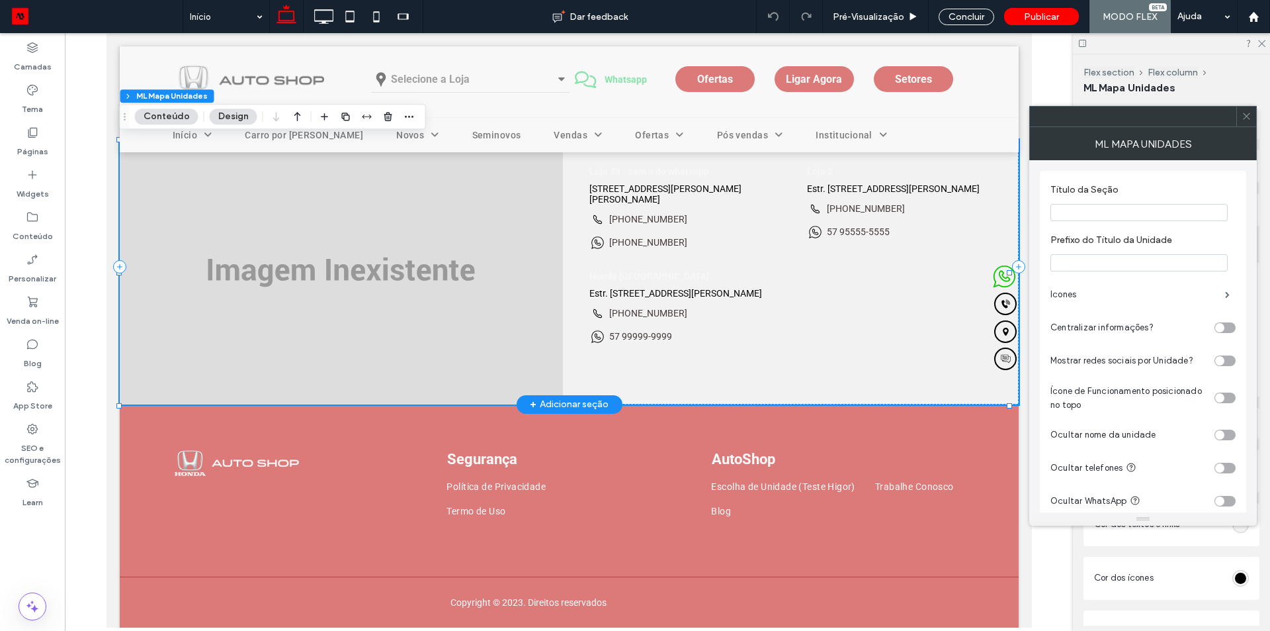
scroll to position [3135, 0]
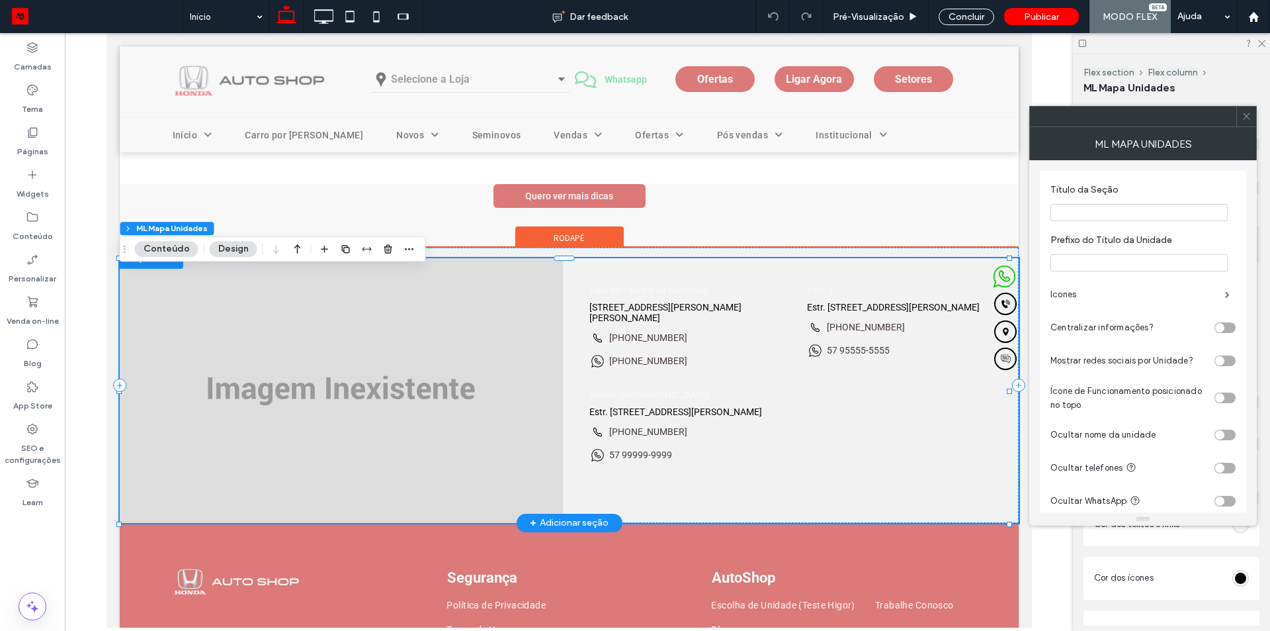
click at [1246, 116] on use at bounding box center [1246, 116] width 7 height 7
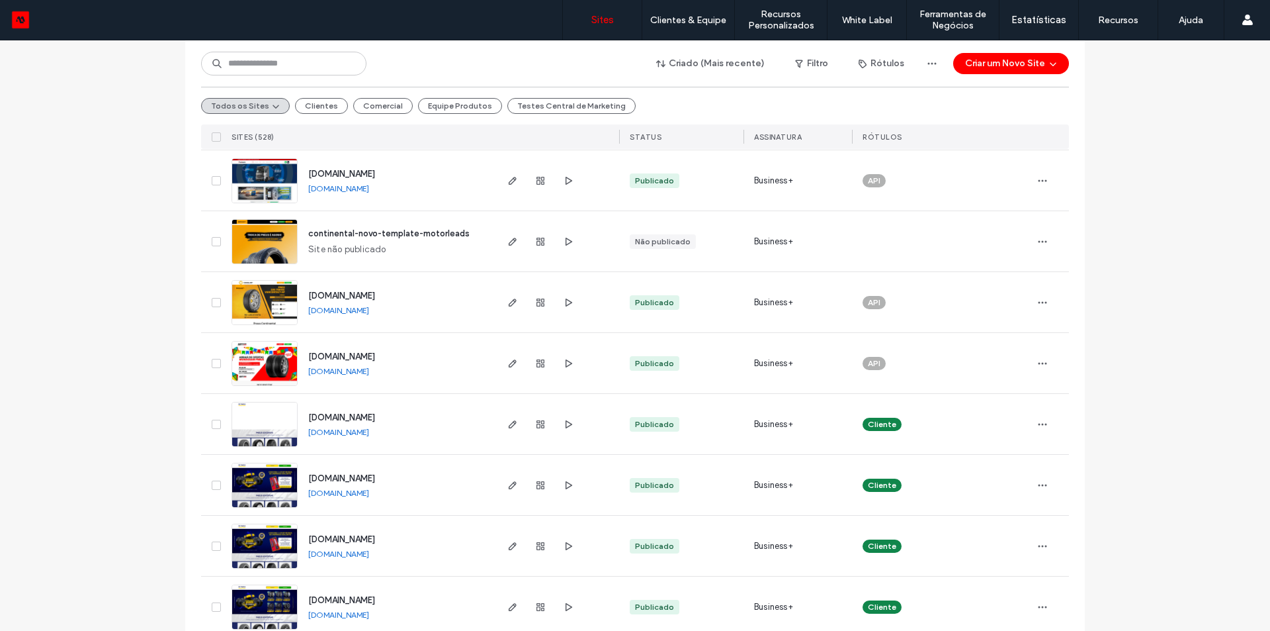
scroll to position [2514, 0]
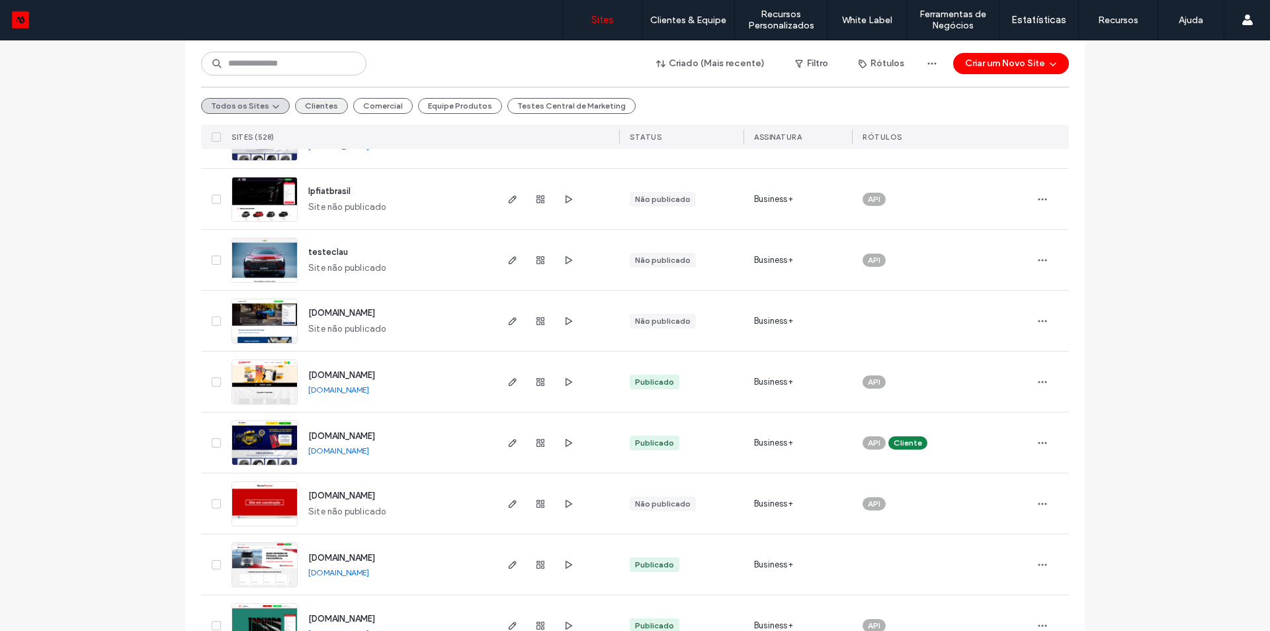
click at [304, 105] on button "Clientes" at bounding box center [321, 106] width 53 height 16
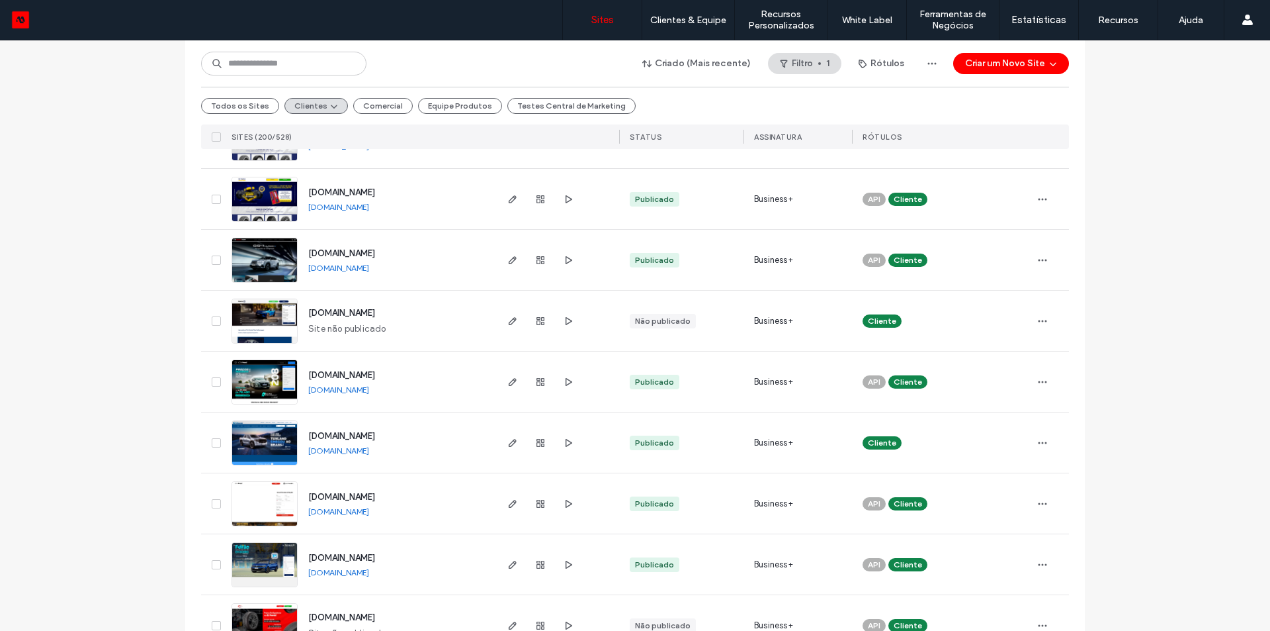
scroll to position [908, 0]
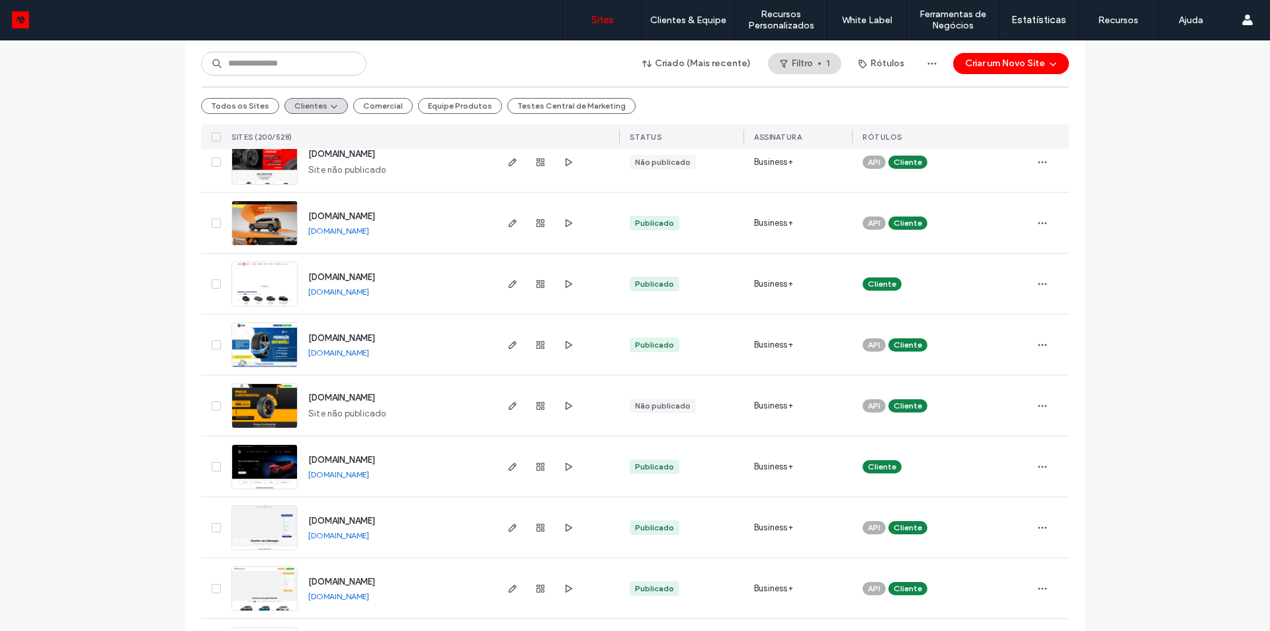
click at [364, 287] on link "[DOMAIN_NAME]" at bounding box center [338, 291] width 61 height 10
click at [358, 228] on link "[DOMAIN_NAME]" at bounding box center [338, 231] width 61 height 10
click at [355, 474] on link "[DOMAIN_NAME]" at bounding box center [338, 474] width 61 height 10
click at [357, 598] on link "[DOMAIN_NAME]" at bounding box center [338, 596] width 61 height 10
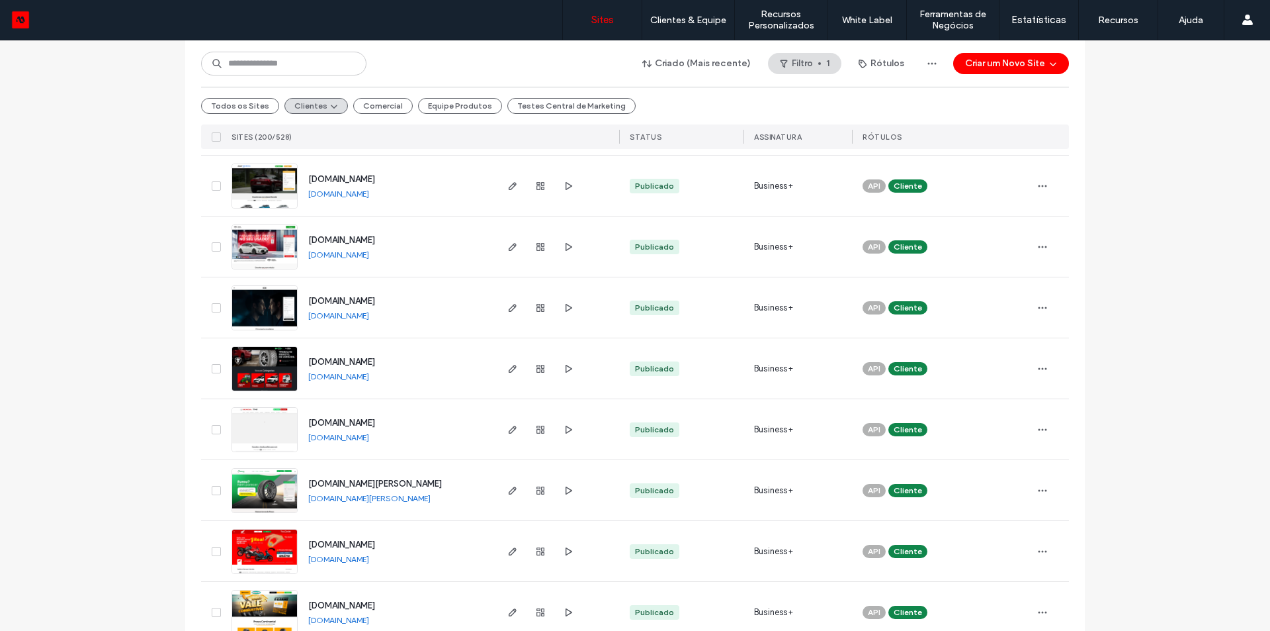
scroll to position [1702, 0]
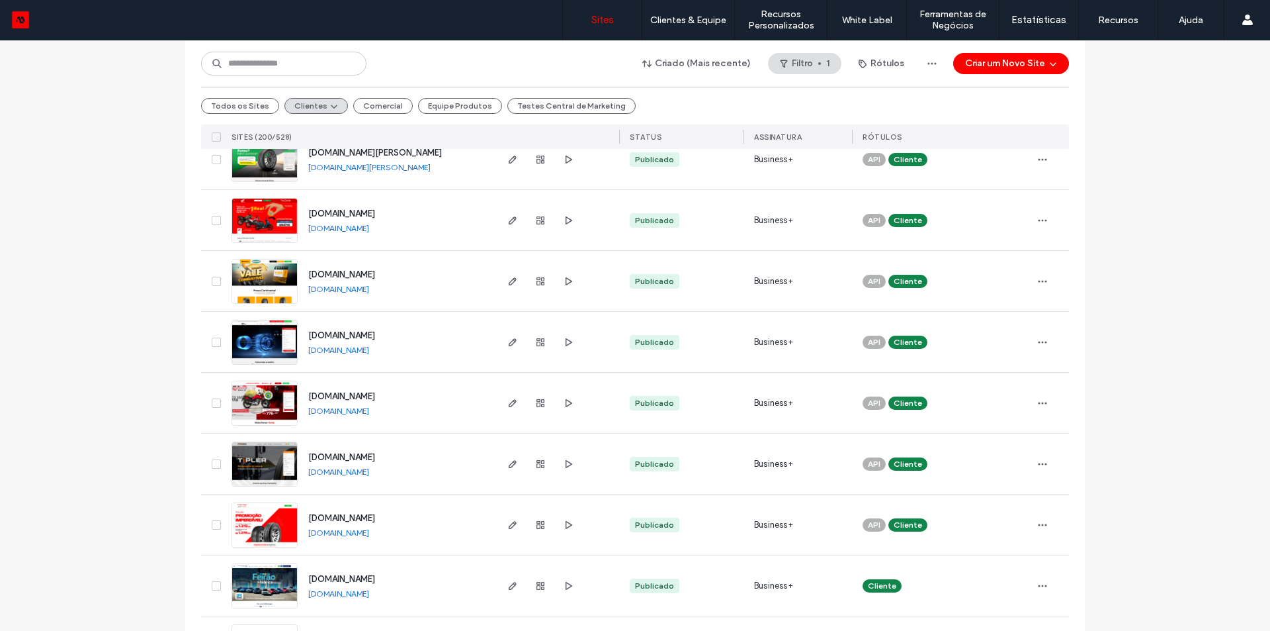
click at [361, 349] on link "[DOMAIN_NAME]" at bounding box center [338, 350] width 61 height 10
click at [361, 412] on link "[DOMAIN_NAME]" at bounding box center [338, 411] width 61 height 10
click at [342, 591] on link "[DOMAIN_NAME]" at bounding box center [338, 593] width 61 height 10
click at [296, 107] on button "Clientes" at bounding box center [316, 106] width 64 height 16
click at [291, 107] on button "Clientes" at bounding box center [316, 106] width 64 height 16
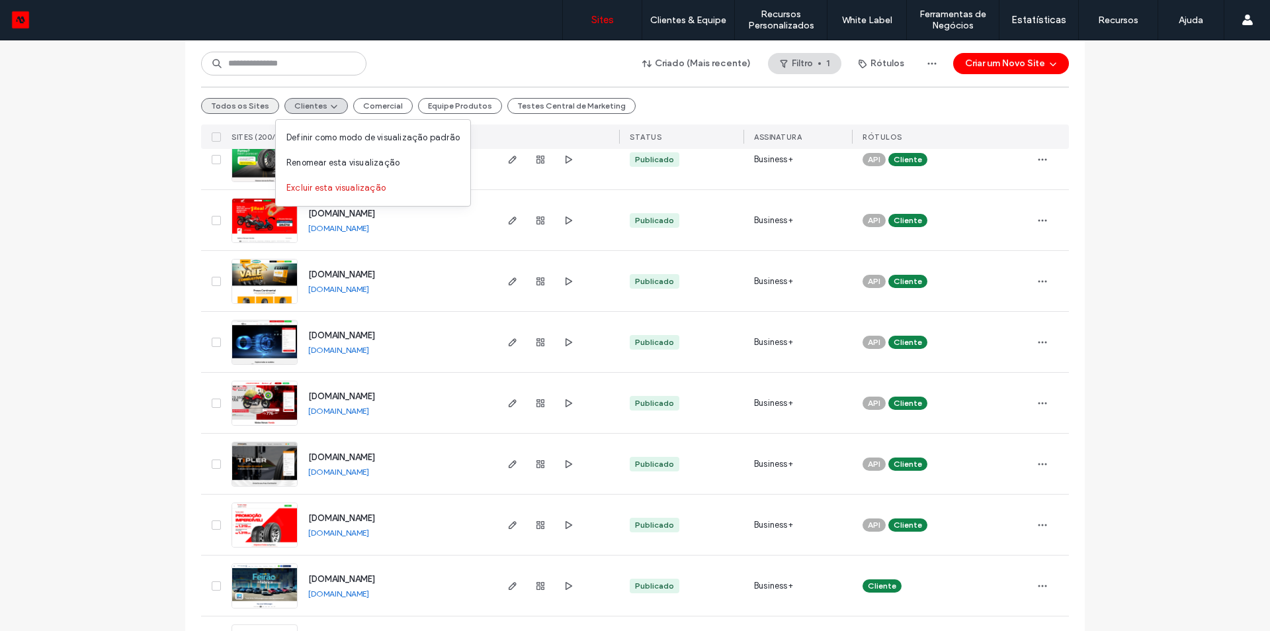
click at [233, 103] on button "Todos os Sites" at bounding box center [240, 106] width 78 height 16
